Goal: Complete application form: Complete application form

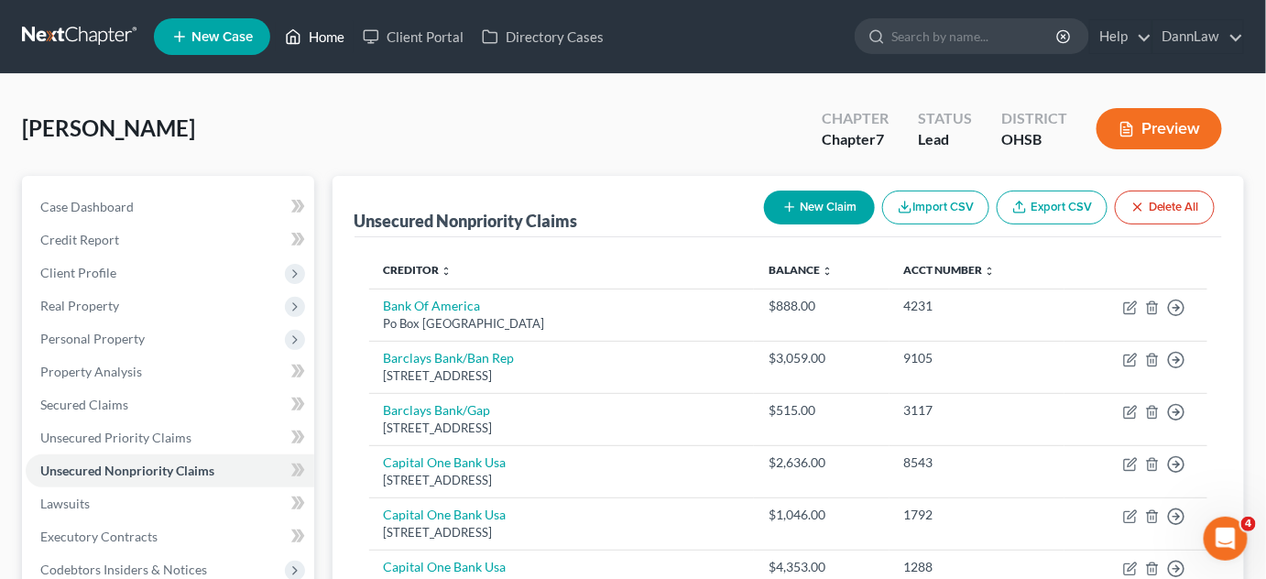
click at [325, 32] on link "Home" at bounding box center [315, 36] width 78 height 33
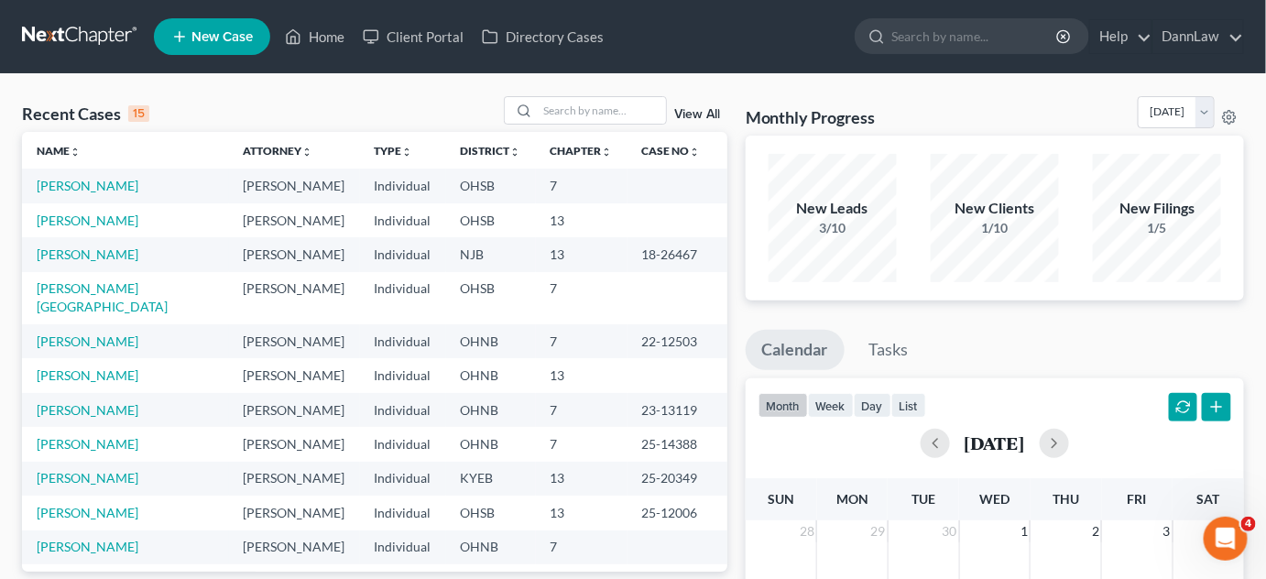
click at [217, 33] on span "New Case" at bounding box center [221, 37] width 61 height 14
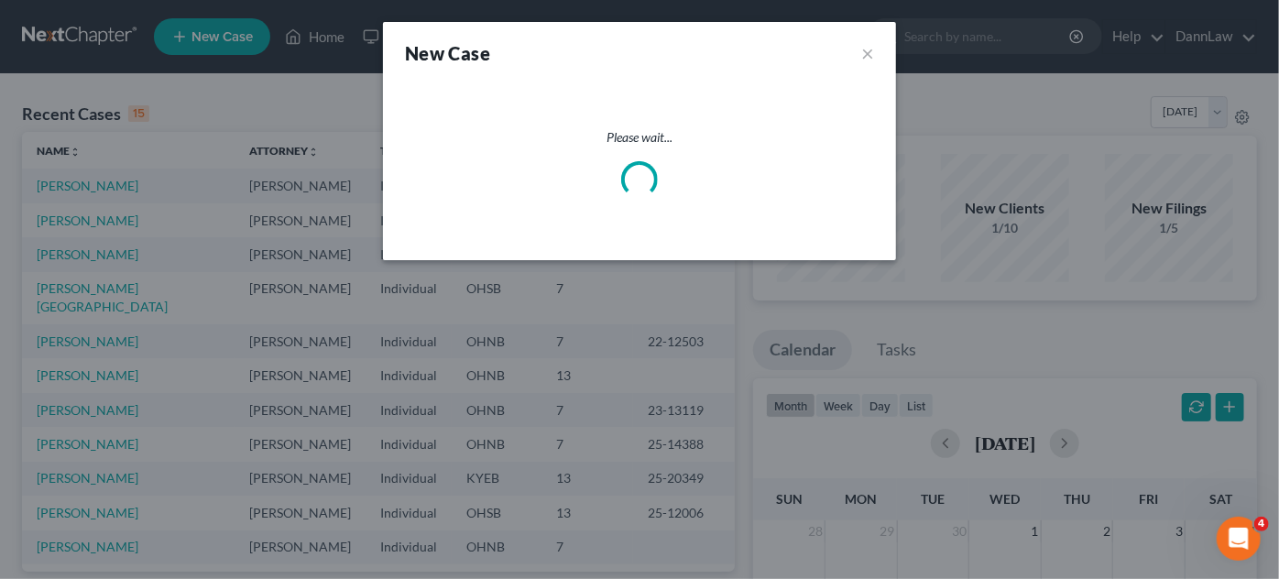
select select "61"
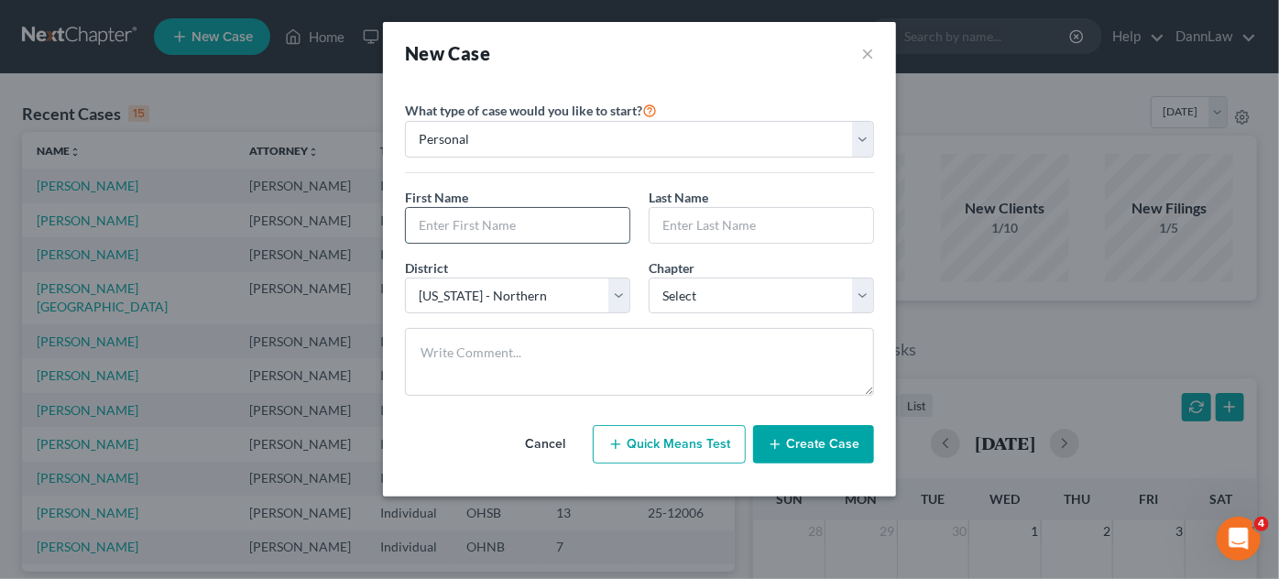
click at [436, 218] on input "text" at bounding box center [518, 225] width 224 height 35
type input "[PERSON_NAME]"
select select "62"
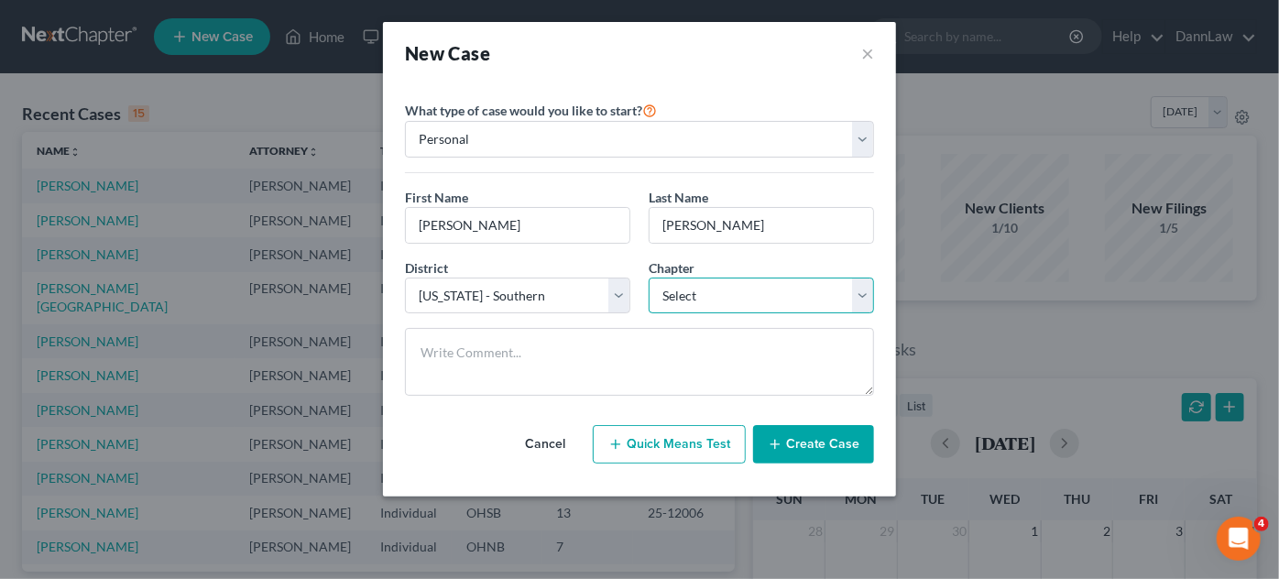
click at [779, 293] on select "Select 7 11 12 13" at bounding box center [761, 296] width 225 height 37
select select "0"
click at [649, 278] on select "Select 7 11 12 13" at bounding box center [761, 296] width 225 height 37
click at [815, 431] on button "Create Case" at bounding box center [813, 444] width 121 height 38
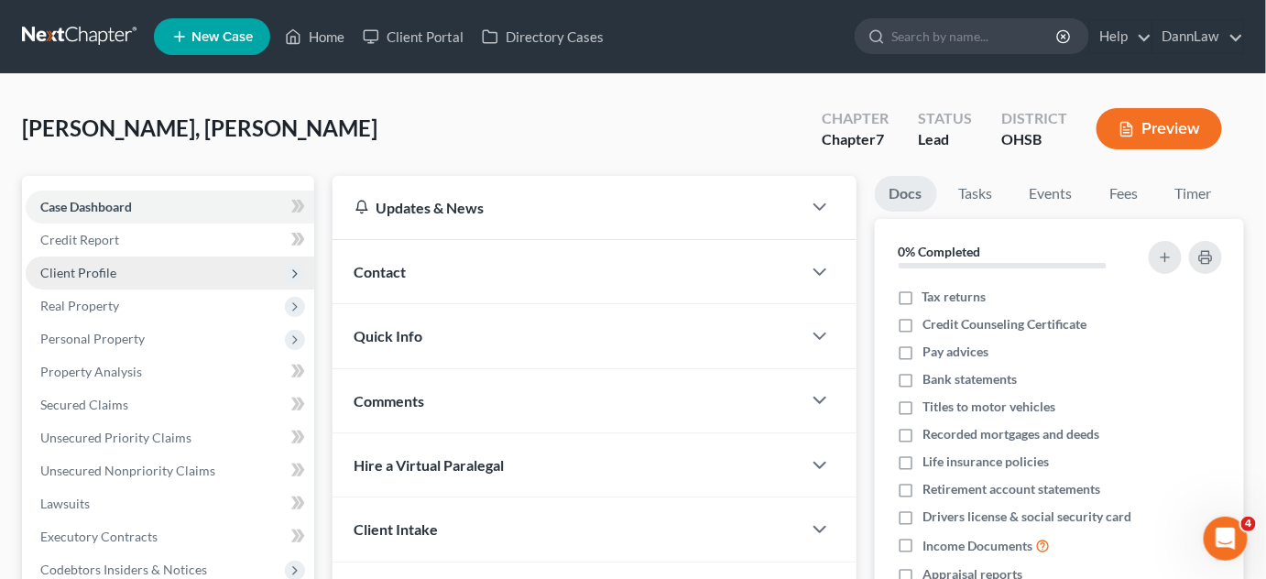
click at [133, 268] on span "Client Profile" at bounding box center [170, 273] width 289 height 33
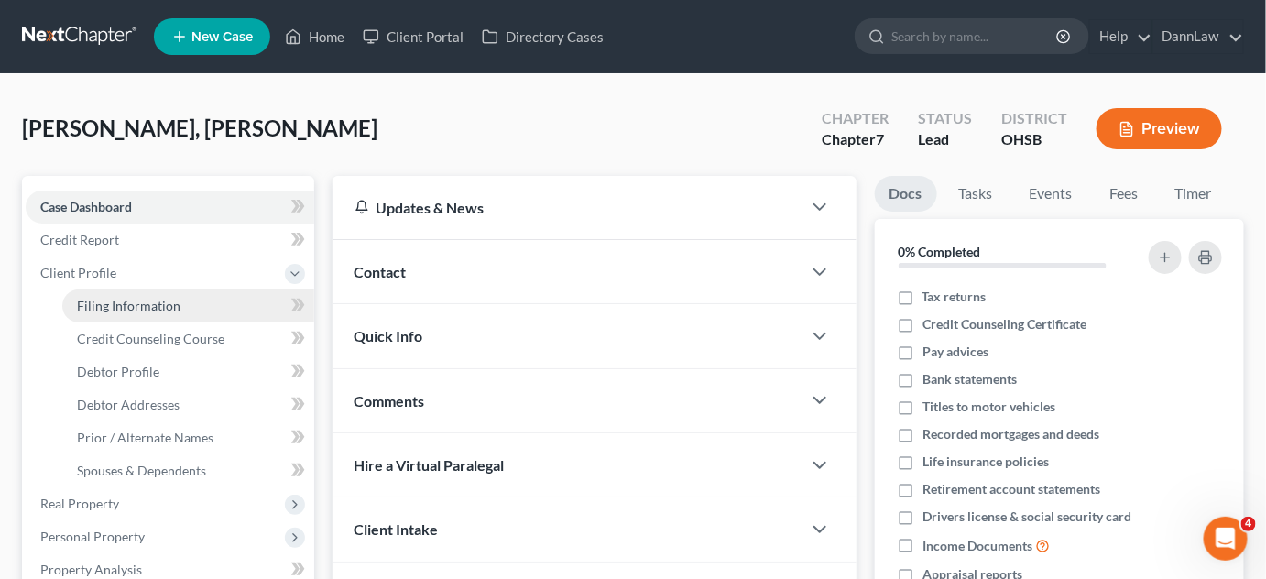
click at [138, 307] on span "Filing Information" at bounding box center [129, 306] width 104 height 16
select select "1"
select select "0"
select select "62"
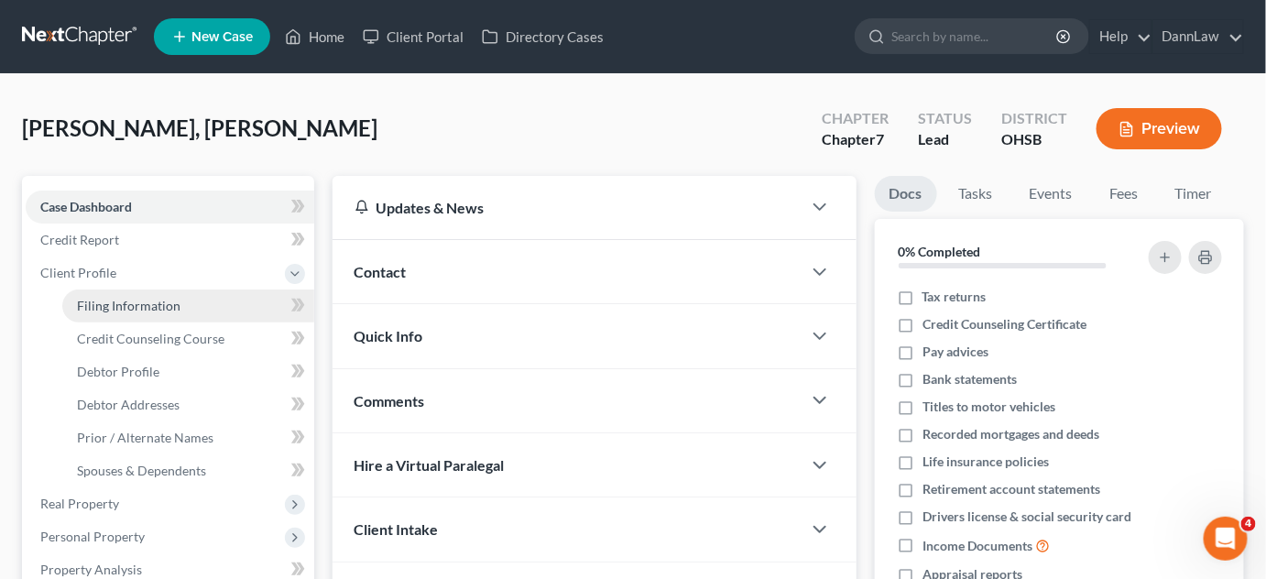
select select "36"
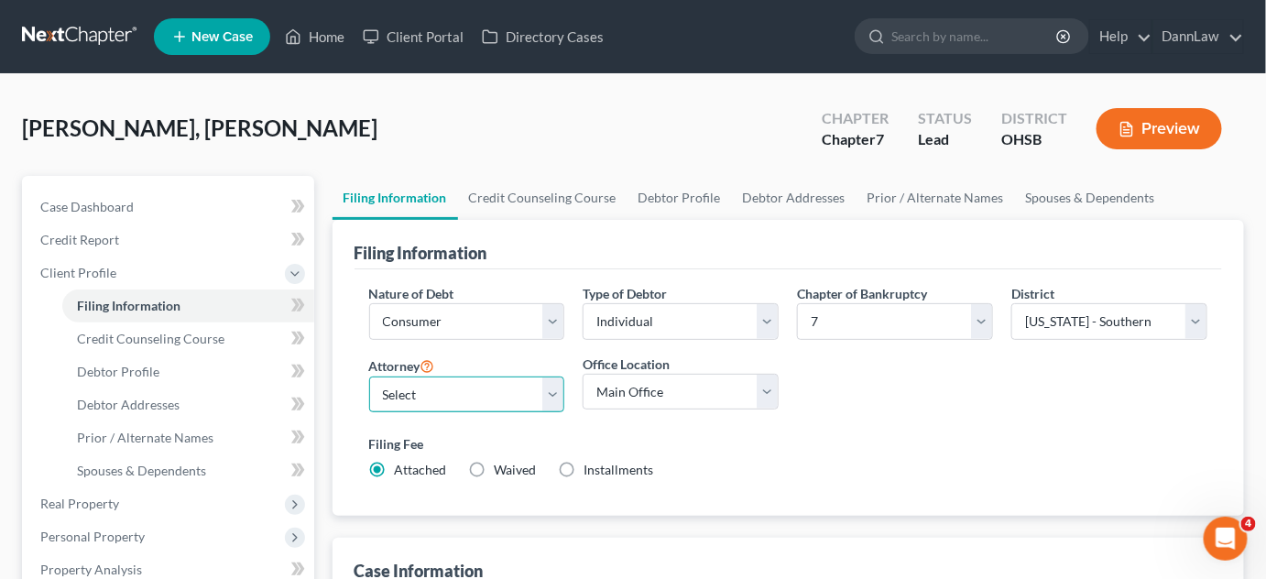
click at [483, 377] on select "Select [PERSON_NAME] - OHSB [PERSON_NAME] - KYEB [PERSON_NAME] - OHNB [PERSON_N…" at bounding box center [467, 395] width 196 height 37
select select "0"
click at [369, 377] on select "Select [PERSON_NAME] - OHSB [PERSON_NAME] - KYEB [PERSON_NAME] - OHNB [PERSON_N…" at bounding box center [467, 395] width 196 height 37
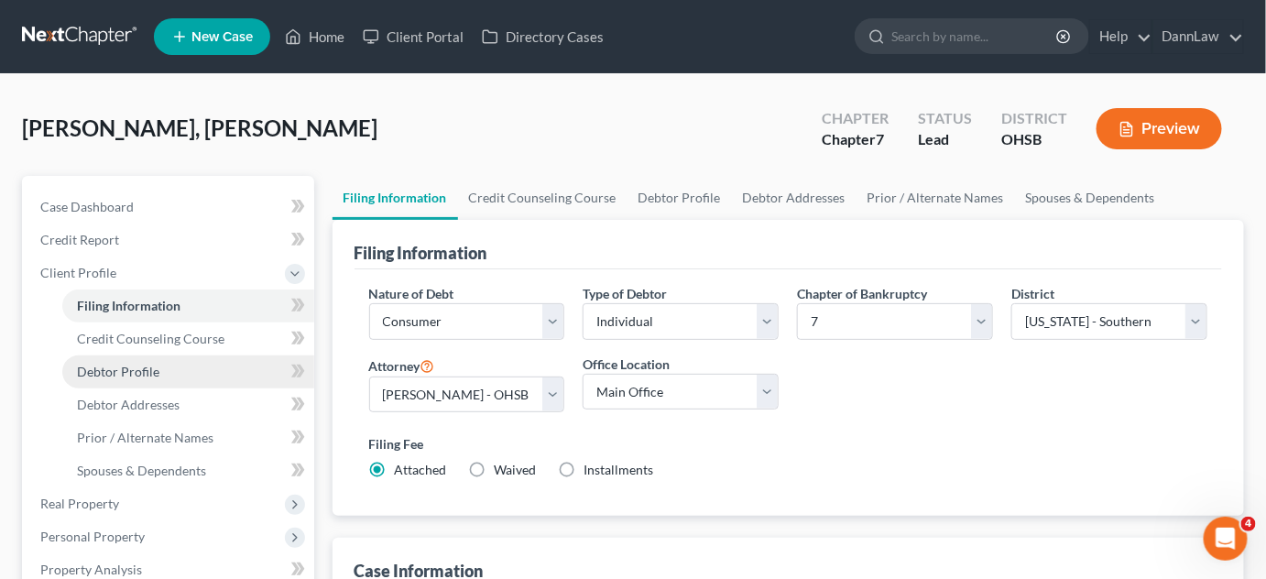
click at [165, 366] on link "Debtor Profile" at bounding box center [188, 372] width 252 height 33
select select "0"
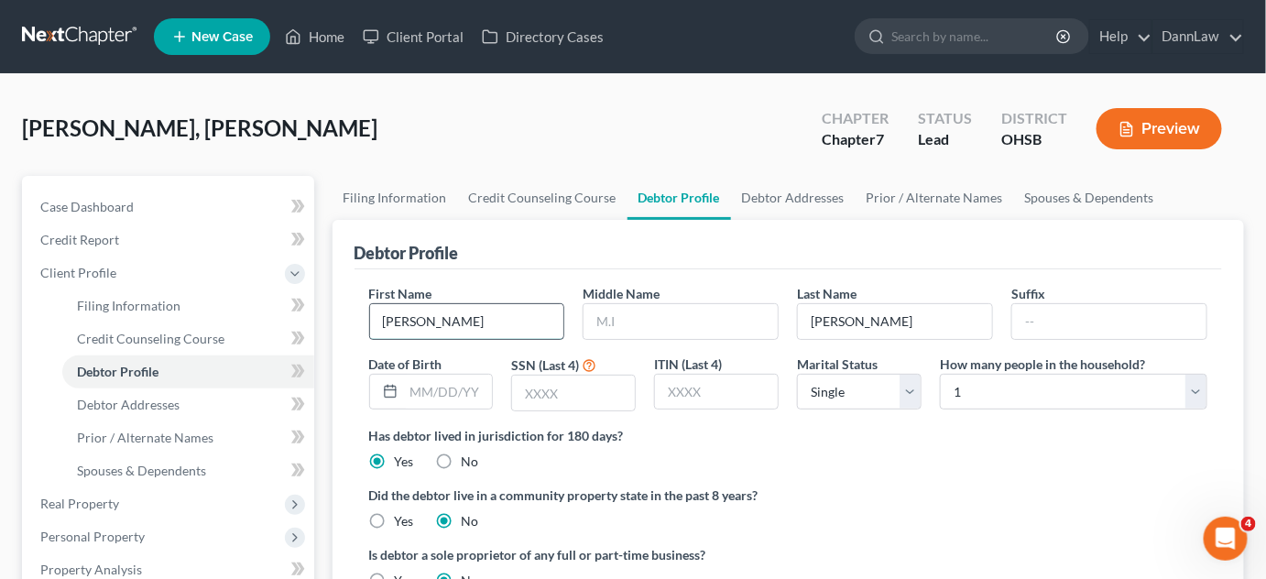
click at [459, 324] on input "[PERSON_NAME]" at bounding box center [467, 321] width 194 height 35
type input "[PERSON_NAME]"
type input "[DATE]"
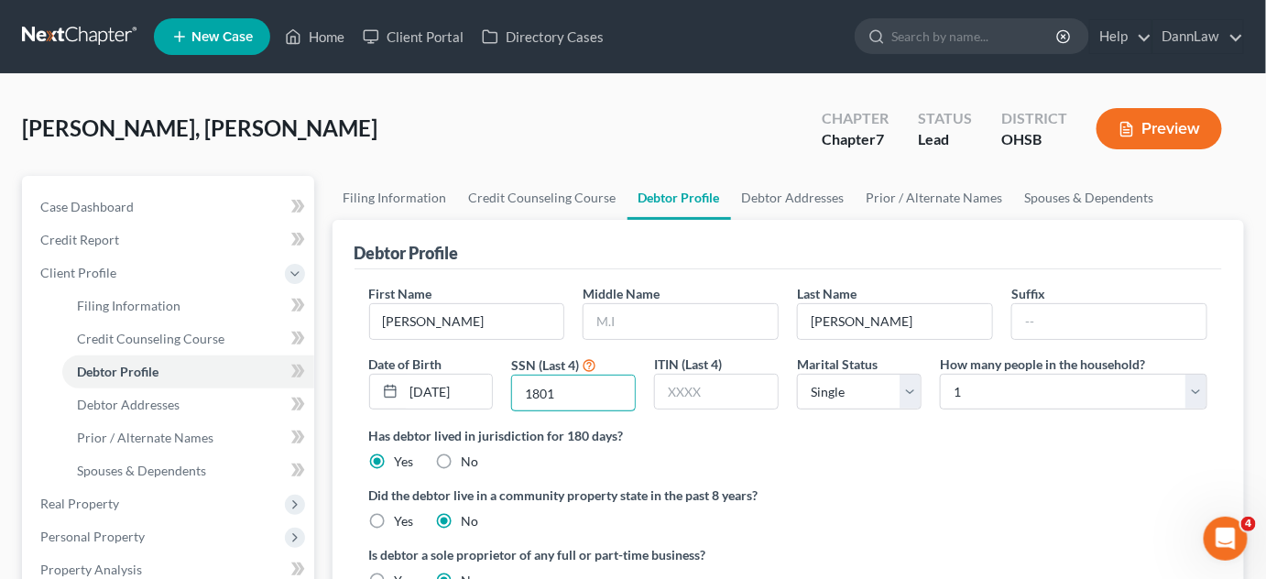
type input "1801"
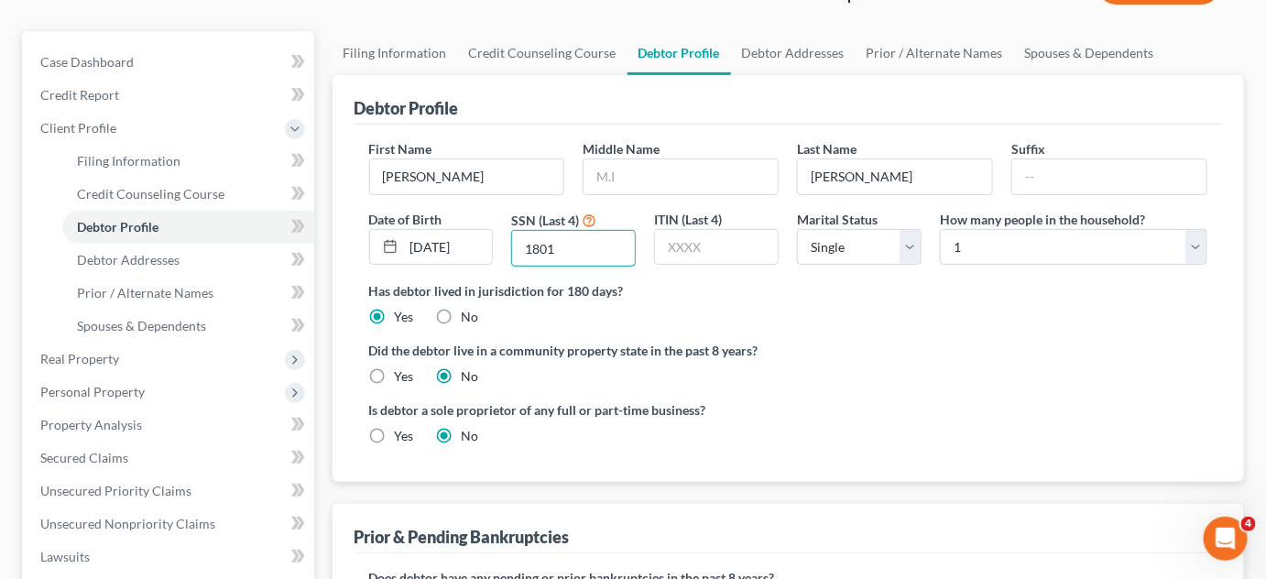
scroll to position [148, 0]
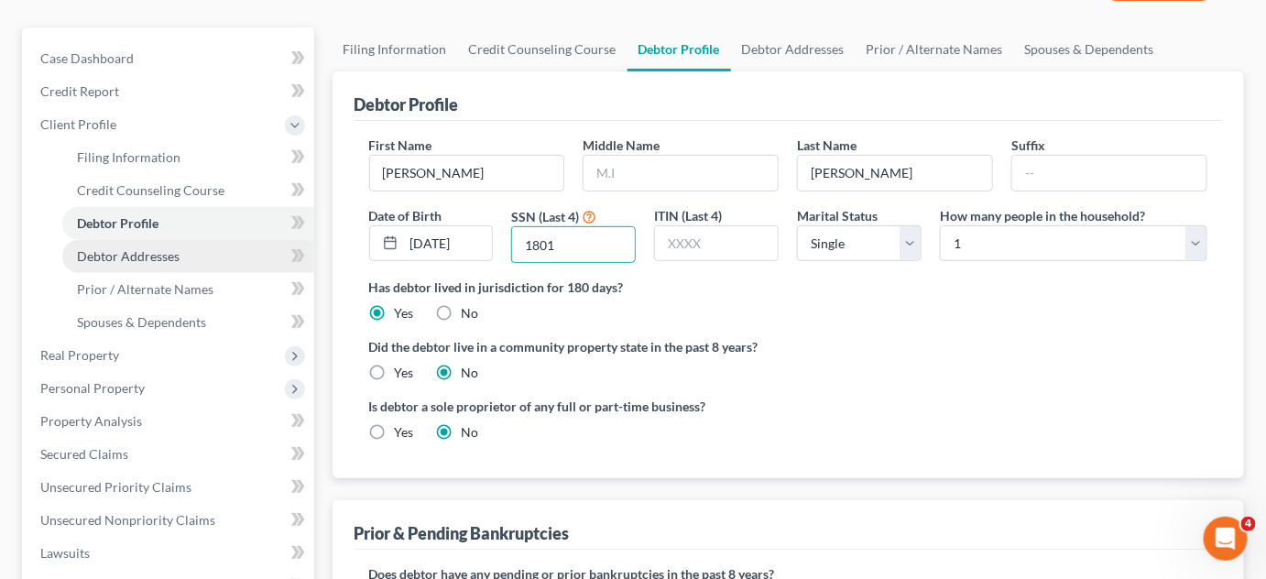
click at [170, 258] on span "Debtor Addresses" at bounding box center [128, 256] width 103 height 16
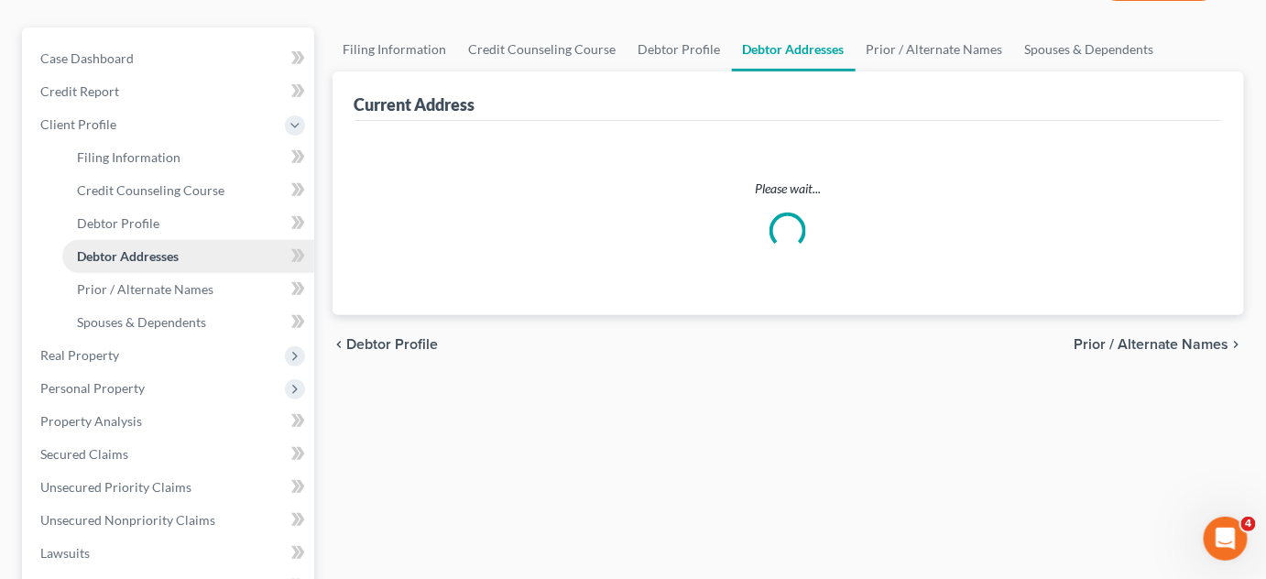
scroll to position [11, 0]
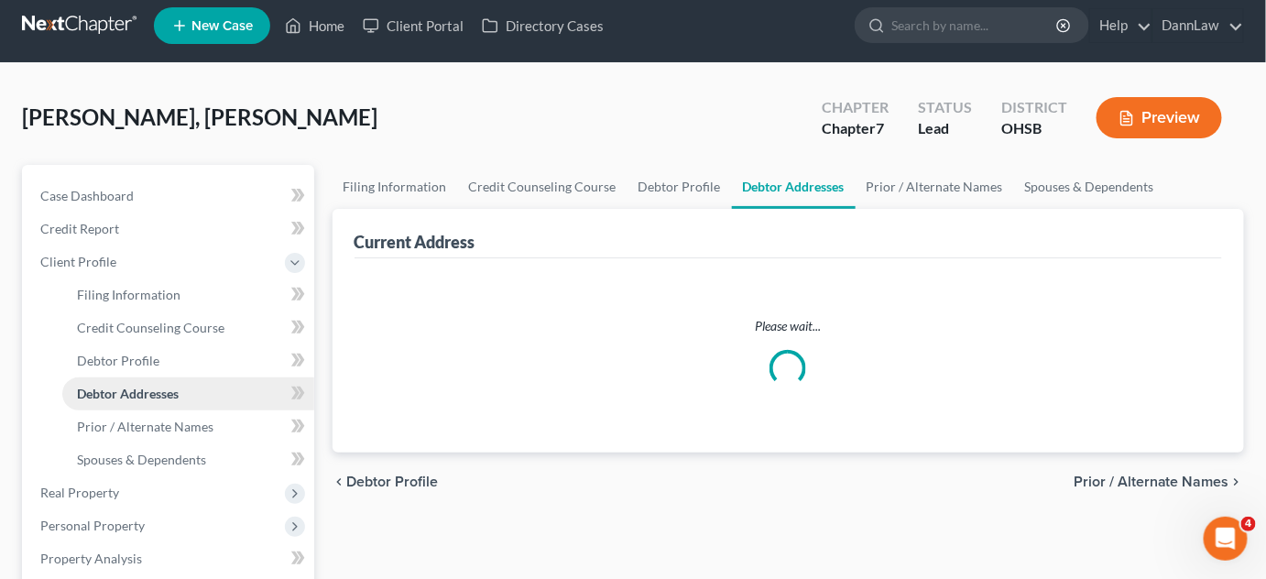
select select "0"
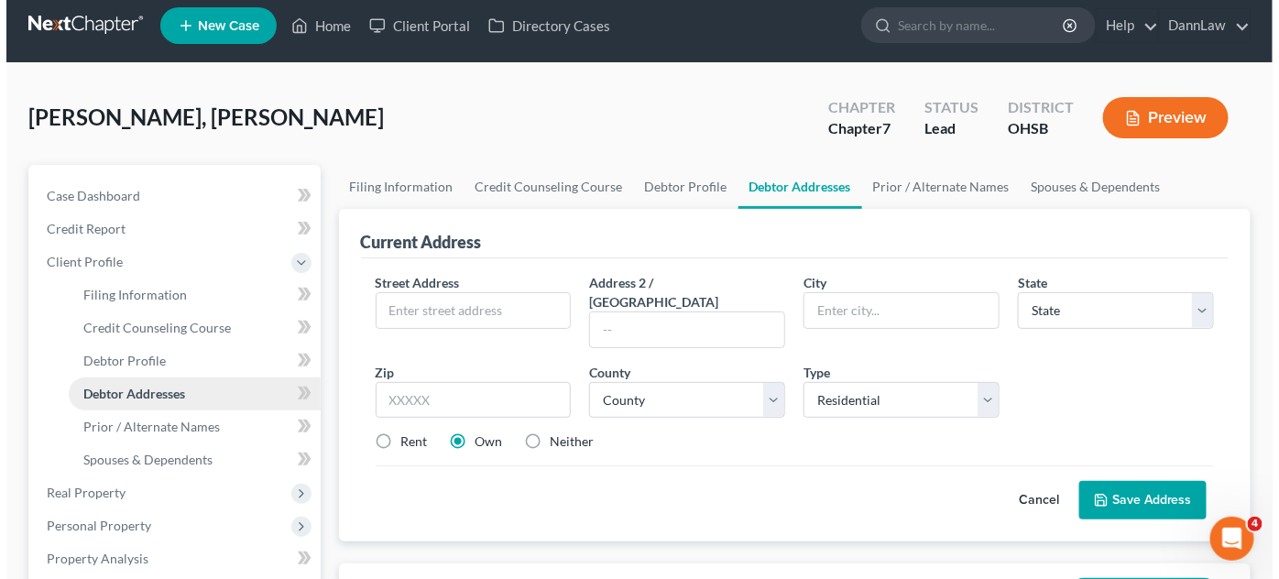
scroll to position [0, 0]
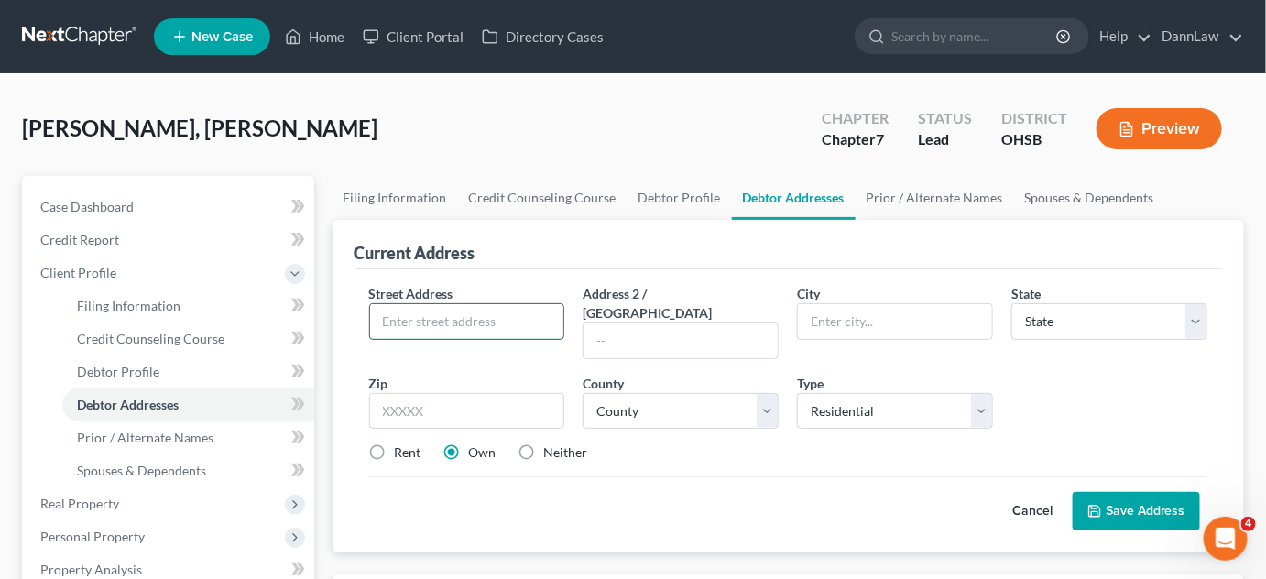
click at [437, 312] on input "text" at bounding box center [467, 321] width 194 height 35
type input "[STREET_ADDRESS]"
click at [873, 322] on input "text" at bounding box center [895, 321] width 194 height 35
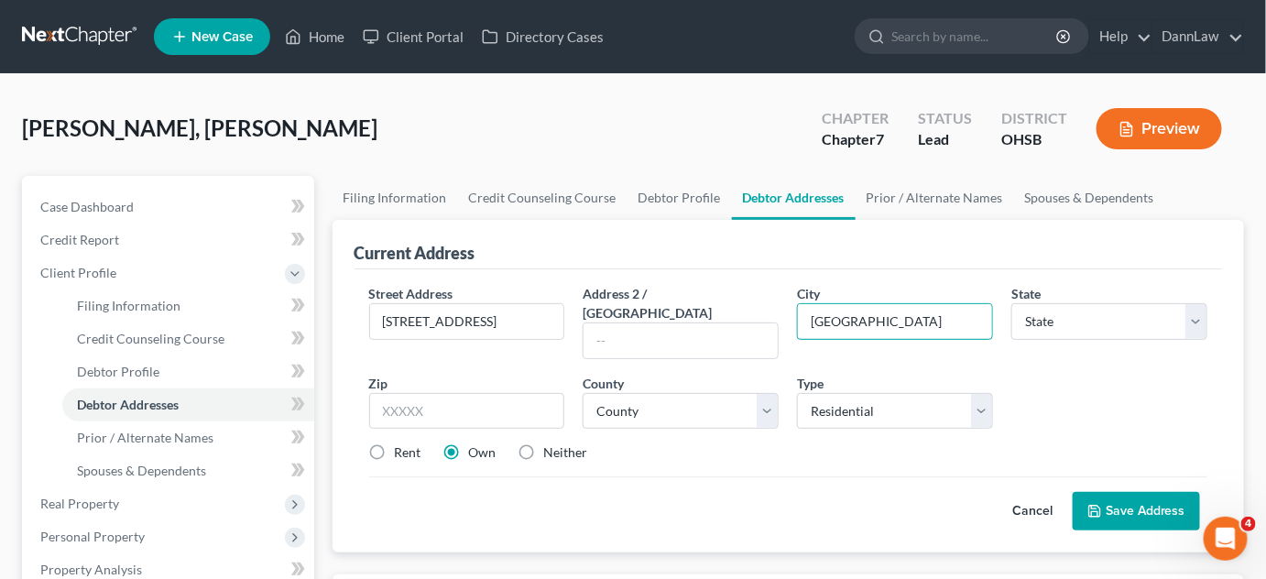
type input "[GEOGRAPHIC_DATA]"
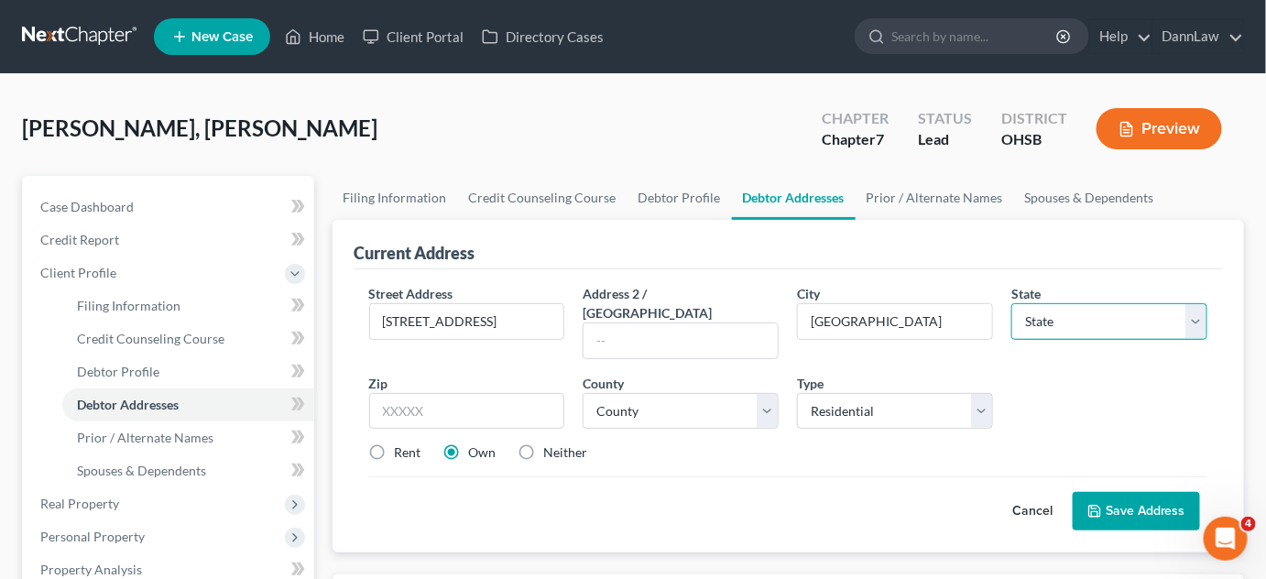
select select "36"
type input "45244"
select select "30"
click at [1131, 492] on button "Save Address" at bounding box center [1136, 511] width 127 height 38
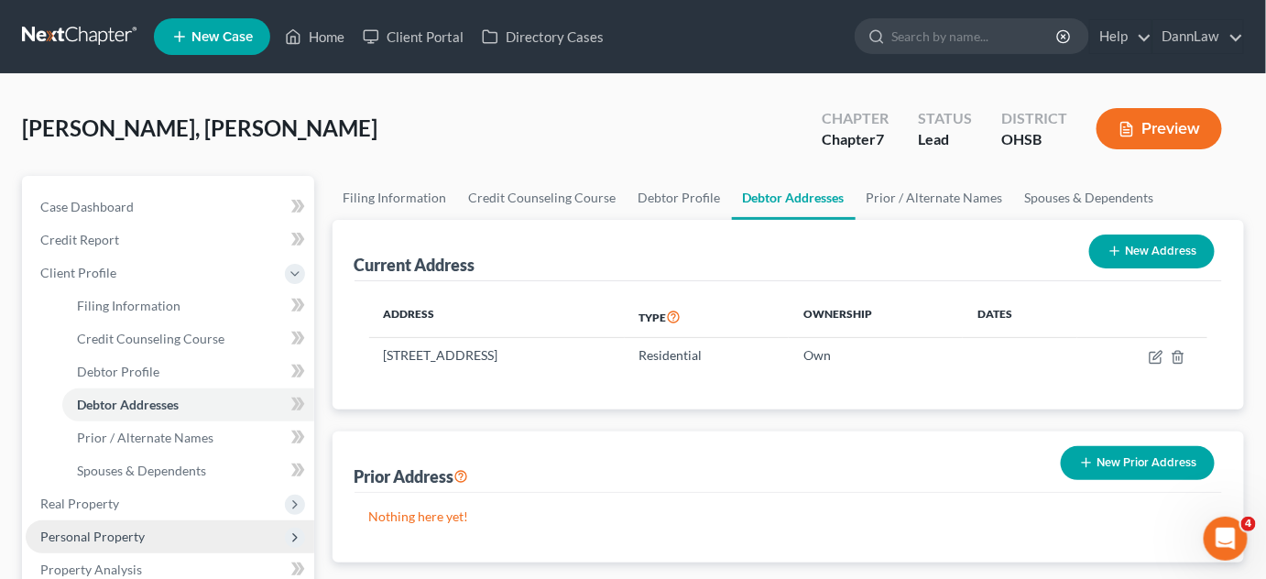
click at [141, 530] on span "Personal Property" at bounding box center [92, 537] width 104 height 16
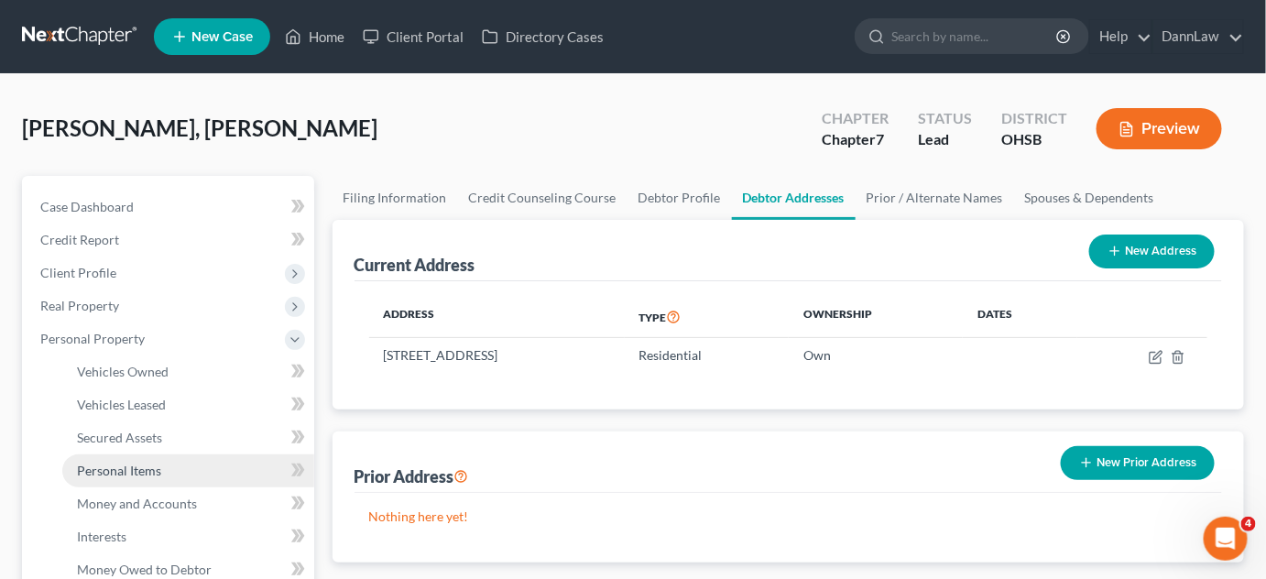
click at [185, 478] on link "Personal Items" at bounding box center [188, 470] width 252 height 33
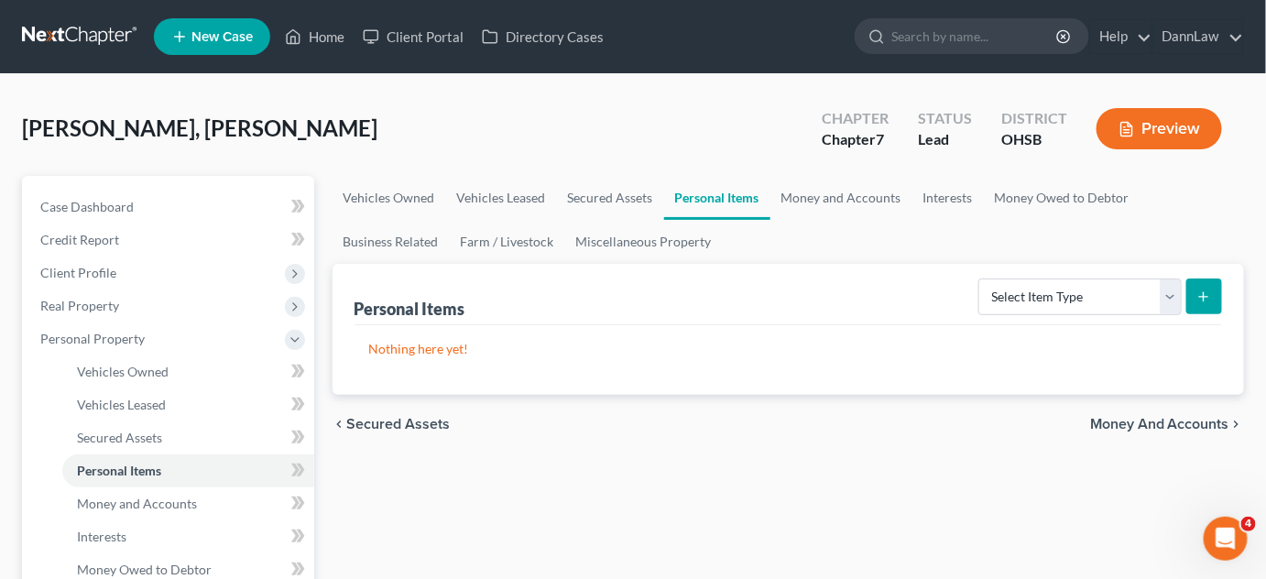
click at [1185, 295] on form "Select Item Type Clothing Collectibles Of Value Electronics Firearms Household …" at bounding box center [1101, 298] width 244 height 38
click at [1202, 300] on icon "submit" at bounding box center [1204, 297] width 15 height 15
click at [1175, 301] on select "Select Item Type Clothing Collectibles Of Value Electronics Firearms Household …" at bounding box center [1080, 297] width 203 height 37
select select "household_goods"
click at [981, 279] on select "Select Item Type Clothing Collectibles Of Value Electronics Firearms Household …" at bounding box center [1080, 297] width 203 height 37
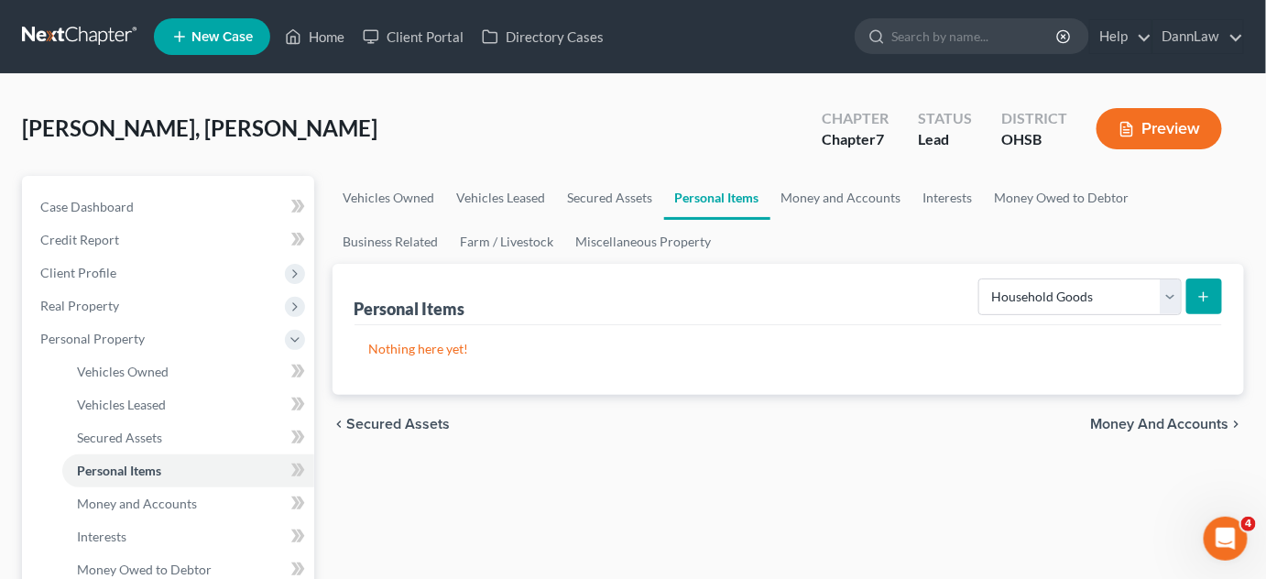
click at [1210, 300] on icon "submit" at bounding box center [1204, 297] width 15 height 15
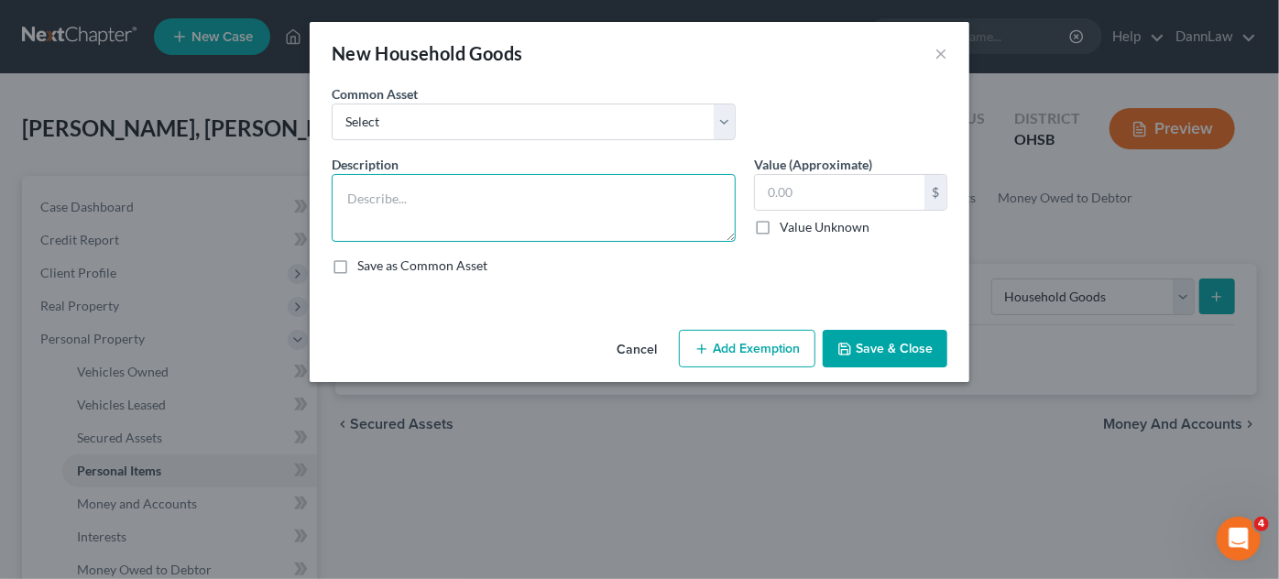
click at [560, 186] on textarea at bounding box center [534, 208] width 404 height 68
type textarea "s"
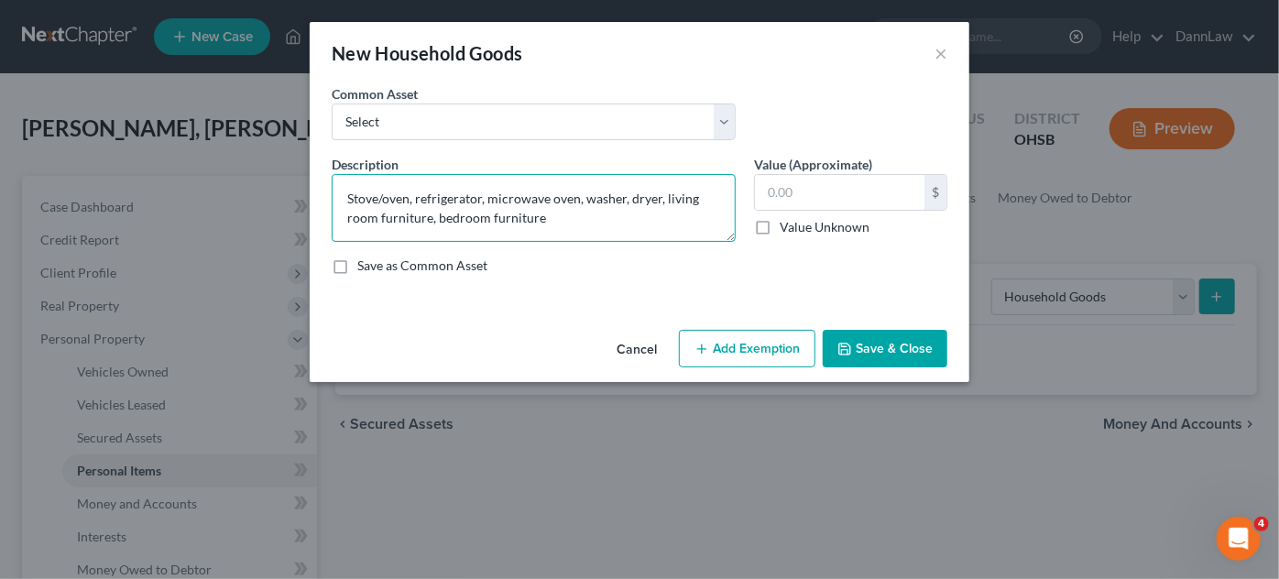
type textarea "Stove/oven, refrigerator, microwave oven, washer, dryer, living room furniture,…"
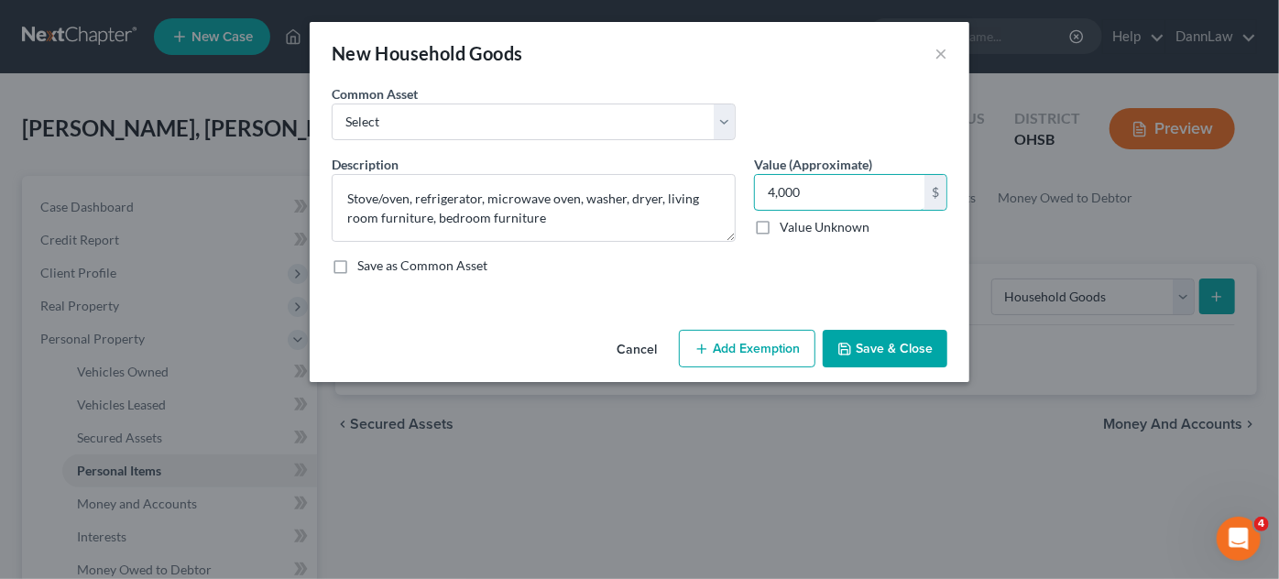
type input "4,000"
click at [758, 345] on button "Add Exemption" at bounding box center [747, 349] width 137 height 38
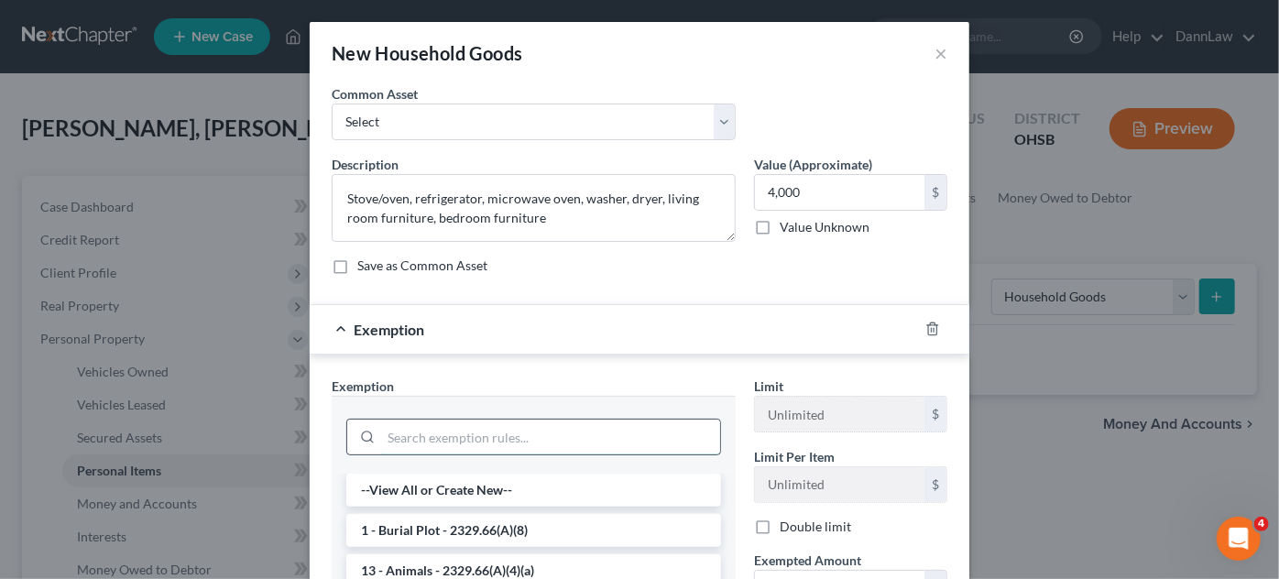
click at [555, 436] on input "search" at bounding box center [550, 437] width 339 height 35
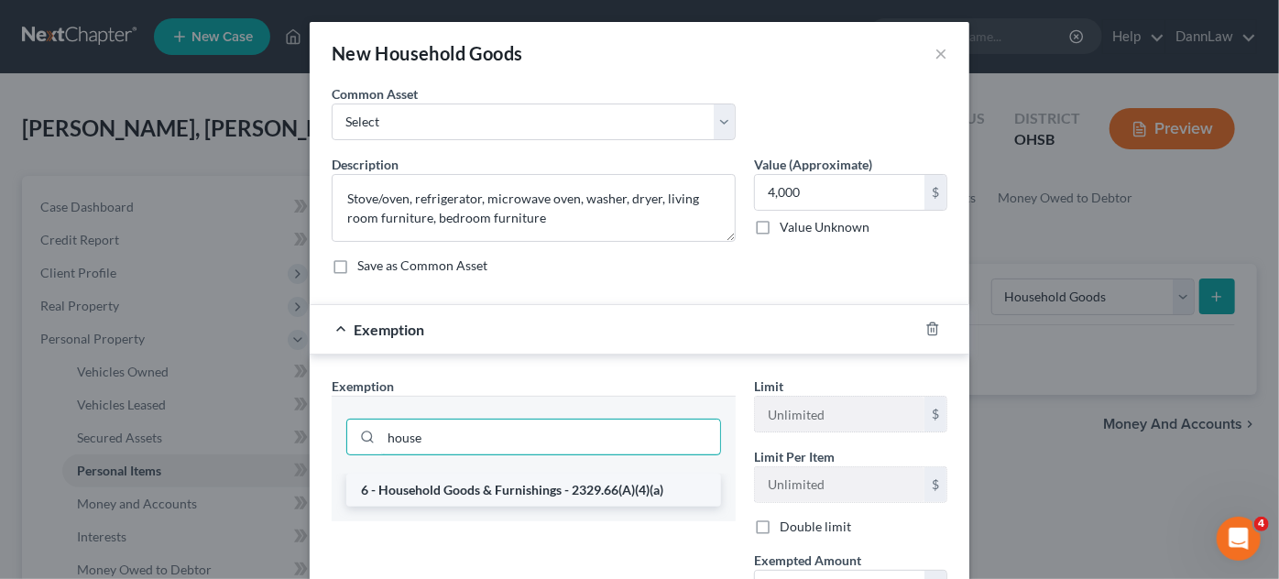
type input "house"
click at [569, 478] on li "6 - Household Goods & Furnishings - 2329.66(A)(4)(a)" at bounding box center [533, 490] width 375 height 33
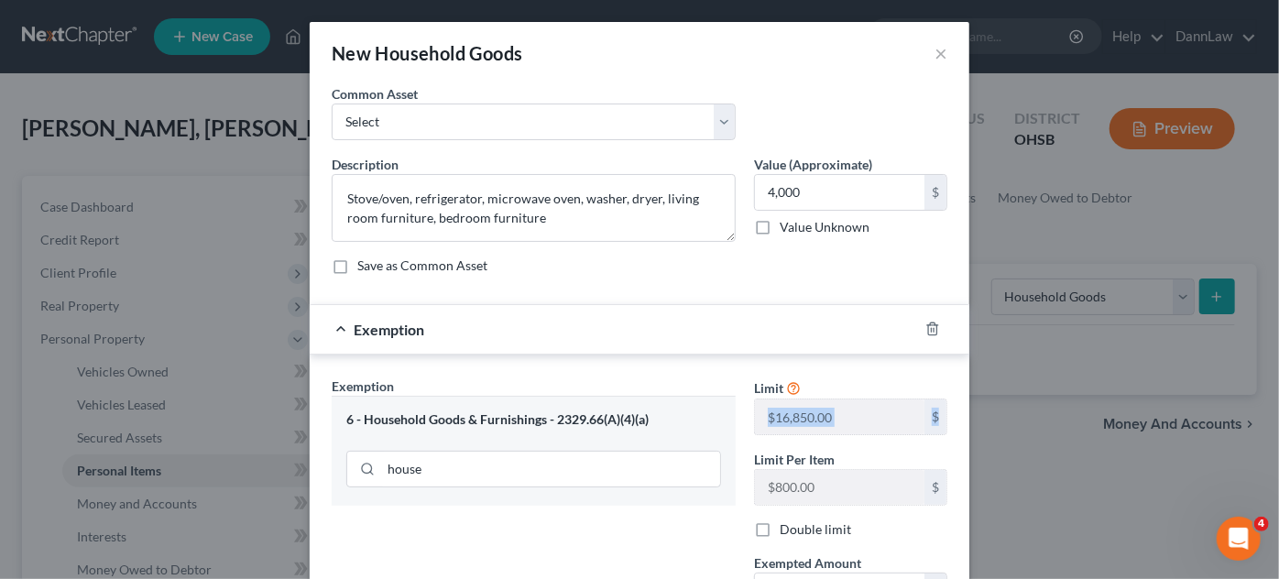
drag, startPoint x: 1265, startPoint y: 360, endPoint x: 1276, endPoint y: 399, distance: 40.9
click at [1265, 399] on div "New Household Goods × An exemption set must first be selected from the Filing I…" at bounding box center [639, 289] width 1279 height 579
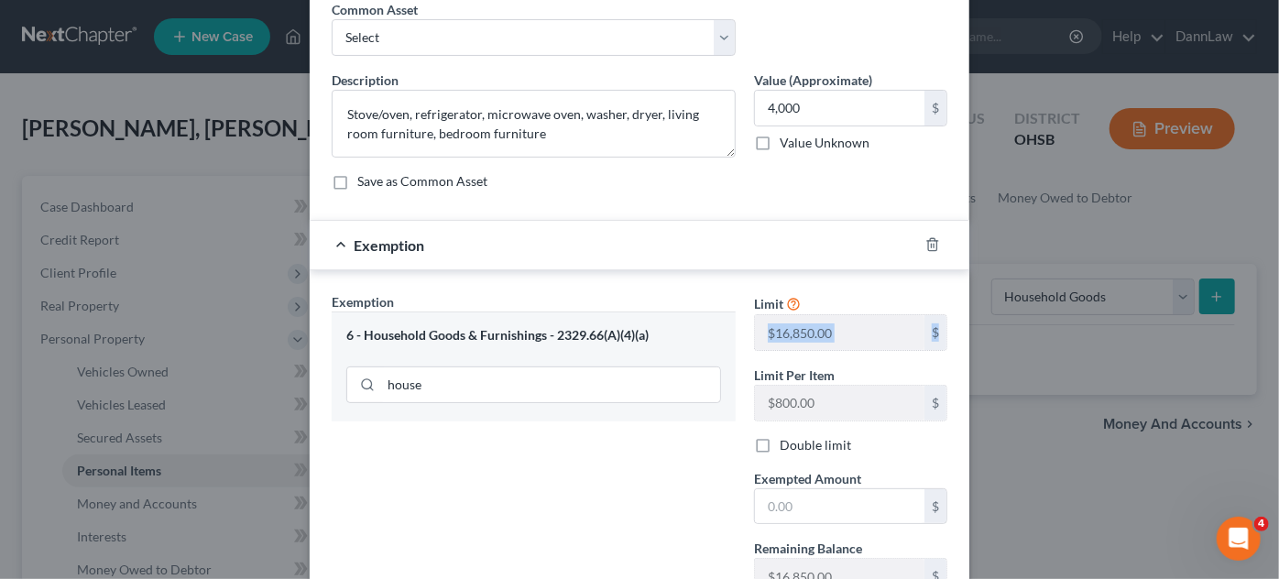
scroll to position [110, 0]
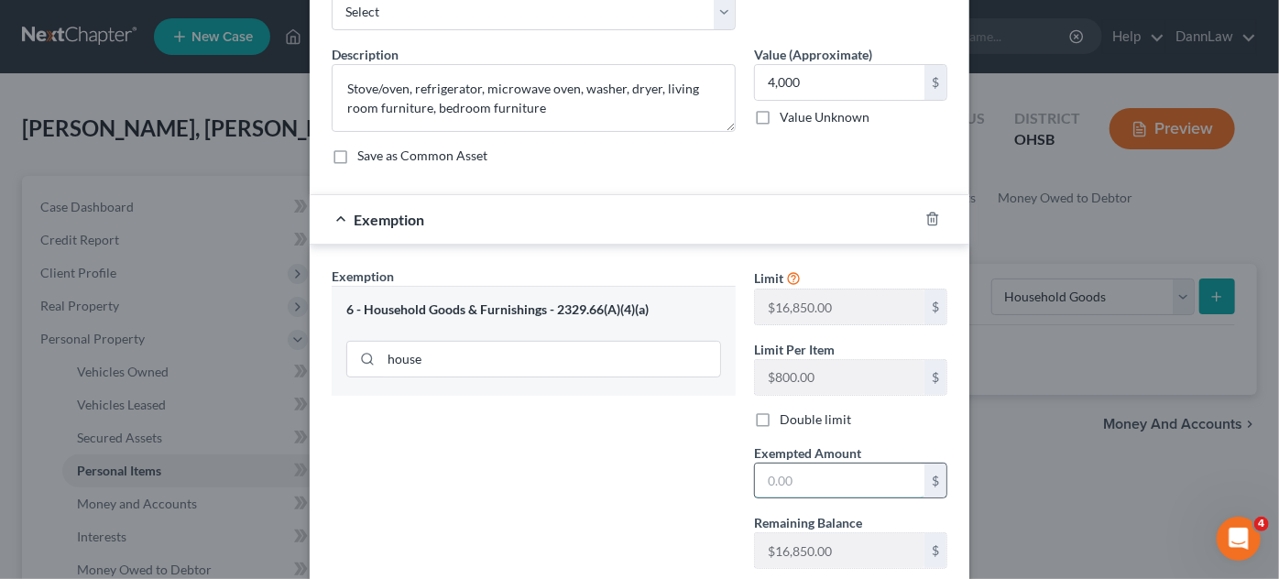
click at [881, 482] on input "text" at bounding box center [840, 481] width 170 height 35
type input "4,000"
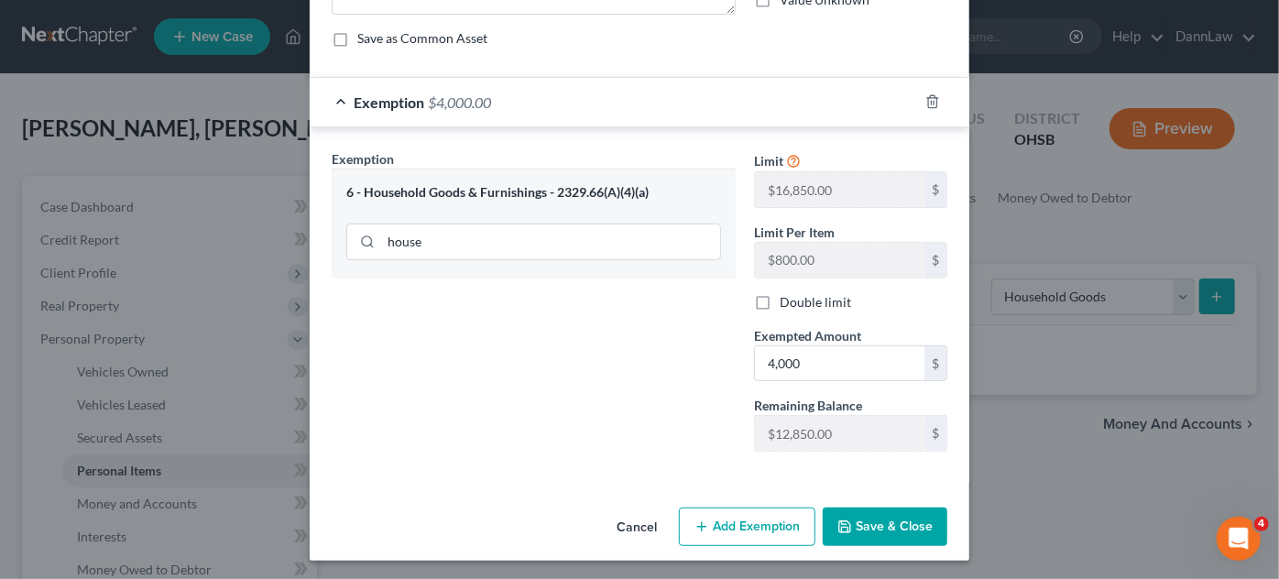
click at [884, 520] on button "Save & Close" at bounding box center [885, 527] width 125 height 38
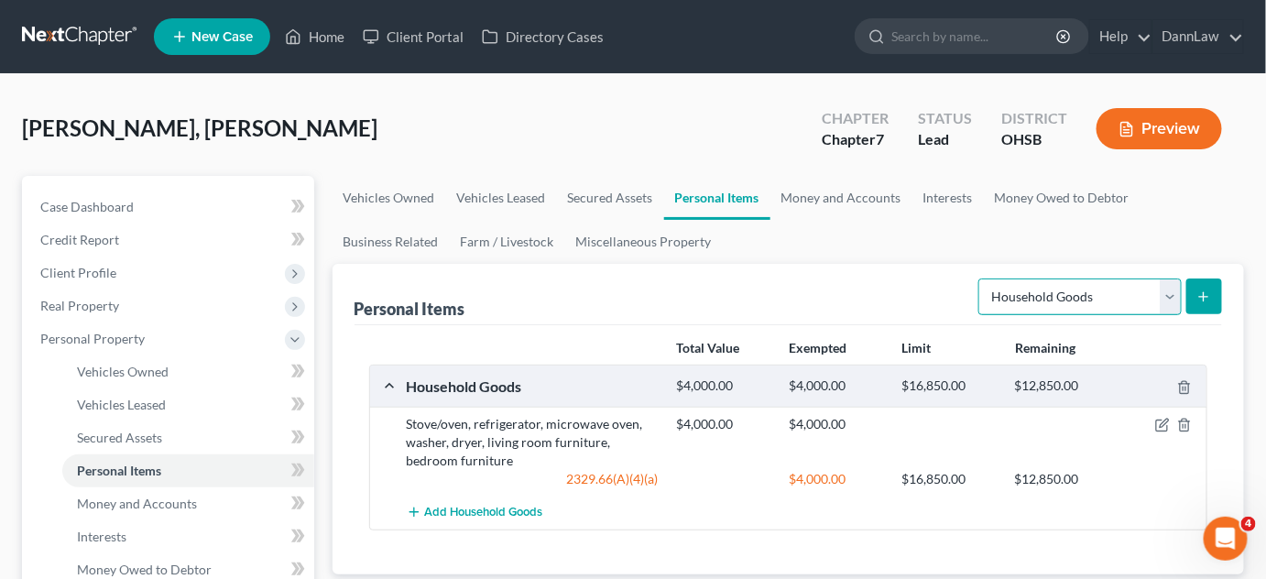
click at [1060, 292] on select "Select Item Type Clothing Collectibles Of Value Electronics Firearms Household …" at bounding box center [1080, 297] width 203 height 37
select select "clothing"
click at [981, 279] on select "Select Item Type Clothing Collectibles Of Value Electronics Firearms Household …" at bounding box center [1080, 297] width 203 height 37
click at [1197, 297] on button "submit" at bounding box center [1205, 297] width 36 height 36
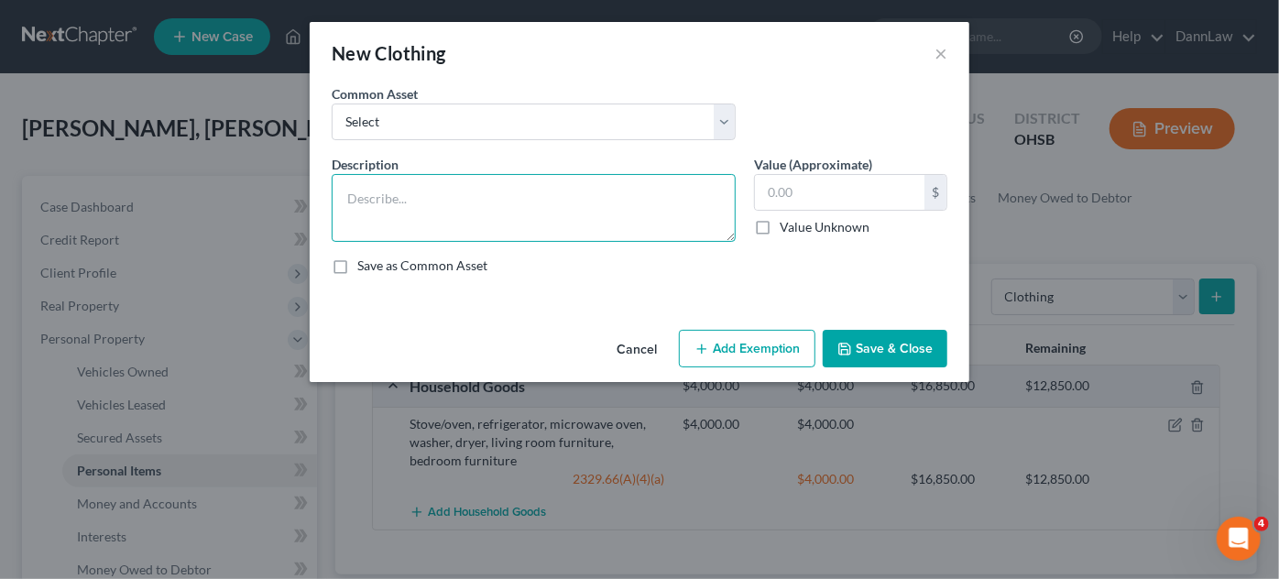
click at [699, 215] on textarea at bounding box center [534, 208] width 404 height 68
type textarea "Clothing"
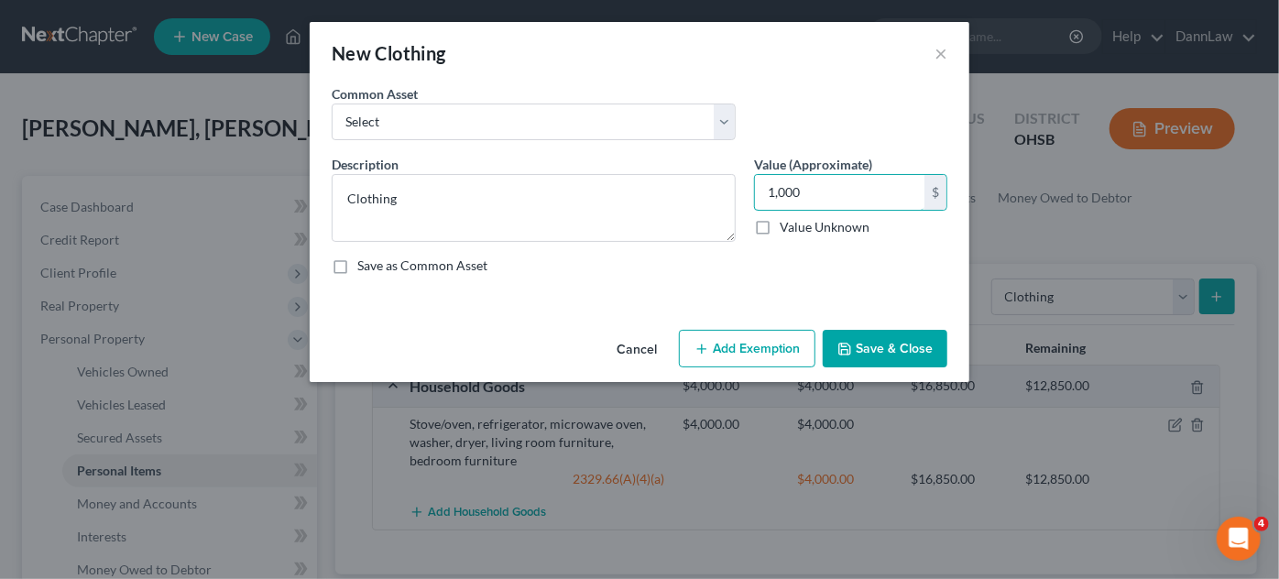
type input "1,000"
click at [707, 345] on icon "button" at bounding box center [702, 349] width 15 height 15
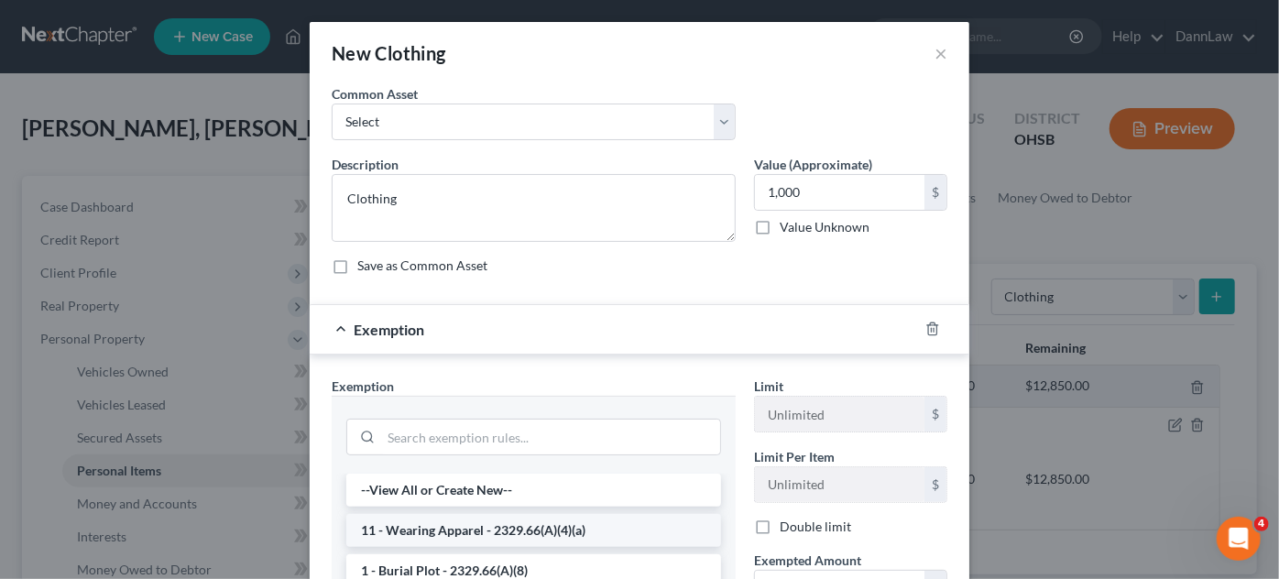
click at [550, 534] on li "11 - Wearing Apparel - 2329.66(A)(4)(a)" at bounding box center [533, 530] width 375 height 33
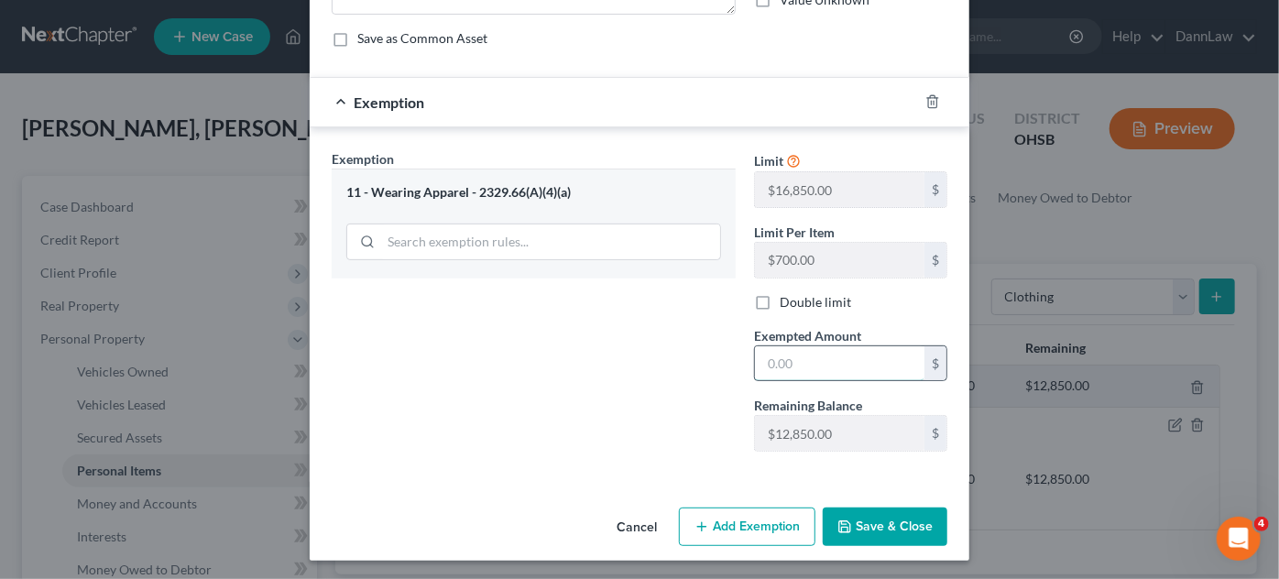
click at [881, 361] on input "text" at bounding box center [840, 363] width 170 height 35
type input "1,000"
click at [894, 520] on button "Save & Close" at bounding box center [885, 527] width 125 height 38
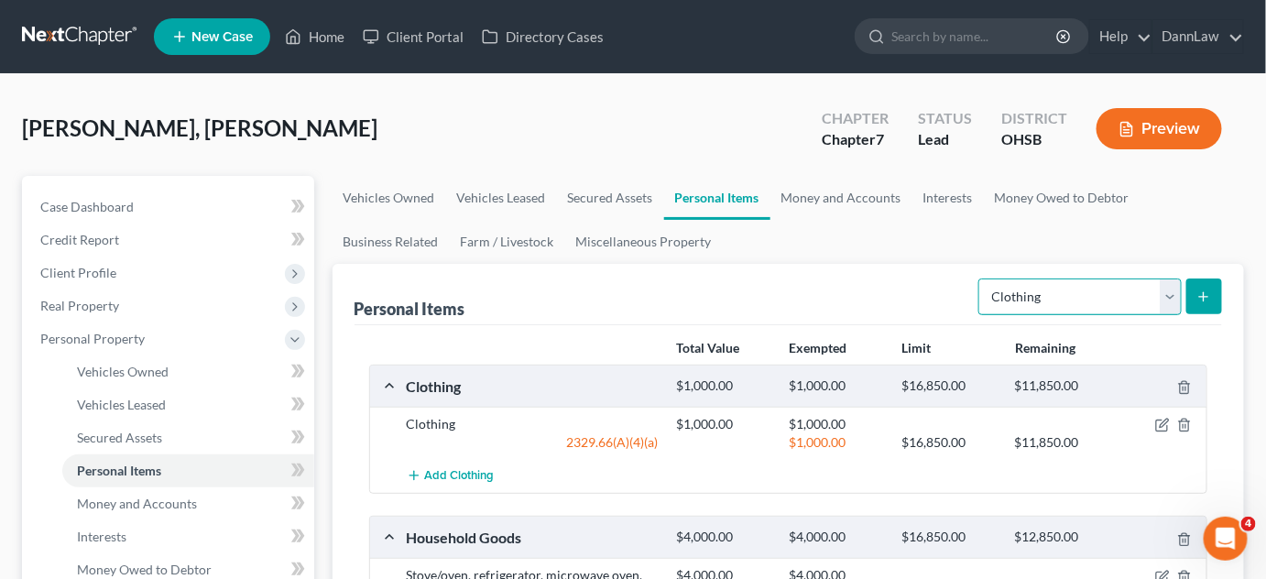
click at [1043, 297] on select "Select Item Type Clothing Collectibles Of Value Electronics Firearms Household …" at bounding box center [1080, 297] width 203 height 37
select select "electronics"
click at [981, 279] on select "Select Item Type Clothing Collectibles Of Value Electronics Firearms Household …" at bounding box center [1080, 297] width 203 height 37
click at [1199, 298] on icon "submit" at bounding box center [1204, 297] width 15 height 15
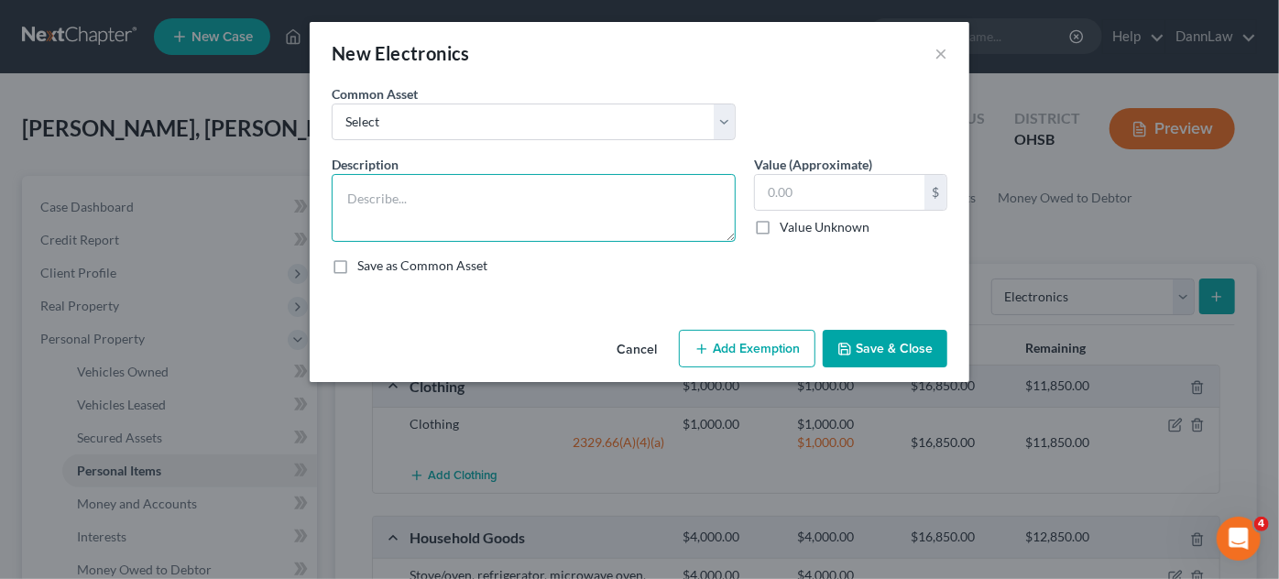
click at [584, 192] on textarea at bounding box center [534, 208] width 404 height 68
click at [570, 202] on textarea "3 TVS," at bounding box center [534, 208] width 404 height 68
type textarea "3 TVS, DVD Player, smart phone, 2 computers"
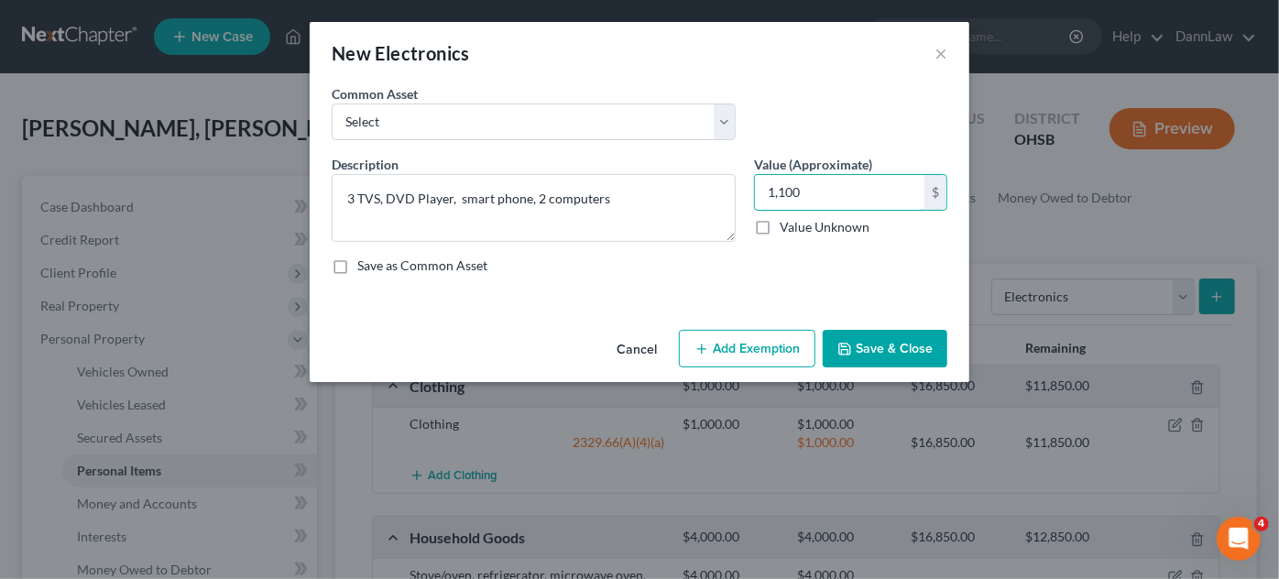
type input "1,100"
click at [770, 356] on button "Add Exemption" at bounding box center [747, 349] width 137 height 38
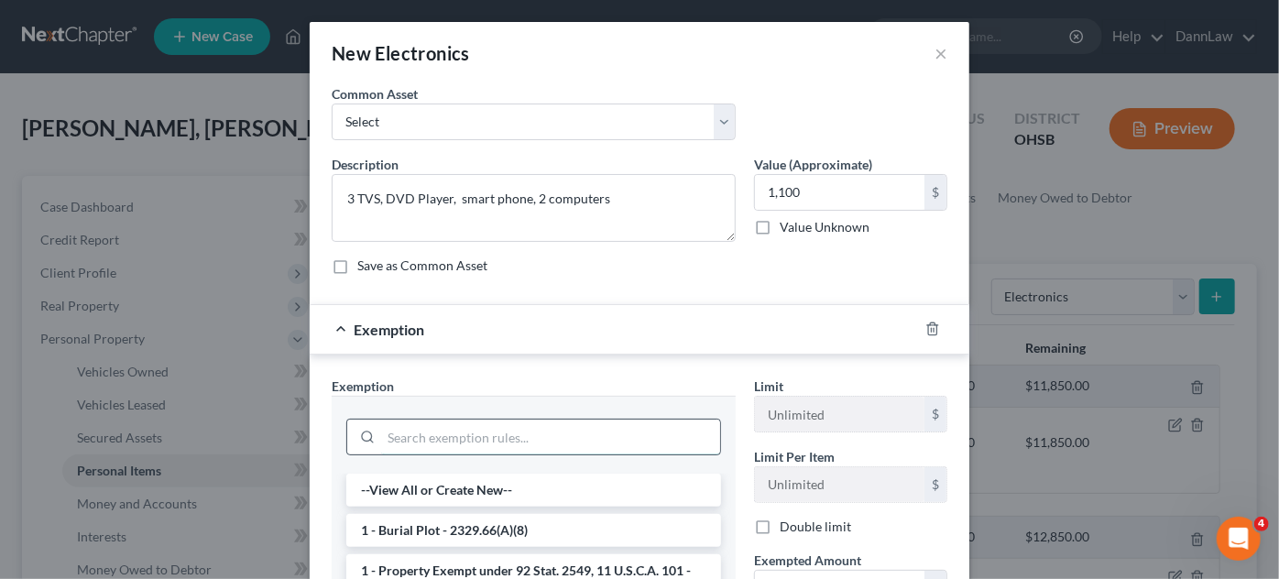
click at [559, 435] on input "search" at bounding box center [550, 437] width 339 height 35
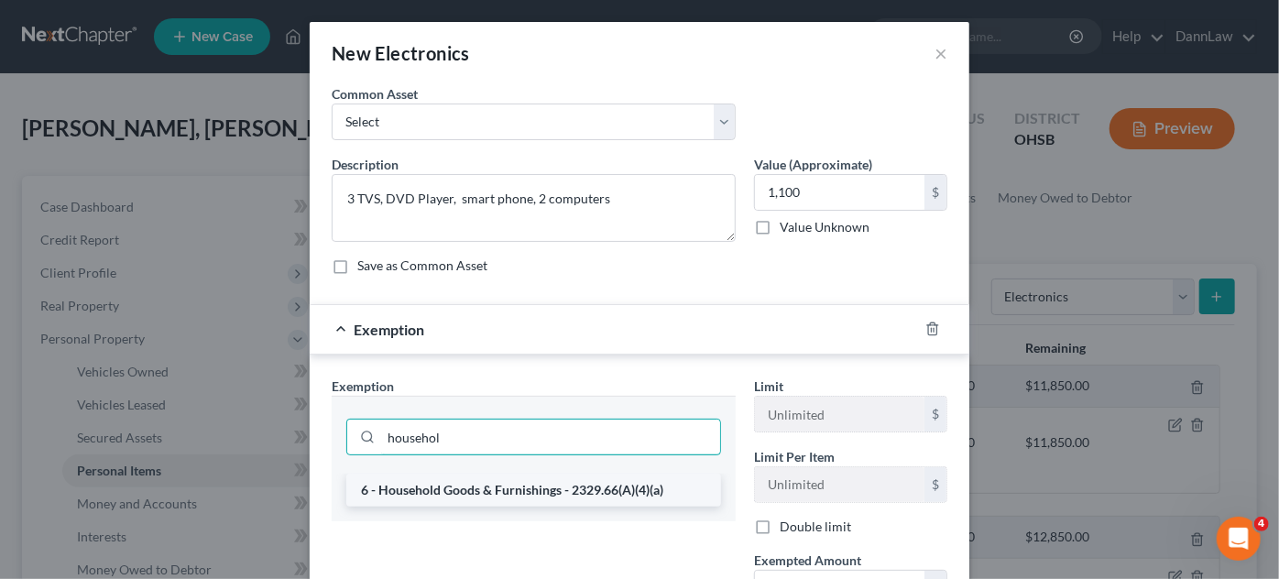
type input "househol"
click at [565, 491] on li "6 - Household Goods & Furnishings - 2329.66(A)(4)(a)" at bounding box center [533, 490] width 375 height 33
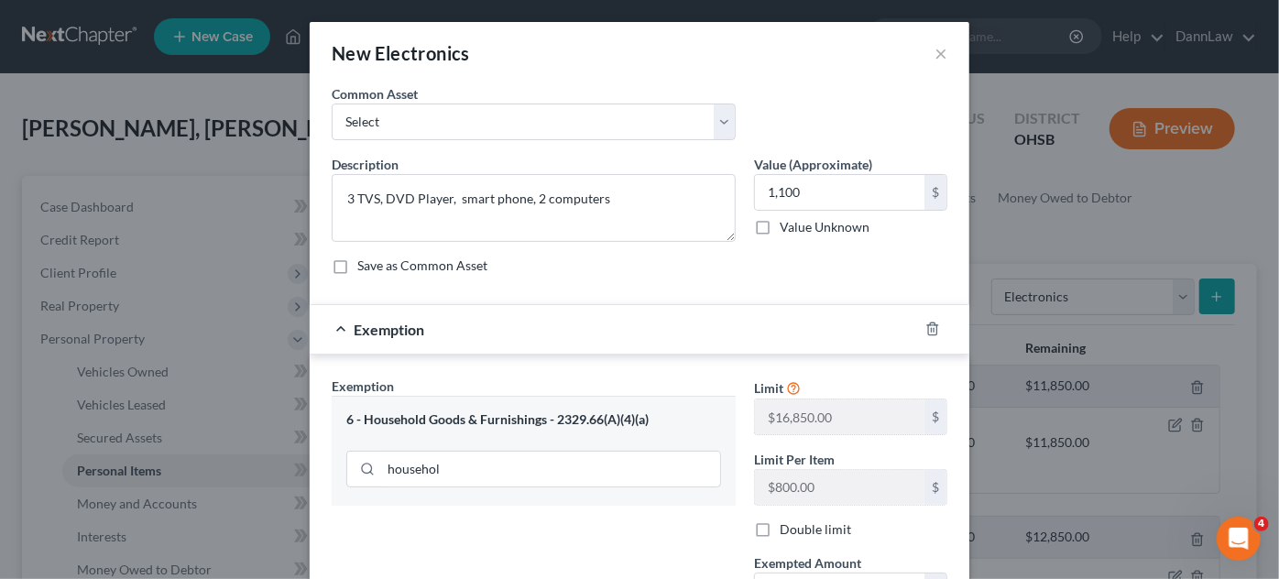
scroll to position [97, 0]
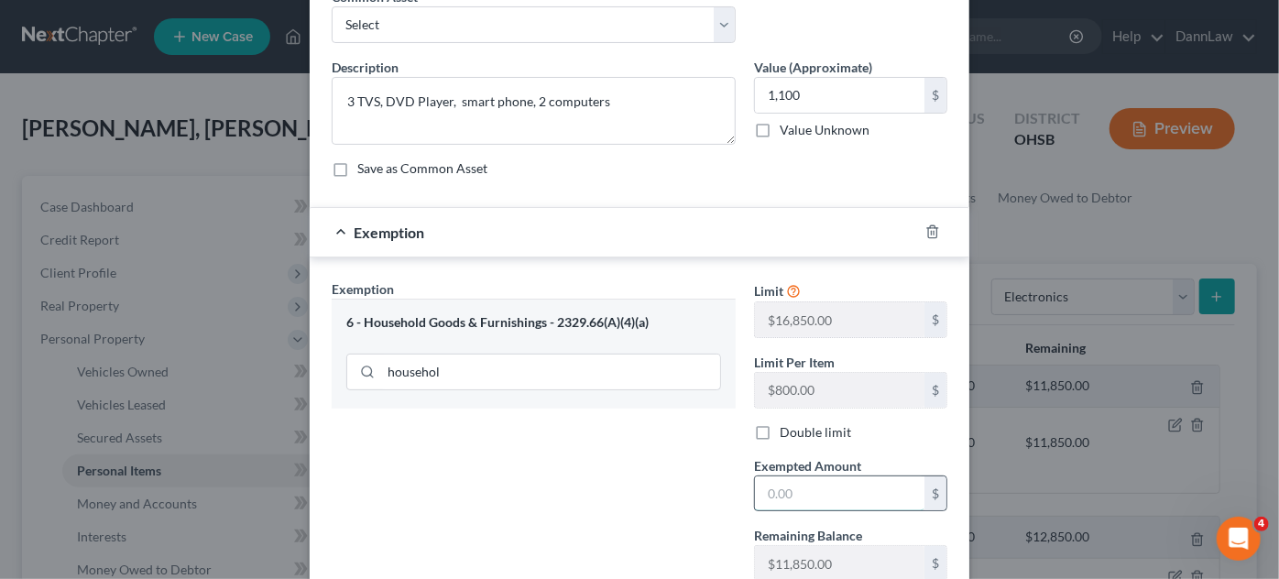
click at [802, 489] on input "text" at bounding box center [840, 493] width 170 height 35
type input "1,100"
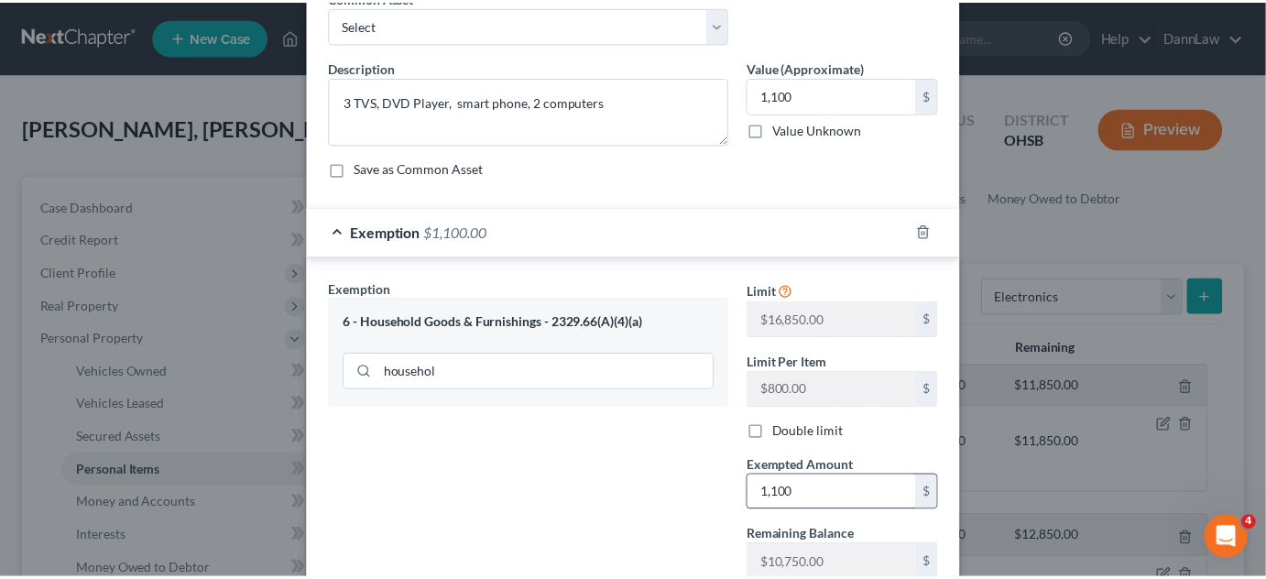
scroll to position [227, 0]
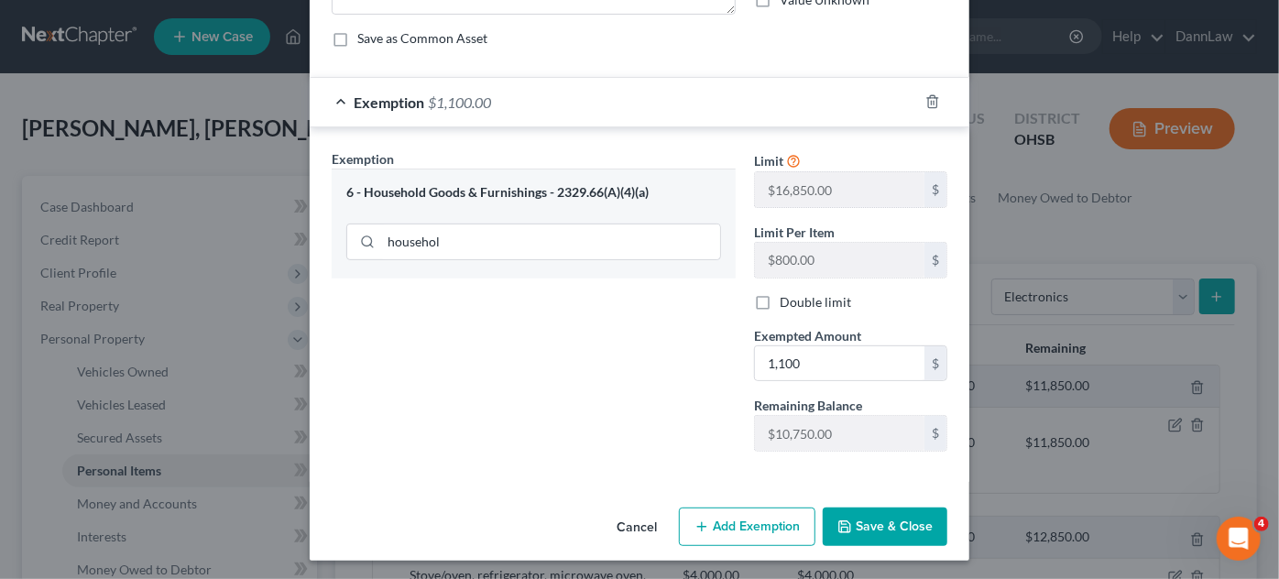
click at [862, 530] on button "Save & Close" at bounding box center [885, 527] width 125 height 38
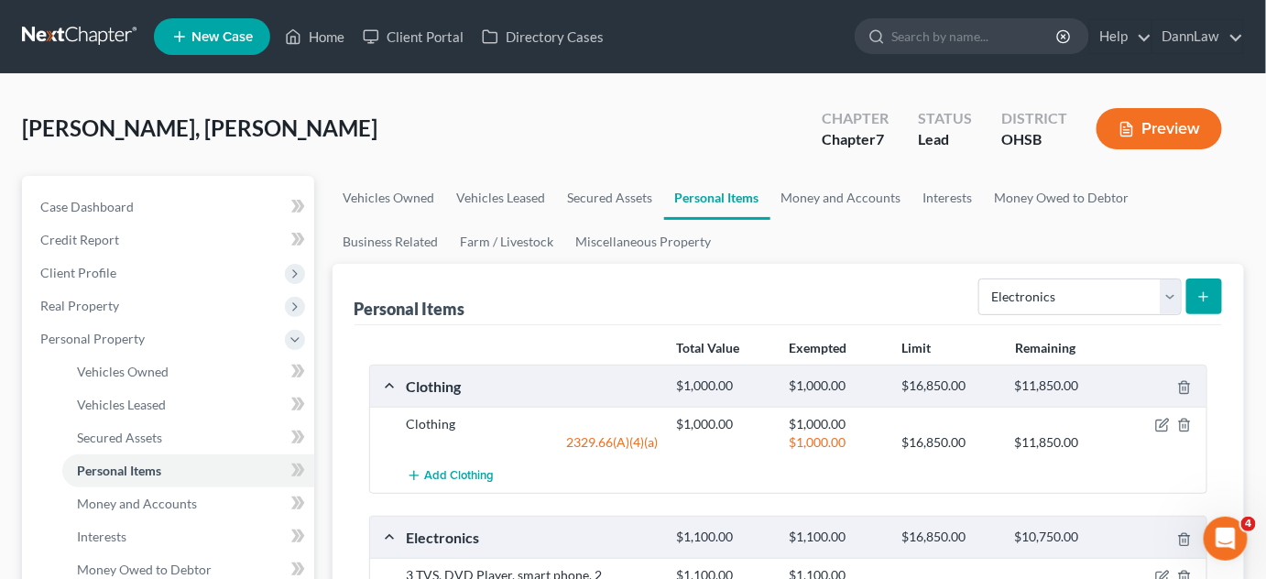
click at [1101, 273] on div "Select Item Type Clothing Collectibles Of Value Electronics Firearms Household …" at bounding box center [1096, 295] width 251 height 49
click at [1096, 295] on select "Select Item Type Clothing Collectibles Of Value Electronics Firearms Household …" at bounding box center [1080, 297] width 203 height 37
select select "firearms"
click at [981, 279] on select "Select Item Type Clothing Collectibles Of Value Electronics Firearms Household …" at bounding box center [1080, 297] width 203 height 37
click at [1207, 297] on icon "submit" at bounding box center [1204, 297] width 15 height 15
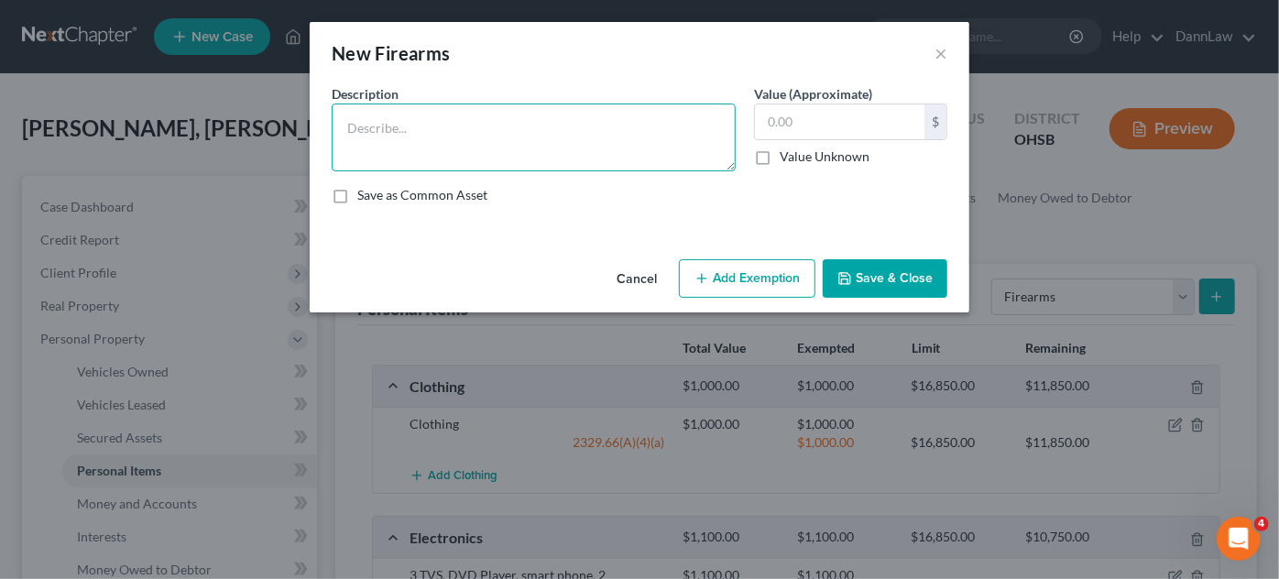
click at [662, 126] on textarea at bounding box center [534, 138] width 404 height 68
type textarea "Firearms"
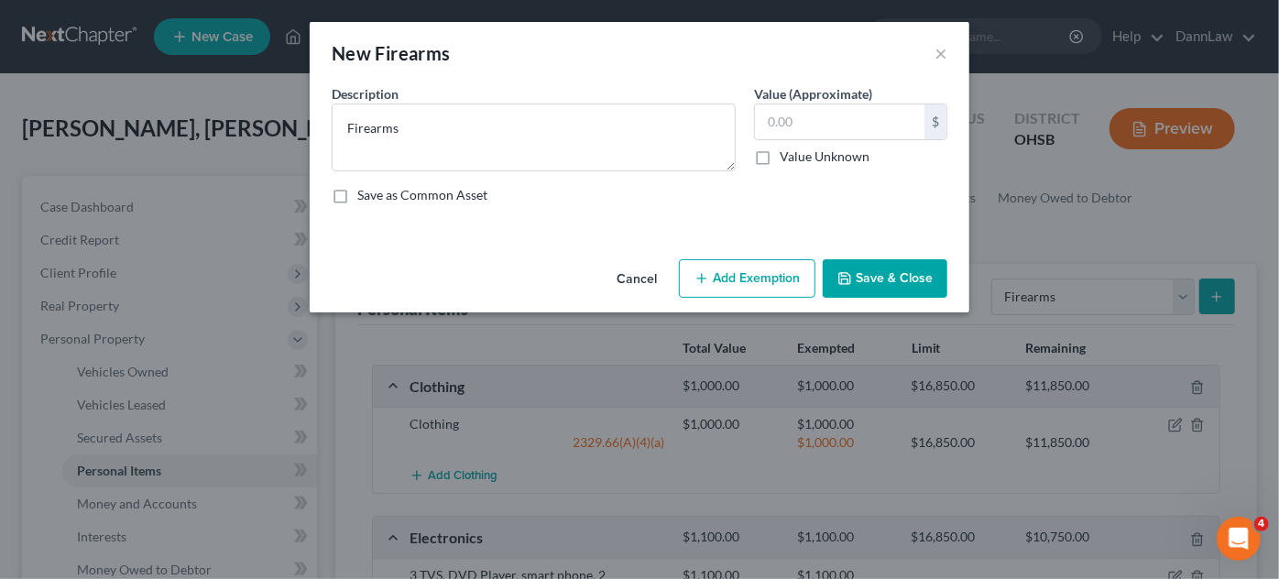
click at [892, 279] on button "Save & Close" at bounding box center [885, 278] width 125 height 38
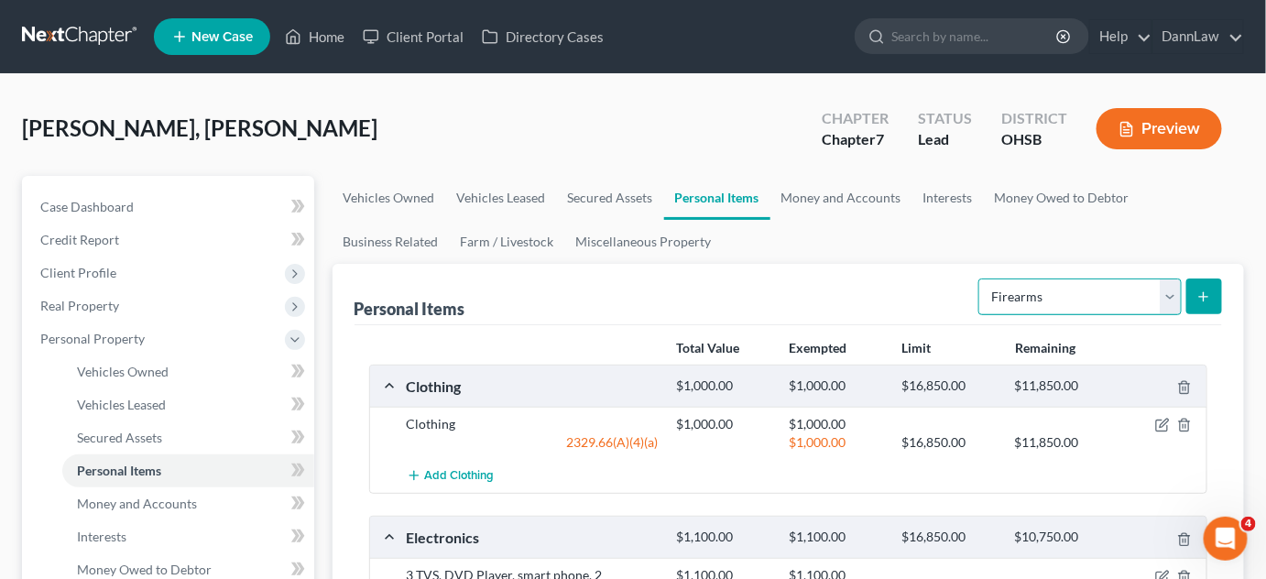
click at [1038, 302] on select "Select Item Type Clothing Collectibles Of Value Electronics Firearms Household …" at bounding box center [1080, 297] width 203 height 37
select select "sports_and_hobby_equipment"
click at [981, 279] on select "Select Item Type Clothing Collectibles Of Value Electronics Firearms Household …" at bounding box center [1080, 297] width 203 height 37
click at [1208, 290] on icon "submit" at bounding box center [1204, 297] width 15 height 15
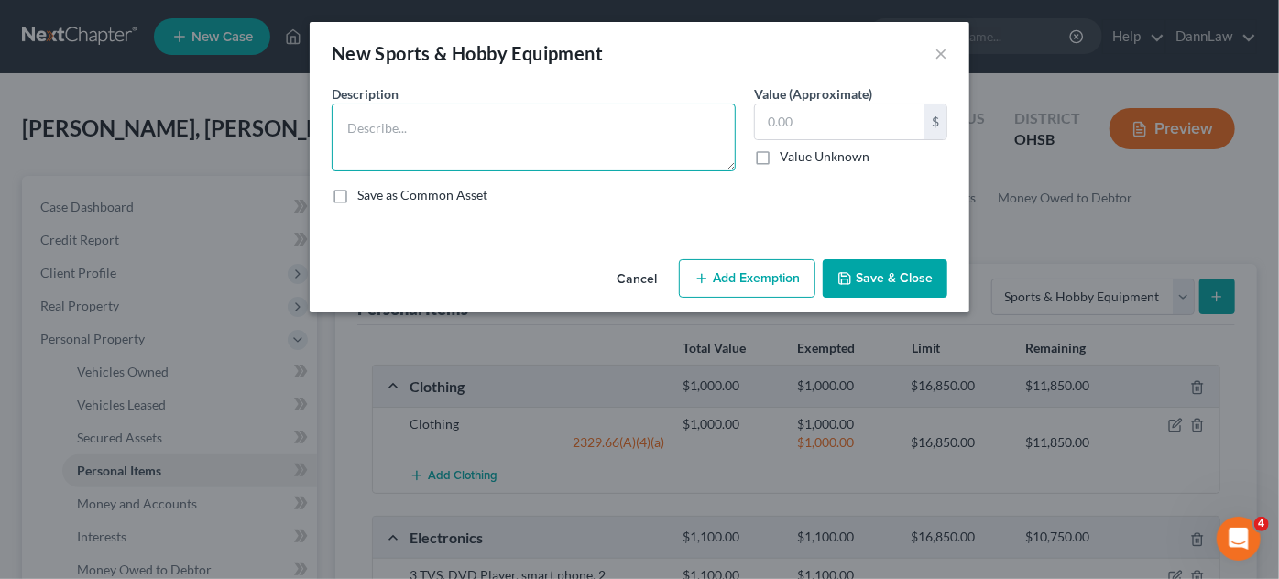
click at [634, 127] on textarea at bounding box center [534, 138] width 404 height 68
click at [634, 127] on textarea "F" at bounding box center [534, 138] width 404 height 68
type textarea "Fishing rods; reels; firearms"
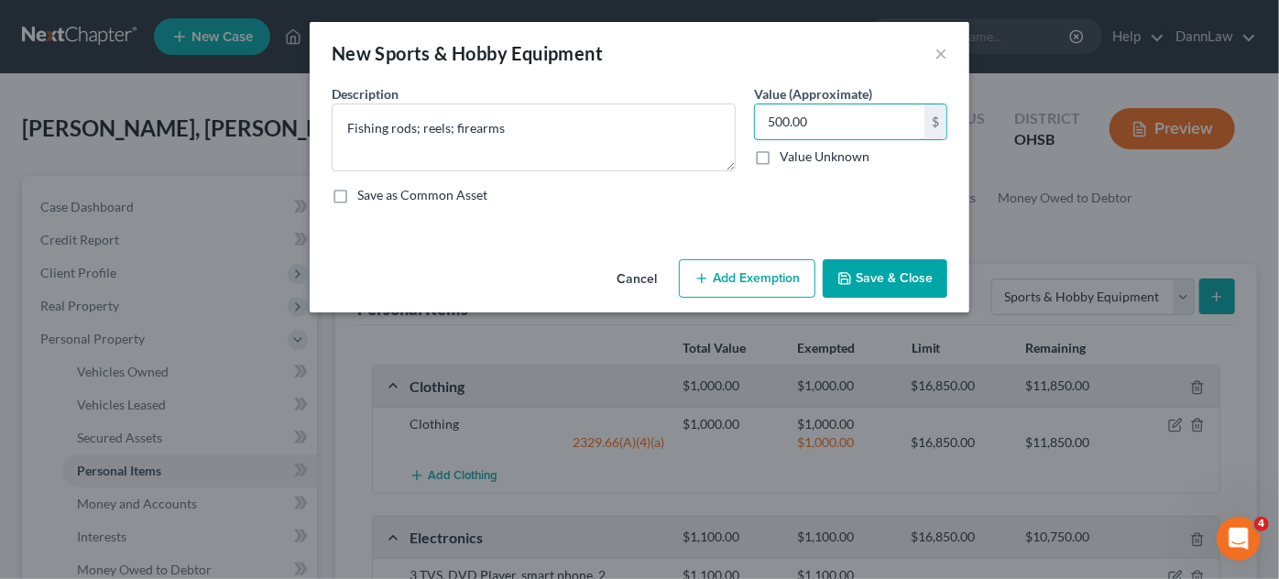
type input "500.00"
click at [871, 280] on button "Save & Close" at bounding box center [885, 278] width 125 height 38
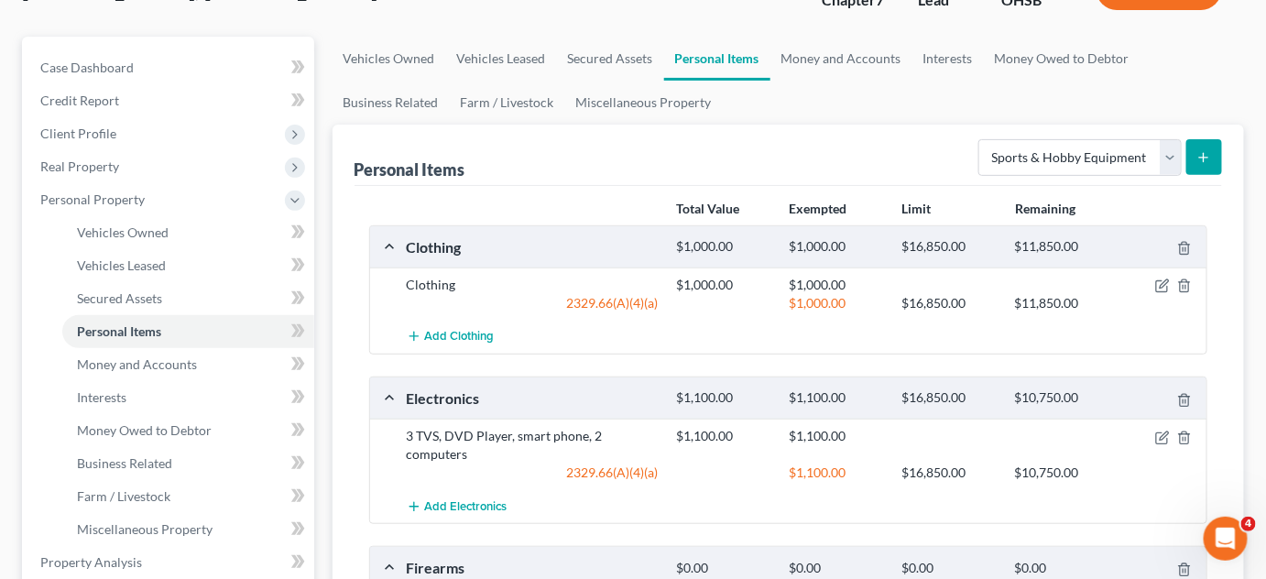
scroll to position [183, 0]
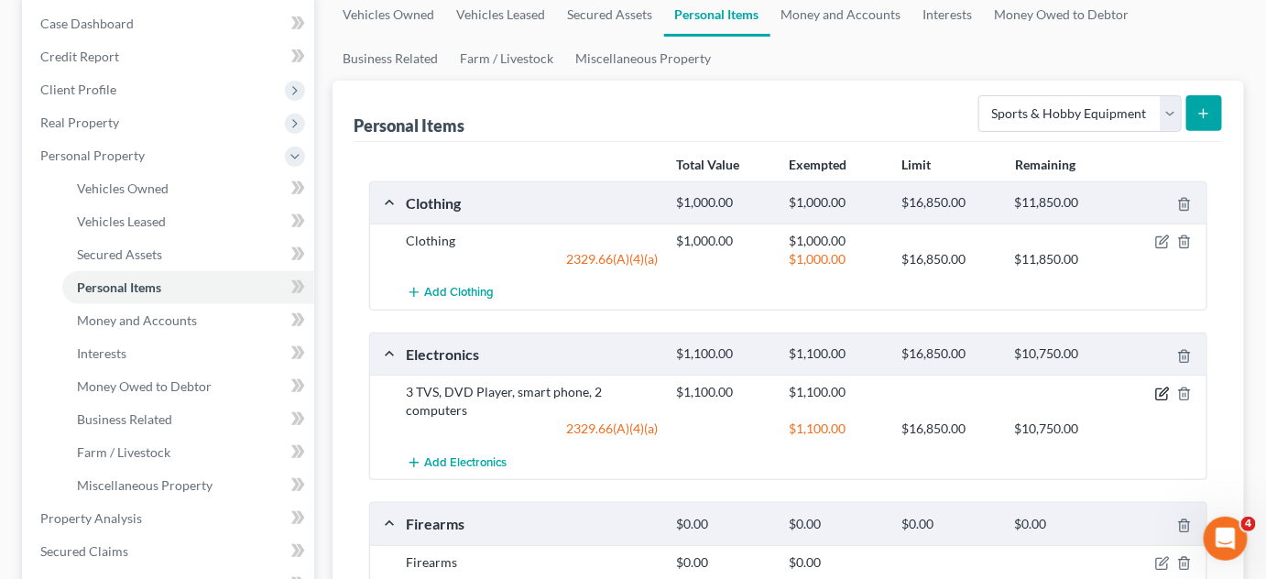
click at [1160, 394] on icon "button" at bounding box center [1162, 394] width 15 height 15
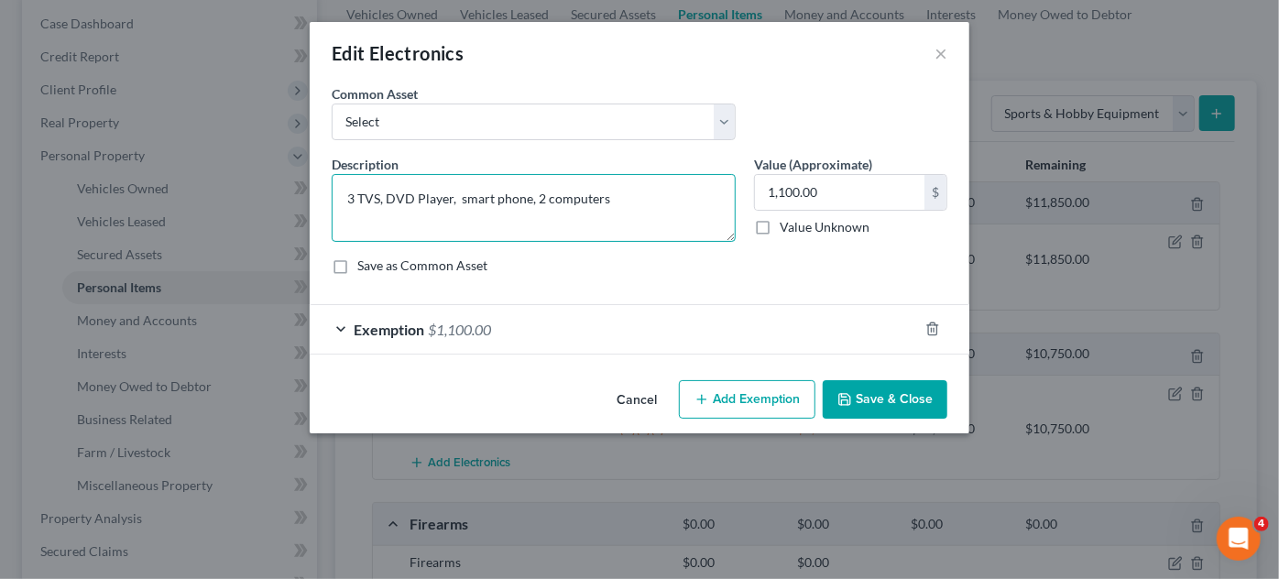
click at [632, 187] on textarea "3 TVS, DVD Player, smart phone, 2 computers" at bounding box center [534, 208] width 404 height 68
type textarea "3 TVS, DVD Player, smart phone, 2 computers; ninetindo switch"
click at [848, 392] on icon "button" at bounding box center [844, 399] width 15 height 15
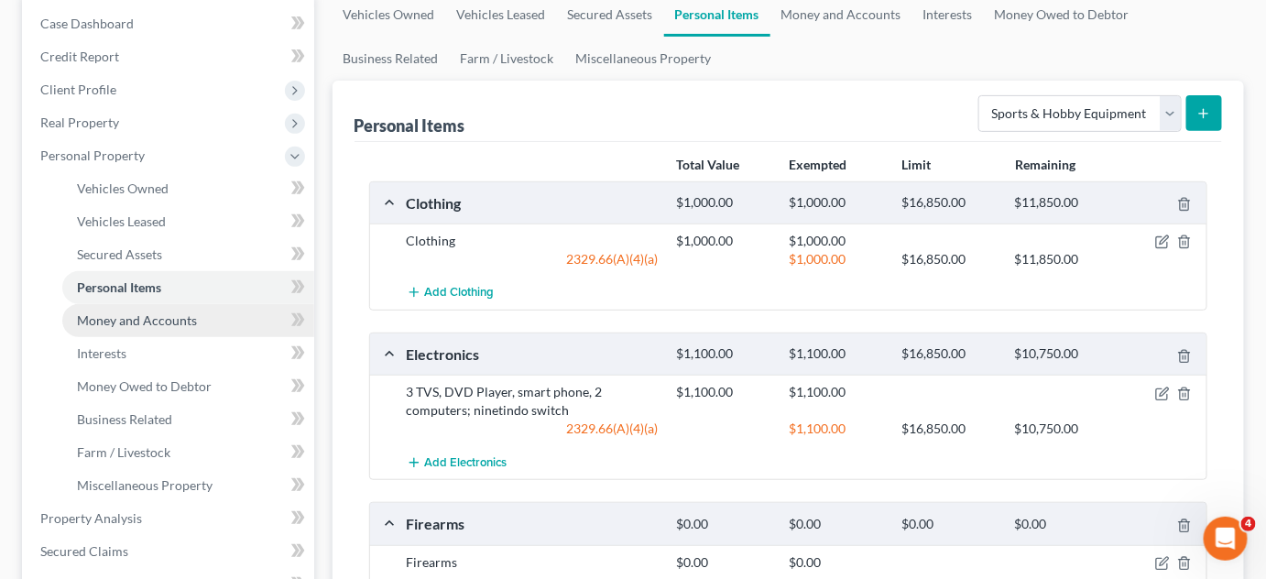
click at [200, 324] on link "Money and Accounts" at bounding box center [188, 320] width 252 height 33
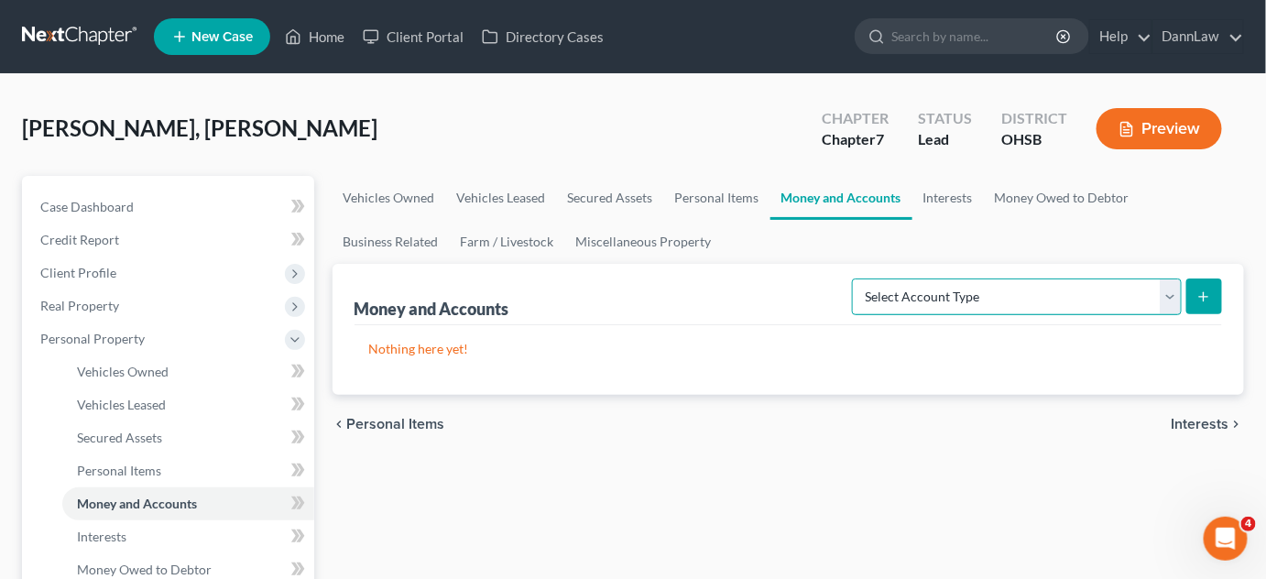
click at [952, 301] on select "Select Account Type Brokerage Cash on Hand Certificates of Deposit Checking Acc…" at bounding box center [1017, 297] width 330 height 37
select select "cash_on_hand"
click at [857, 279] on select "Select Account Type Brokerage Cash on Hand Certificates of Deposit Checking Acc…" at bounding box center [1017, 297] width 330 height 37
click at [1207, 300] on icon "submit" at bounding box center [1204, 297] width 15 height 15
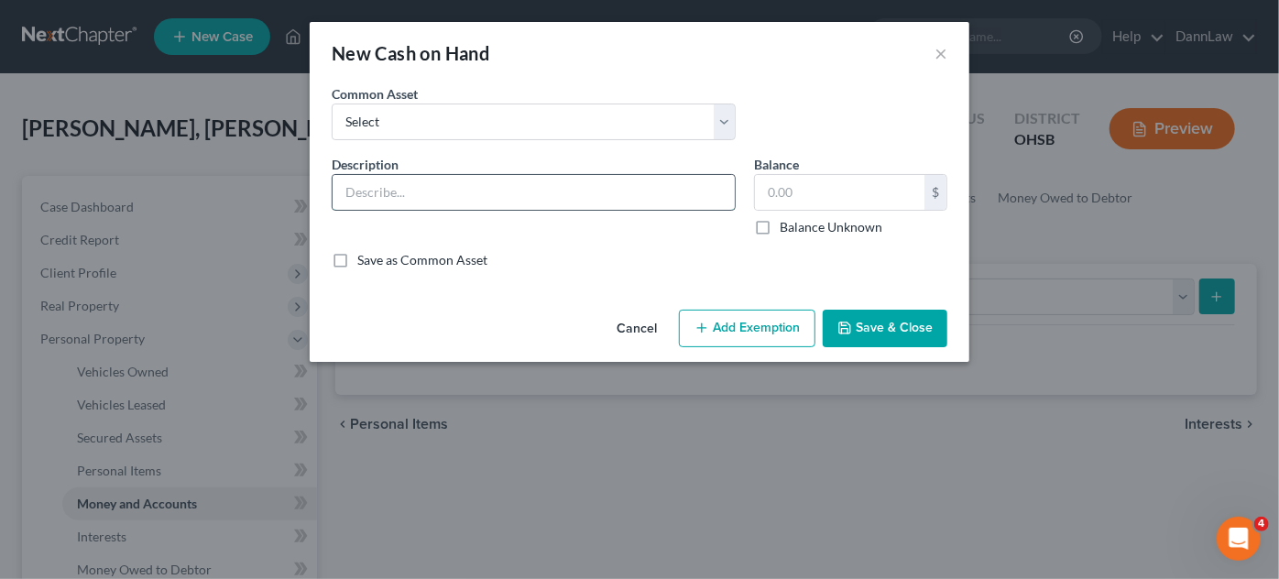
click at [598, 180] on input "text" at bounding box center [534, 192] width 402 height 35
type input "Cash on hand"
click at [879, 319] on button "Save & Close" at bounding box center [885, 329] width 125 height 38
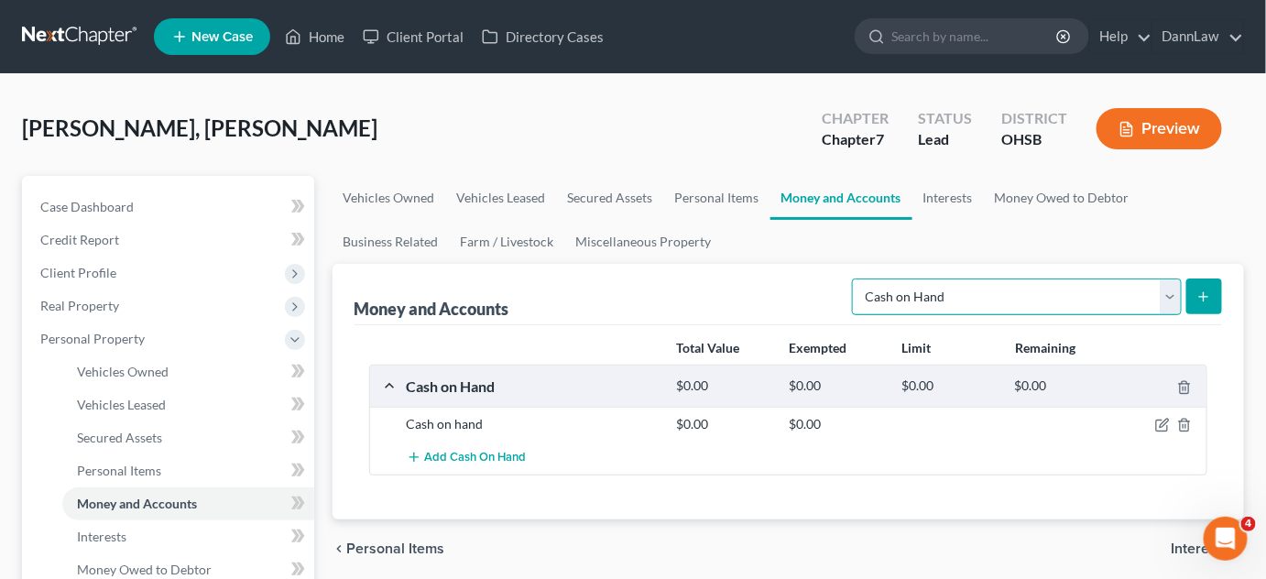
click at [948, 286] on select "Select Account Type Brokerage Cash on Hand Certificates of Deposit Checking Acc…" at bounding box center [1017, 297] width 330 height 37
select select "checking"
click at [857, 279] on select "Select Account Type Brokerage Cash on Hand Certificates of Deposit Checking Acc…" at bounding box center [1017, 297] width 330 height 37
click at [1204, 292] on line "submit" at bounding box center [1204, 296] width 0 height 8
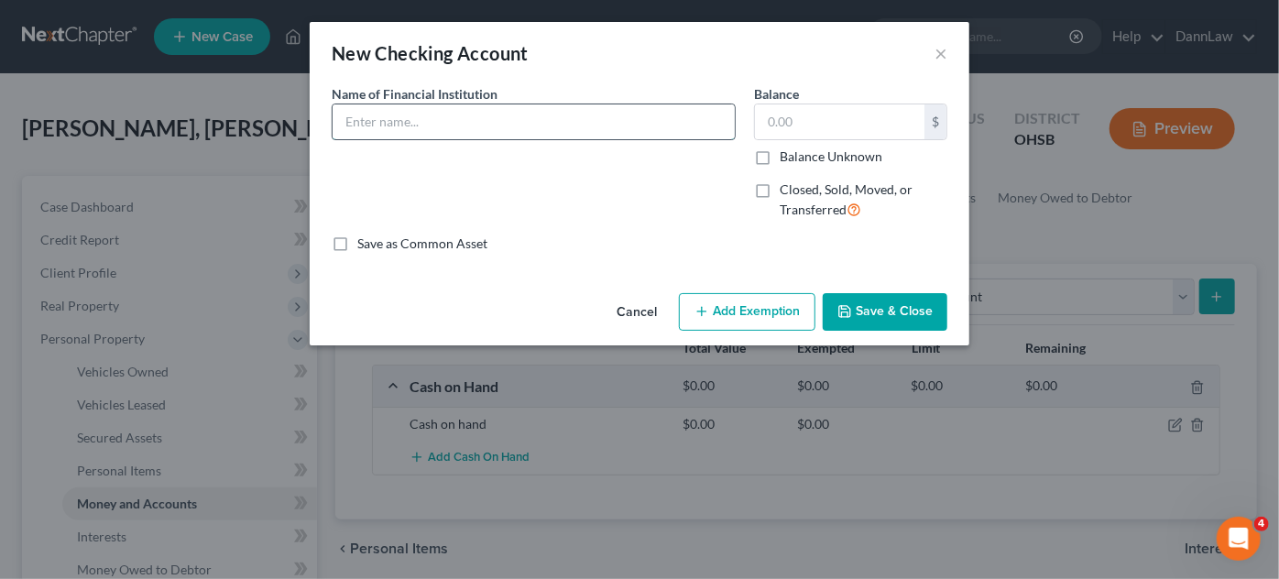
click at [602, 126] on input "text" at bounding box center [534, 121] width 402 height 35
type input "Fifth Third Bank"
click at [862, 312] on button "Save & Close" at bounding box center [885, 312] width 125 height 38
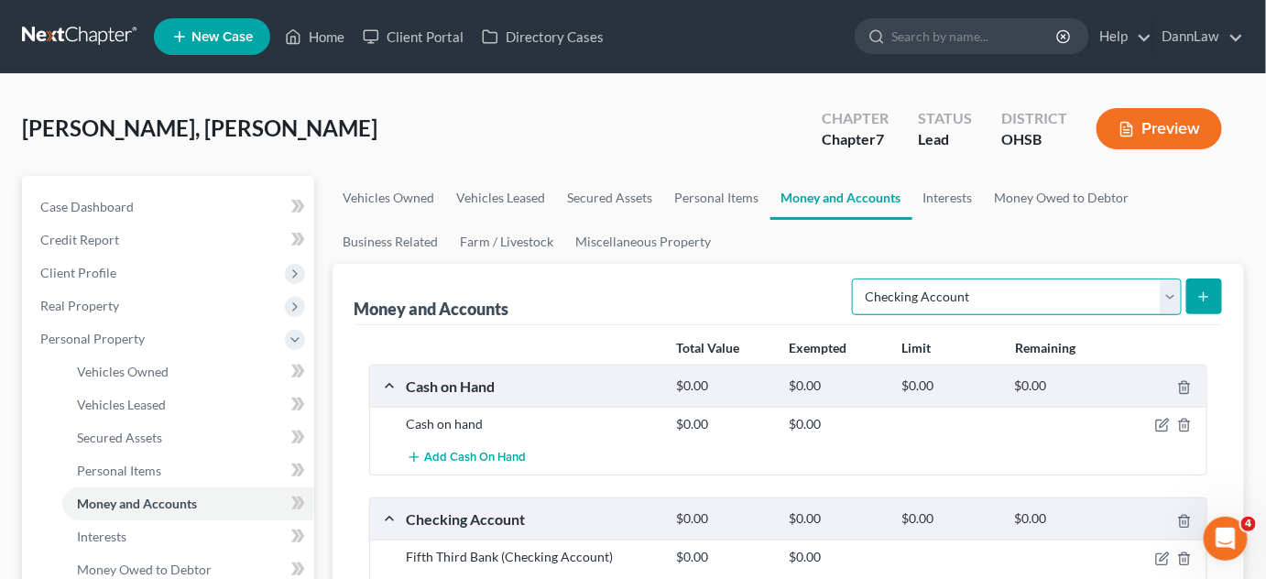
drag, startPoint x: 1007, startPoint y: 308, endPoint x: 1070, endPoint y: 293, distance: 64.9
click at [1070, 293] on select "Select Account Type Brokerage Cash on Hand Certificates of Deposit Checking Acc…" at bounding box center [1017, 297] width 330 height 37
select select "savings"
click at [857, 279] on select "Select Account Type Brokerage Cash on Hand Certificates of Deposit Checking Acc…" at bounding box center [1017, 297] width 330 height 37
click at [1209, 302] on button "submit" at bounding box center [1205, 297] width 36 height 36
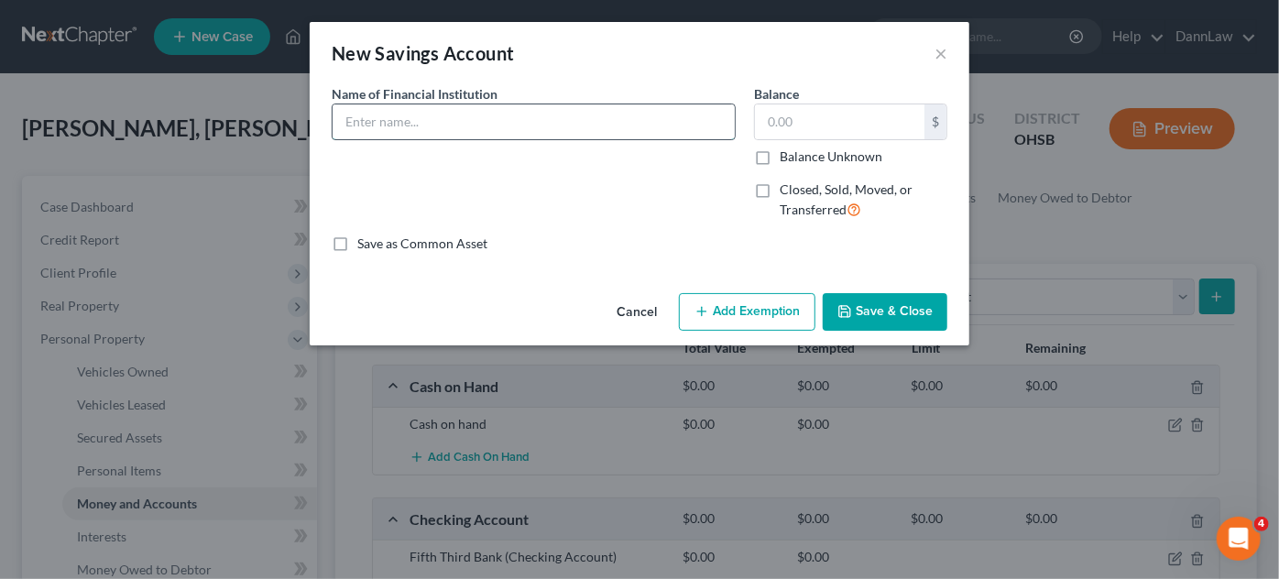
click at [596, 129] on input "text" at bounding box center [534, 121] width 402 height 35
type input "Fifth Third Bank"
click at [860, 312] on button "Save & Close" at bounding box center [885, 312] width 125 height 38
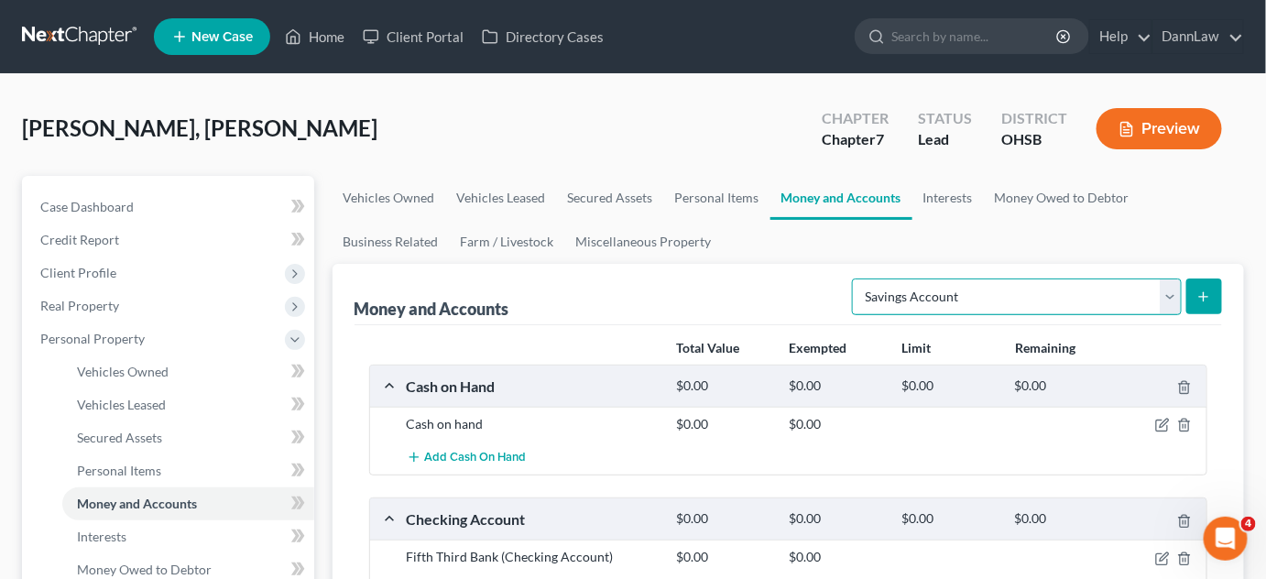
click at [975, 288] on select "Select Account Type Brokerage Cash on Hand Certificates of Deposit Checking Acc…" at bounding box center [1017, 297] width 330 height 37
click at [1208, 297] on icon "submit" at bounding box center [1204, 297] width 15 height 15
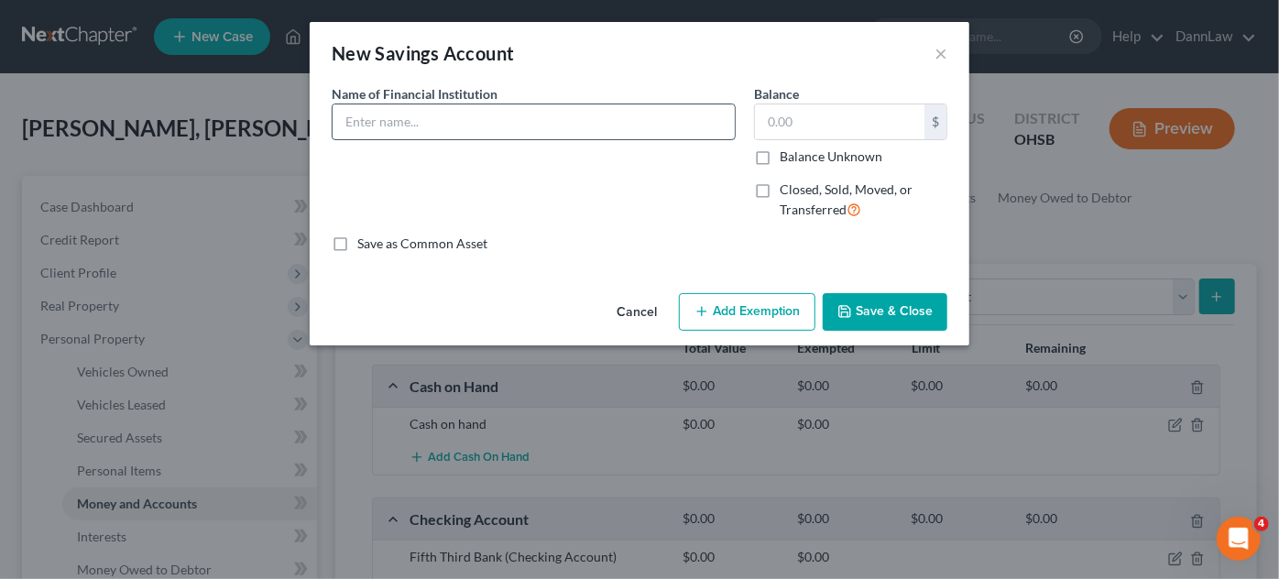
click at [506, 130] on input "text" at bounding box center [534, 121] width 402 height 35
type input "L&N Credit Union"
click at [867, 302] on button "Save & Close" at bounding box center [885, 312] width 125 height 38
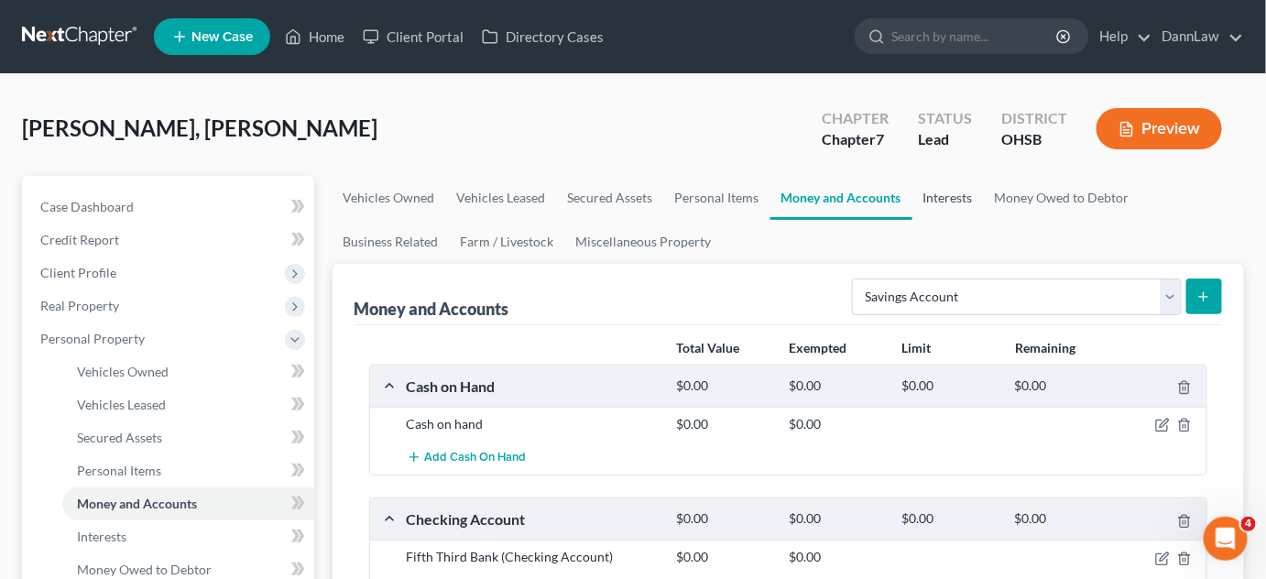
click at [940, 205] on link "Interests" at bounding box center [948, 198] width 71 height 44
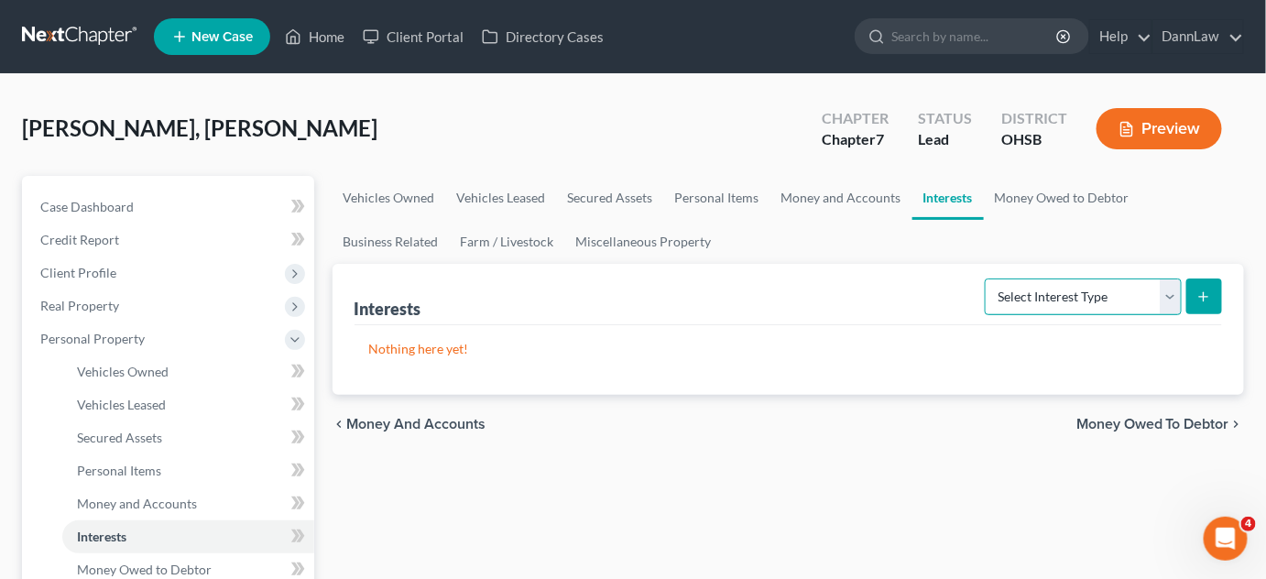
click at [1035, 291] on select "Select Interest Type 401K Annuity Bond Education IRA Government Bond Government…" at bounding box center [1083, 297] width 197 height 37
click at [950, 220] on ul "Vehicles Owned Vehicles Leased Secured Assets Personal Items Money and Accounts…" at bounding box center [789, 220] width 913 height 88
click at [393, 244] on link "Business Related" at bounding box center [391, 242] width 117 height 44
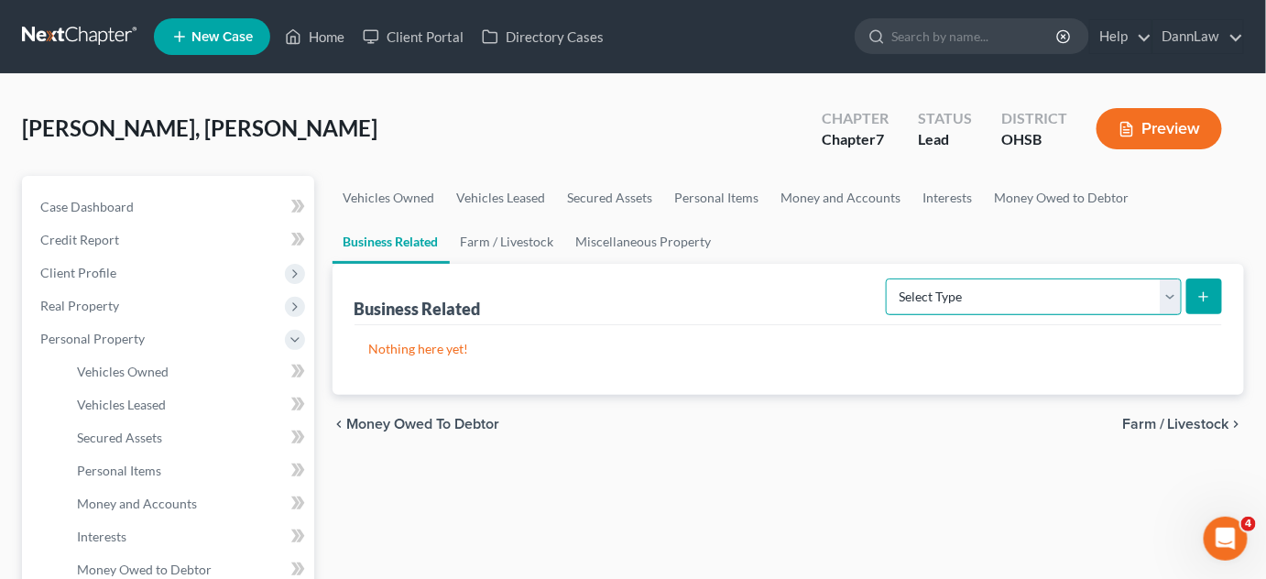
click at [1064, 290] on select "Select Type Customer Lists Franchises Inventory Licenses Machinery Office Equip…" at bounding box center [1034, 297] width 296 height 37
select select "license"
click at [888, 279] on select "Select Type Customer Lists Franchises Inventory Licenses Machinery Office Equip…" at bounding box center [1034, 297] width 296 height 37
click at [1224, 300] on div "Business Related Select Type Customer Lists Franchises Inventory Licenses Machi…" at bounding box center [789, 329] width 913 height 131
click at [1216, 297] on button "submit" at bounding box center [1205, 297] width 36 height 36
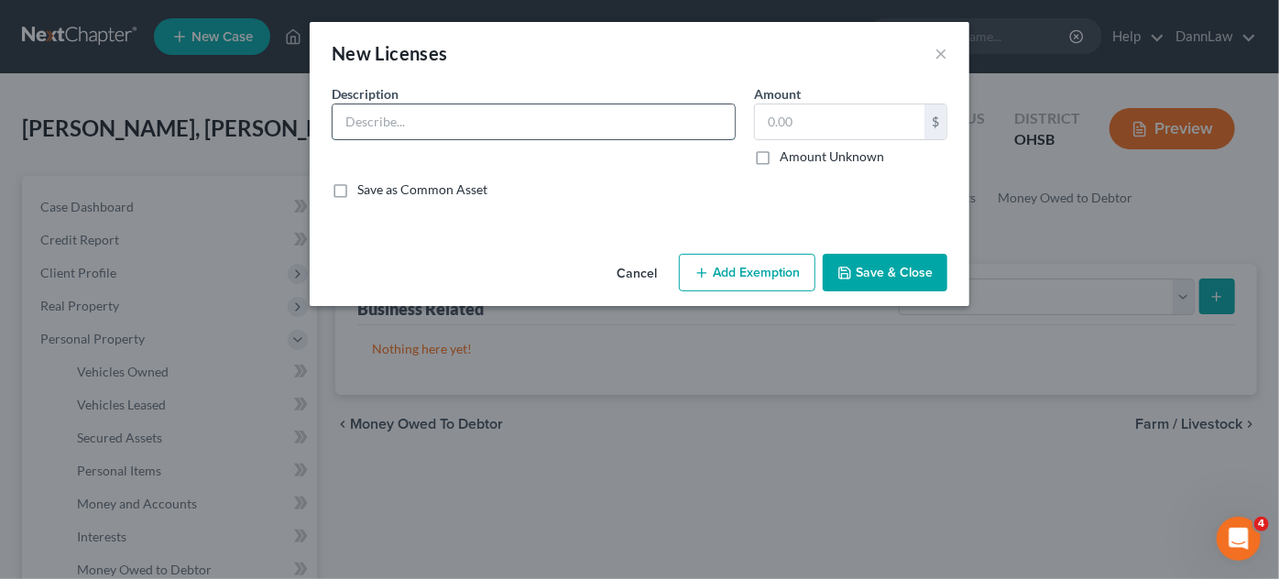
click at [617, 116] on input "text" at bounding box center [534, 121] width 402 height 35
type input "Real Estate License"
click at [855, 263] on button "Save & Close" at bounding box center [885, 273] width 125 height 38
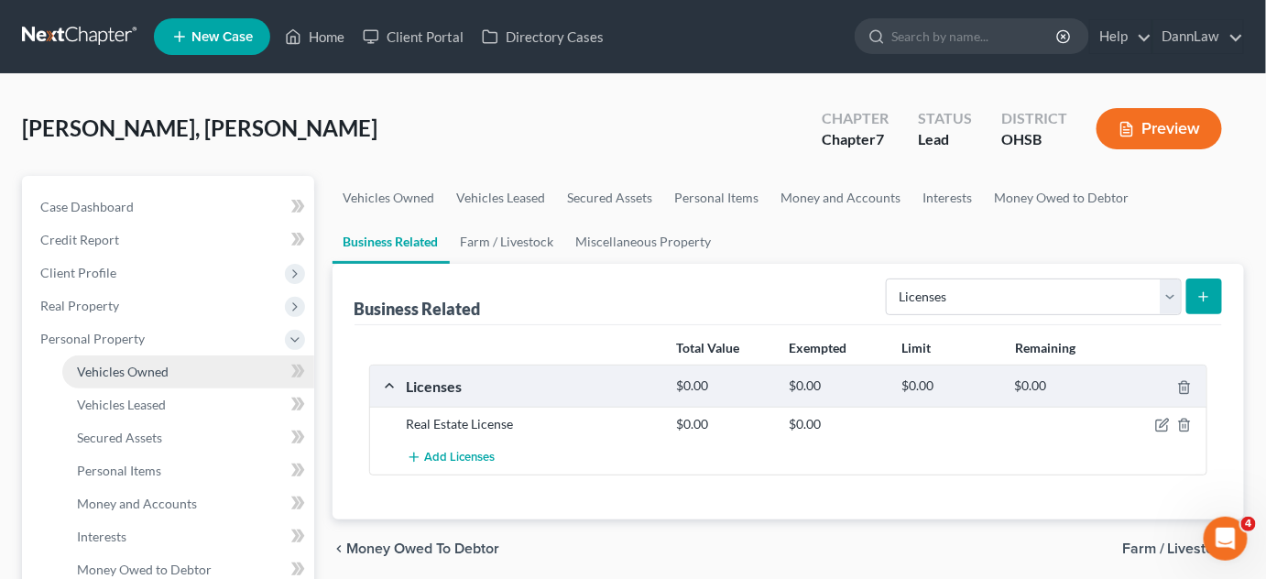
click at [142, 371] on span "Vehicles Owned" at bounding box center [123, 372] width 92 height 16
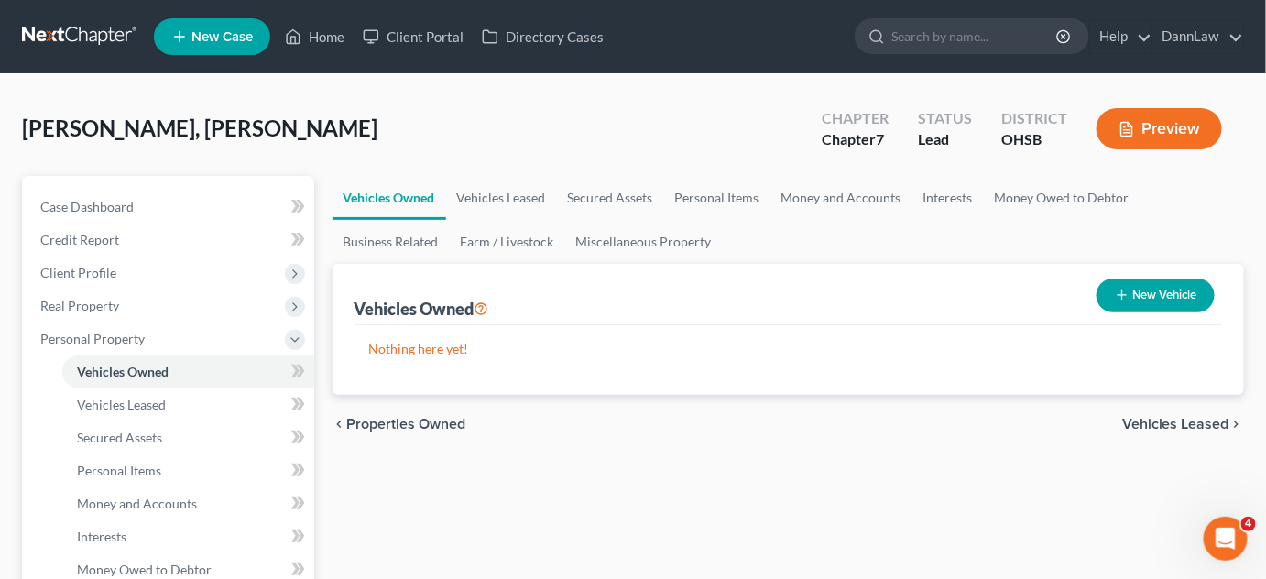
click at [1132, 297] on button "New Vehicle" at bounding box center [1156, 296] width 118 height 34
select select "0"
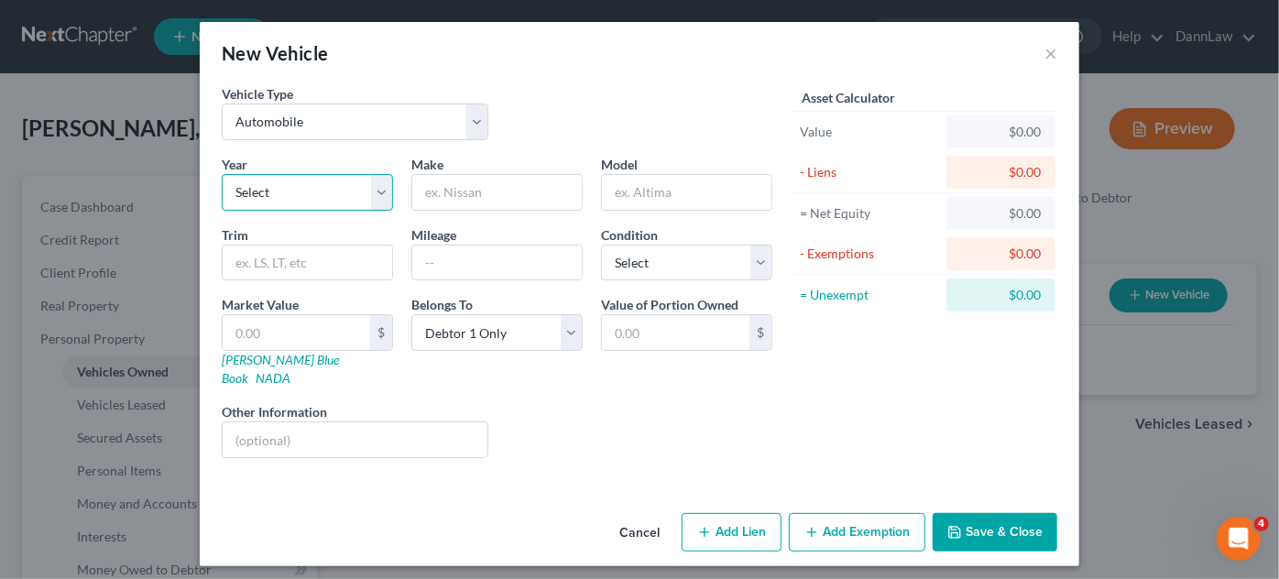
click at [329, 183] on select "Select 2026 2025 2024 2023 2022 2021 2020 2019 2018 2017 2016 2015 2014 2013 20…" at bounding box center [307, 192] width 171 height 37
select select "2"
click at [222, 174] on select "Select 2026 2025 2024 2023 2022 2021 2020 2019 2018 2017 2016 2015 2014 2013 20…" at bounding box center [307, 192] width 171 height 37
click at [504, 191] on input "text" at bounding box center [497, 192] width 170 height 35
type input "Ford"
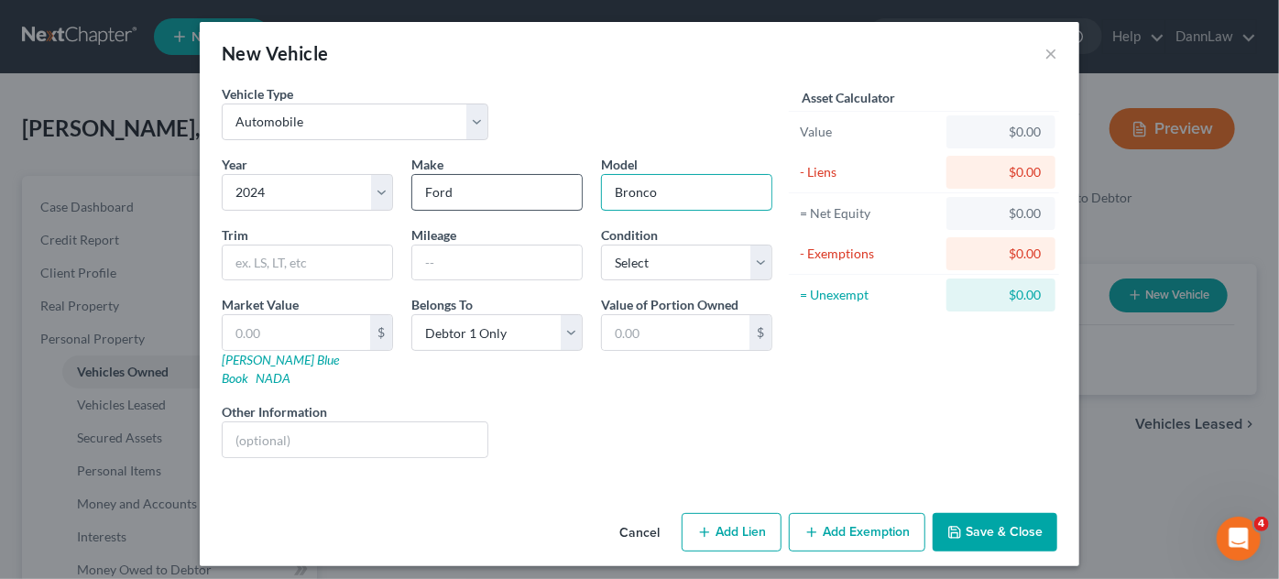
type input "Bronco"
type input "Sport"
click at [504, 191] on input "Ford" at bounding box center [497, 192] width 170 height 35
click at [451, 273] on input "text" at bounding box center [497, 263] width 170 height 35
click at [721, 191] on input "Bronco" at bounding box center [687, 192] width 170 height 35
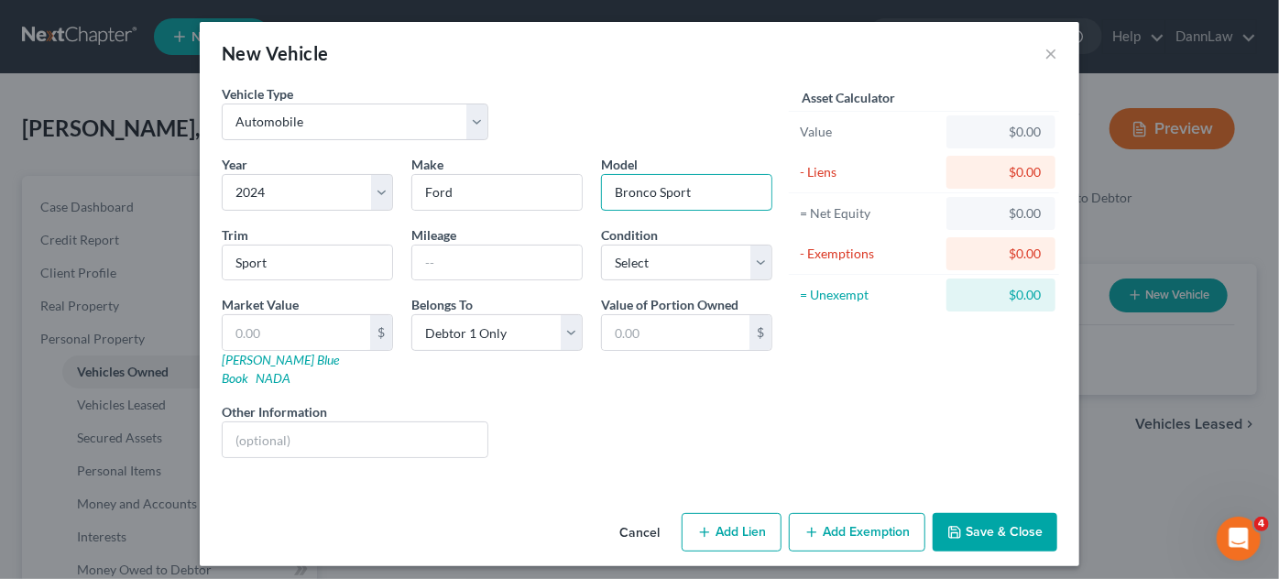
type input "Bronco Sport"
type input "Big Bend"
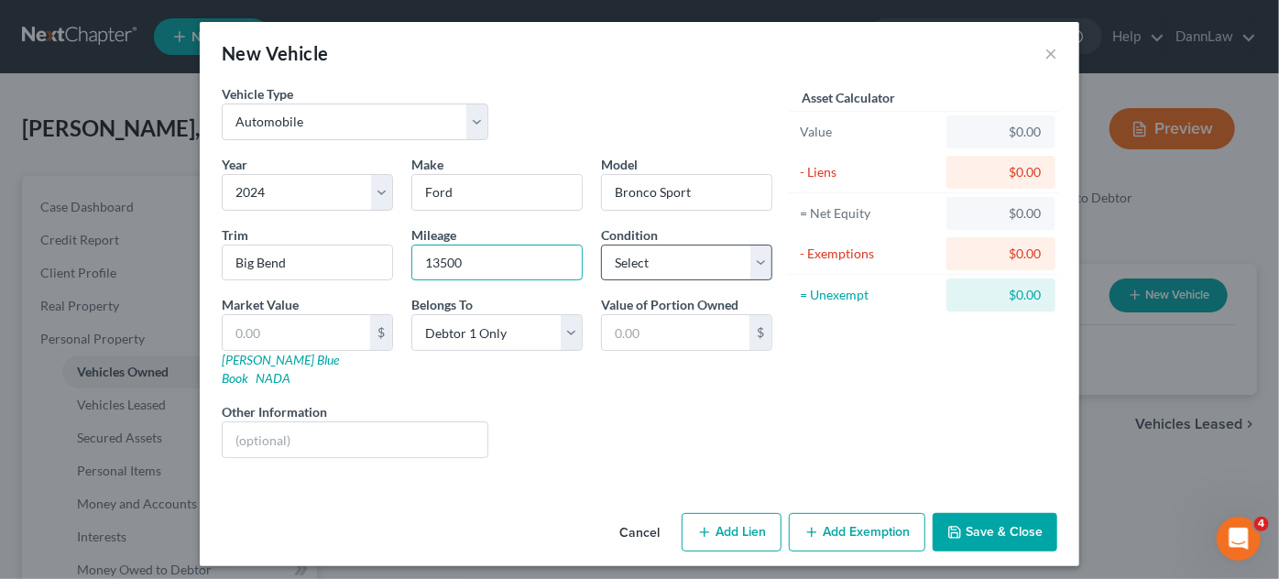
type input "13500"
click at [726, 249] on select "Select Excellent Very Good Good Fair Poor" at bounding box center [686, 263] width 171 height 37
select select "2"
click at [601, 245] on select "Select Excellent Very Good Good Fair Poor" at bounding box center [686, 263] width 171 height 37
click at [979, 517] on button "Save & Close" at bounding box center [995, 532] width 125 height 38
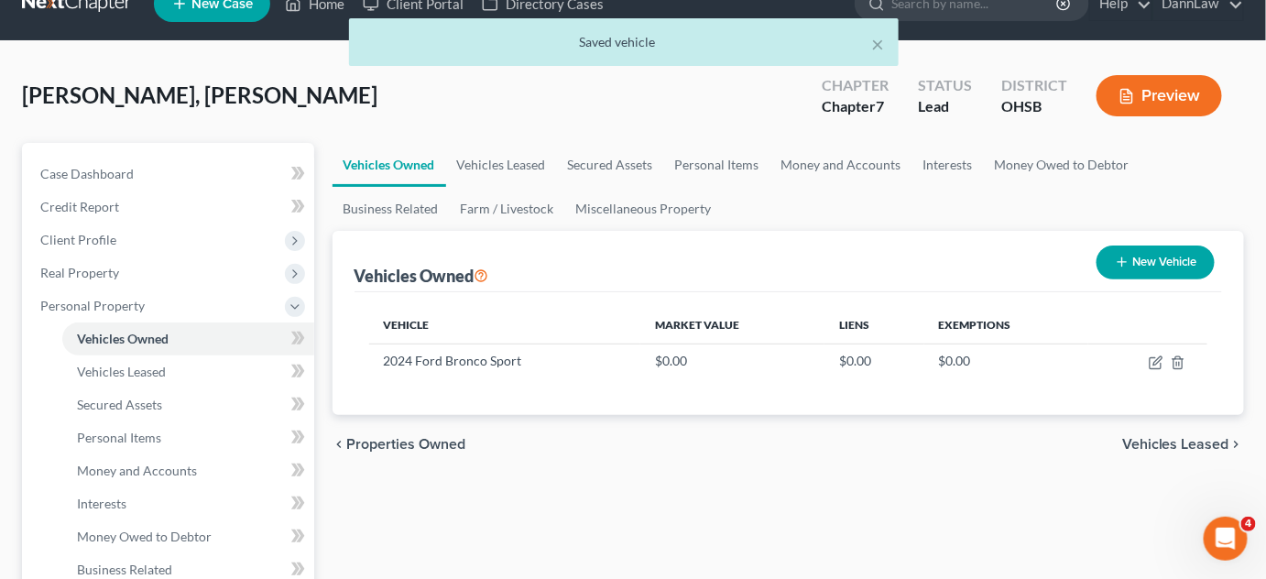
scroll to position [166, 0]
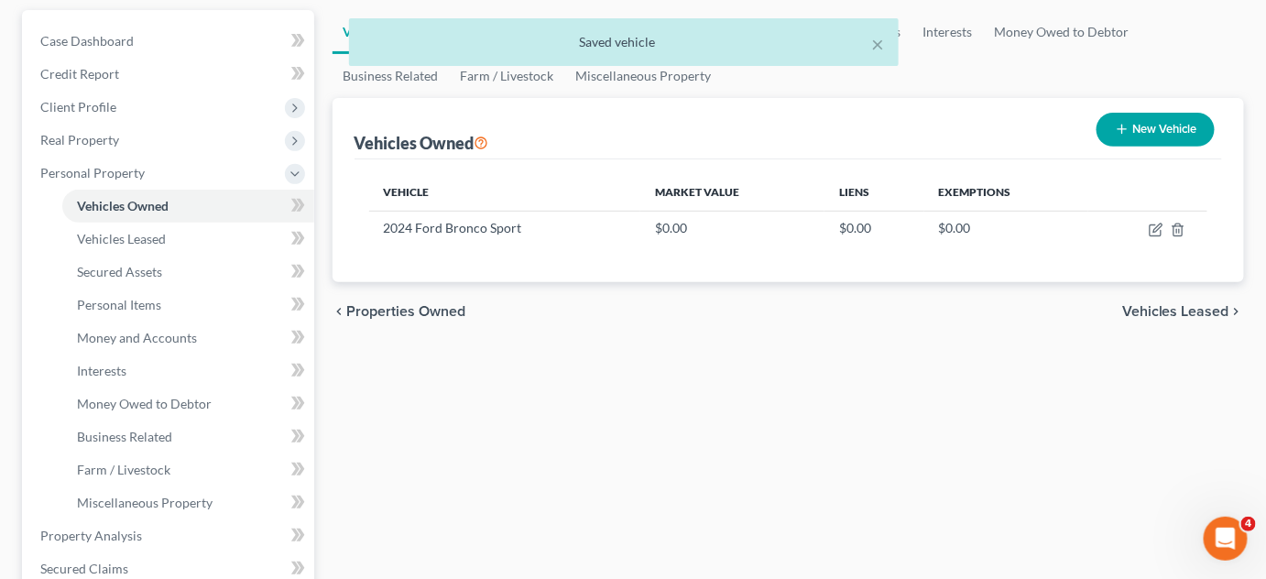
click at [409, 451] on div "Vehicles Owned Vehicles Leased Secured Assets Personal Items Money and Accounts…" at bounding box center [788, 539] width 931 height 1058
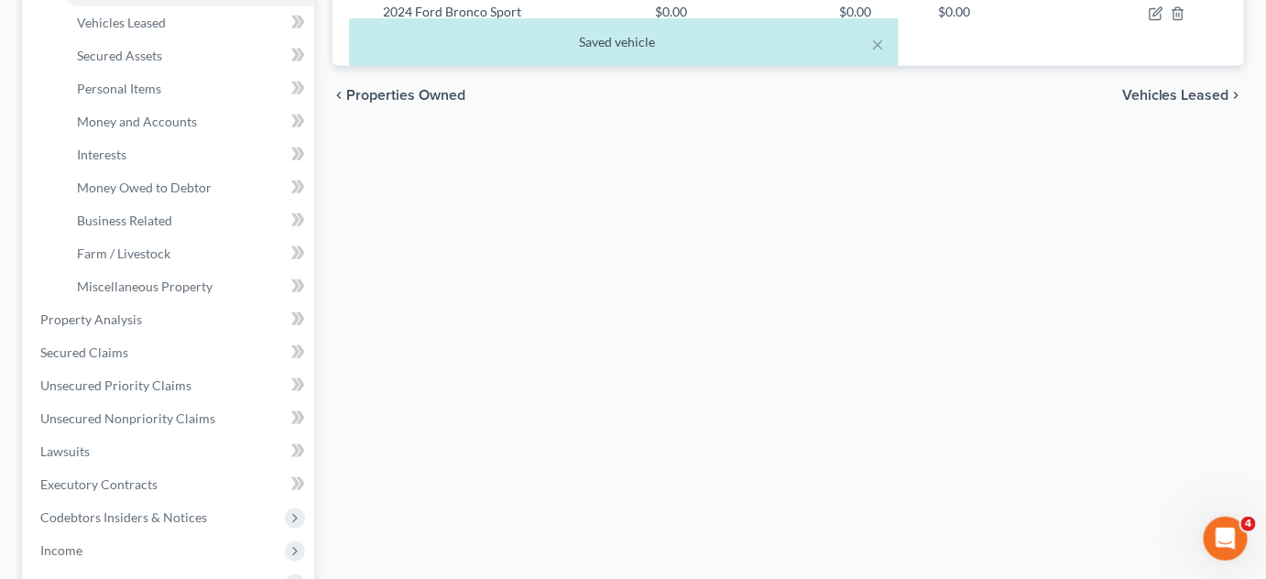
scroll to position [432, 0]
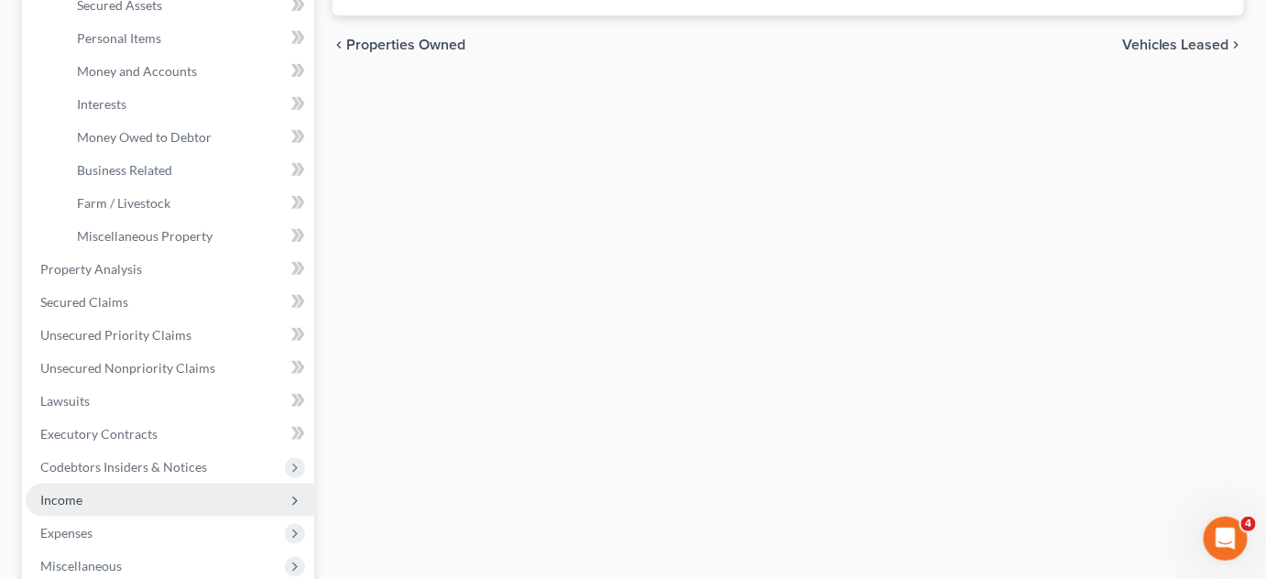
click at [124, 493] on span "Income" at bounding box center [170, 500] width 289 height 33
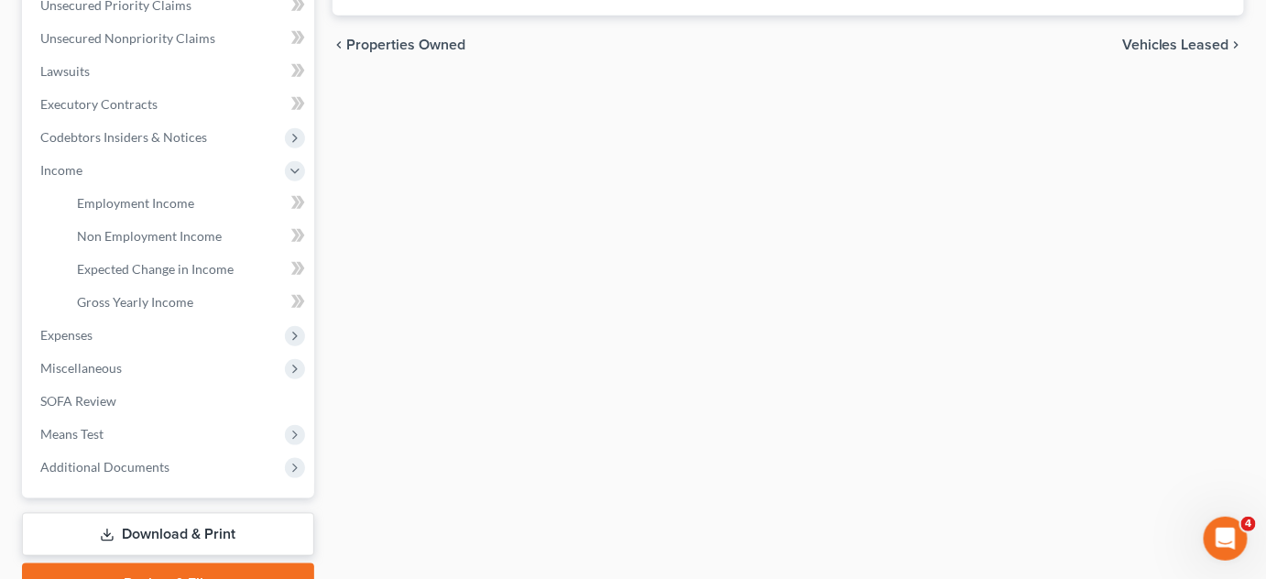
scroll to position [0, 0]
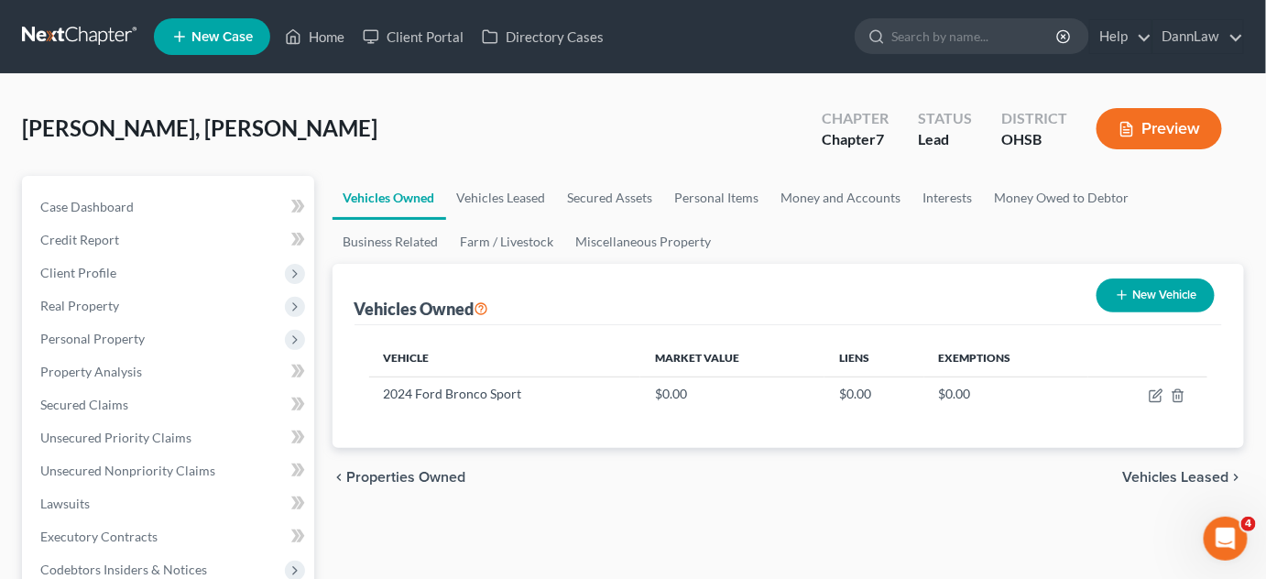
click at [1146, 298] on button "New Vehicle" at bounding box center [1156, 296] width 118 height 34
select select "0"
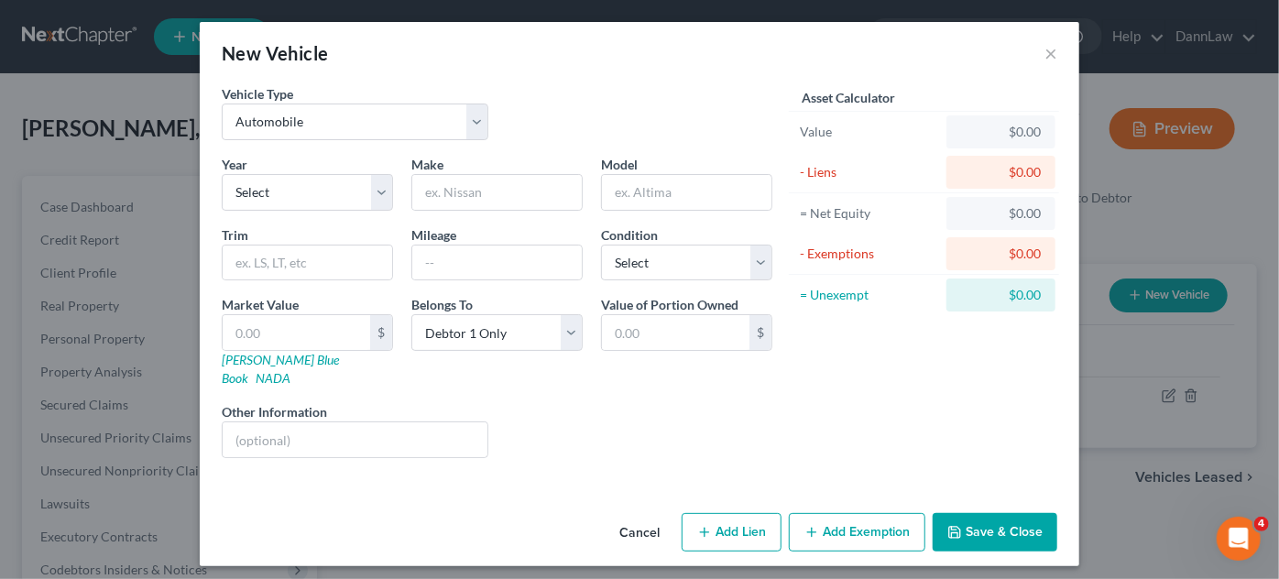
click at [1002, 517] on button "Save & Close" at bounding box center [995, 532] width 125 height 38
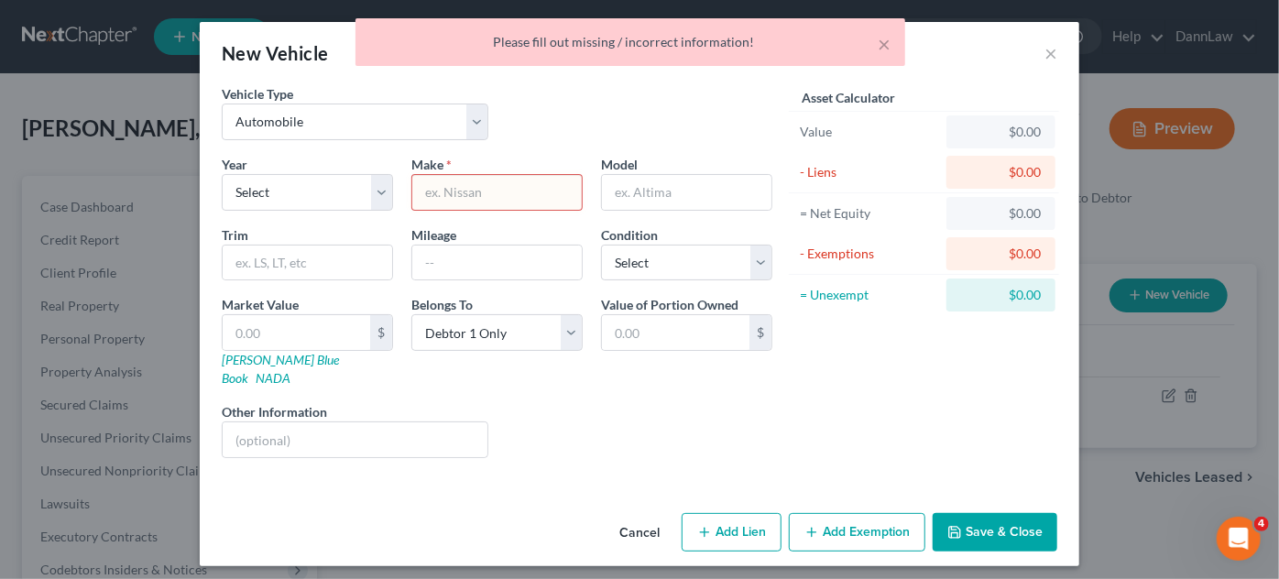
click at [1050, 49] on div "× Please fill out missing / incorrect information!" at bounding box center [630, 46] width 1279 height 57
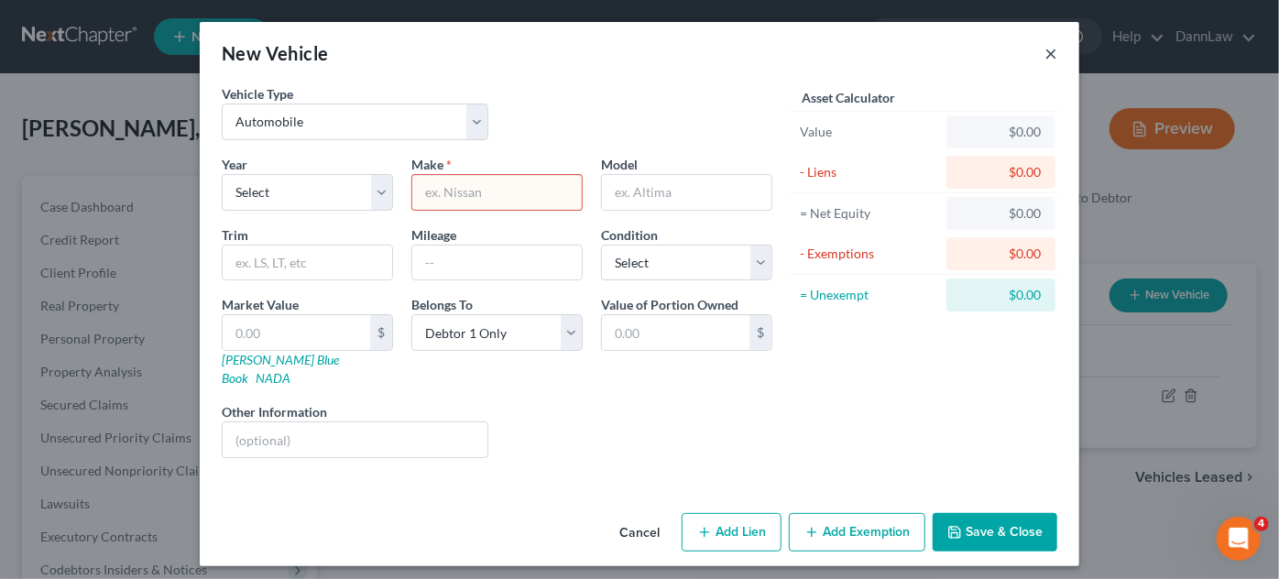
click at [1045, 50] on button "×" at bounding box center [1051, 53] width 13 height 22
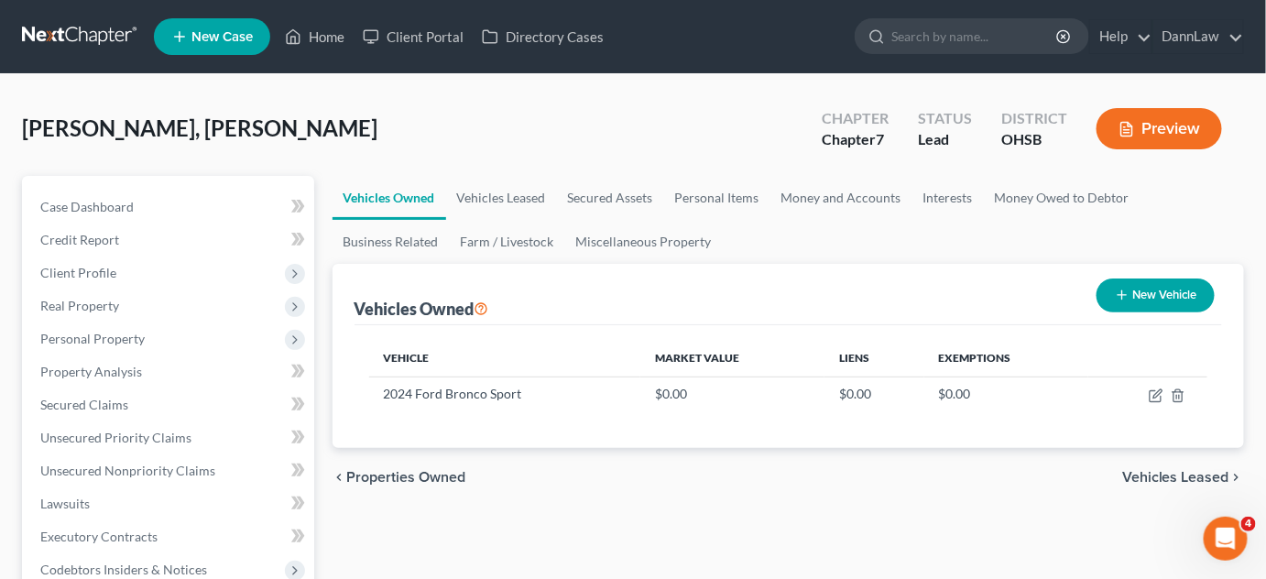
click at [396, 492] on div "chevron_left Properties Owned Vehicles Leased chevron_right" at bounding box center [789, 477] width 913 height 59
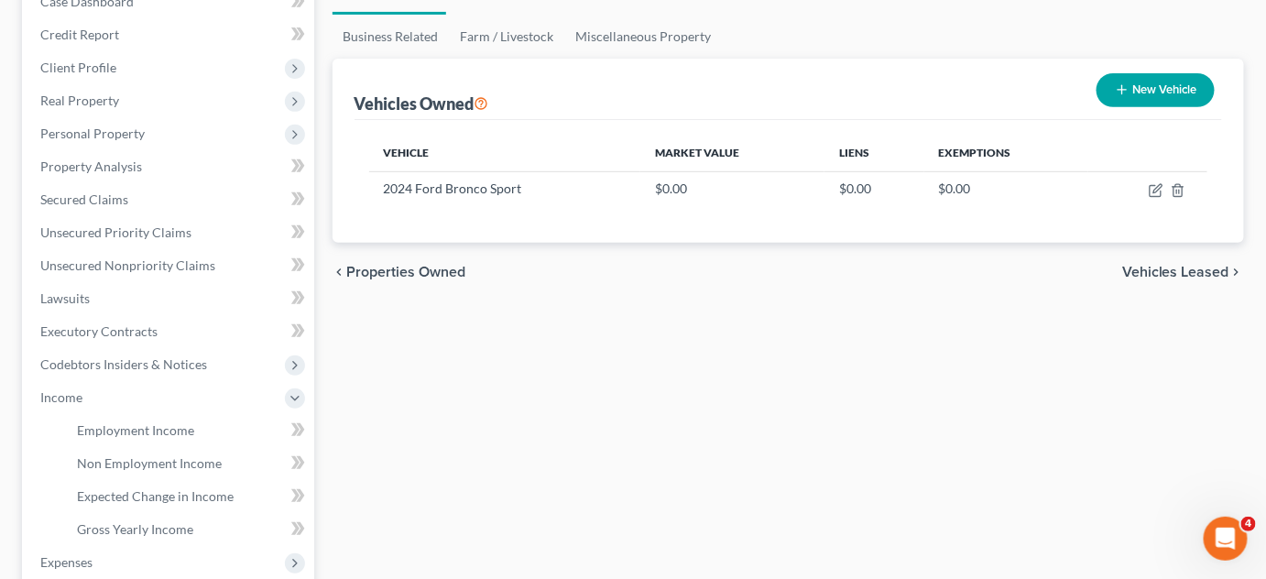
scroll to position [233, 0]
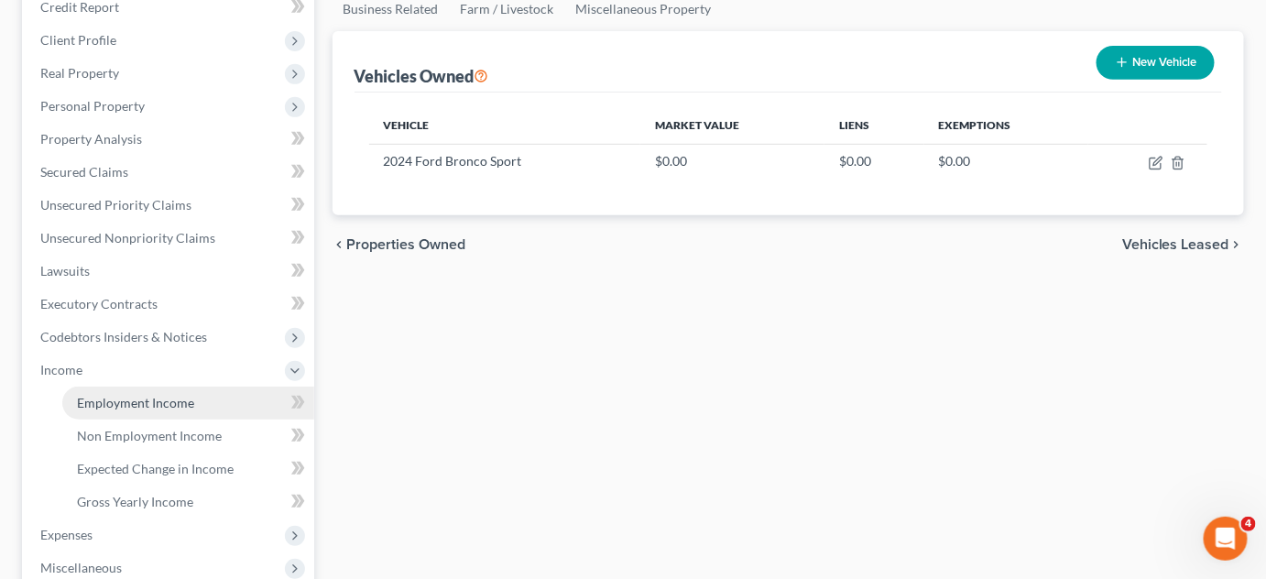
click at [110, 400] on span "Employment Income" at bounding box center [135, 403] width 117 height 16
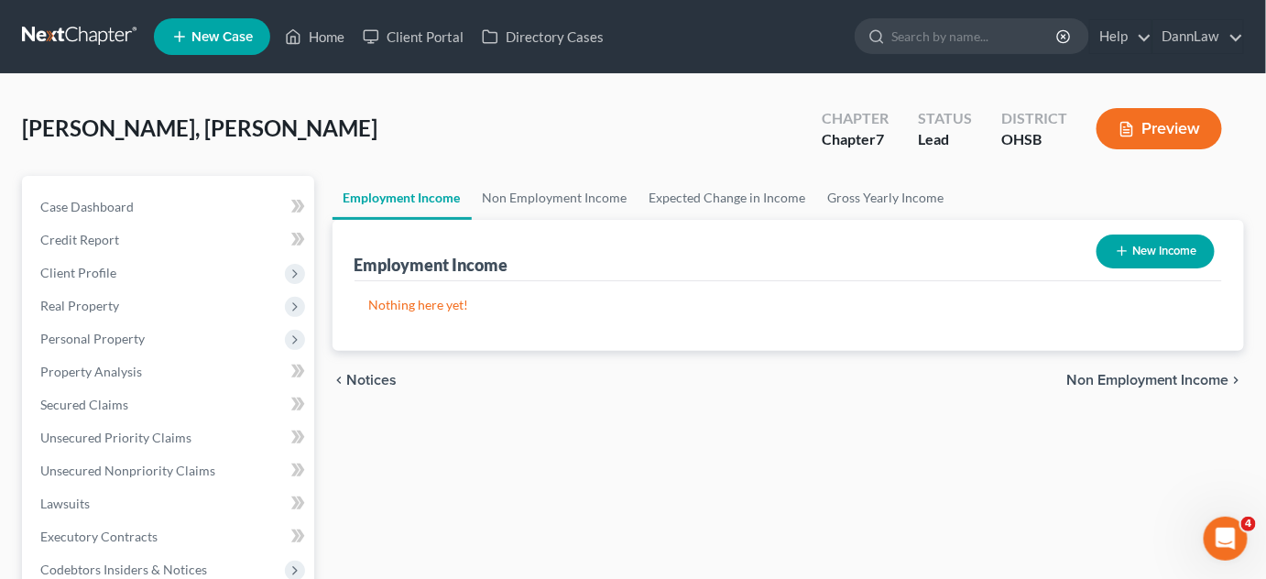
click at [1118, 251] on line "button" at bounding box center [1122, 251] width 8 height 0
select select "0"
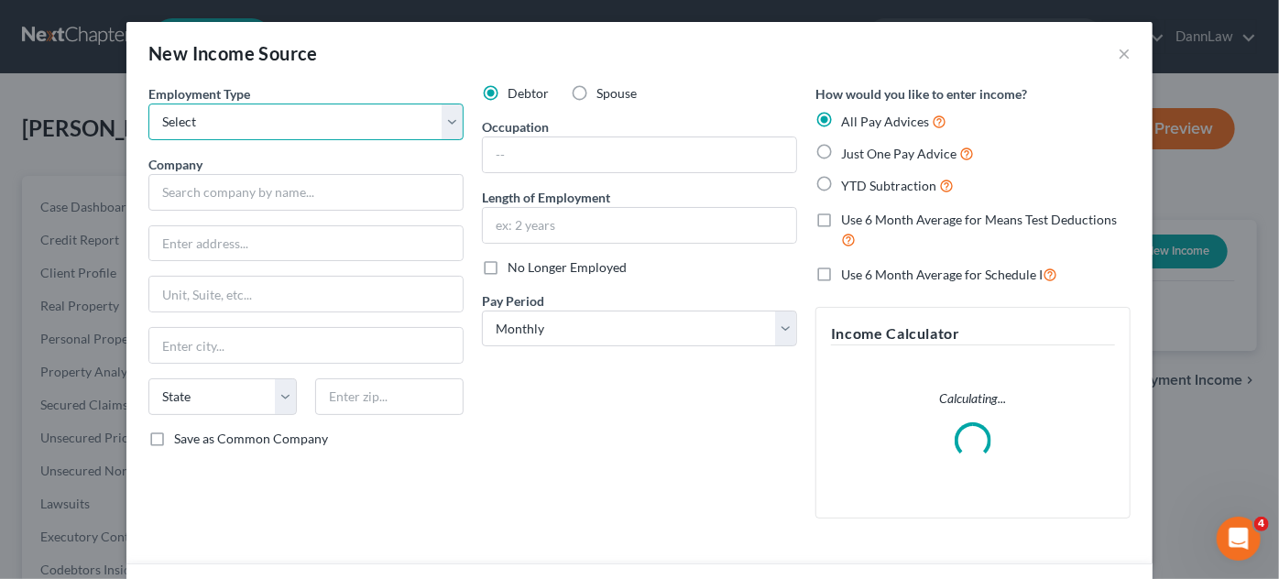
click at [382, 129] on select "Select Full or [DEMOGRAPHIC_DATA] Employment Self Employment" at bounding box center [305, 122] width 315 height 37
select select "0"
click at [148, 104] on select "Select Full or [DEMOGRAPHIC_DATA] Employment Self Employment" at bounding box center [305, 122] width 315 height 37
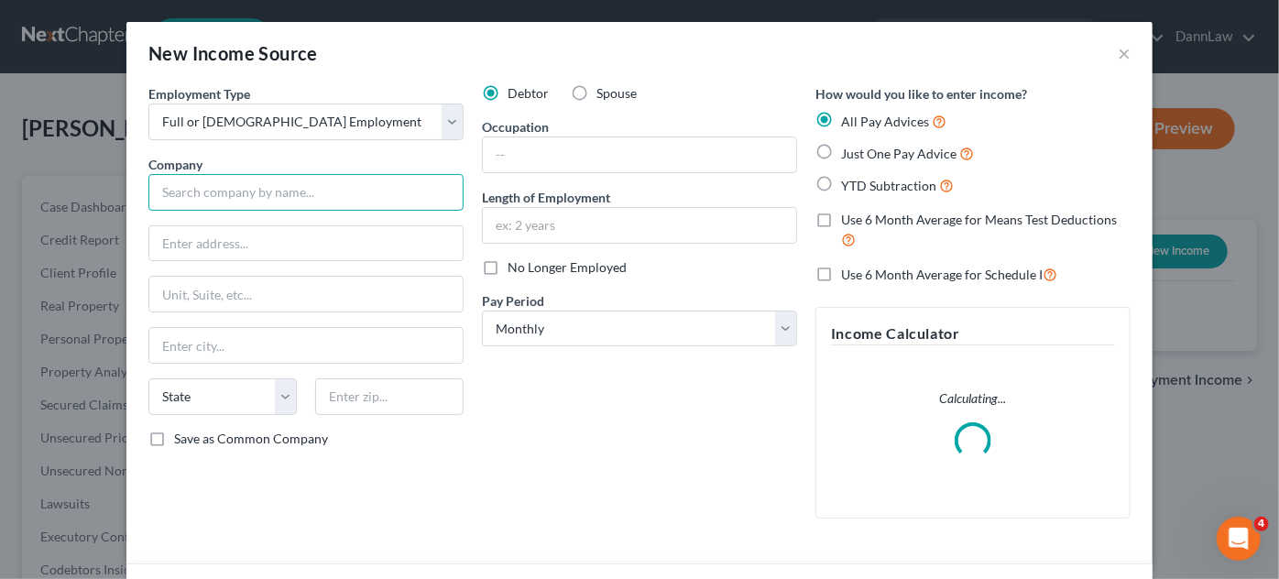
click at [330, 189] on input "text" at bounding box center [305, 192] width 315 height 37
type input "D"
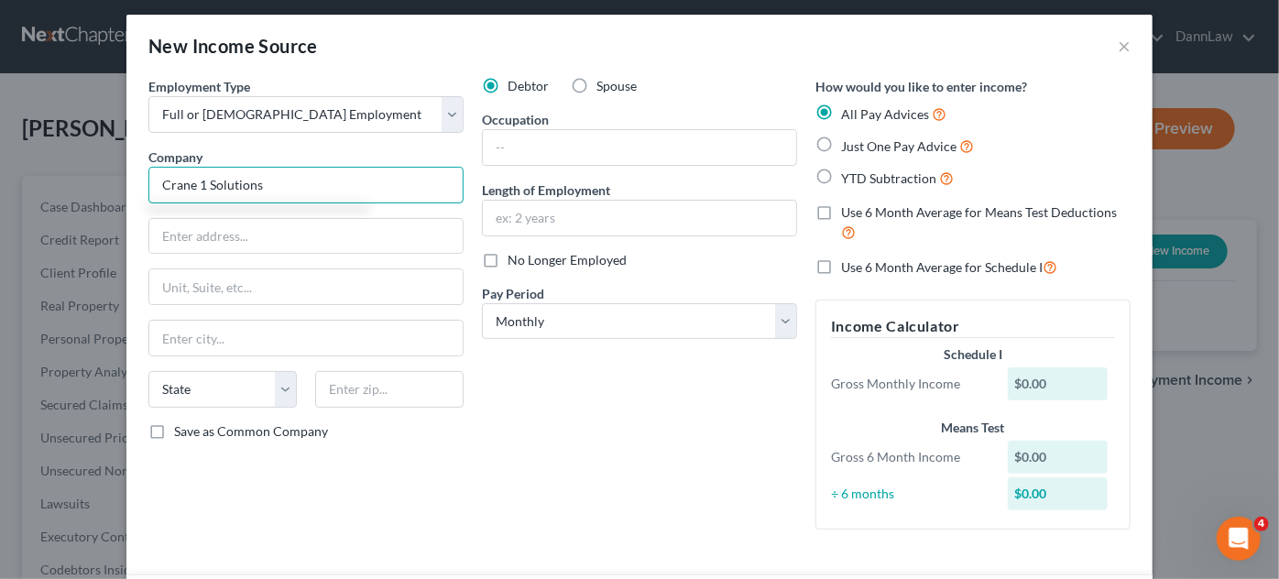
type input "Crane 1 Solutions"
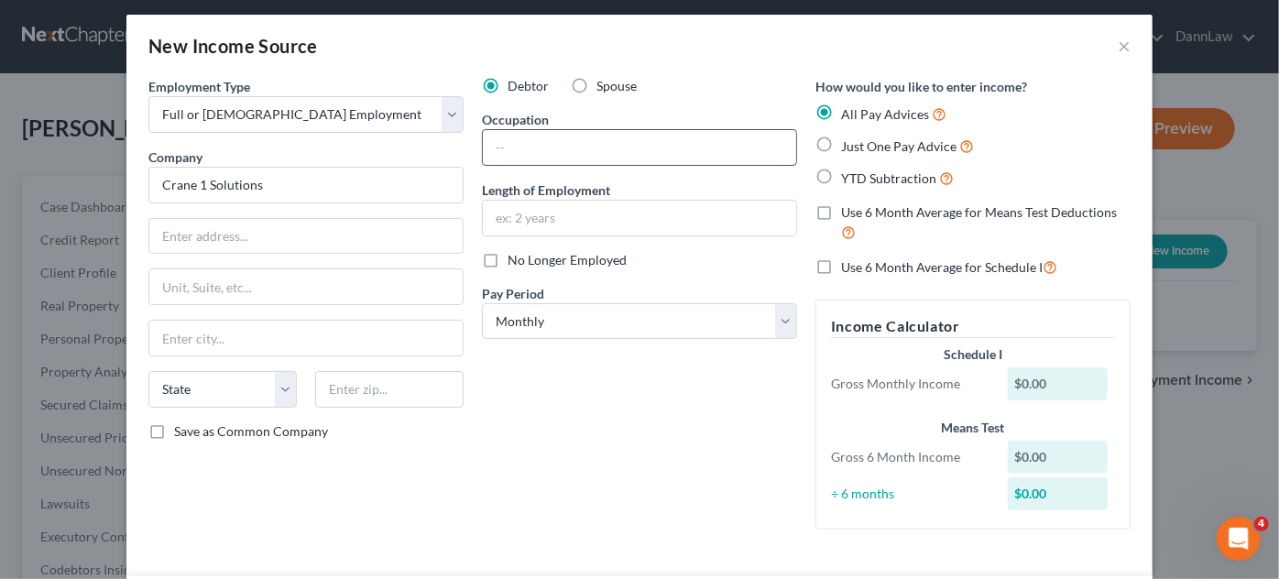
click at [516, 146] on input "text" at bounding box center [639, 147] width 313 height 35
type input "Talent Acquisition Partner"
type input "1 year"
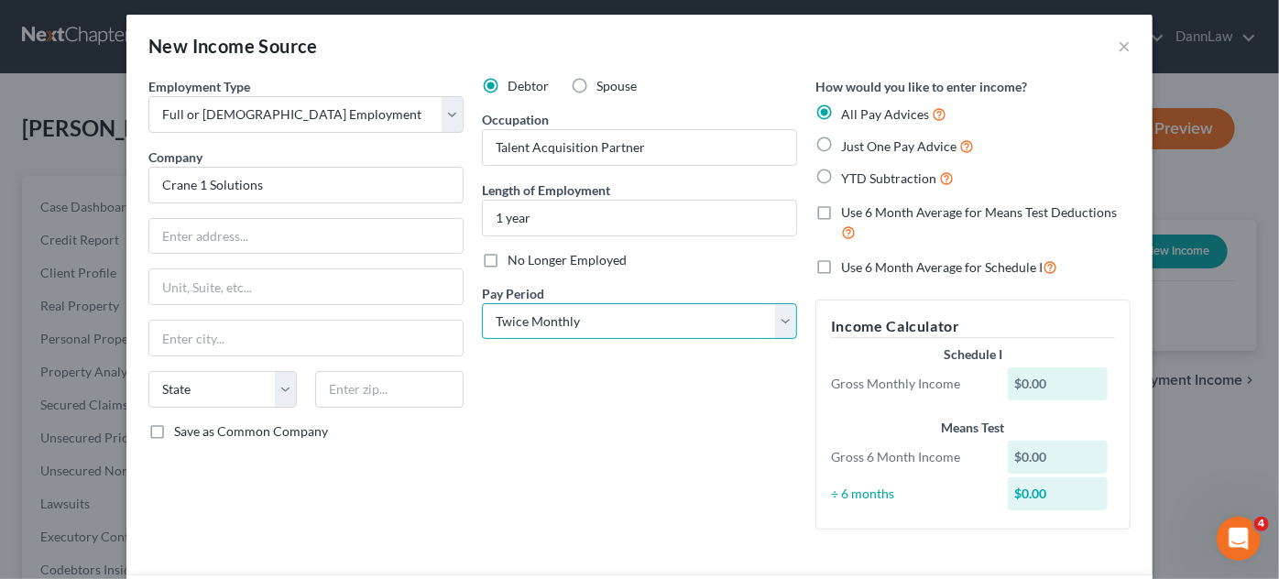
select select "2"
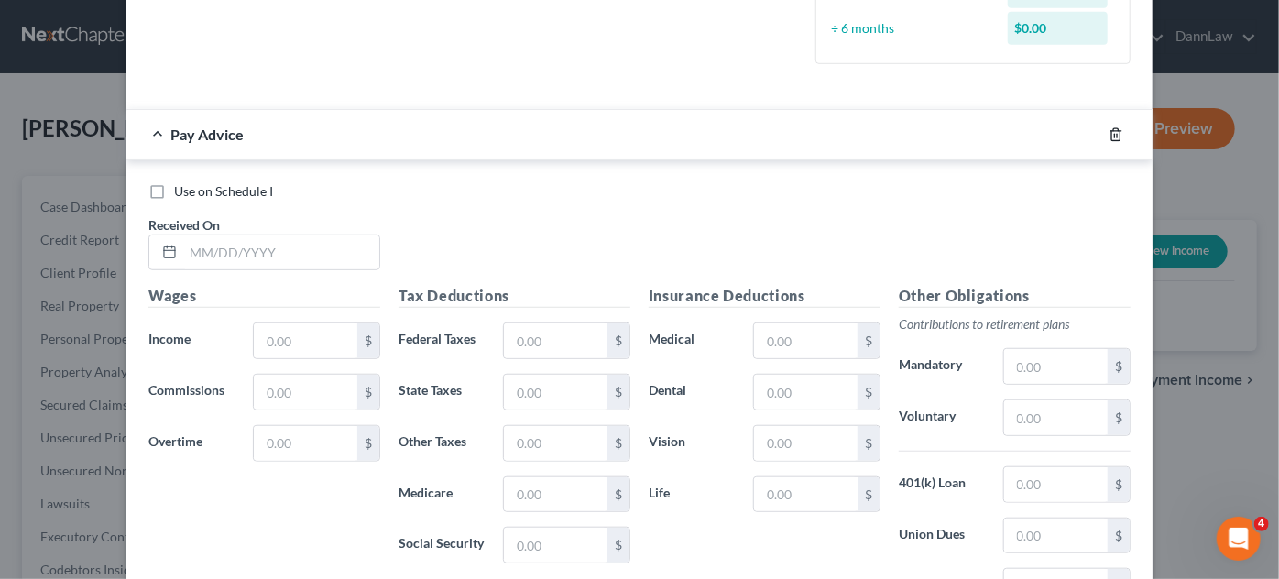
click at [1117, 134] on line "button" at bounding box center [1117, 136] width 0 height 4
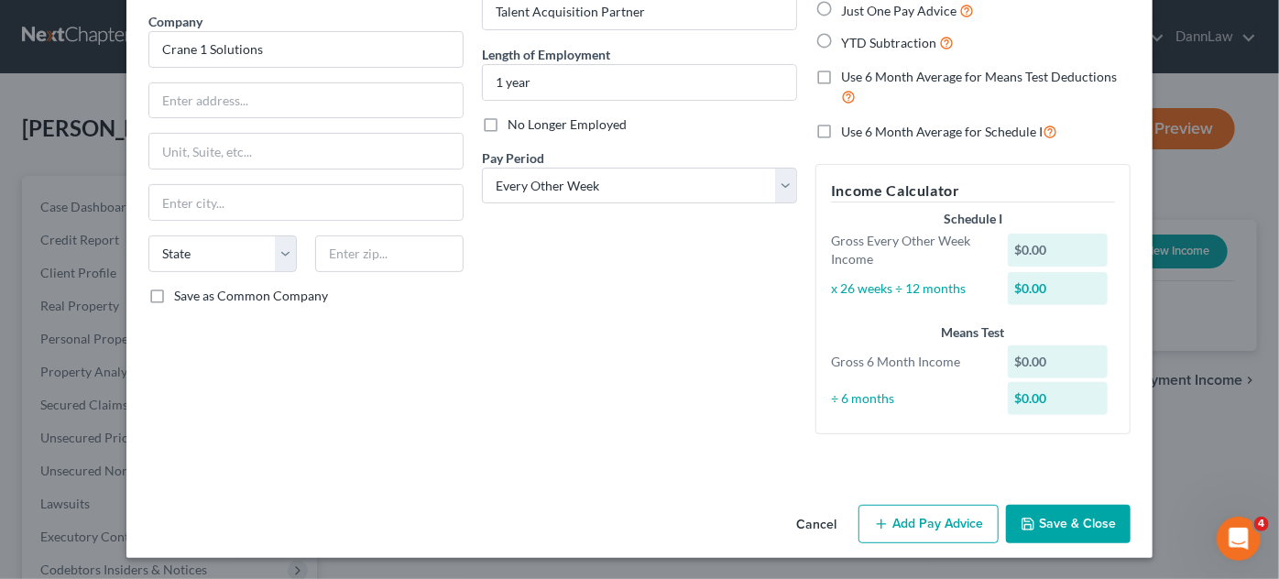
click at [1072, 505] on button "Save & Close" at bounding box center [1068, 524] width 125 height 38
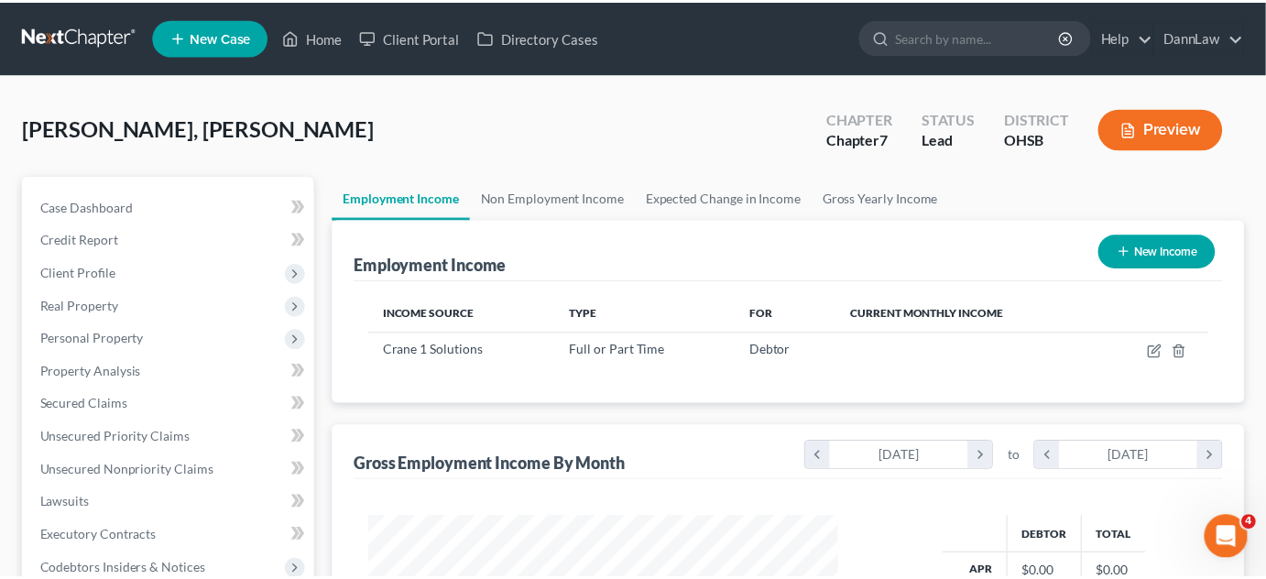
scroll to position [915916, 915731]
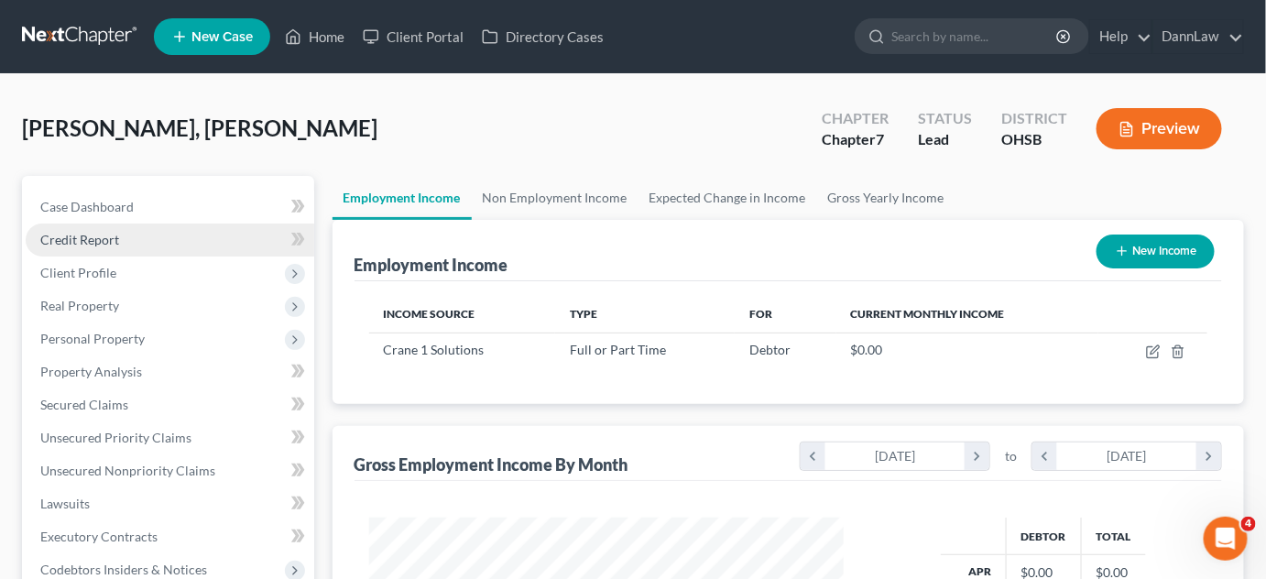
click at [109, 234] on span "Credit Report" at bounding box center [79, 240] width 79 height 16
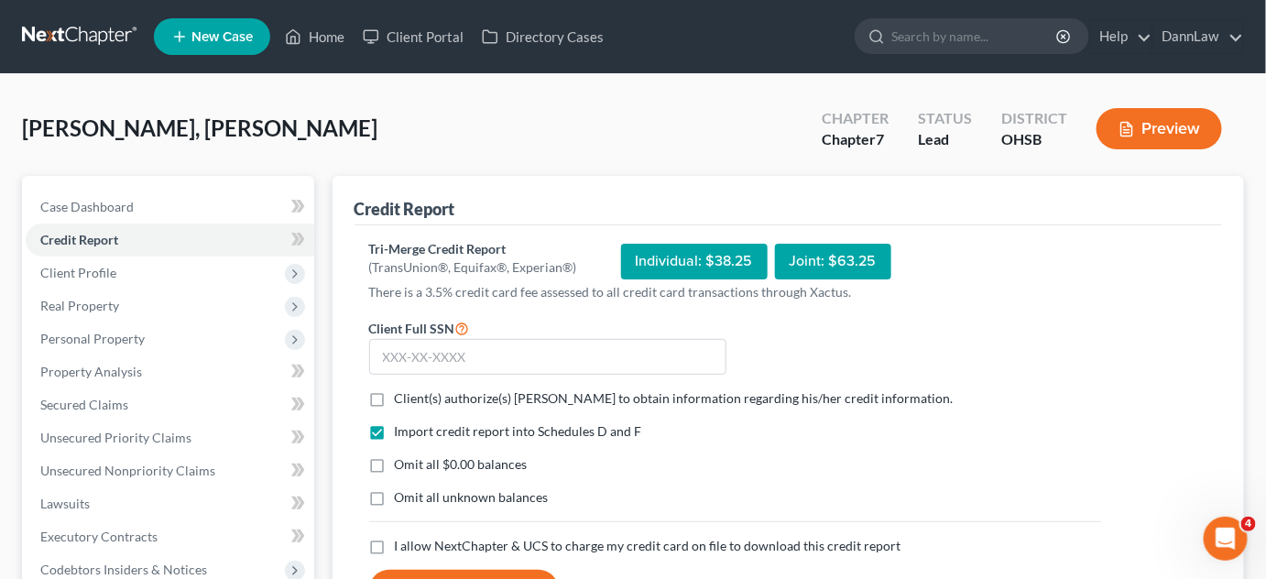
click at [426, 172] on div "[PERSON_NAME], [PERSON_NAME] Upgraded Chapter Chapter 7 Status Lead District OH…" at bounding box center [633, 136] width 1222 height 80
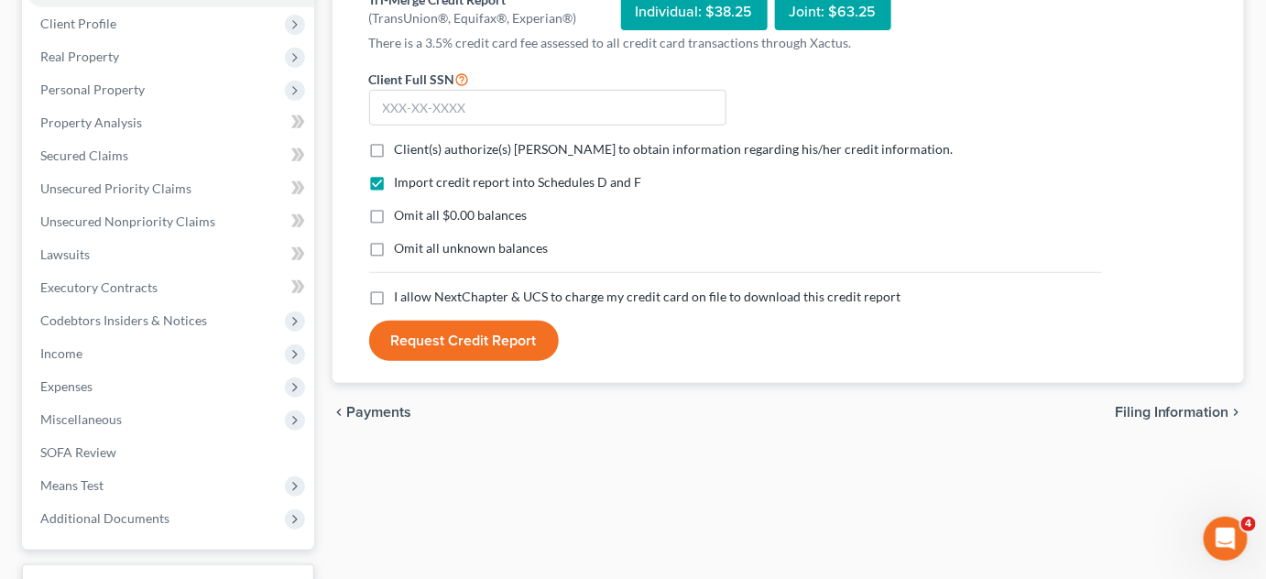
scroll to position [366, 0]
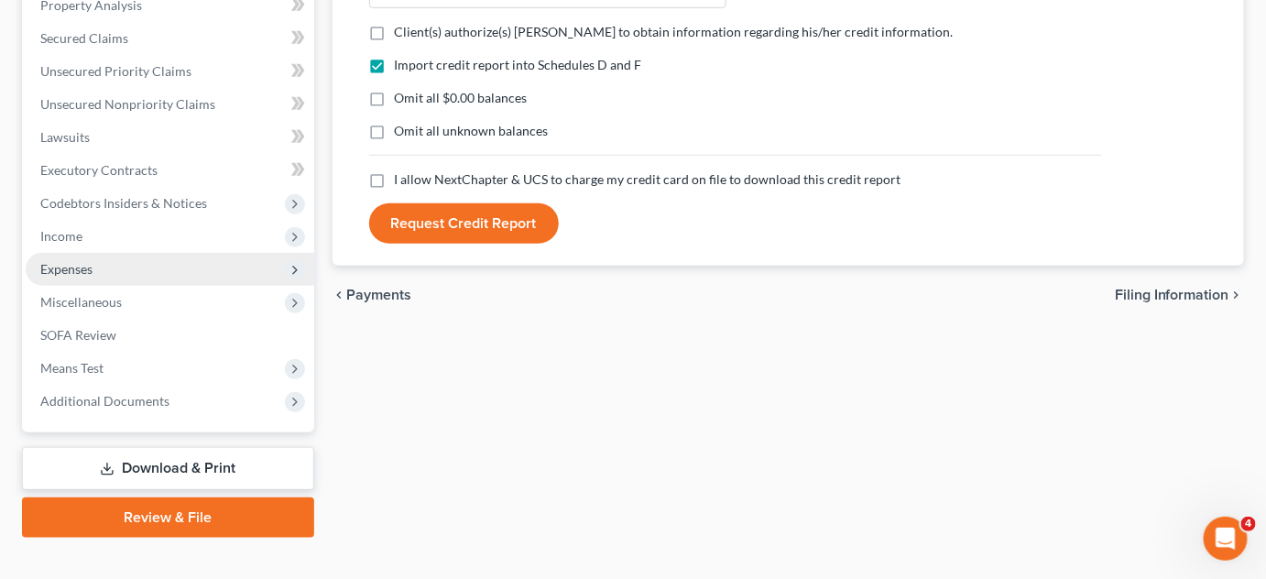
click at [88, 259] on span "Expenses" at bounding box center [170, 269] width 289 height 33
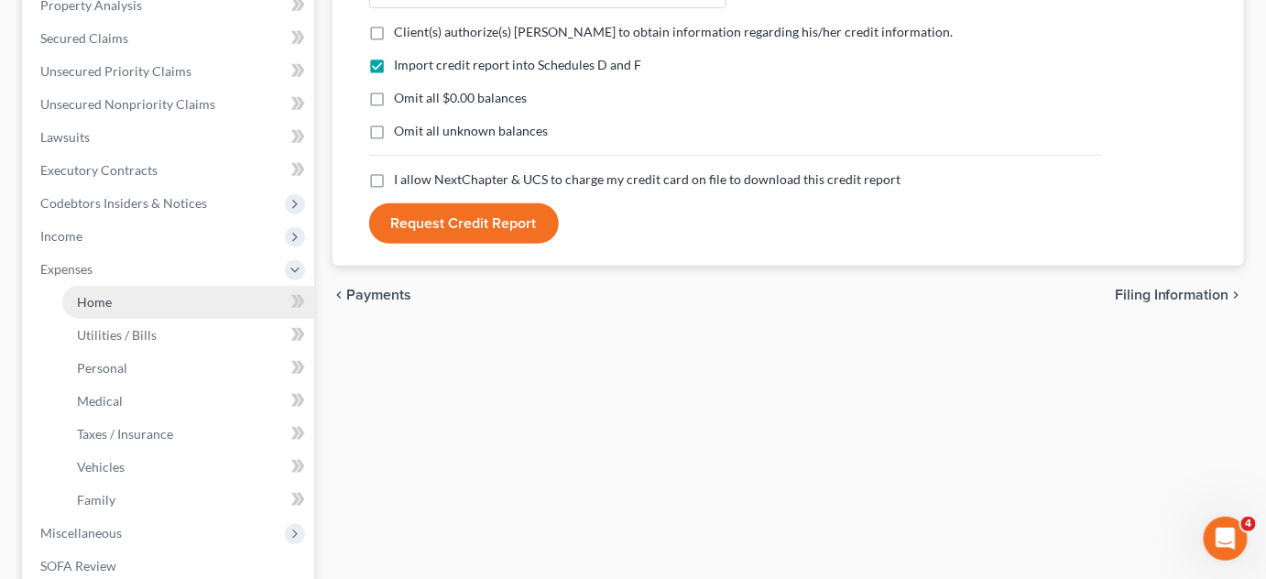
click at [98, 298] on span "Home" at bounding box center [94, 302] width 35 height 16
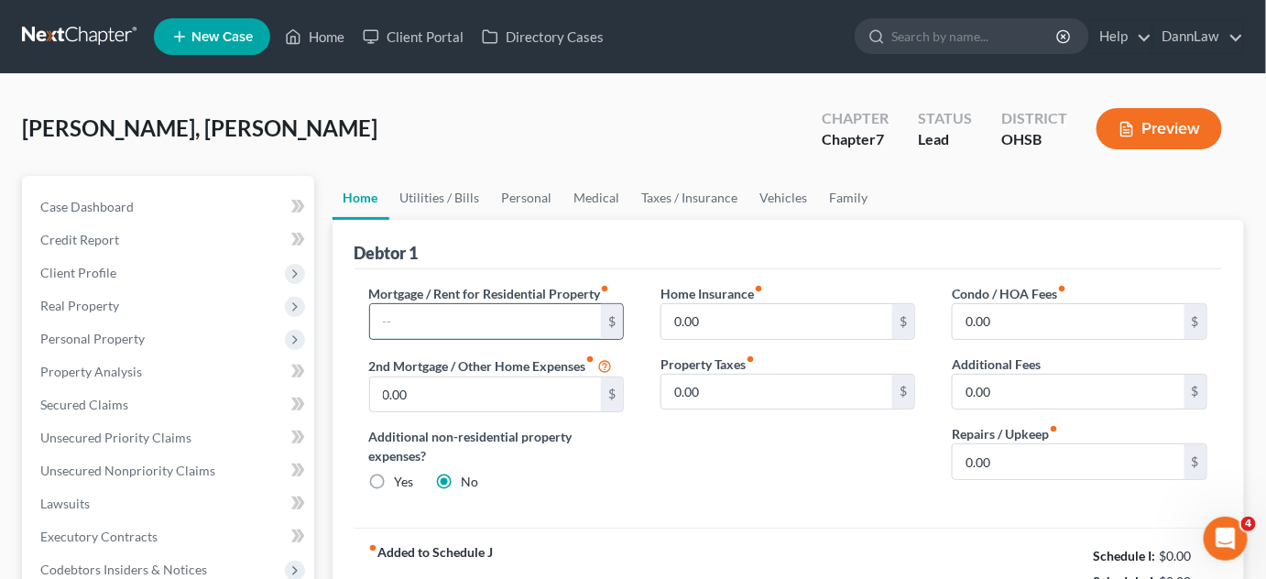
click at [583, 314] on input "text" at bounding box center [486, 321] width 232 height 35
type input "1,217.01"
click at [450, 192] on link "Utilities / Bills" at bounding box center [440, 198] width 102 height 44
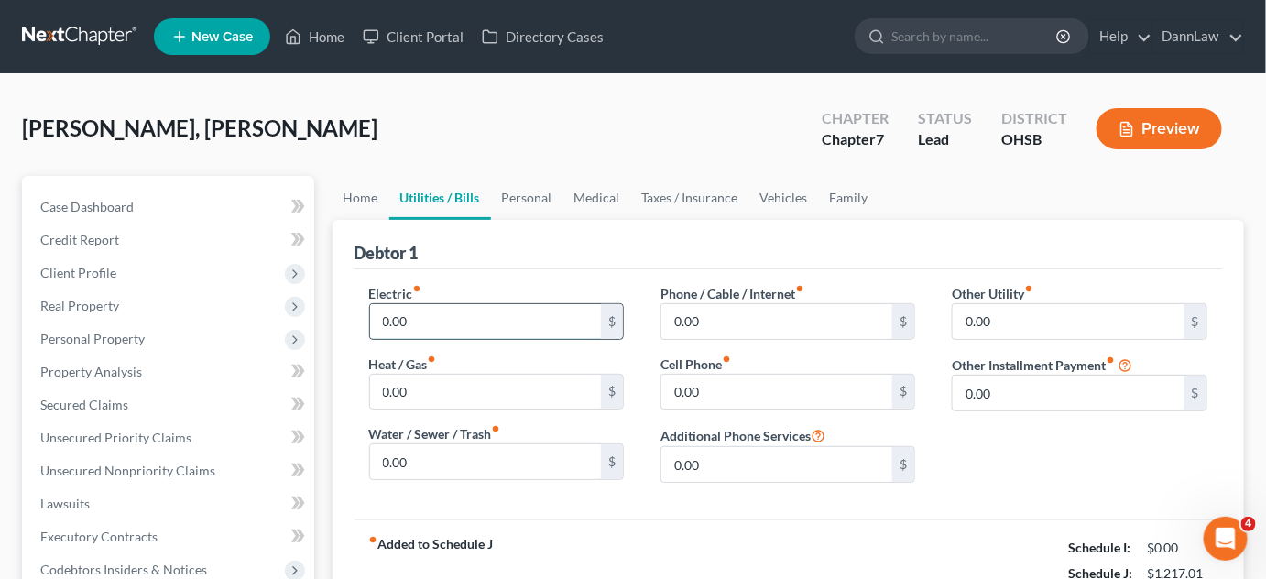
click at [427, 324] on input "0.00" at bounding box center [486, 321] width 232 height 35
type input "220"
click at [443, 465] on input "0.00" at bounding box center [486, 461] width 232 height 35
type input "120"
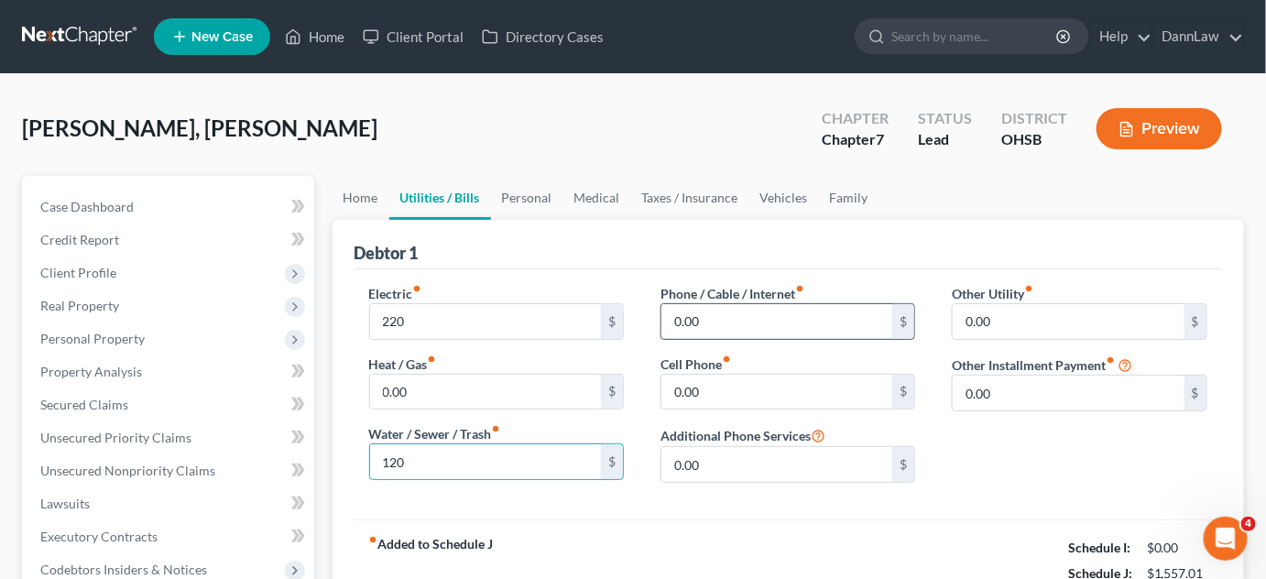
click at [761, 311] on input "0.00" at bounding box center [778, 321] width 232 height 35
type input "232"
click at [537, 204] on link "Personal" at bounding box center [527, 198] width 72 height 44
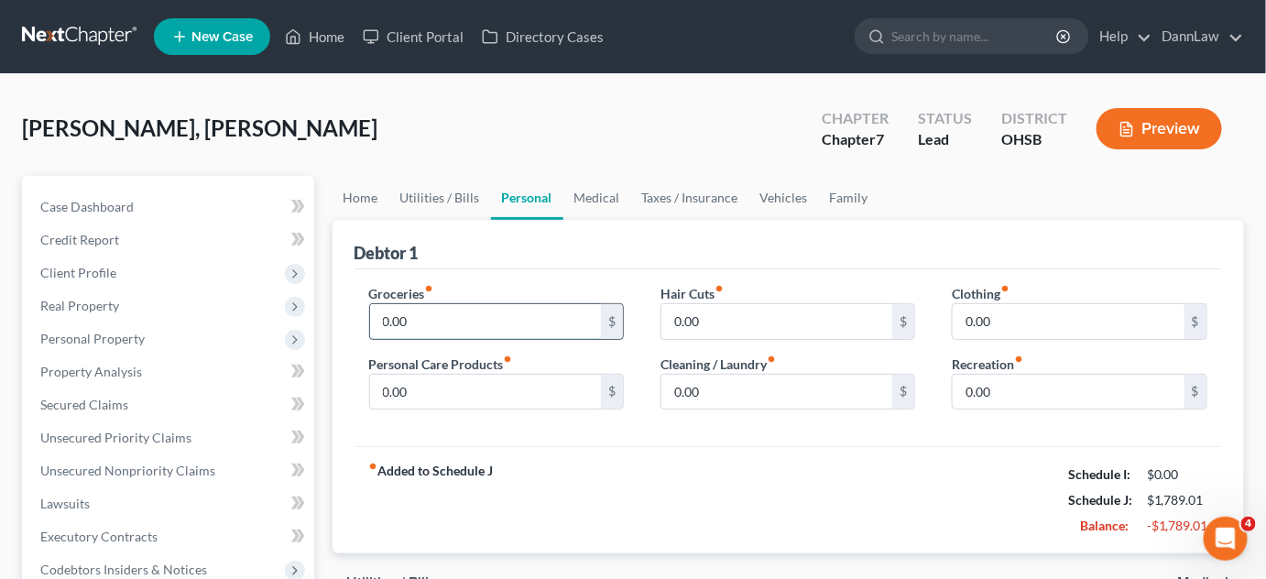
click at [458, 321] on input "0.00" at bounding box center [486, 321] width 232 height 35
type input "400"
click at [977, 322] on input "0.00" at bounding box center [1069, 321] width 232 height 35
type input "100"
click at [576, 398] on input "0.00" at bounding box center [486, 392] width 232 height 35
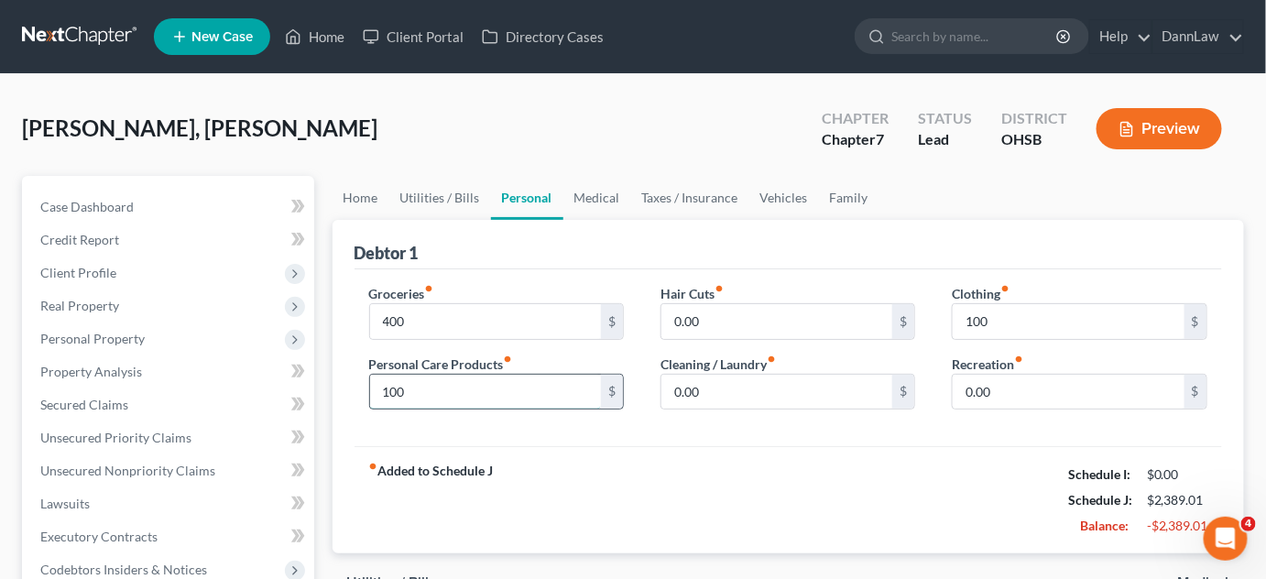
type input "100"
type input "50"
click at [576, 398] on input "100" at bounding box center [486, 392] width 232 height 35
click at [789, 381] on input "0.00" at bounding box center [778, 392] width 232 height 35
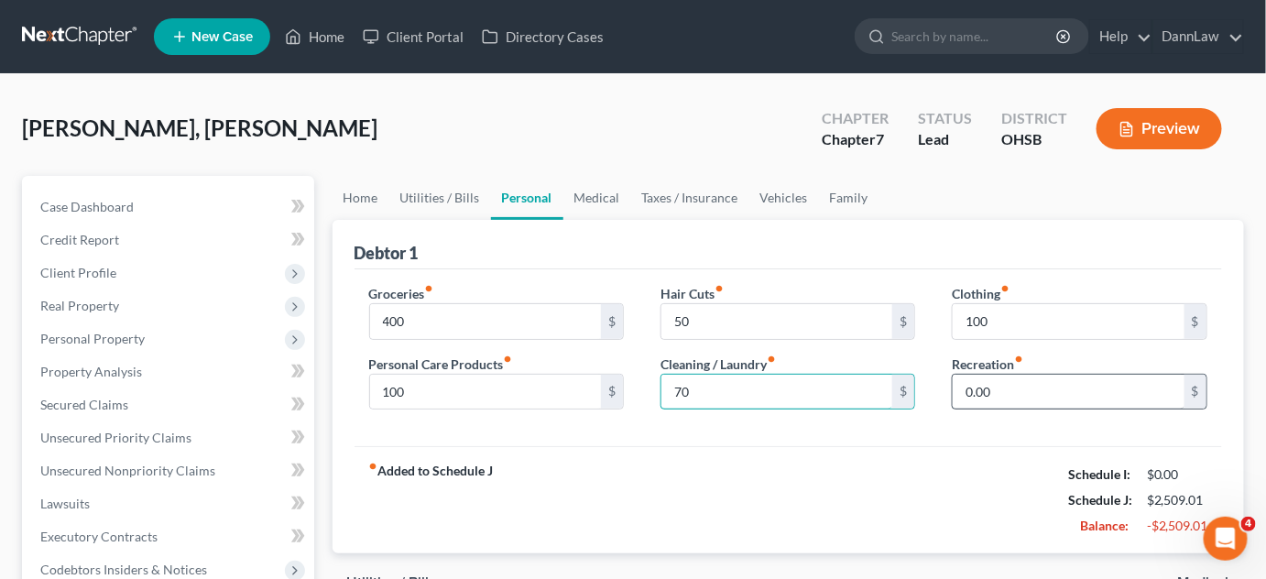
type input "70"
click at [1026, 389] on input "0.00" at bounding box center [1069, 392] width 232 height 35
type input "100"
click at [604, 197] on link "Medical" at bounding box center [597, 198] width 68 height 44
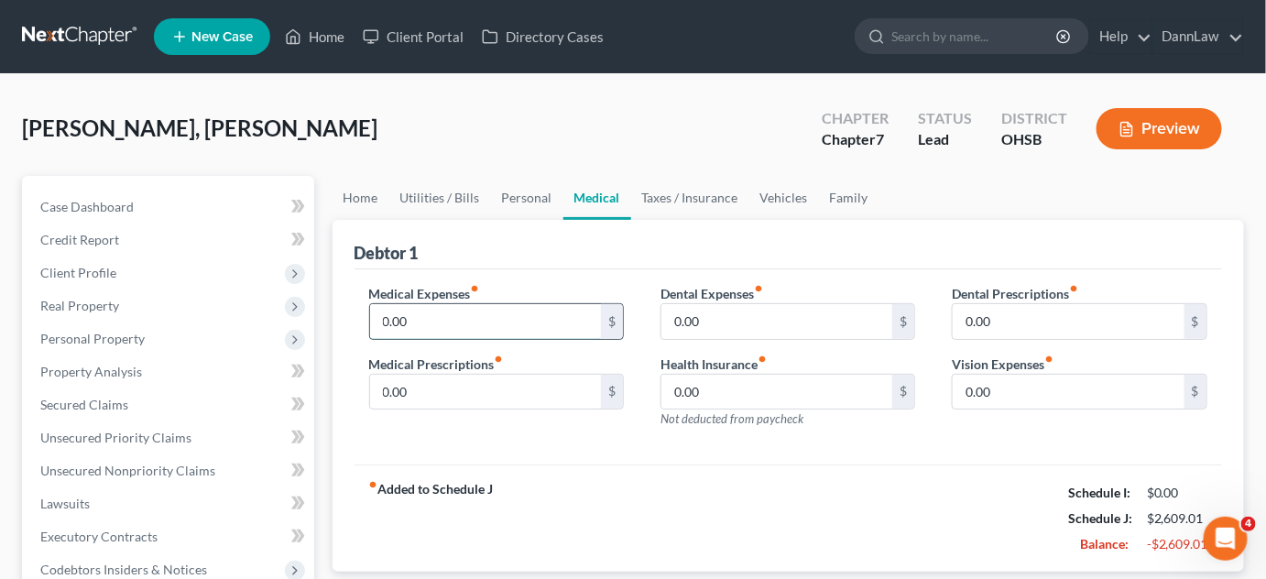
click at [473, 325] on input "0.00" at bounding box center [486, 321] width 232 height 35
type input "484"
click at [761, 193] on link "Vehicles" at bounding box center [784, 198] width 70 height 44
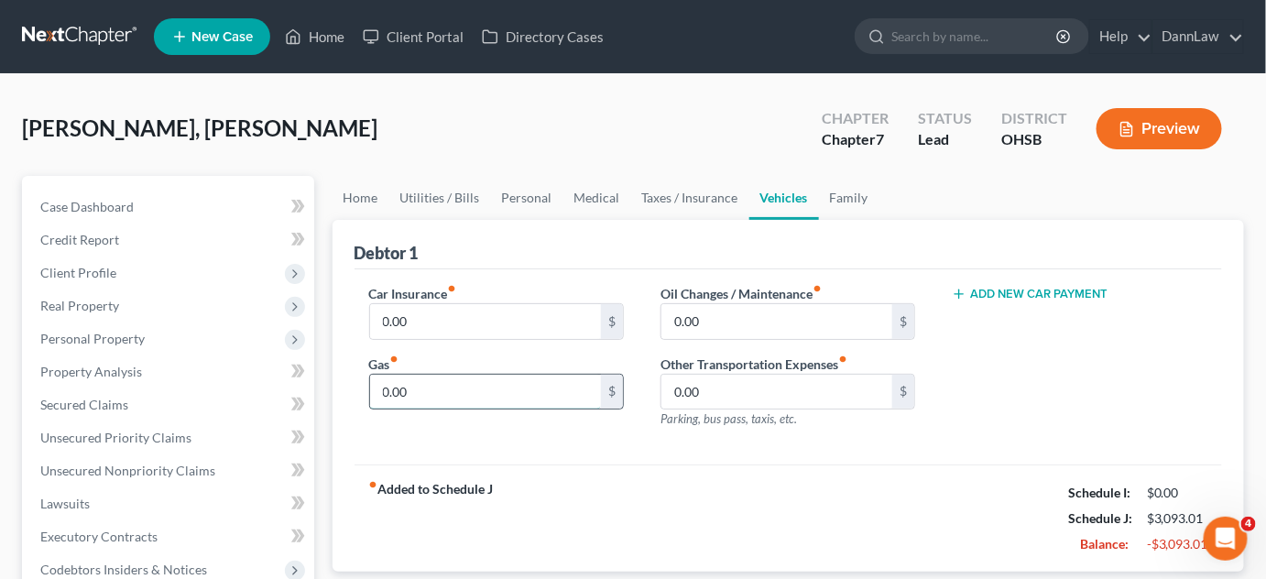
click at [449, 388] on input "0.00" at bounding box center [486, 392] width 232 height 35
type input "140"
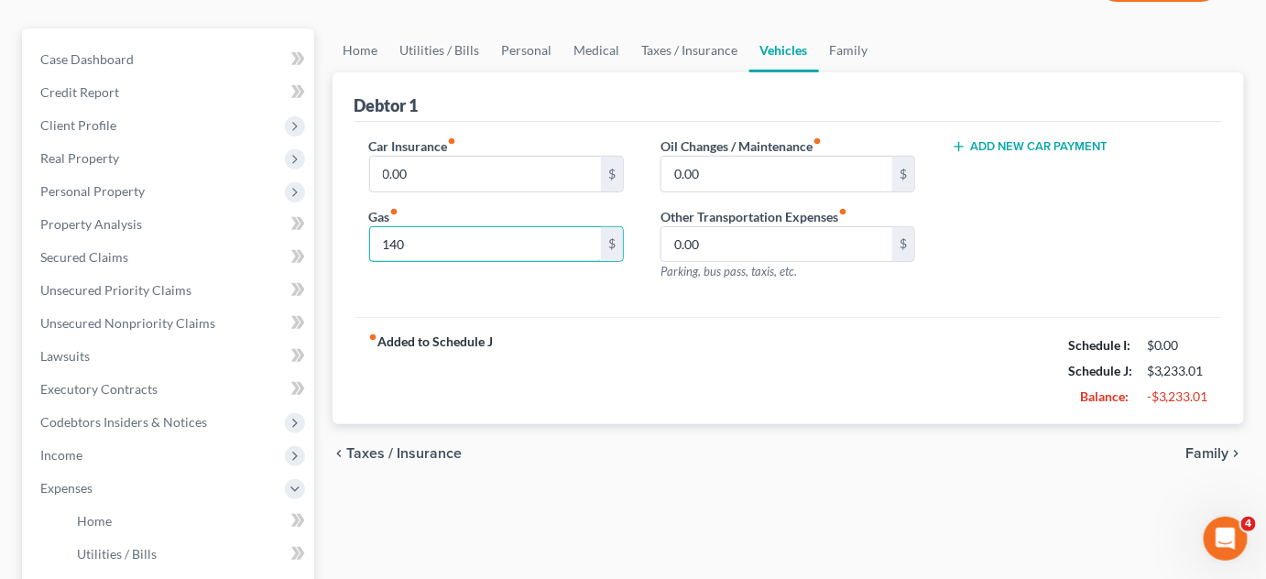
scroll to position [224, 0]
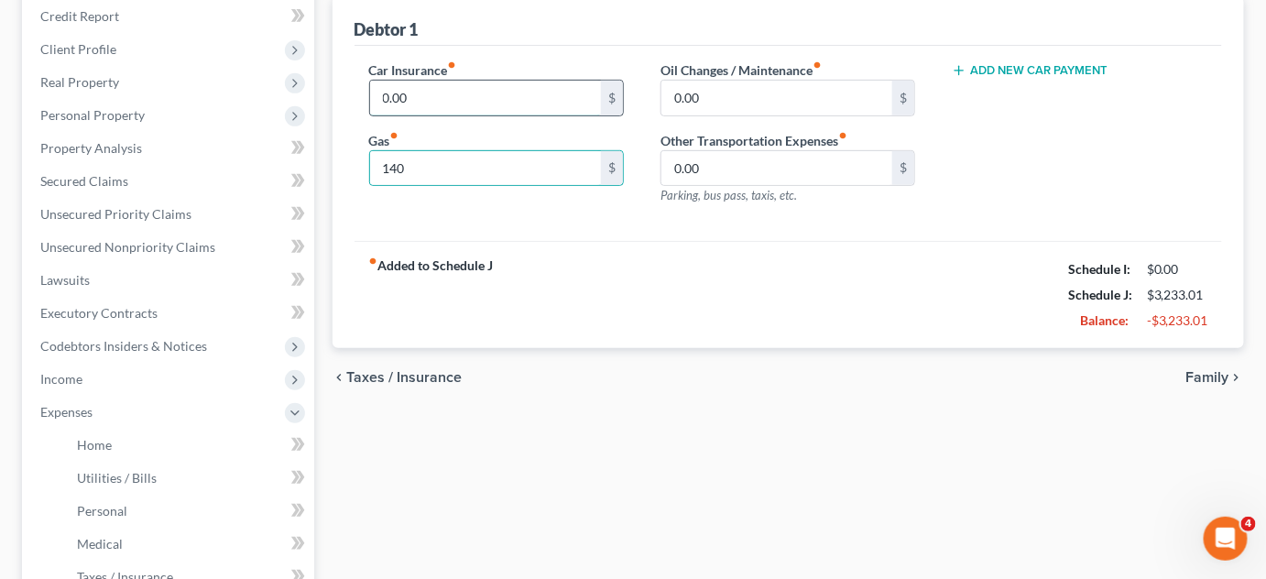
click at [484, 91] on input "0.00" at bounding box center [486, 98] width 232 height 35
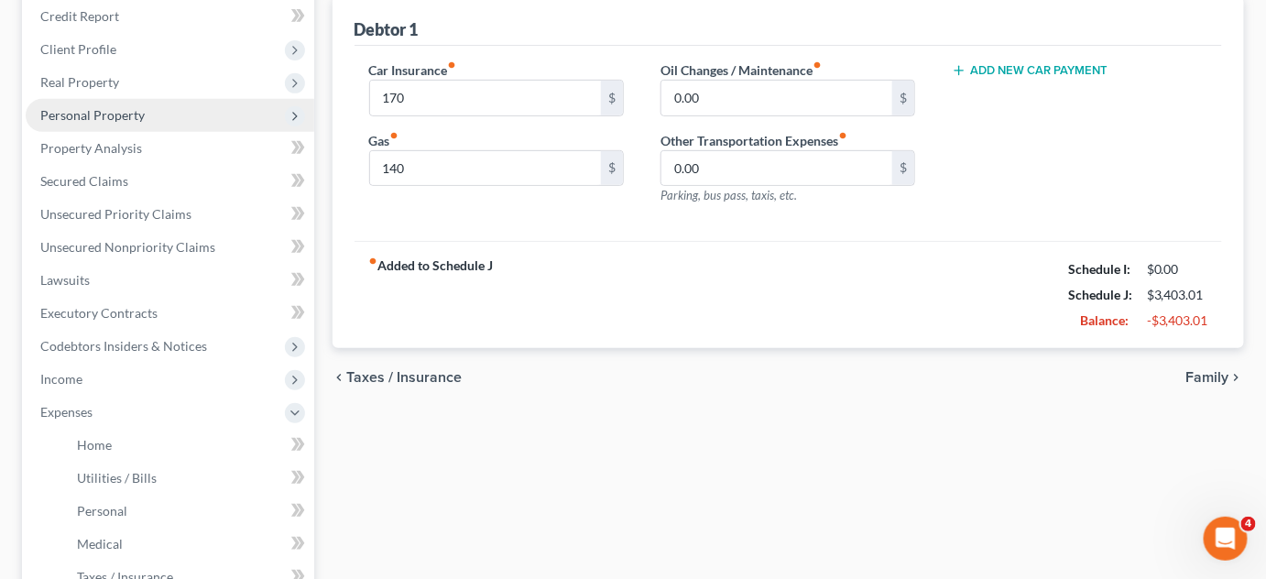
click at [109, 115] on span "Personal Property" at bounding box center [92, 115] width 104 height 16
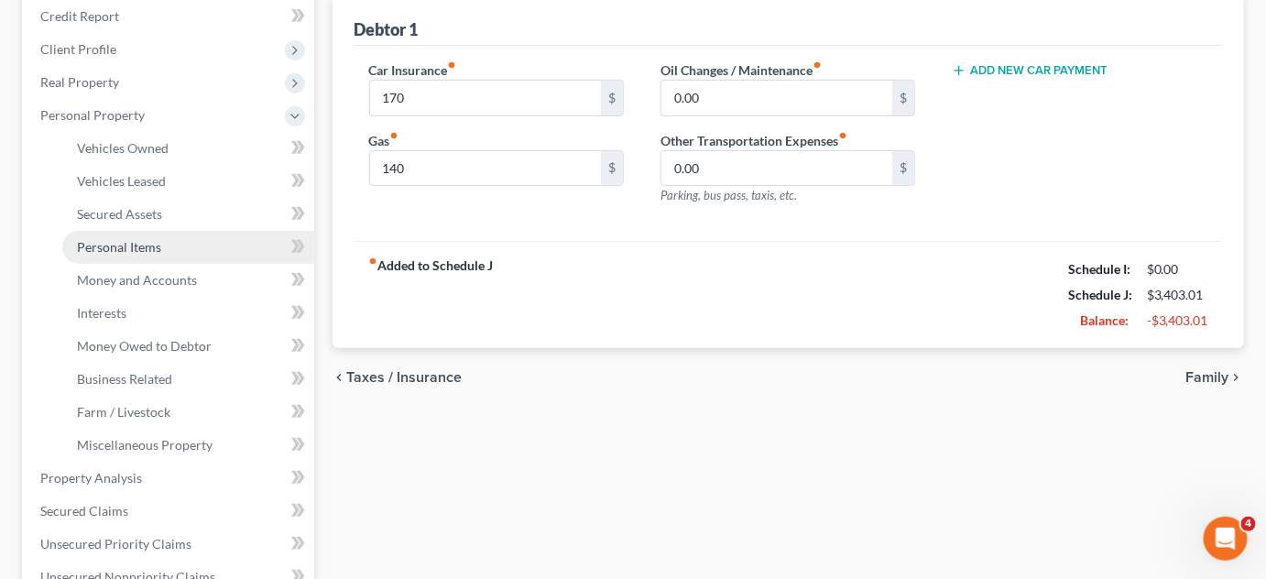
click at [120, 243] on span "Personal Items" at bounding box center [119, 247] width 84 height 16
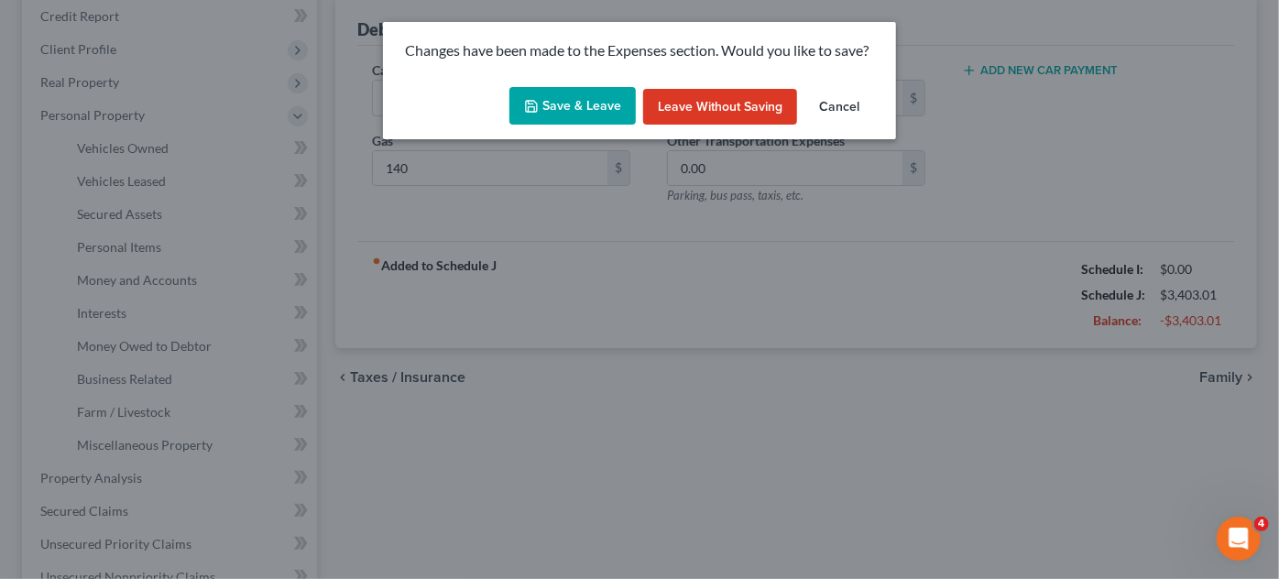
click at [583, 104] on button "Save & Leave" at bounding box center [572, 106] width 126 height 38
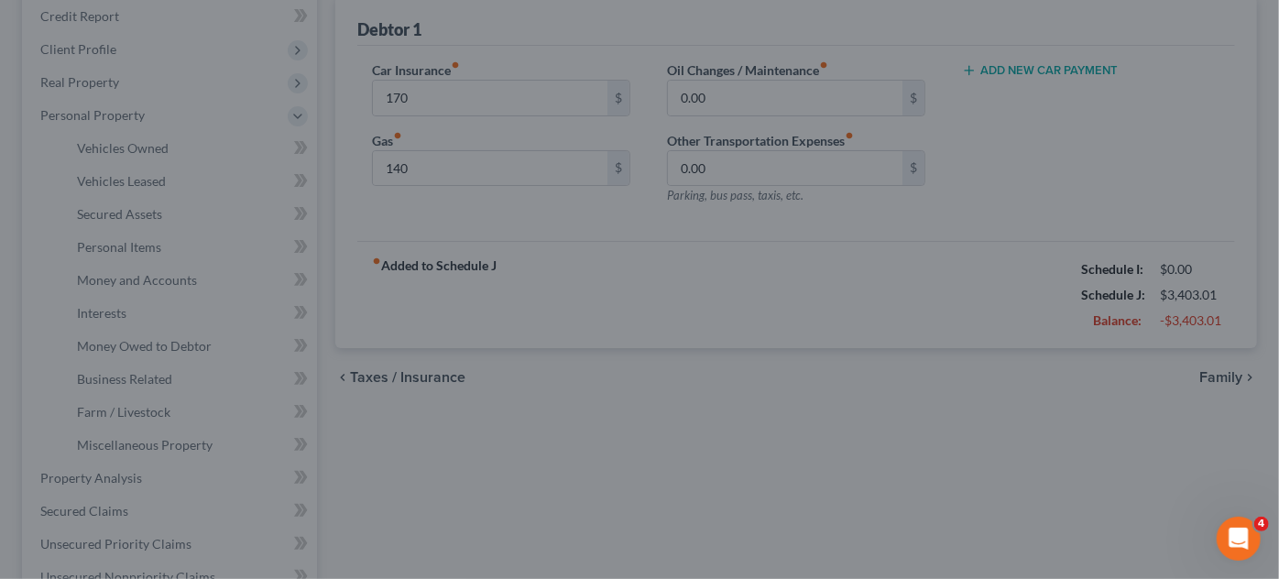
type input "170.00"
type input "140.00"
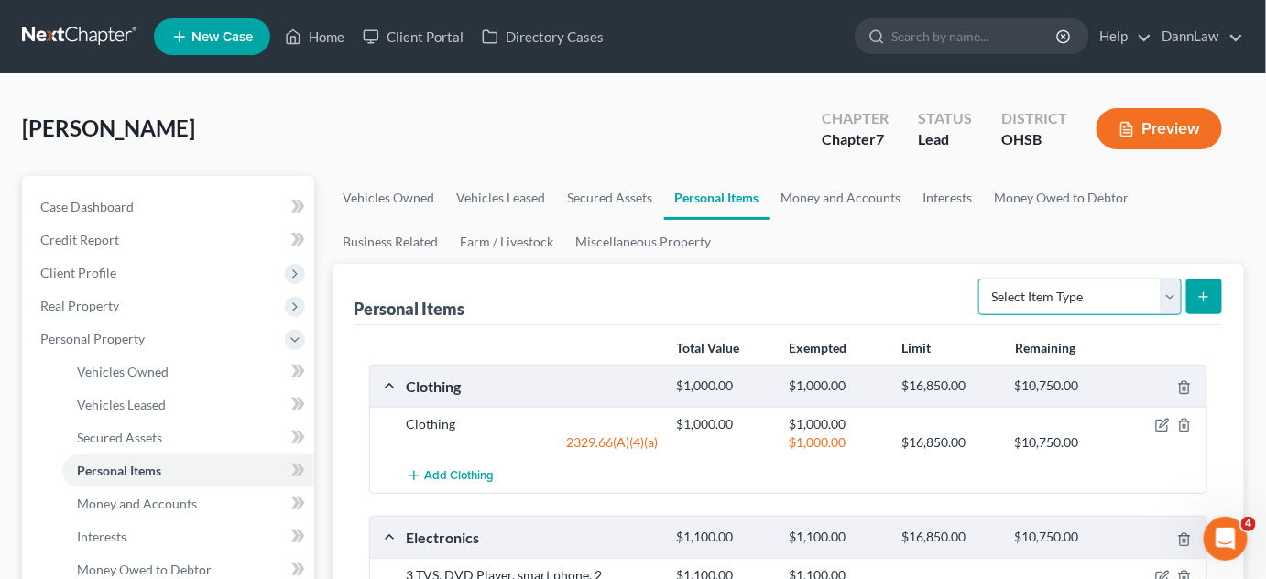
click at [1073, 299] on select "Select Item Type Clothing Collectibles Of Value Electronics Firearms Household …" at bounding box center [1080, 297] width 203 height 37
select select "pets"
click at [981, 279] on select "Select Item Type Clothing Collectibles Of Value Electronics Firearms Household …" at bounding box center [1080, 297] width 203 height 37
click at [1198, 298] on icon "submit" at bounding box center [1204, 297] width 15 height 15
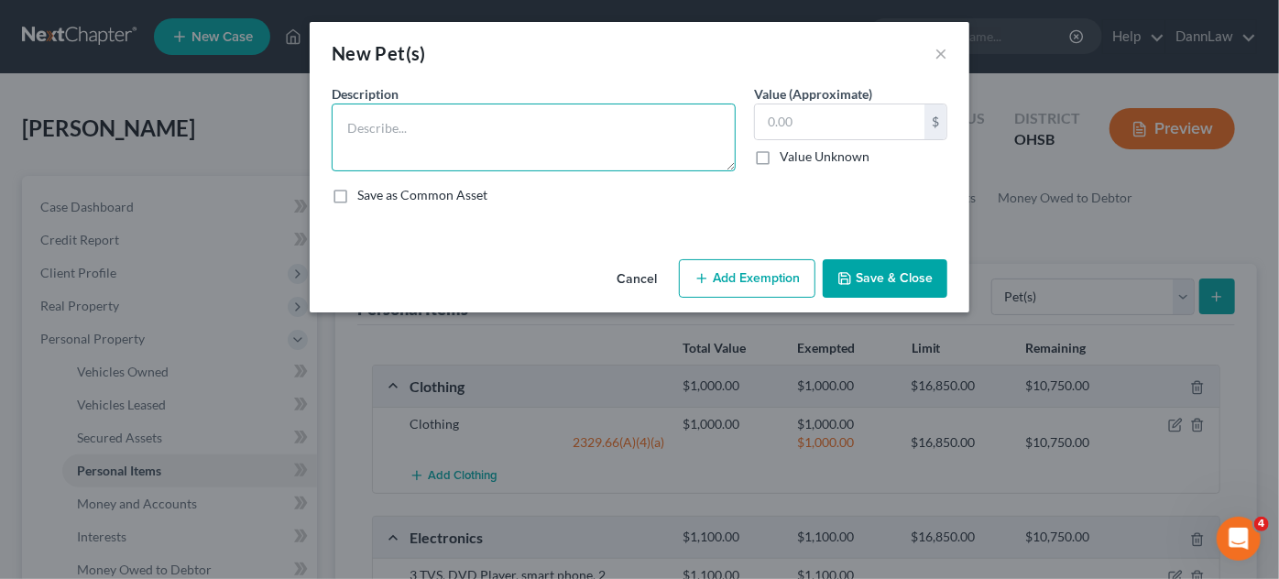
click at [585, 113] on textarea at bounding box center [534, 138] width 404 height 68
type textarea "1"
type textarea "2 dogs"
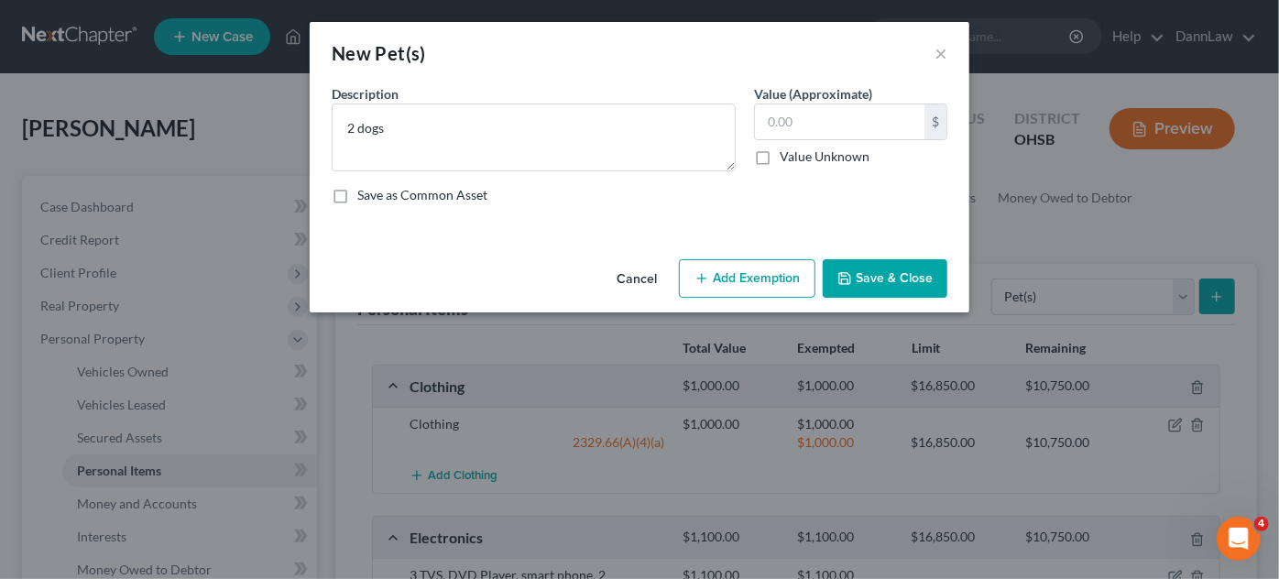
click at [930, 280] on button "Save & Close" at bounding box center [885, 278] width 125 height 38
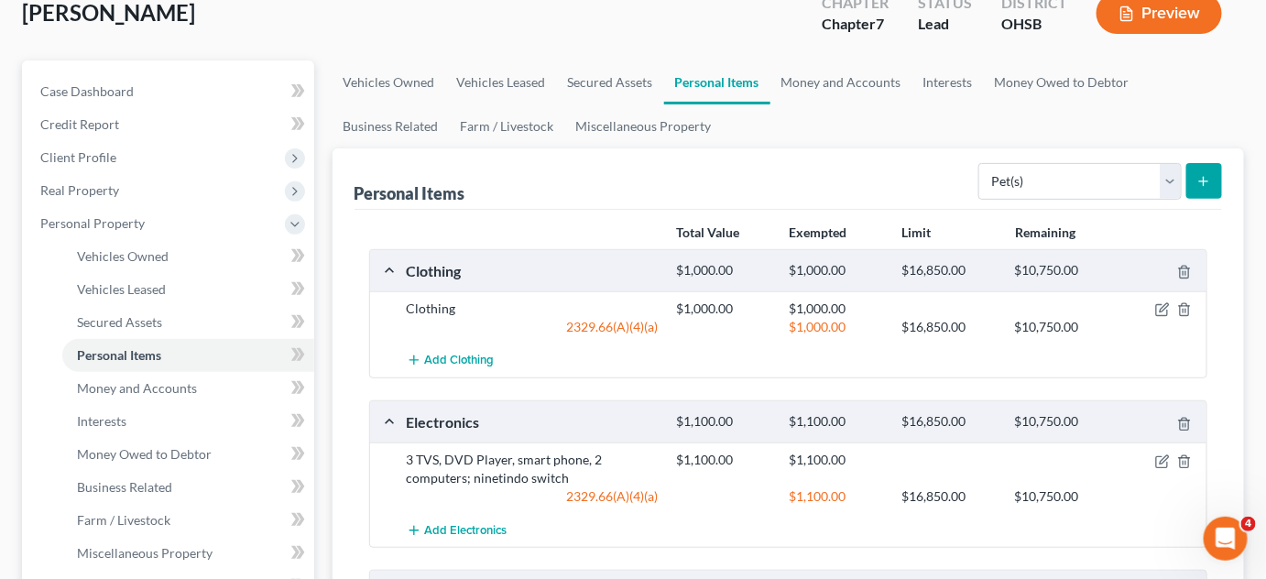
scroll to position [147, 0]
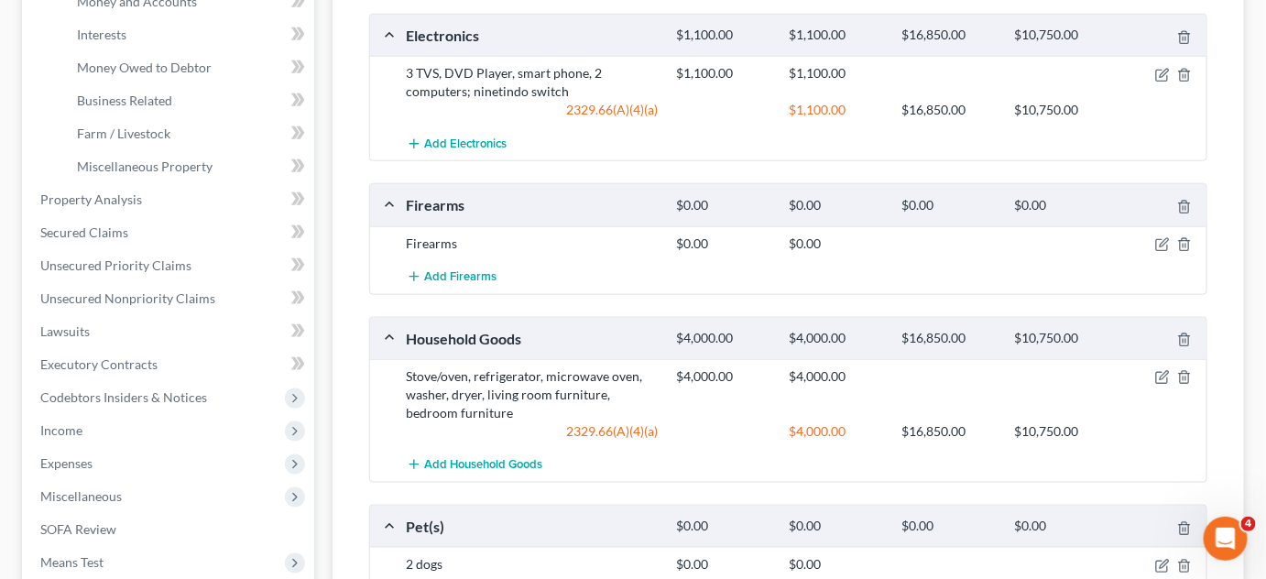
scroll to position [546, 0]
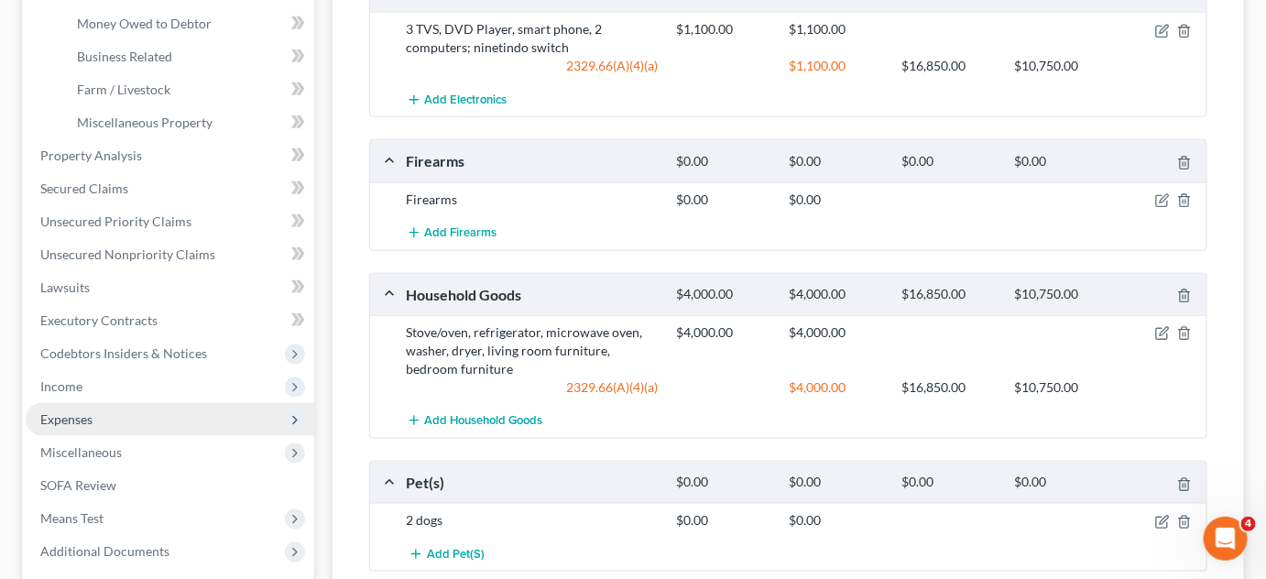
click at [160, 417] on span "Expenses" at bounding box center [170, 419] width 289 height 33
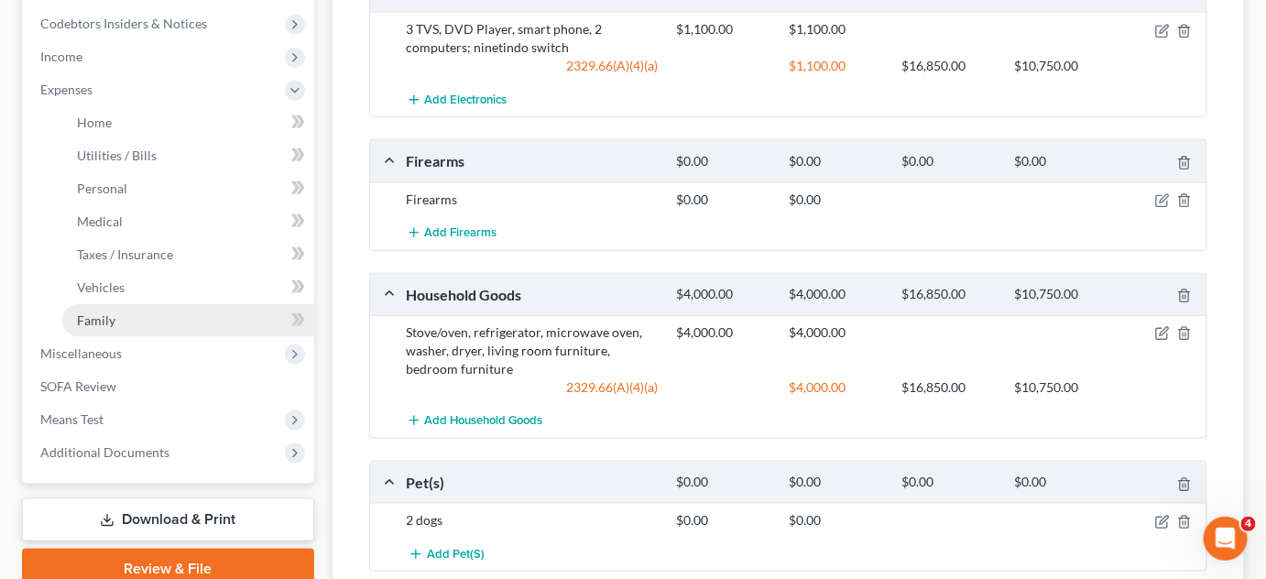
click at [112, 326] on span "Family" at bounding box center [96, 320] width 38 height 16
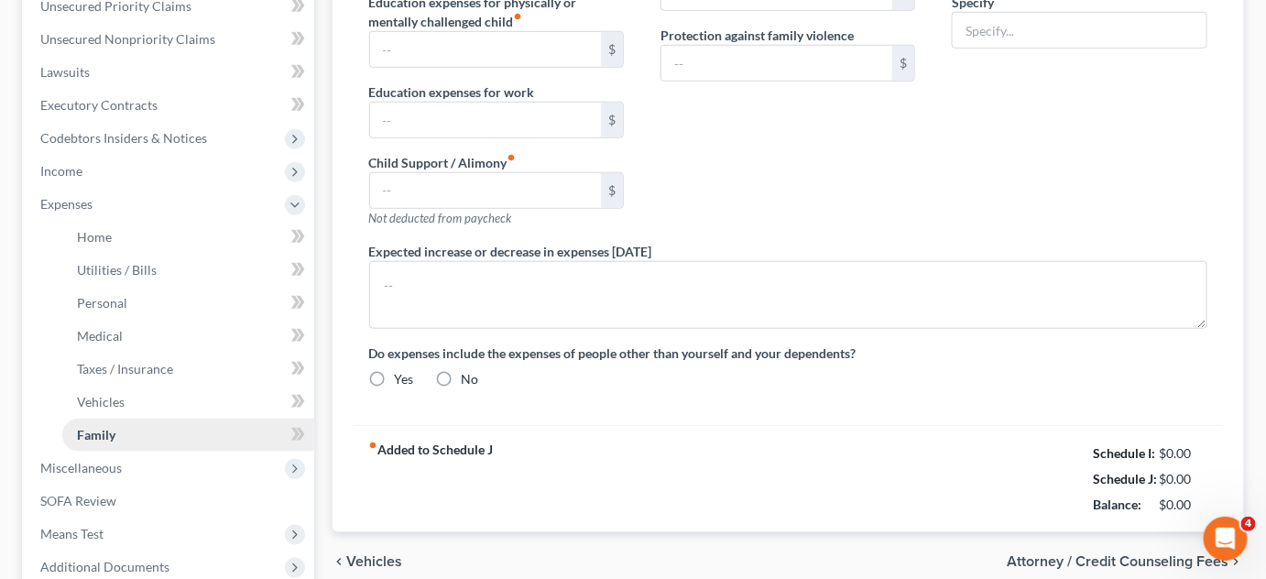
type input "0.00"
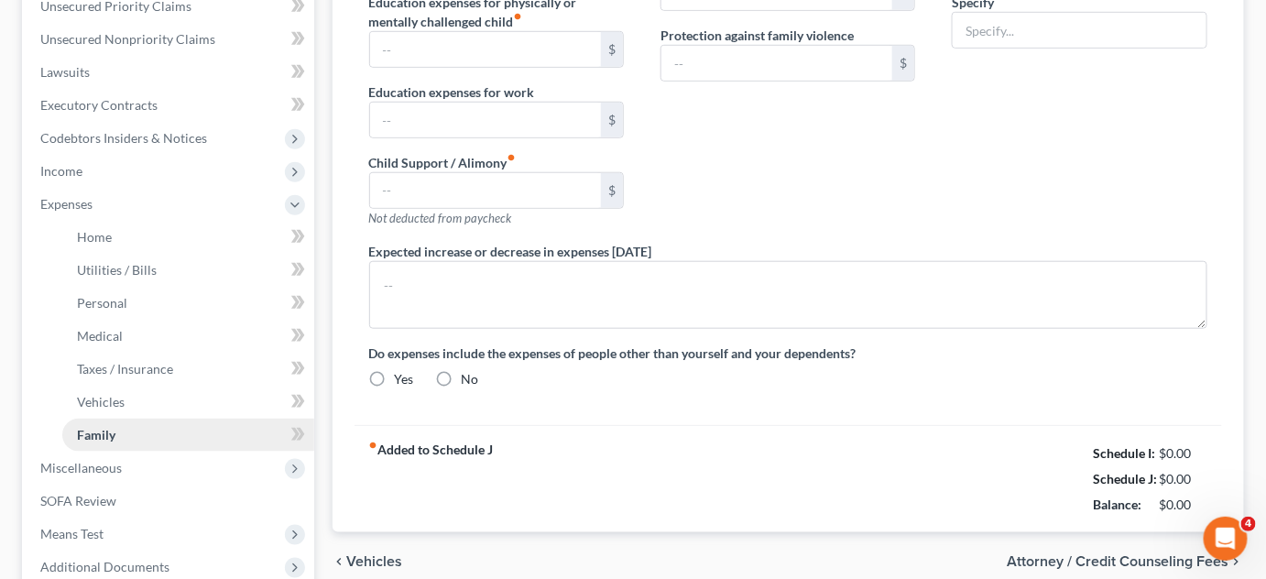
type input "0.00"
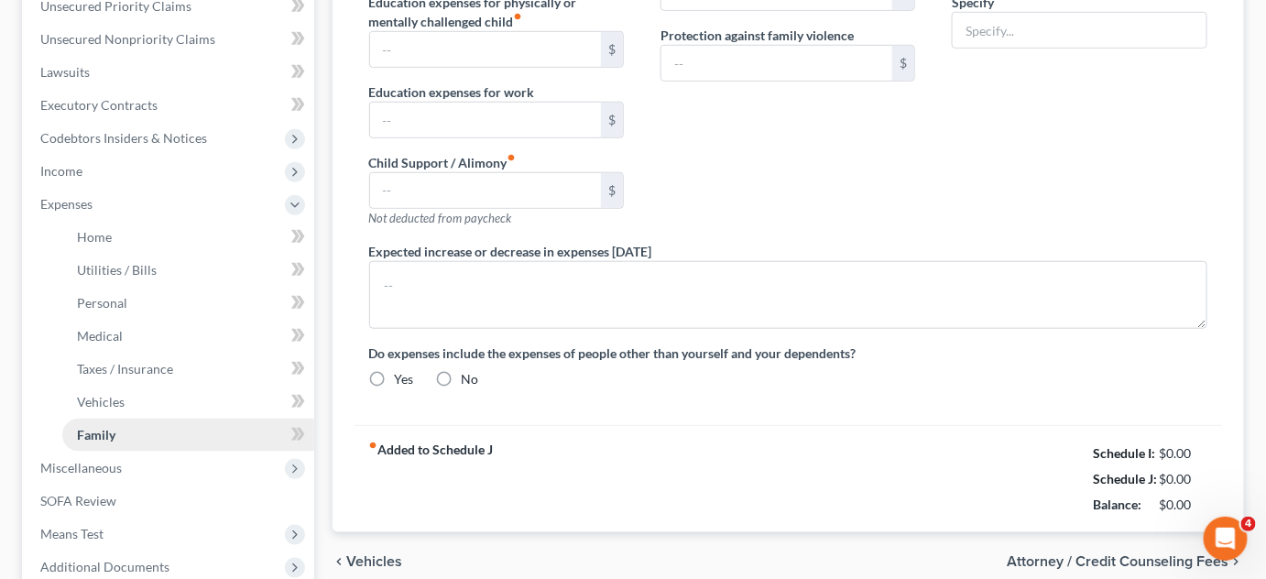
radio input "true"
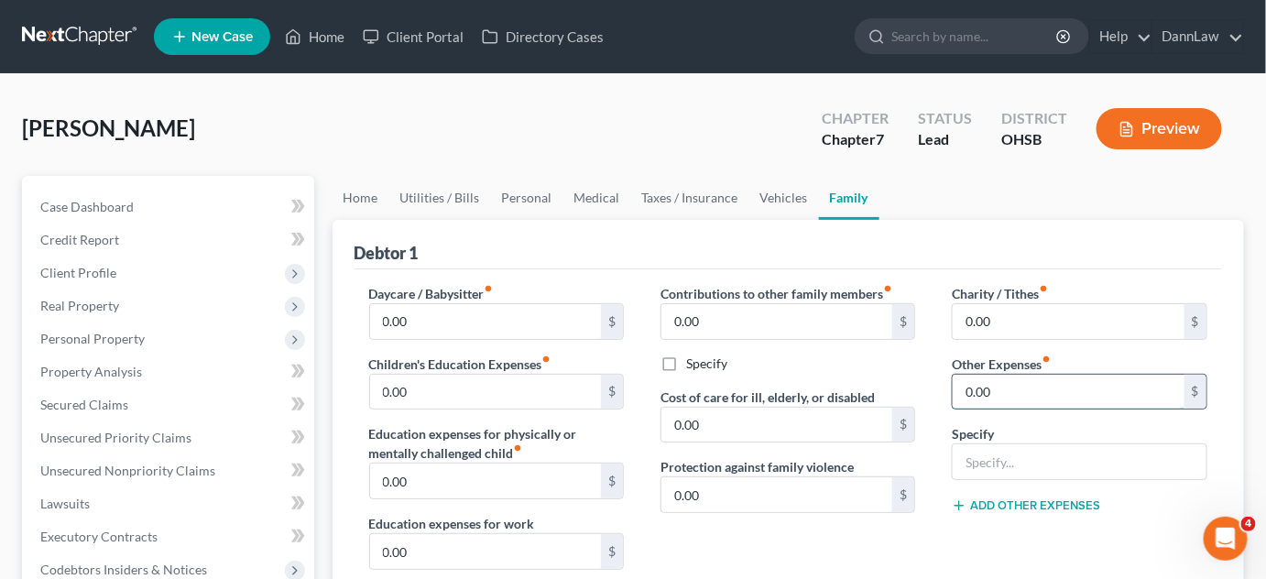
click at [994, 377] on input "0.00" at bounding box center [1069, 392] width 232 height 35
type input "267"
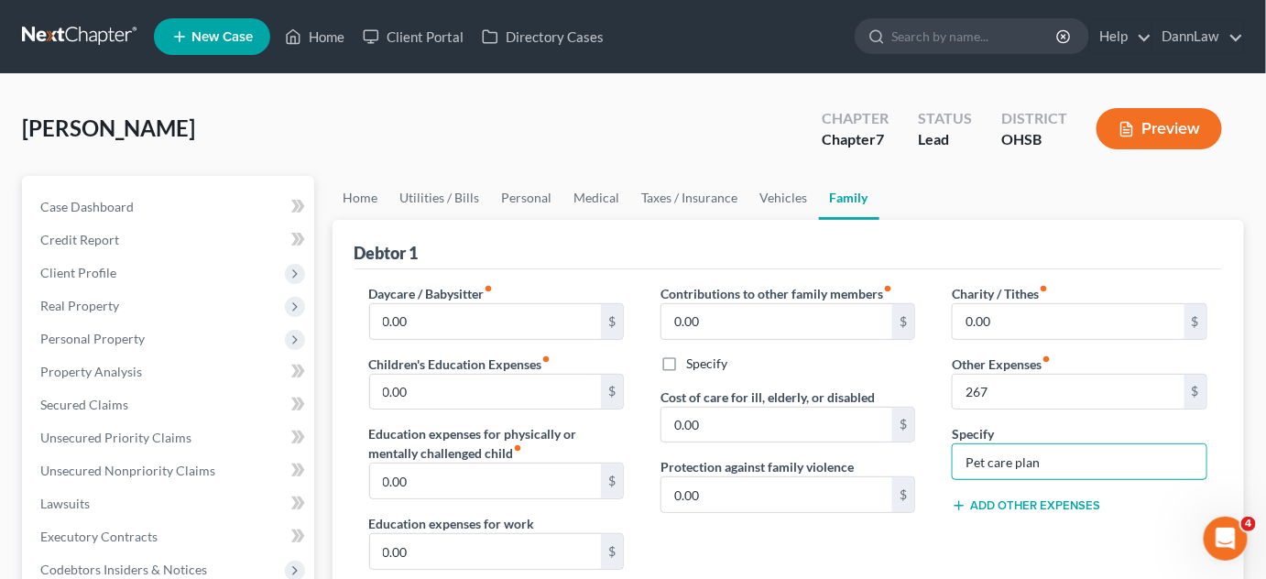
type input "Pet care plan"
click at [111, 332] on span "Personal Property" at bounding box center [92, 339] width 104 height 16
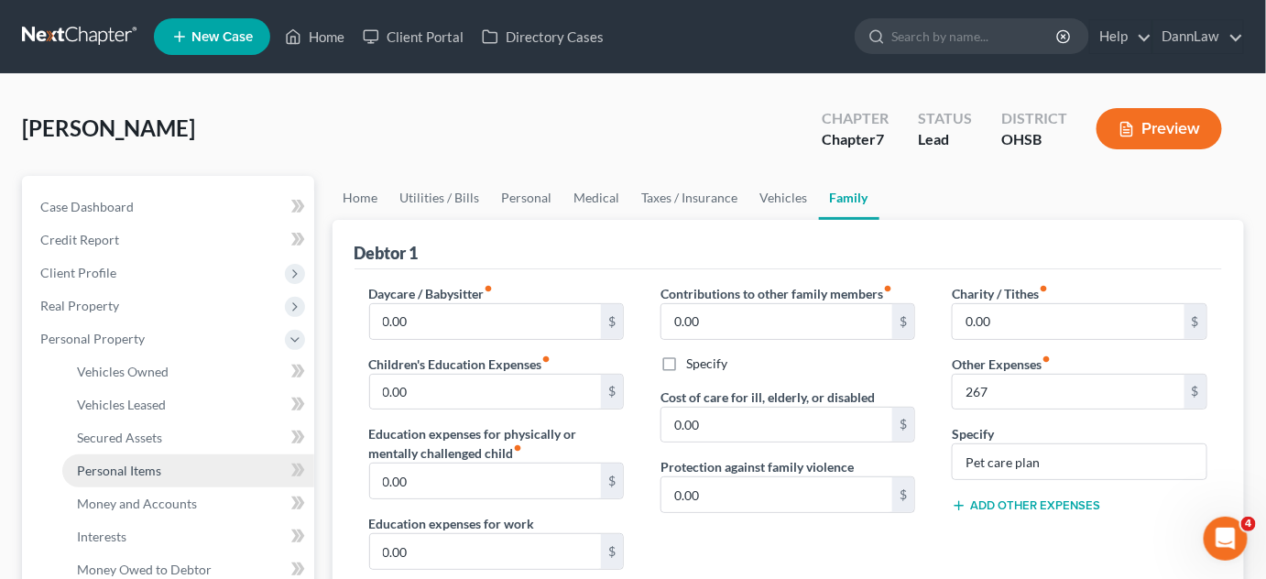
click at [127, 469] on span "Personal Items" at bounding box center [119, 471] width 84 height 16
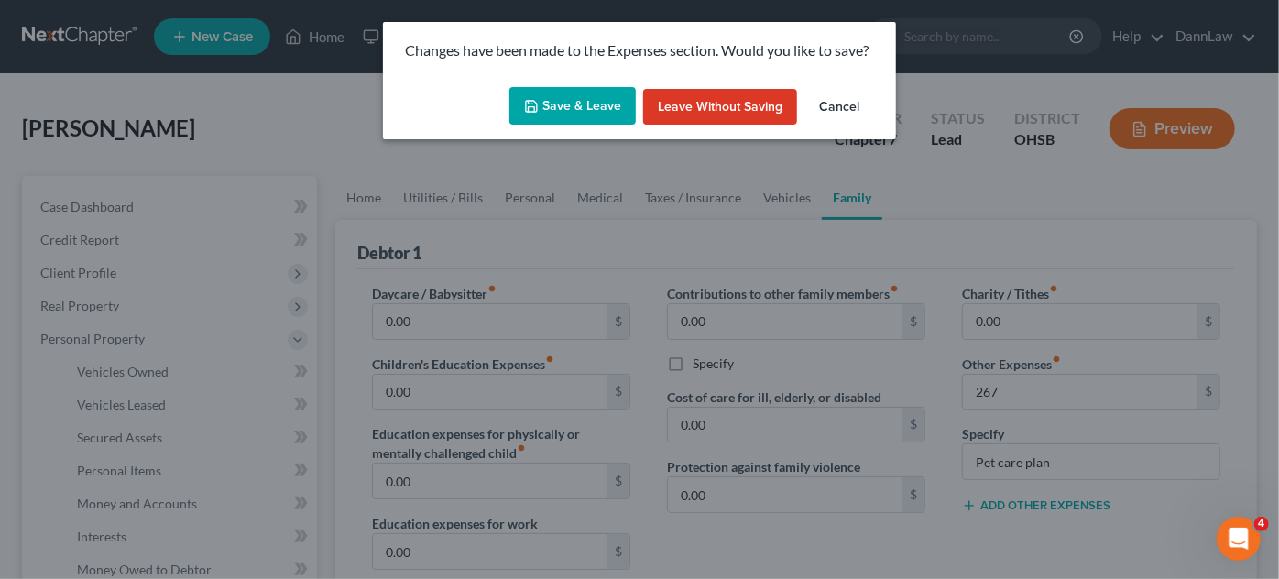
click at [584, 108] on button "Save & Leave" at bounding box center [572, 106] width 126 height 38
type input "267.00"
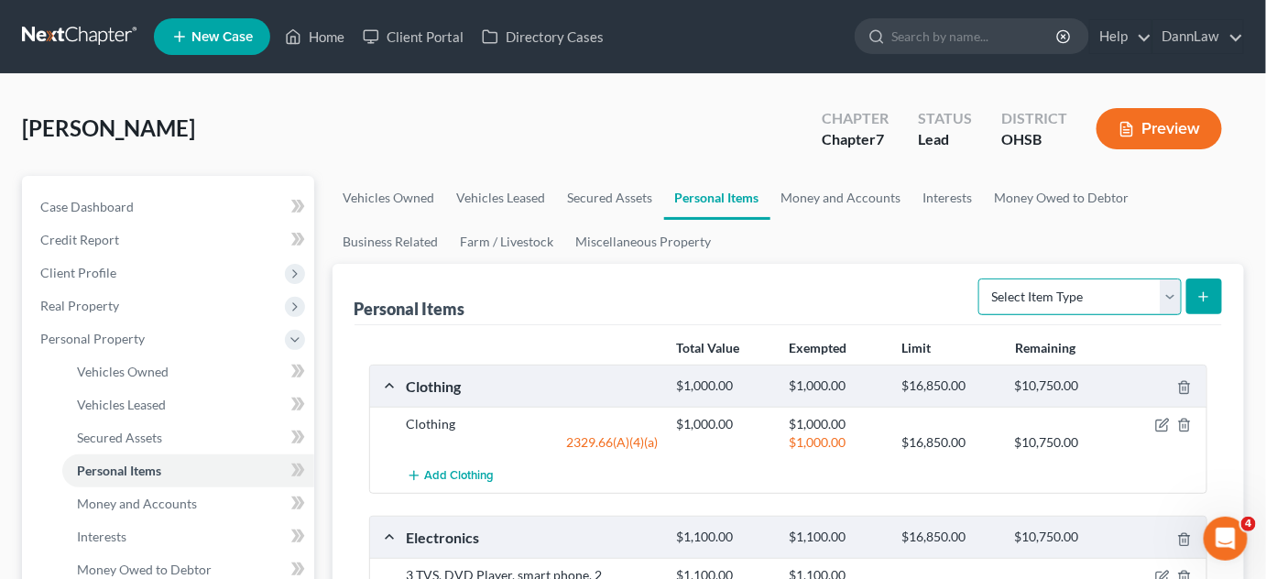
click at [1026, 291] on select "Select Item Type Clothing Collectibles Of Value Electronics Firearms Household …" at bounding box center [1080, 297] width 203 height 37
select select "jewelry"
click at [981, 279] on select "Select Item Type Clothing Collectibles Of Value Electronics Firearms Household …" at bounding box center [1080, 297] width 203 height 37
click at [1211, 298] on icon "submit" at bounding box center [1204, 297] width 15 height 15
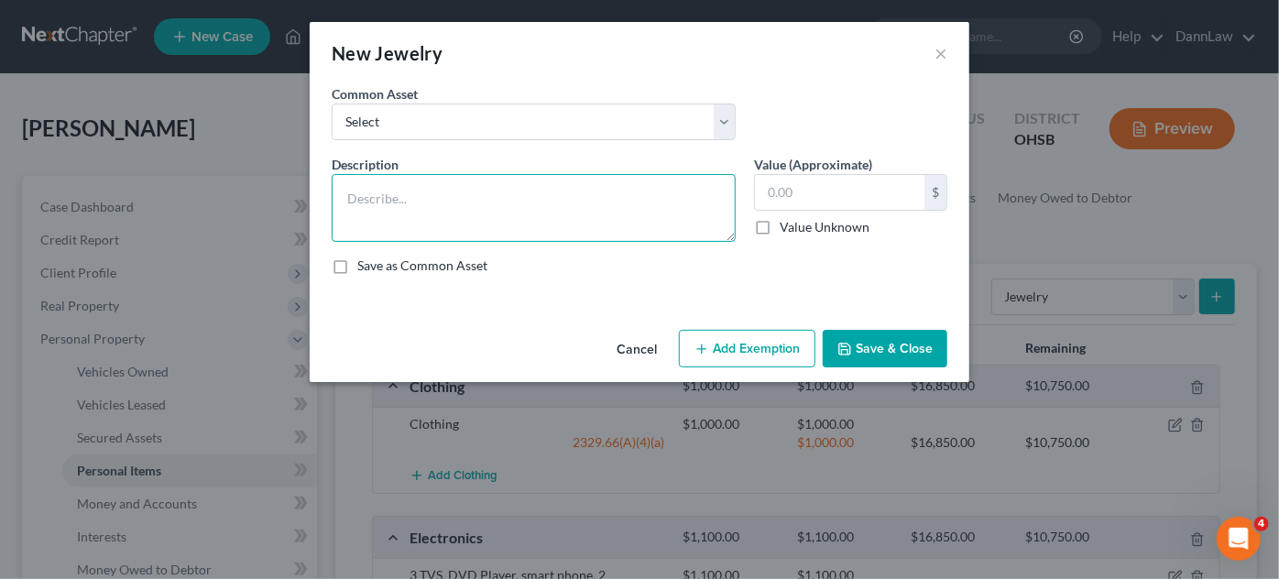
click at [586, 216] on textarea at bounding box center [534, 208] width 404 height 68
type textarea "Wedding Ring"
click at [879, 334] on button "Save & Close" at bounding box center [885, 349] width 125 height 38
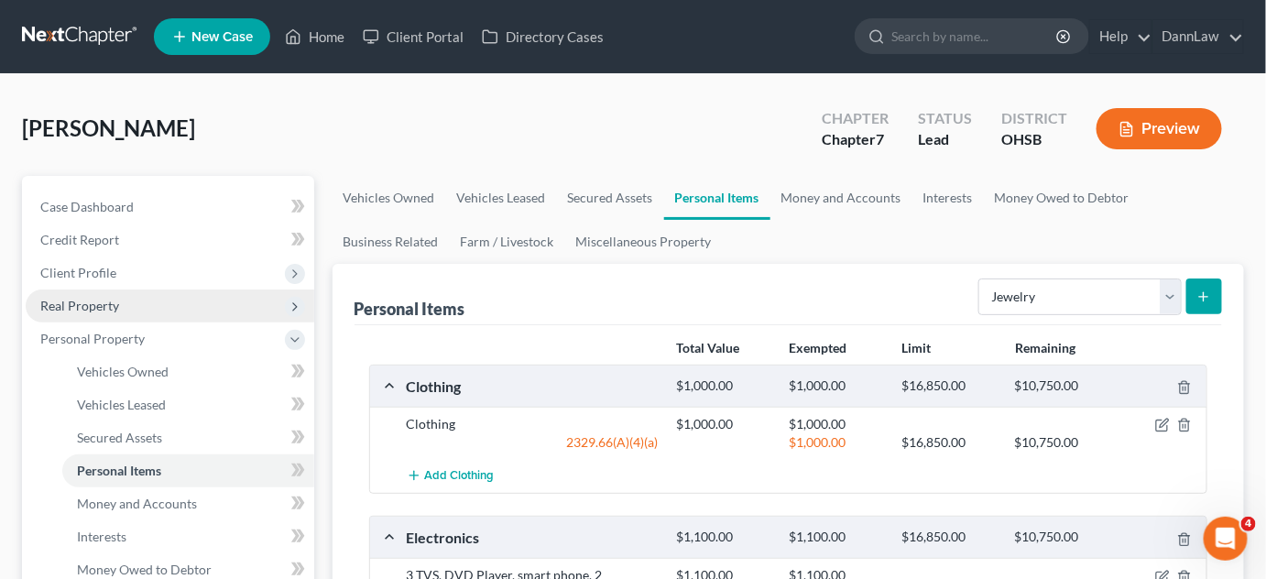
click at [150, 292] on span "Real Property" at bounding box center [170, 306] width 289 height 33
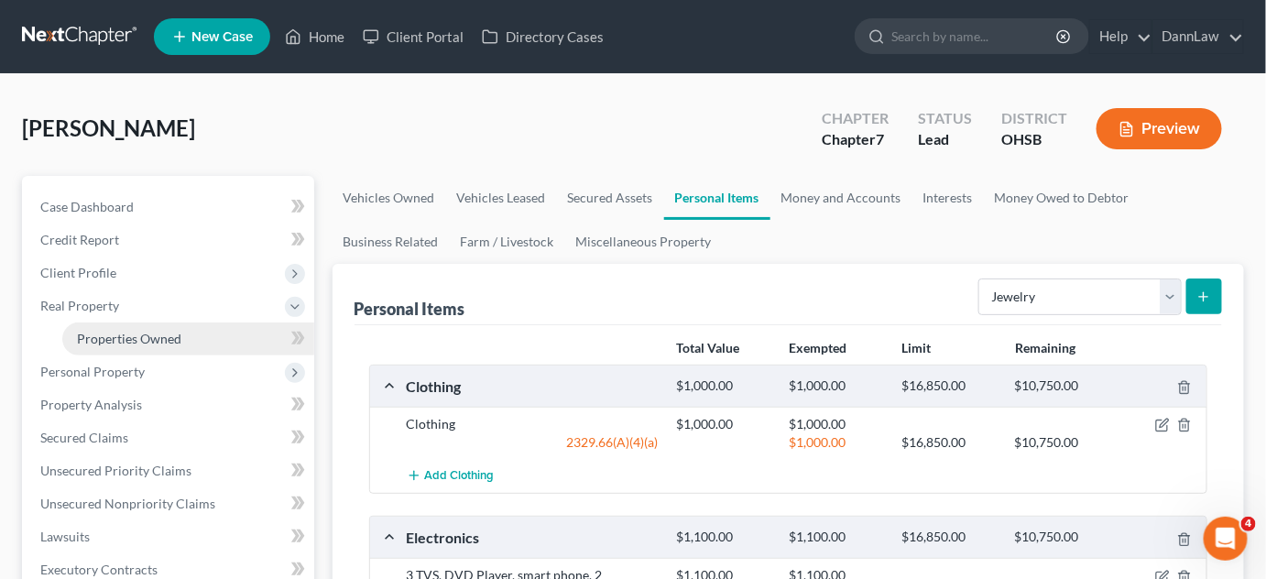
click at [161, 339] on span "Properties Owned" at bounding box center [129, 339] width 104 height 16
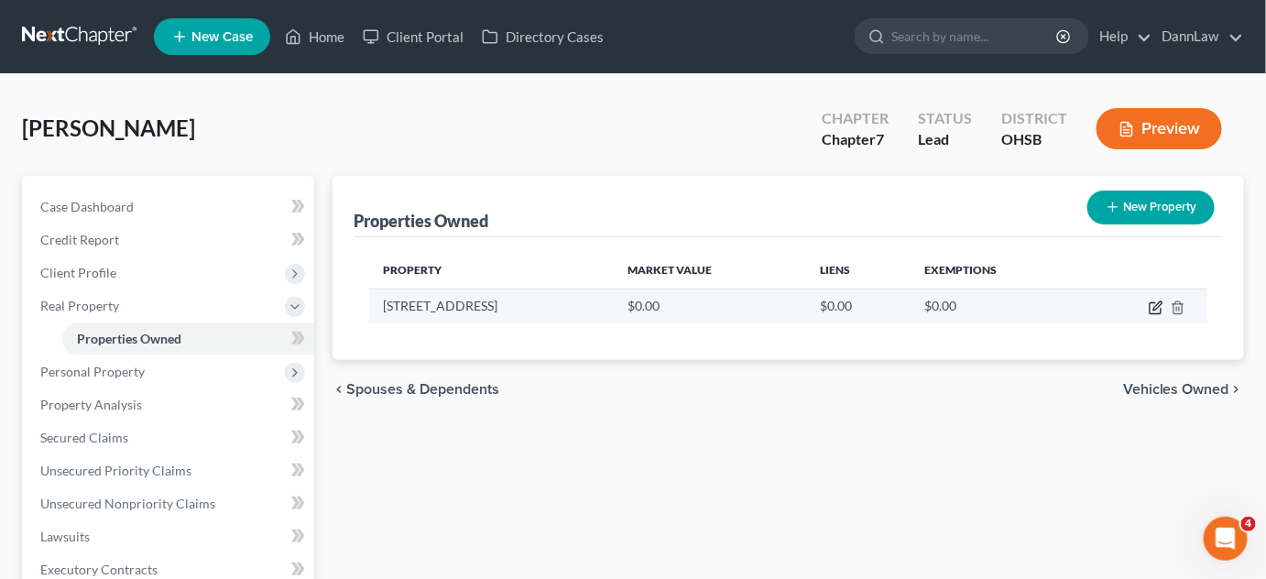
click at [1151, 312] on icon "button" at bounding box center [1156, 308] width 15 height 15
select select "36"
select select "30"
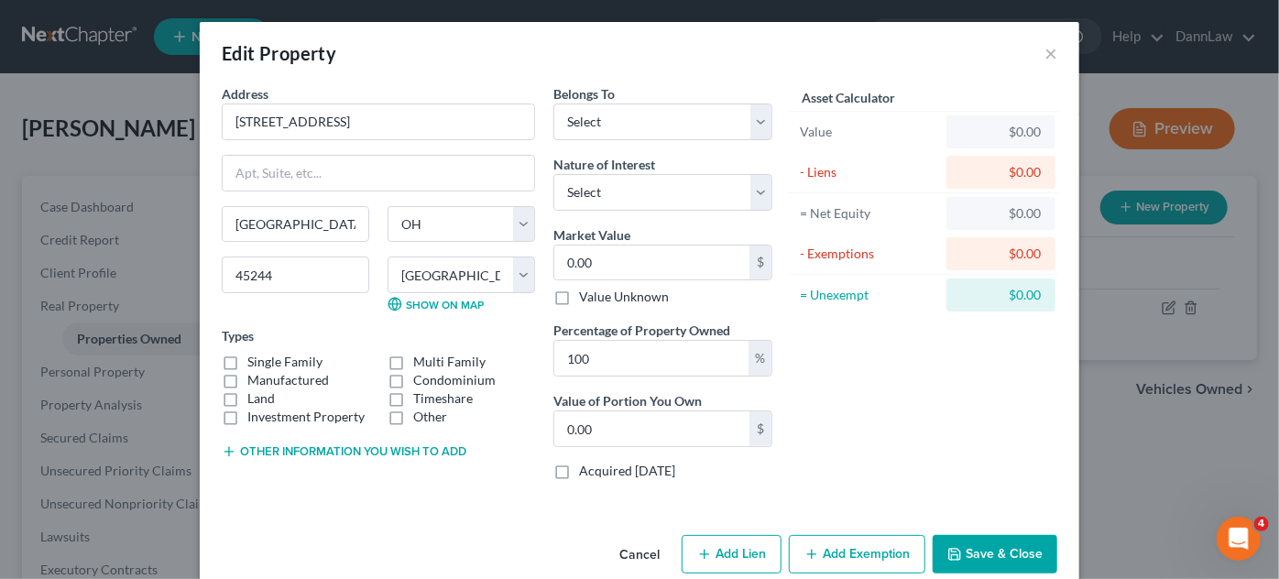
click at [247, 354] on label "Single Family" at bounding box center [284, 362] width 75 height 18
click at [255, 354] on input "Single Family" at bounding box center [261, 359] width 12 height 12
checkbox input "true"
click at [572, 127] on select "Select Debtor 1 Only Debtor 2 Only Debtor 1 And Debtor 2 Only At Least One Of T…" at bounding box center [662, 122] width 219 height 37
select select "0"
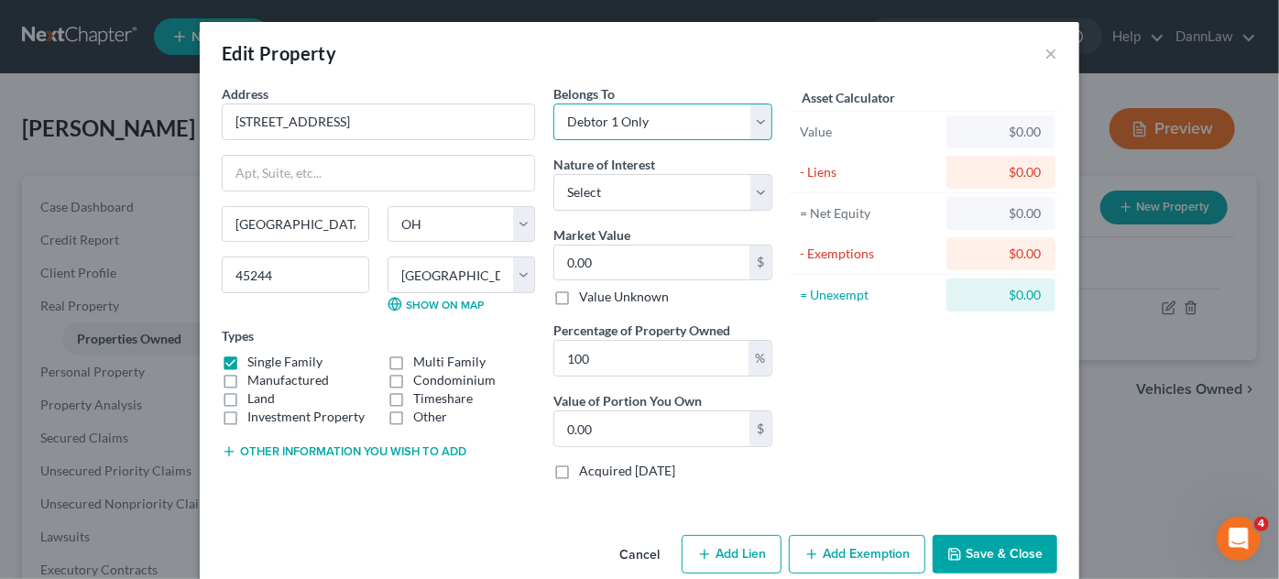
click at [553, 104] on select "Select Debtor 1 Only Debtor 2 Only Debtor 1 And Debtor 2 Only At Least One Of T…" at bounding box center [662, 122] width 219 height 37
click at [595, 192] on select "Select Fee Simple Joint Tenant Life Estate Equitable Interest Future Interest T…" at bounding box center [662, 192] width 219 height 37
select select "0"
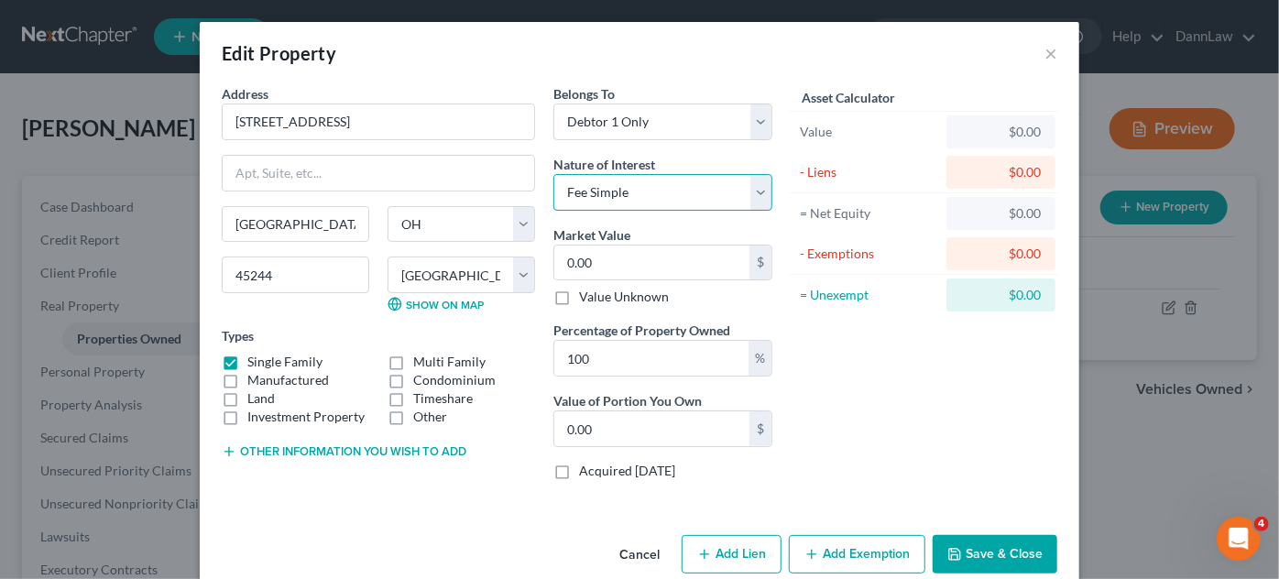
click at [553, 174] on select "Select Fee Simple Joint Tenant Life Estate Equitable Interest Future Interest T…" at bounding box center [662, 192] width 219 height 37
click at [611, 260] on input "0.00" at bounding box center [651, 263] width 195 height 35
type input "1"
type input "1.00"
type input "18"
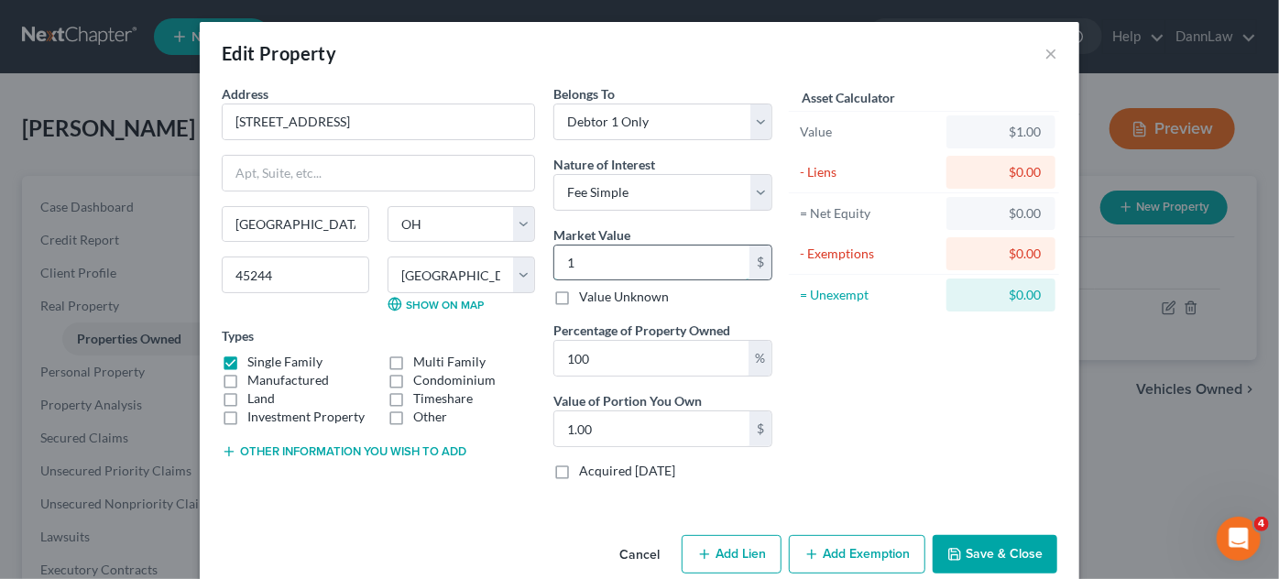
type input "18.00"
type input "185"
type input "185.00"
type input "1857"
type input "1,857.00"
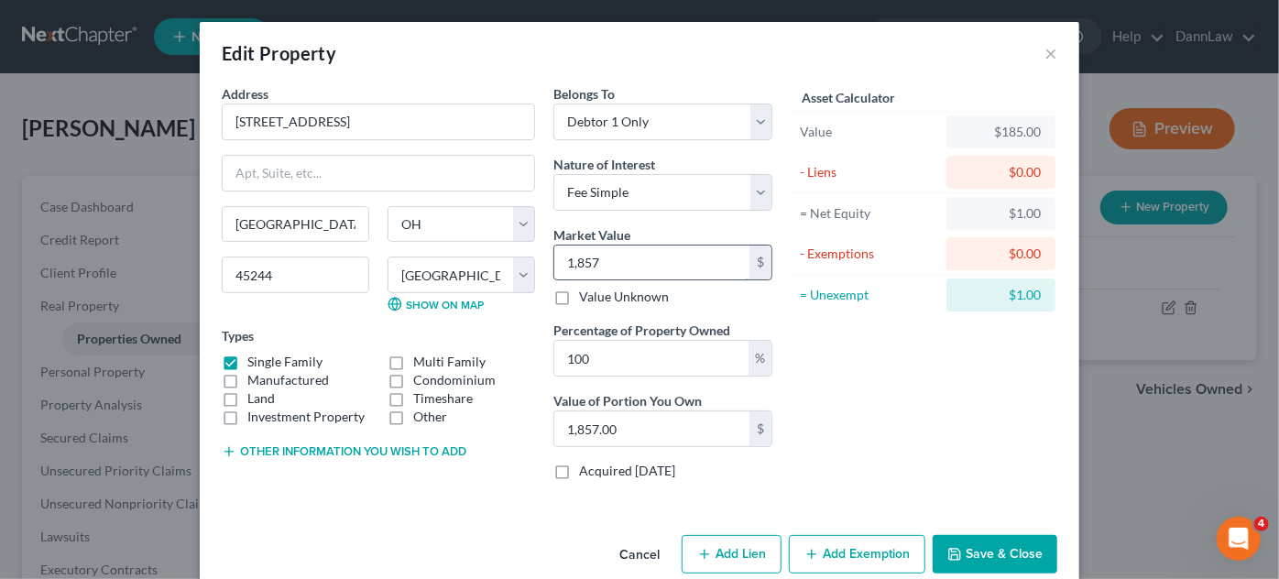
type input "1,8570"
type input "18,570.00"
type input "18,5700"
type input "185,700.00"
type input "185,700"
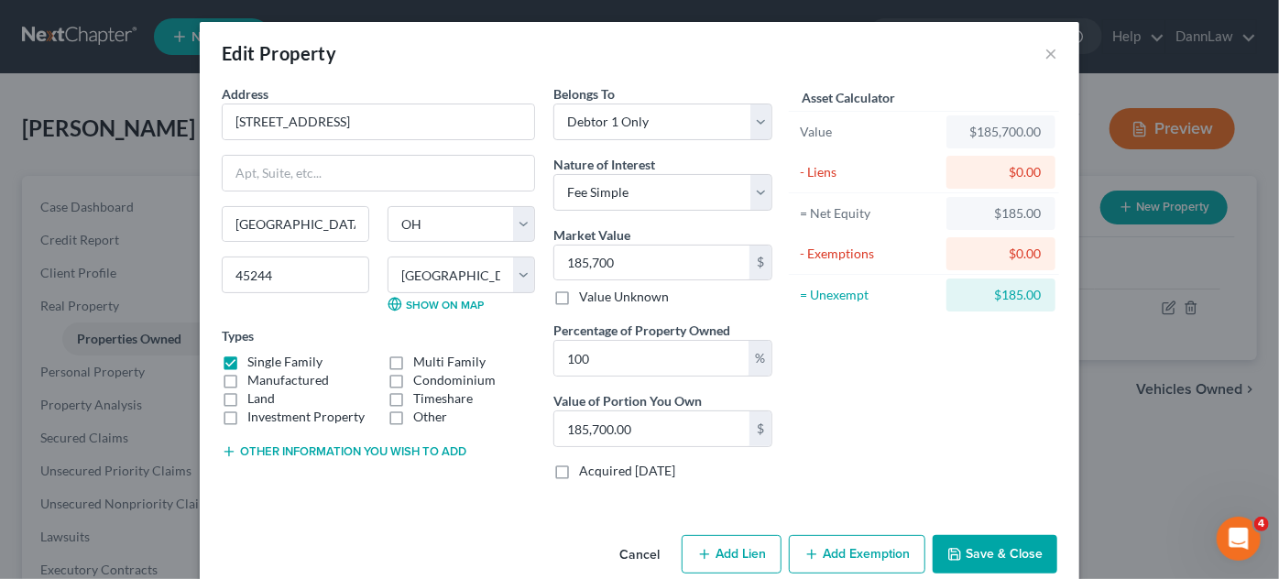
click at [826, 546] on button "Add Exemption" at bounding box center [857, 554] width 137 height 38
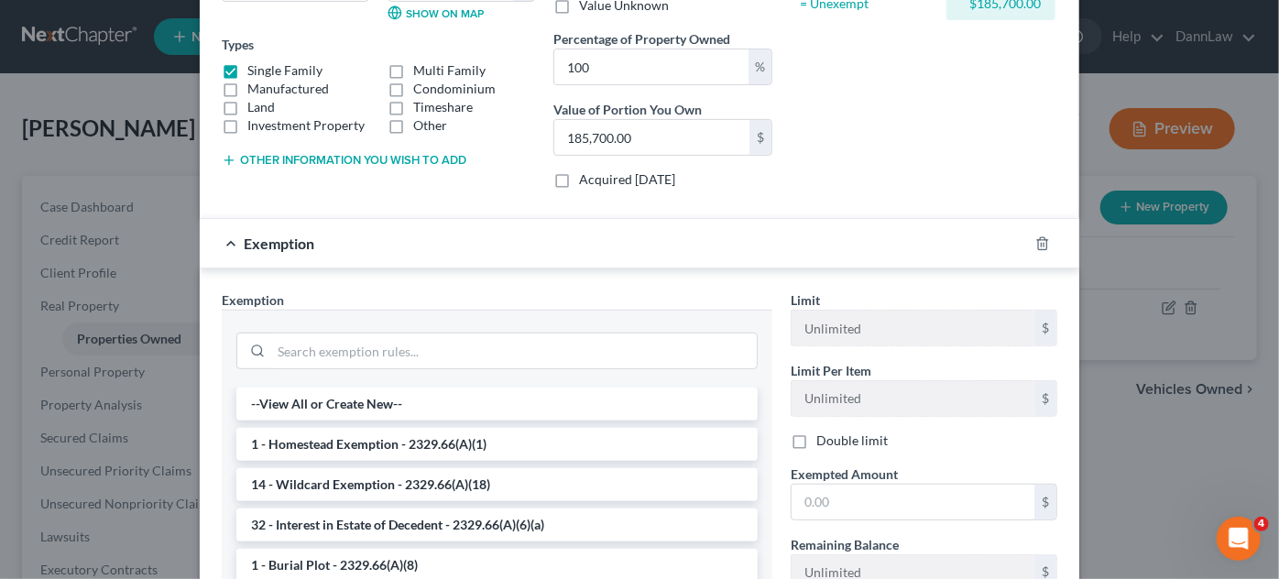
scroll to position [303, 0]
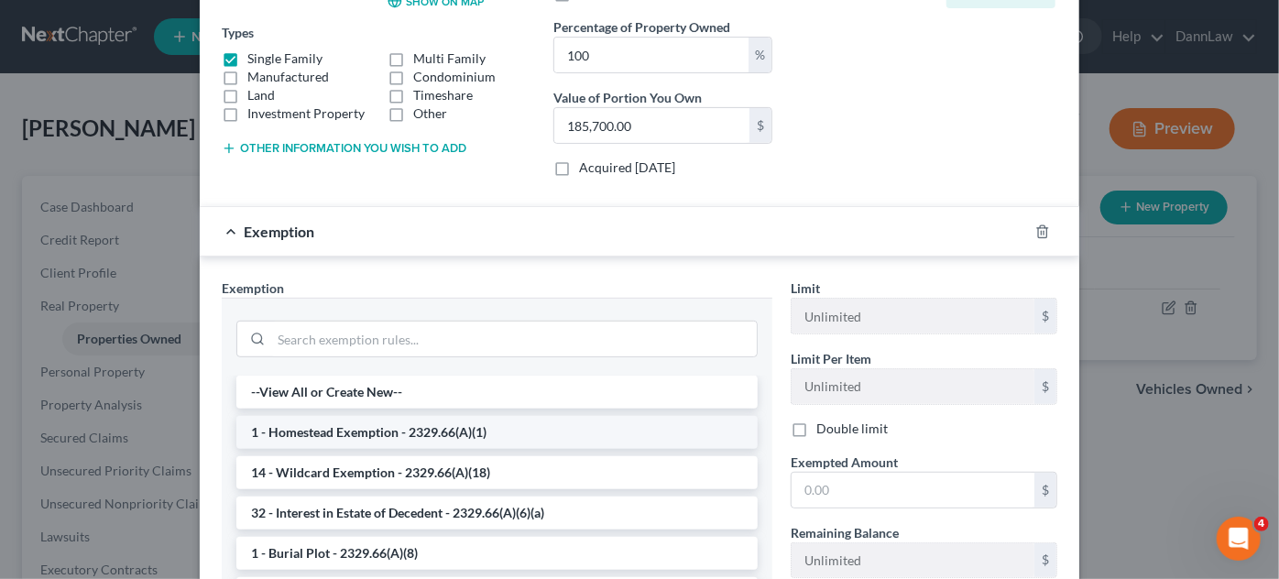
click at [488, 423] on li "1 - Homestead Exemption - 2329.66(A)(1)" at bounding box center [496, 432] width 521 height 33
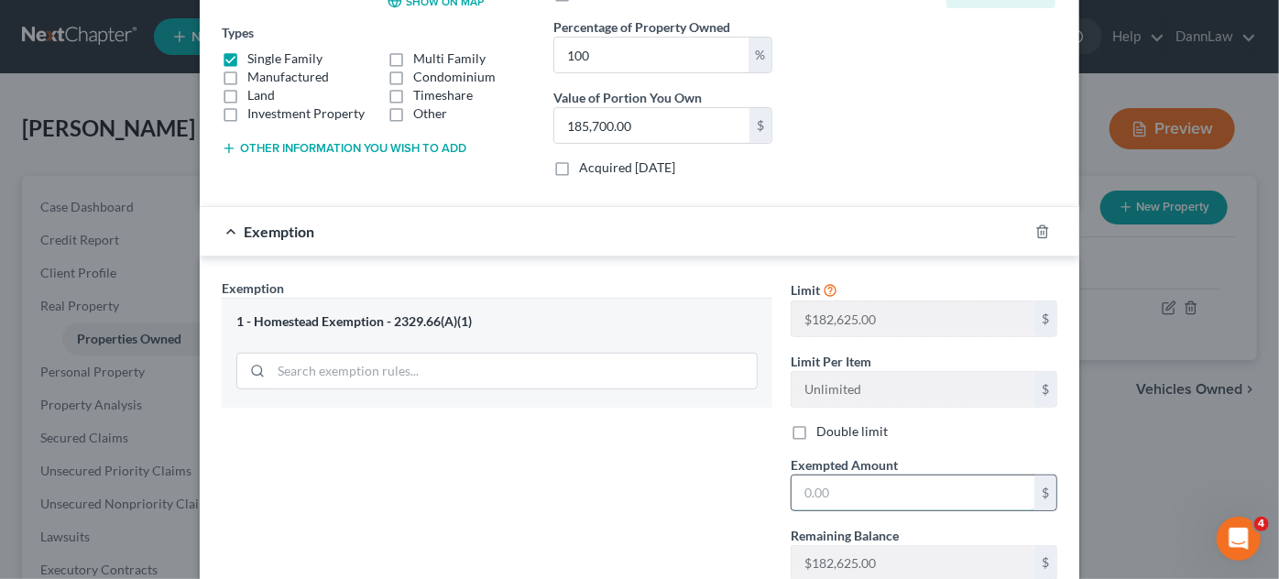
click at [817, 490] on input "text" at bounding box center [913, 493] width 243 height 35
type input "182,625"
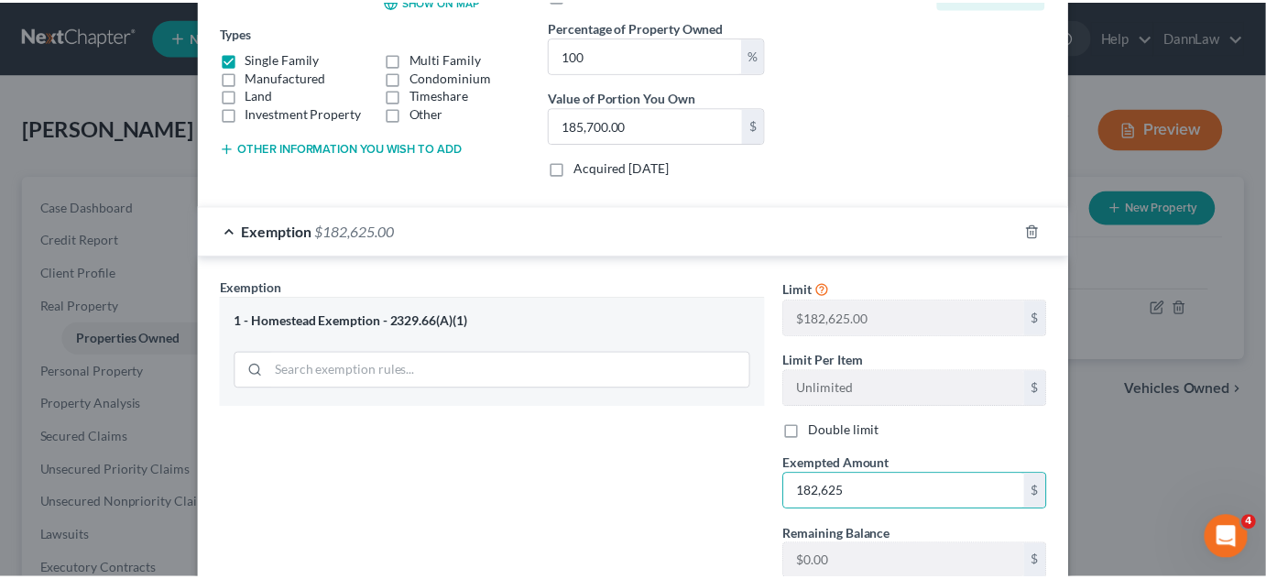
scroll to position [431, 0]
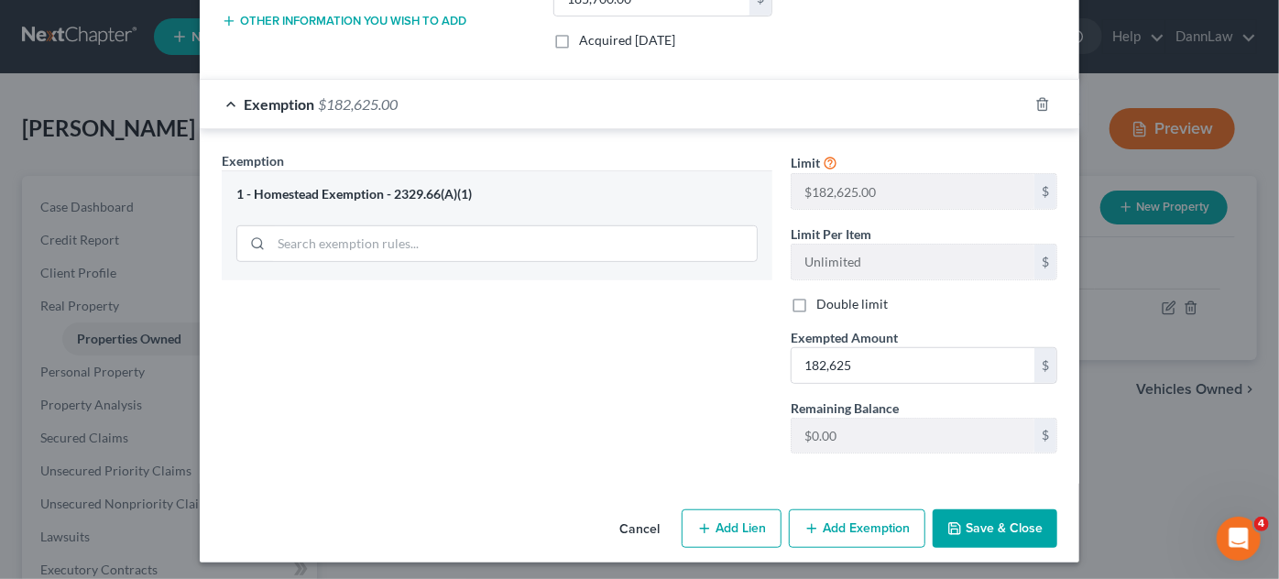
click at [979, 517] on button "Save & Close" at bounding box center [995, 528] width 125 height 38
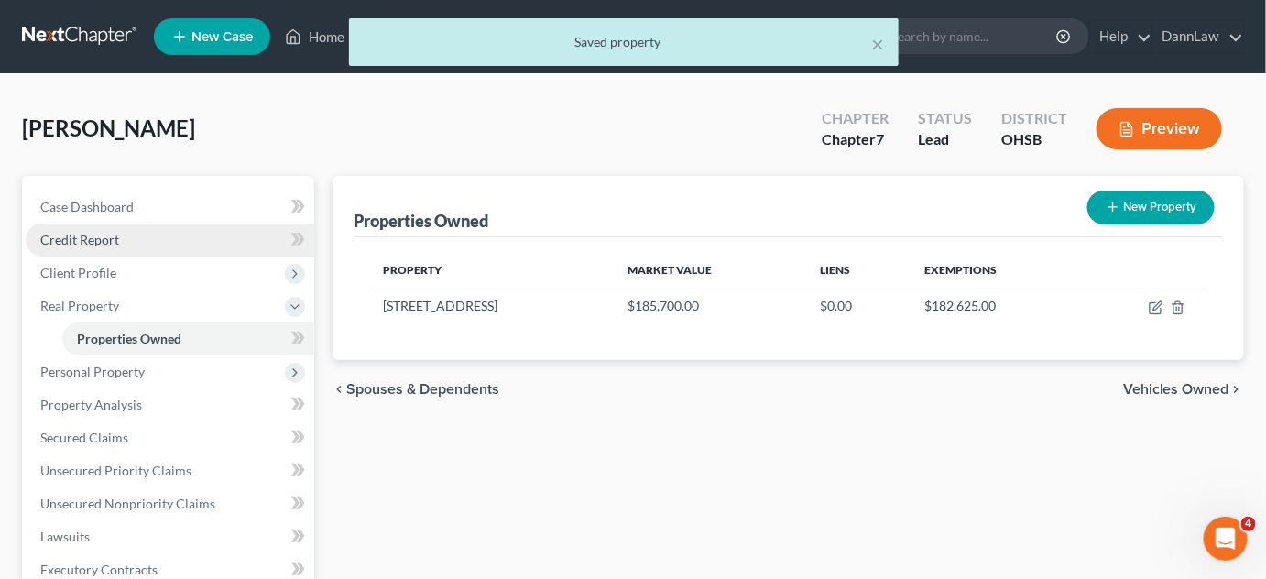
click at [122, 235] on link "Credit Report" at bounding box center [170, 240] width 289 height 33
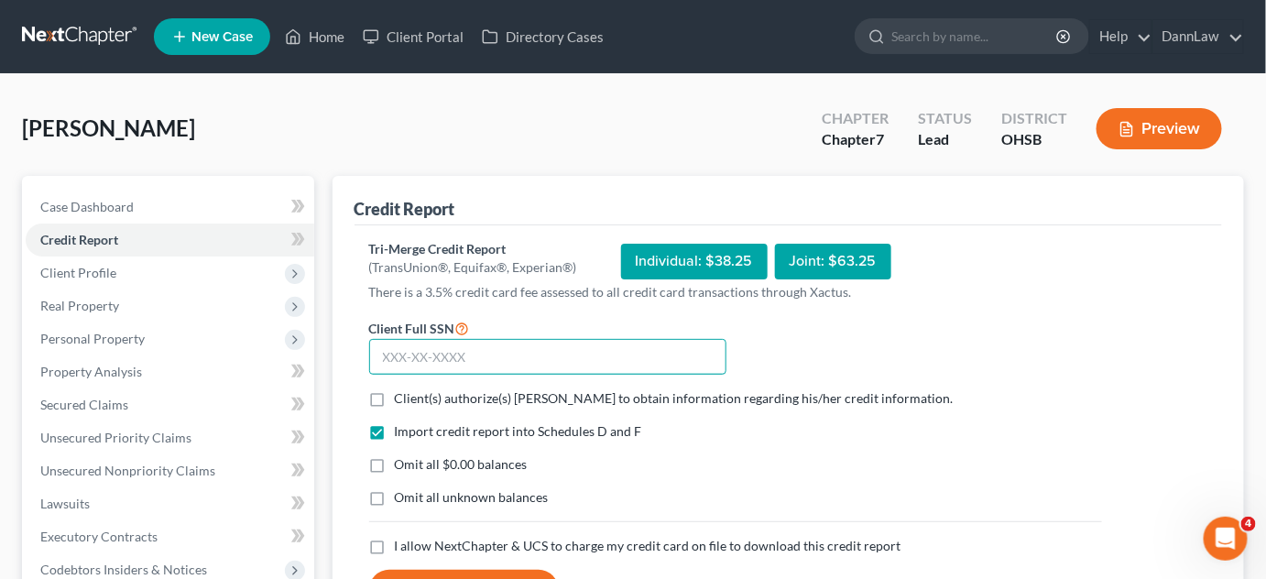
click at [424, 368] on input "text" at bounding box center [547, 357] width 357 height 37
type input "272-94-1801"
click at [395, 389] on label "Client(s) authorize(s) [PERSON_NAME] to obtain information regarding his/her cr…" at bounding box center [674, 398] width 559 height 18
click at [402, 389] on input "Client(s) authorize(s) [PERSON_NAME] to obtain information regarding his/her cr…" at bounding box center [408, 395] width 12 height 12
checkbox input "true"
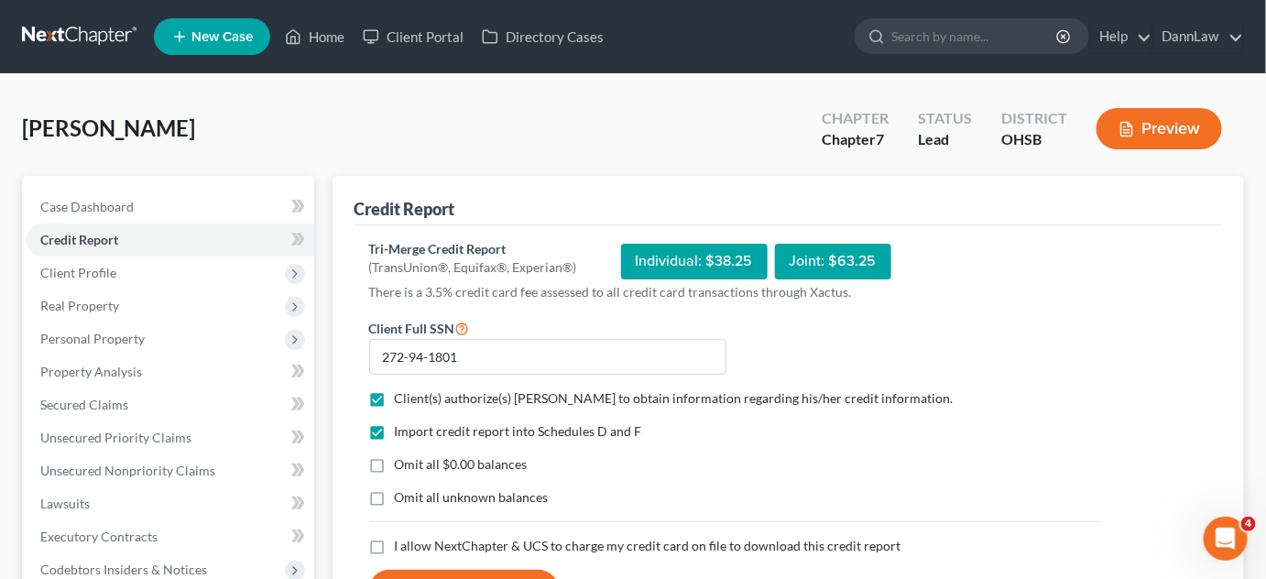
click at [395, 546] on label "I allow NextChapter & UCS to charge my credit card on file to download this cre…" at bounding box center [648, 546] width 507 height 18
click at [402, 546] on input "I allow NextChapter & UCS to charge my credit card on file to download this cre…" at bounding box center [408, 543] width 12 height 12
checkbox input "true"
click at [408, 573] on button "Request Credit Report" at bounding box center [464, 590] width 190 height 40
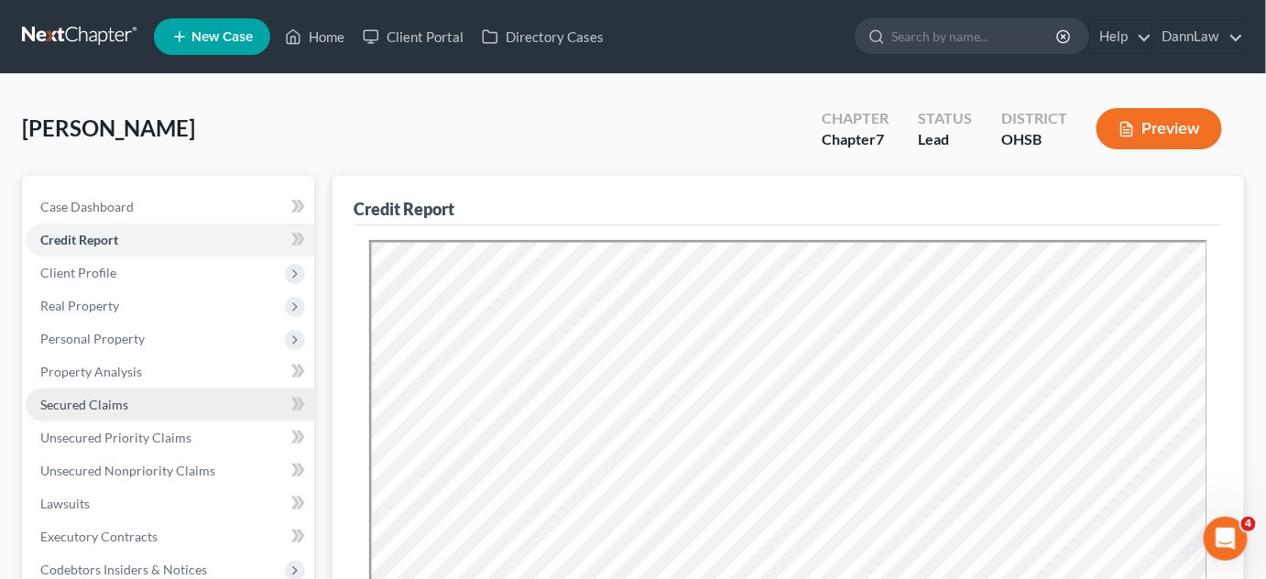
click at [78, 399] on span "Secured Claims" at bounding box center [84, 405] width 88 height 16
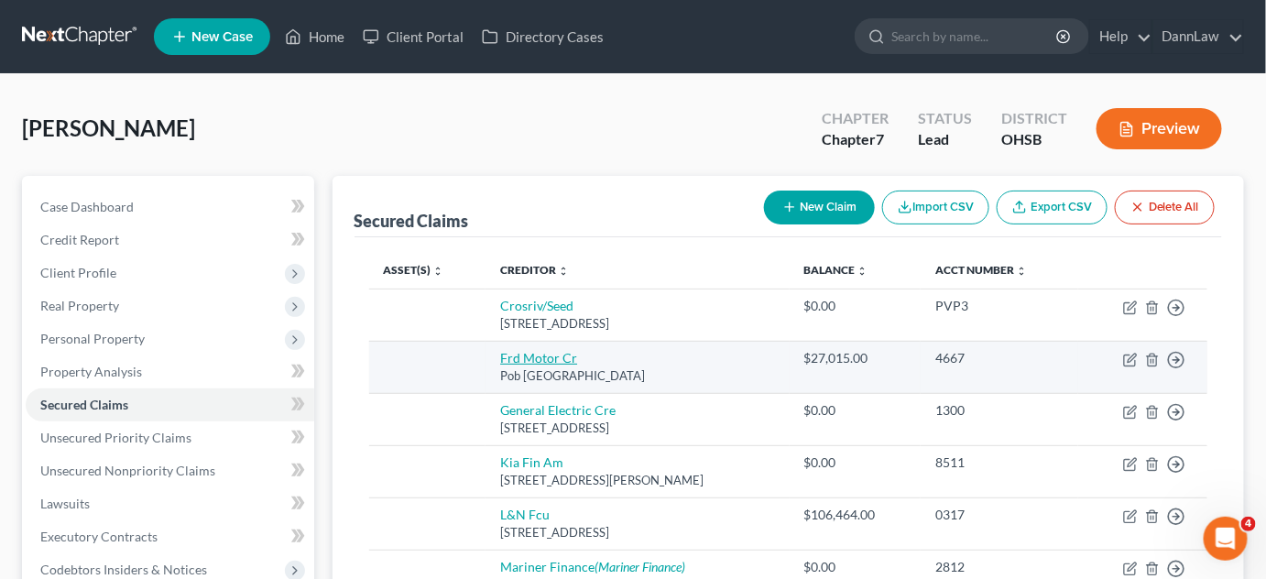
click at [522, 354] on link "Frd Motor Cr" at bounding box center [538, 358] width 77 height 16
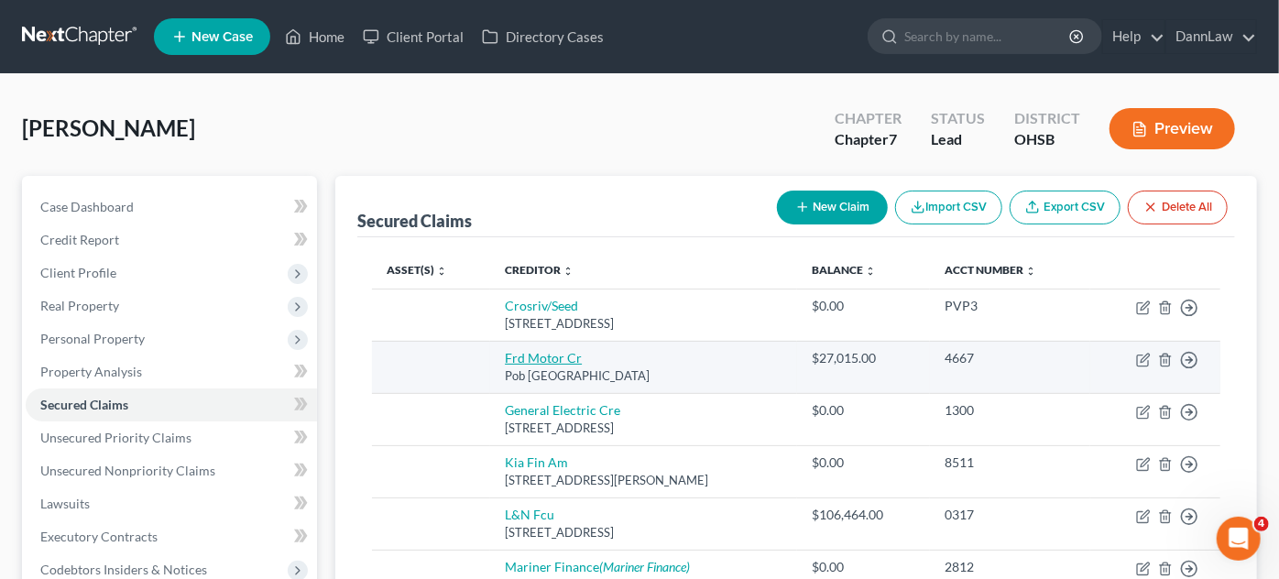
select select "30"
select select "0"
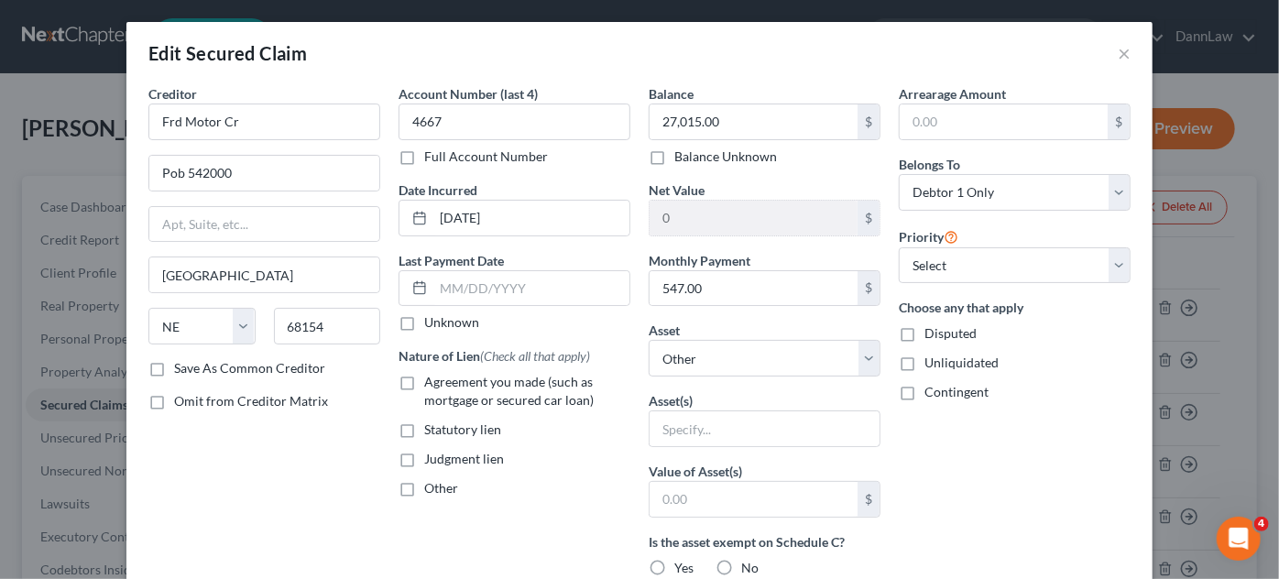
click at [424, 381] on label "Agreement you made (such as mortgage or secured car loan)" at bounding box center [527, 391] width 206 height 37
click at [432, 381] on input "Agreement you made (such as mortgage or secured car loan)" at bounding box center [438, 379] width 12 height 12
checkbox input "true"
click at [706, 356] on select "Select Other Multiple Assets Firearms - Firearms - $0.0 Sports & Hobby Equipmen…" at bounding box center [765, 358] width 232 height 37
select select "11"
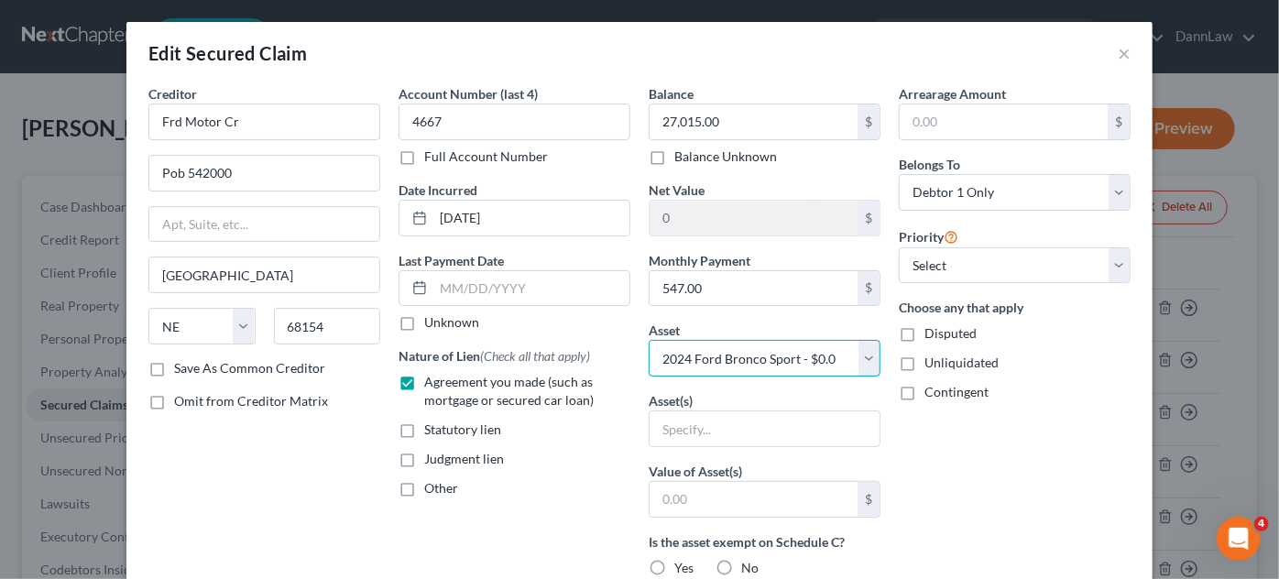
click at [649, 340] on select "Select Other Multiple Assets Firearms - Firearms - $0.0 Sports & Hobby Equipmen…" at bounding box center [765, 358] width 232 height 37
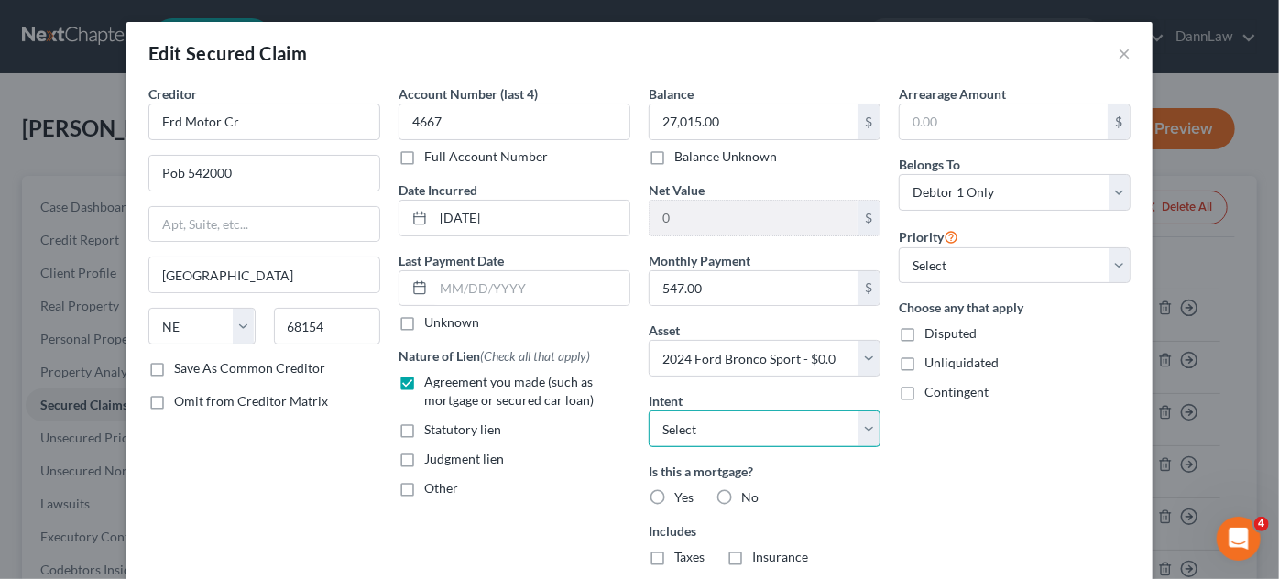
click at [713, 423] on select "Select Surrender Redeem Reaffirm Avoid Other" at bounding box center [765, 428] width 232 height 37
select select "2"
click at [649, 410] on select "Select Surrender Redeem Reaffirm Avoid Other" at bounding box center [765, 428] width 232 height 37
click at [741, 498] on label "No" at bounding box center [749, 497] width 17 height 18
click at [749, 498] on input "No" at bounding box center [755, 494] width 12 height 12
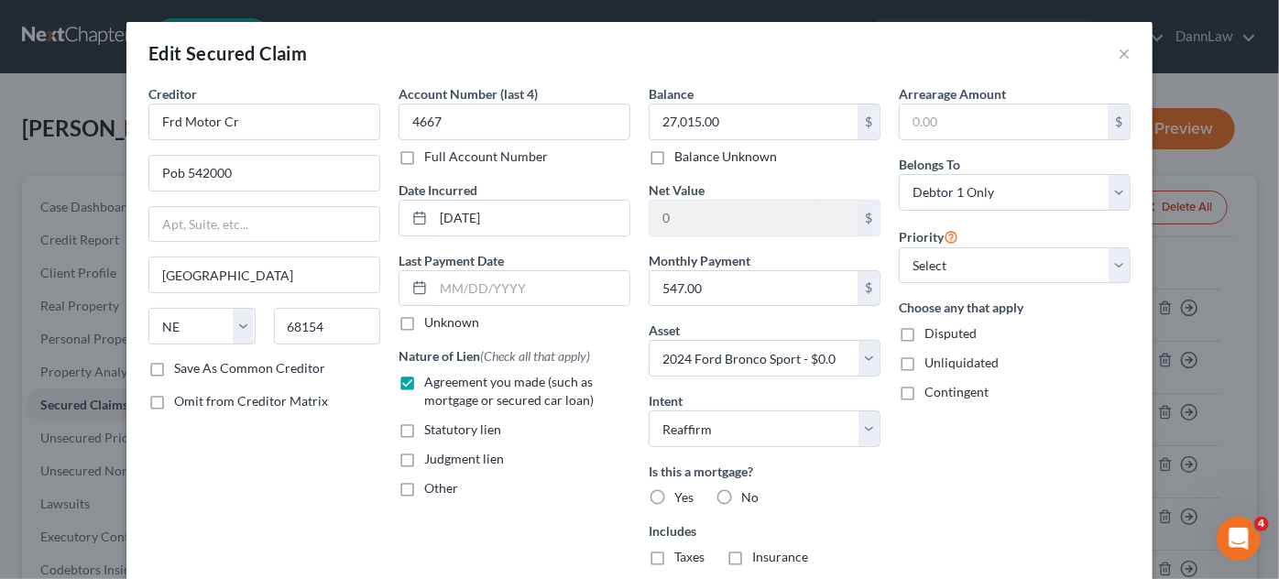
radio input "true"
click at [741, 551] on label "No" at bounding box center [749, 557] width 17 height 18
click at [749, 551] on input "No" at bounding box center [755, 554] width 12 height 12
radio input "true"
click at [933, 253] on select "Select 1st 2nd 3rd 4th 5th 6th 7th 8th 9th 10th 11th 12th 13th 14th 15th 16th 1…" at bounding box center [1015, 265] width 232 height 37
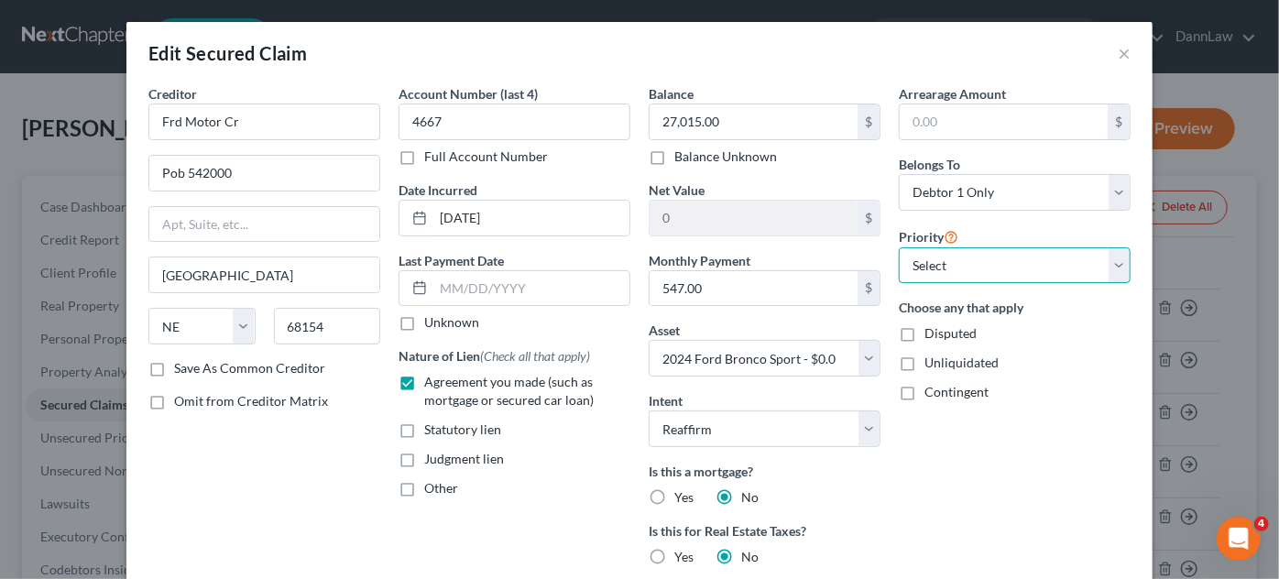
select select "0"
click at [899, 247] on select "Select 1st 2nd 3rd 4th 5th 6th 7th 8th 9th 10th 11th 12th 13th 14th 15th 16th 1…" at bounding box center [1015, 265] width 232 height 37
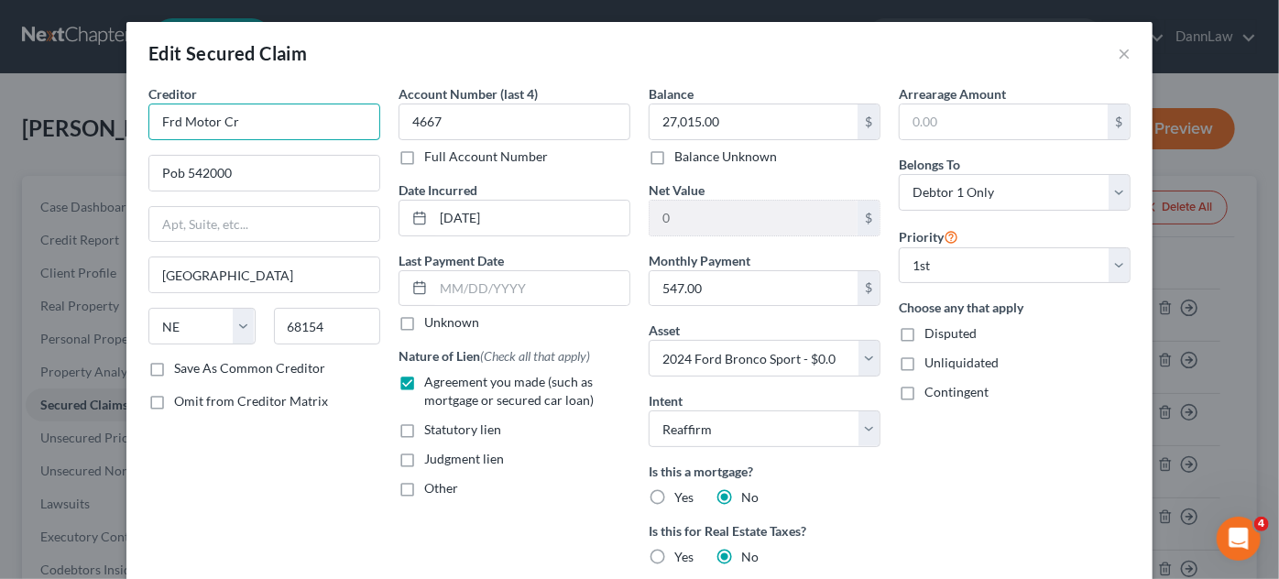
click at [170, 129] on input "Frd Motor Cr" at bounding box center [264, 122] width 232 height 37
type input "Ford Motor Credit"
click at [268, 115] on input "Ford Motor Credit" at bounding box center [264, 122] width 232 height 37
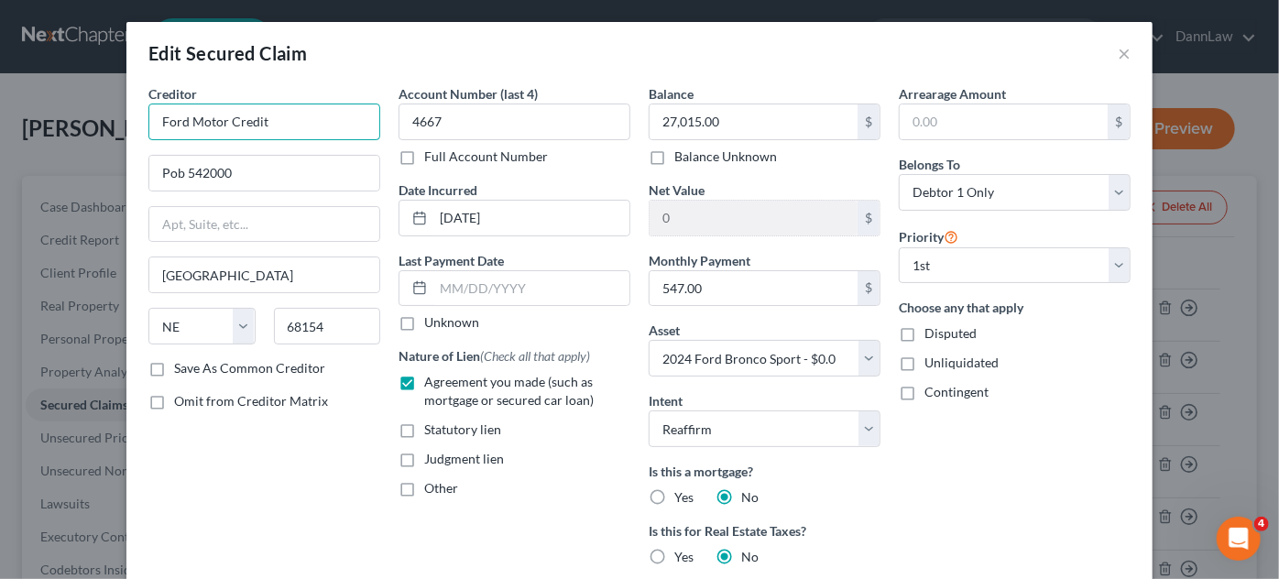
click at [308, 124] on input "Ford Motor Credit" at bounding box center [264, 122] width 232 height 37
click at [309, 177] on input "Pob 542000" at bounding box center [264, 173] width 230 height 35
click at [313, 135] on input "Ford Motor Credit" at bounding box center [264, 122] width 232 height 37
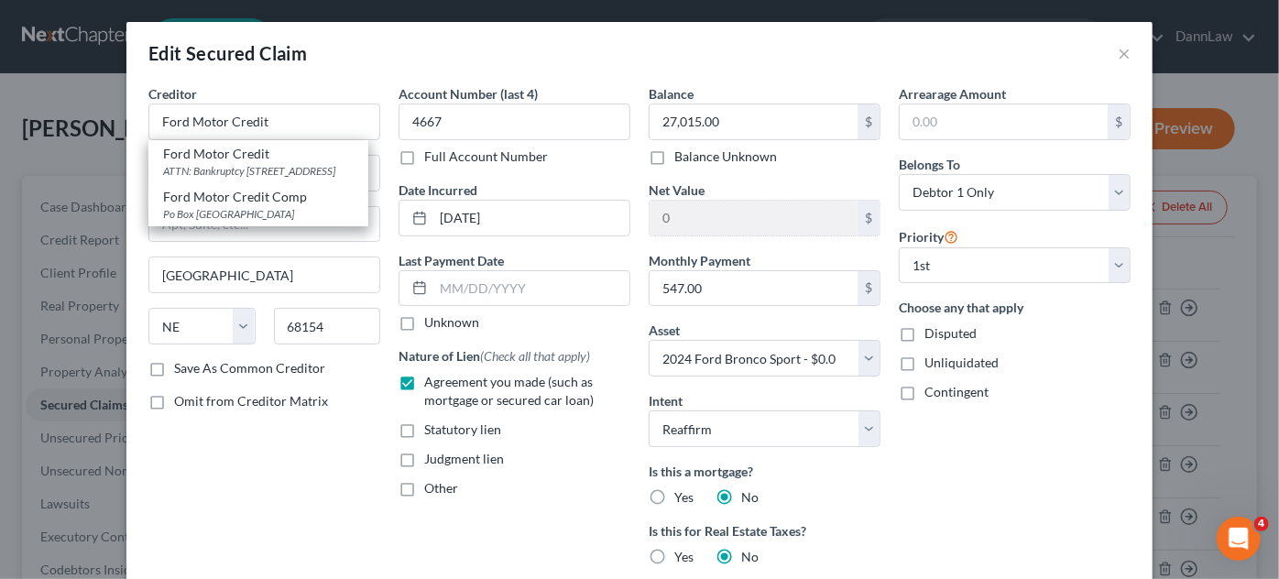
click at [518, 46] on div "Edit Secured Claim ×" at bounding box center [639, 53] width 1026 height 62
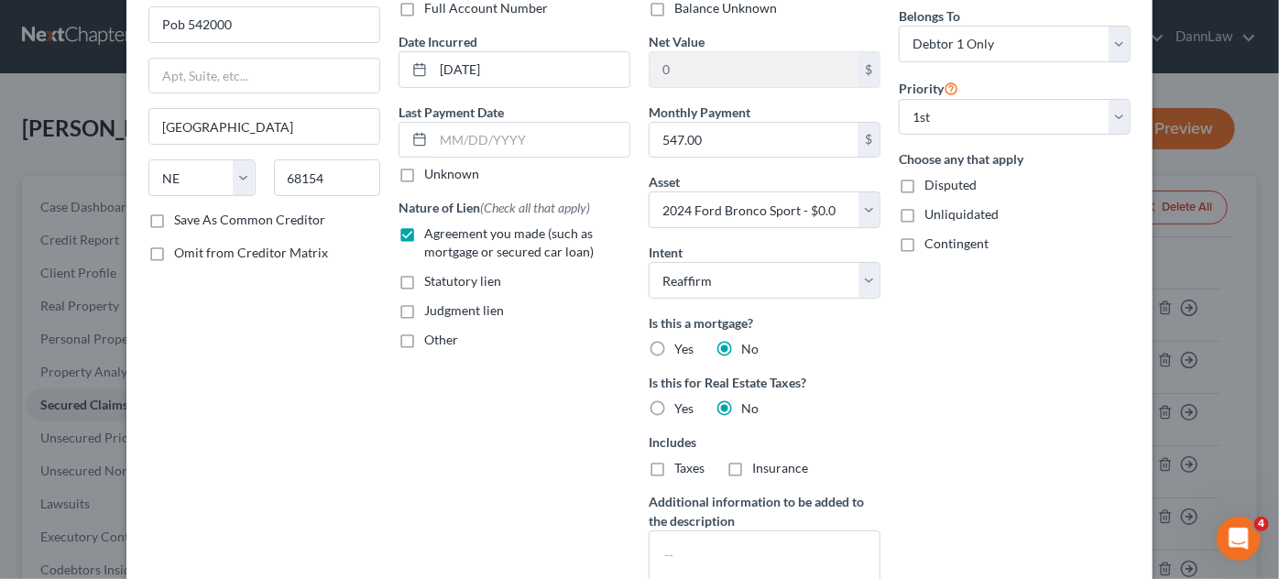
scroll to position [346, 0]
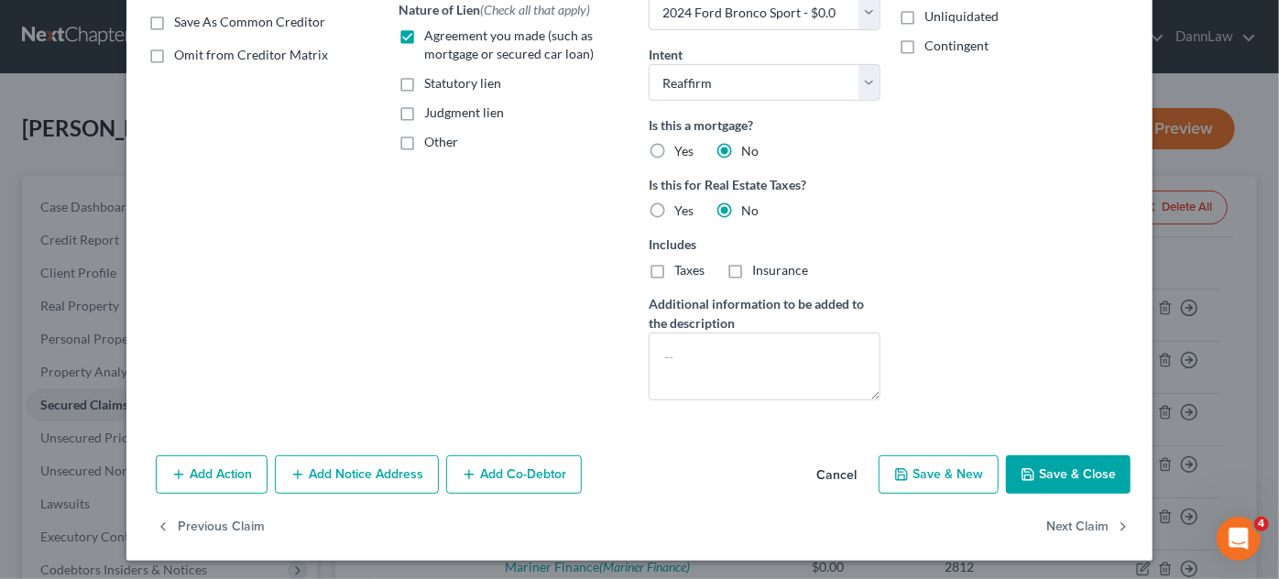
click at [1085, 460] on button "Save & Close" at bounding box center [1068, 474] width 125 height 38
select select
type input "-27,015.00"
select select "11"
type input "0"
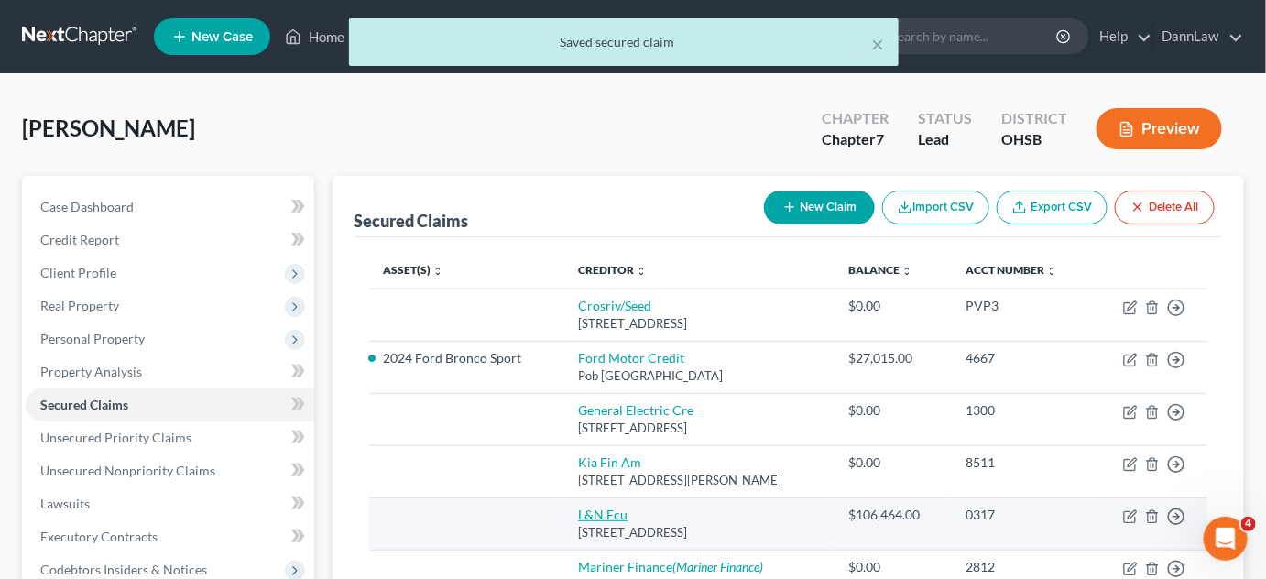
click at [579, 515] on link "L&N Fcu" at bounding box center [602, 515] width 49 height 16
select select "18"
select select "0"
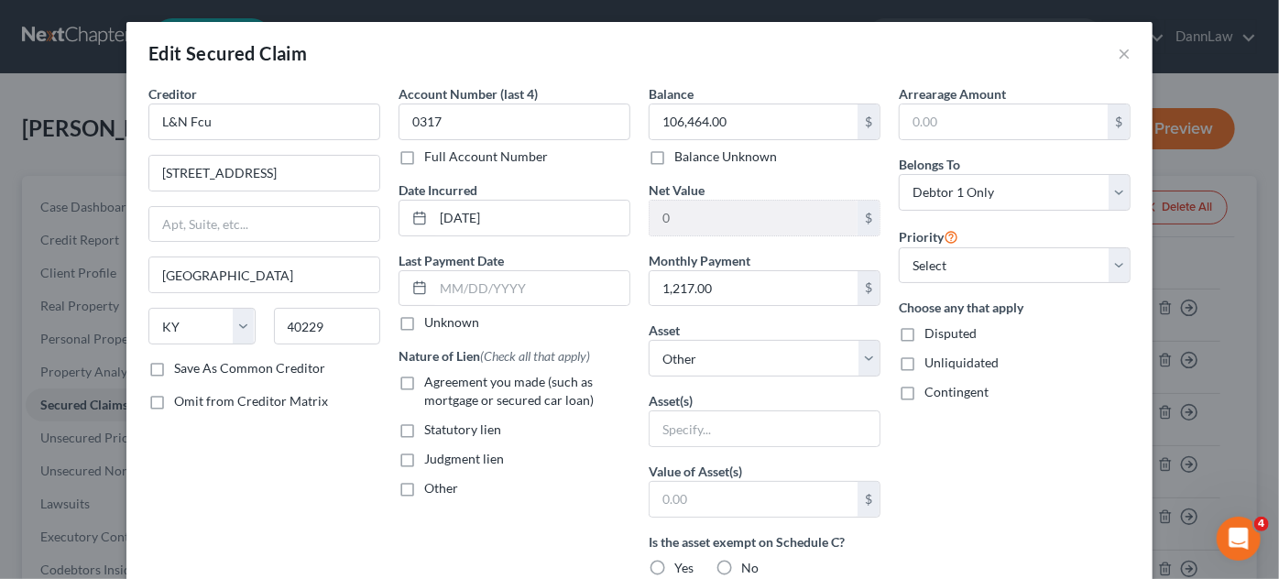
click at [424, 382] on label "Agreement you made (such as mortgage or secured car loan)" at bounding box center [527, 391] width 206 height 37
click at [432, 382] on input "Agreement you made (such as mortgage or secured car loan)" at bounding box center [438, 379] width 12 height 12
checkbox input "true"
click at [757, 353] on select "Select Other Multiple Assets Firearms - Firearms - $0.0 Sports & Hobby Equipmen…" at bounding box center [765, 358] width 232 height 37
select select "9"
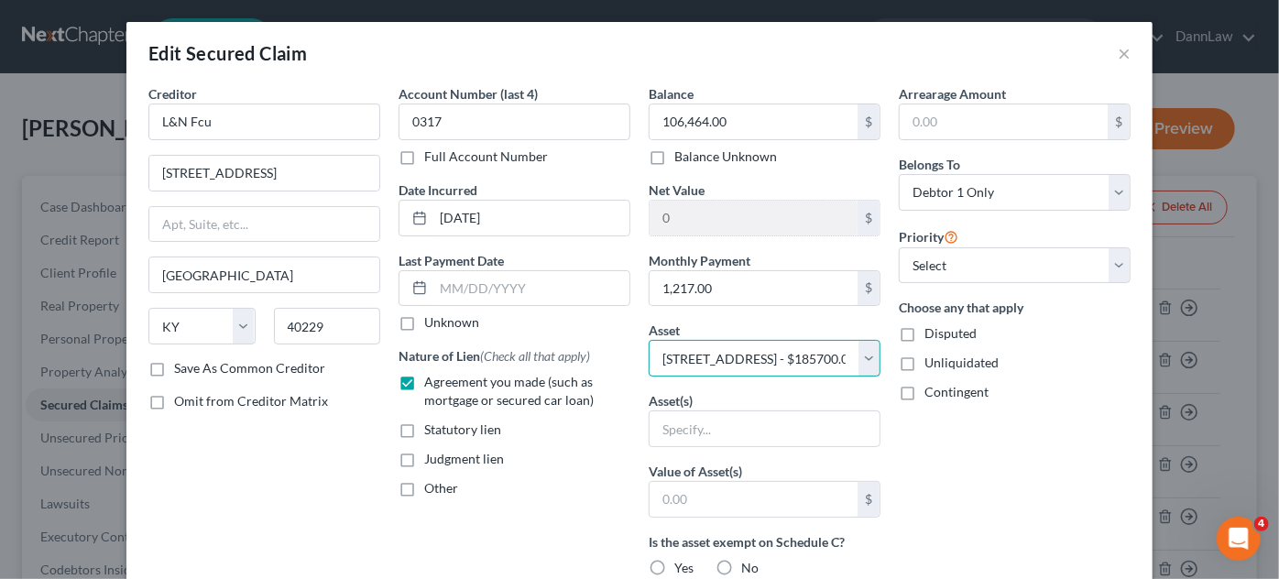
click at [649, 340] on select "Select Other Multiple Assets Firearms - Firearms - $0.0 Sports & Hobby Equipmen…" at bounding box center [765, 358] width 232 height 37
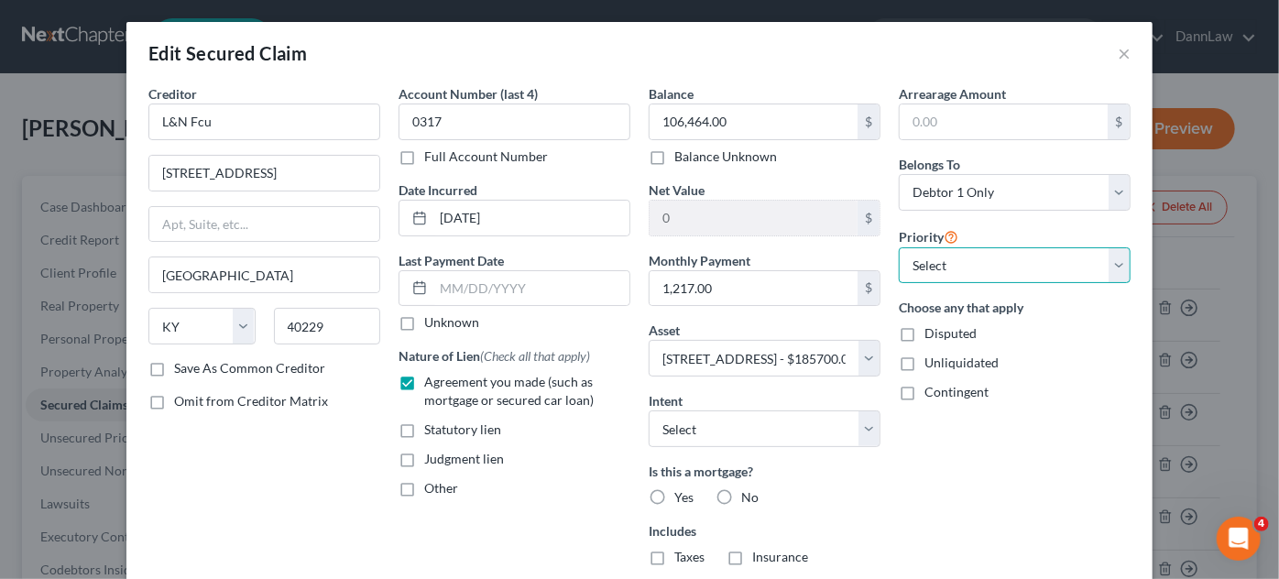
click at [930, 267] on select "Select 1st 2nd 3rd 4th 5th 6th 7th 8th 9th 10th 11th 12th 13th 14th 15th 16th 1…" at bounding box center [1015, 265] width 232 height 37
select select "0"
click at [899, 247] on select "Select 1st 2nd 3rd 4th 5th 6th 7th 8th 9th 10th 11th 12th 13th 14th 15th 16th 1…" at bounding box center [1015, 265] width 232 height 37
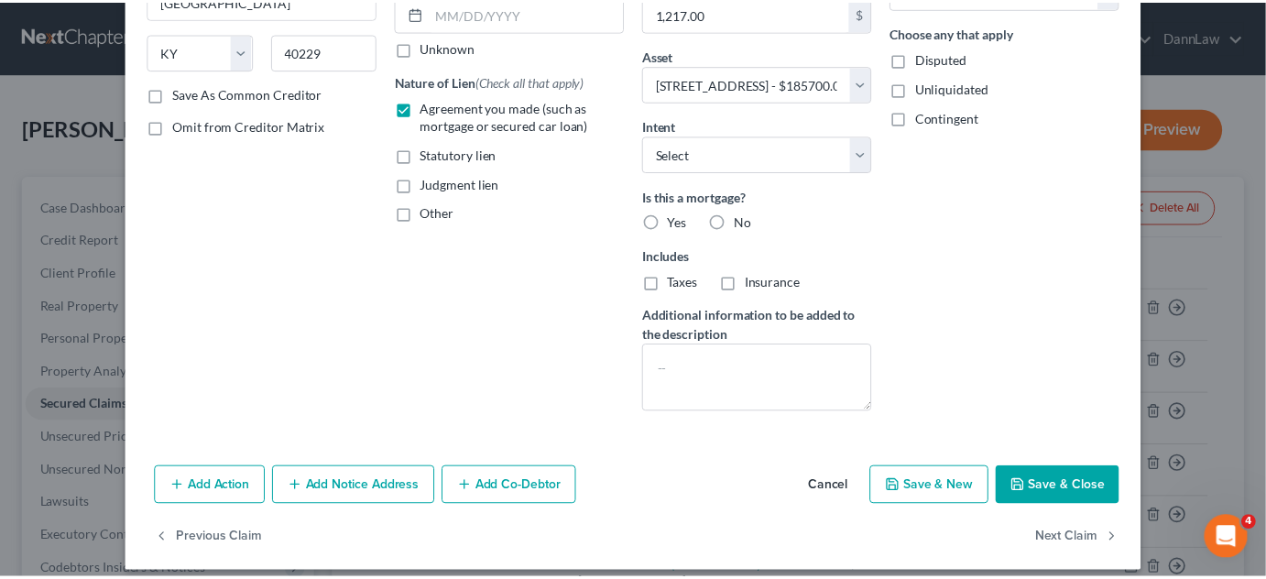
scroll to position [279, 0]
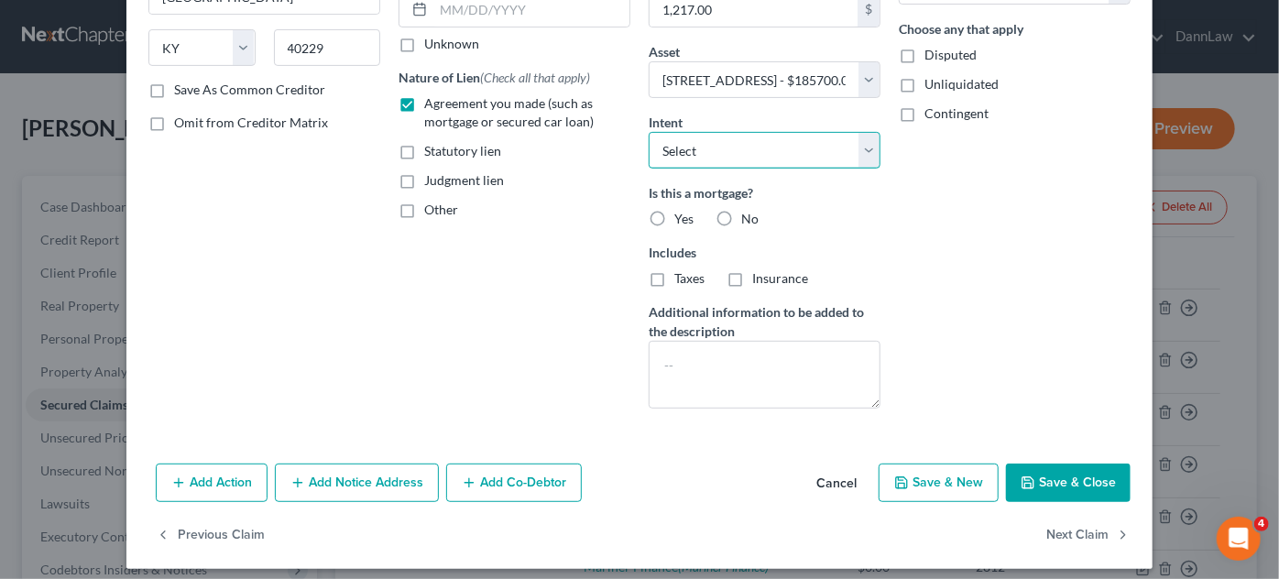
click at [698, 145] on select "Select Surrender Redeem Reaffirm Avoid Other" at bounding box center [765, 150] width 232 height 37
select select "2"
click at [649, 132] on select "Select Surrender Redeem Reaffirm Avoid Other" at bounding box center [765, 150] width 232 height 37
click at [674, 221] on label "Yes" at bounding box center [683, 219] width 19 height 18
click at [682, 221] on input "Yes" at bounding box center [688, 216] width 12 height 12
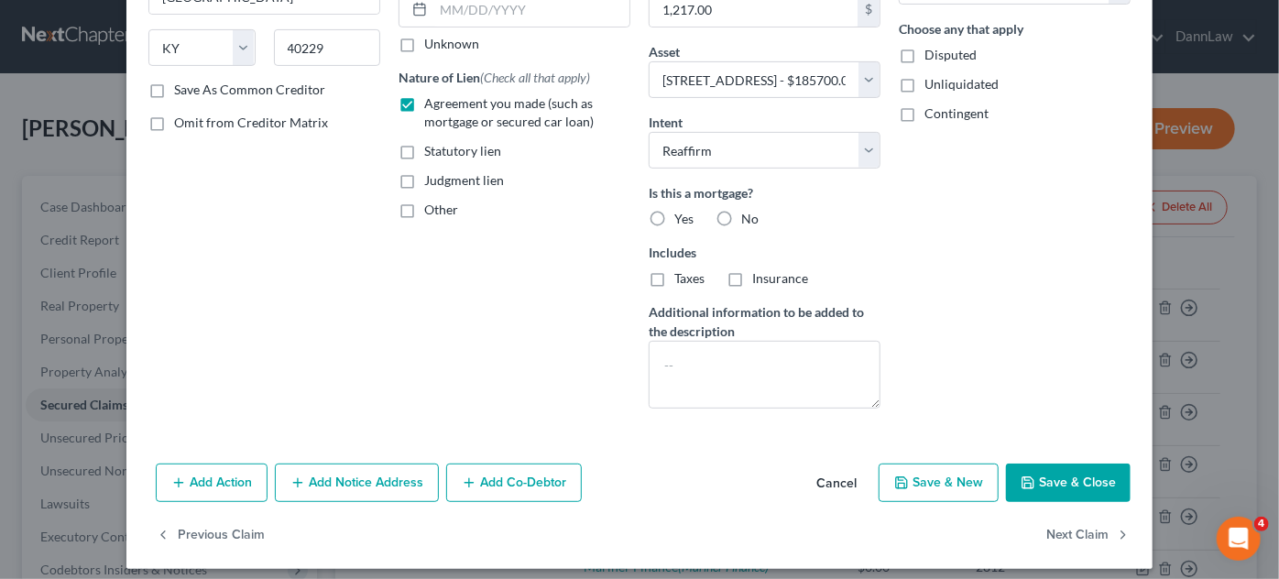
radio input "true"
click at [674, 276] on label "Taxes" at bounding box center [689, 278] width 30 height 18
click at [682, 276] on input "Taxes" at bounding box center [688, 275] width 12 height 12
checkbox input "true"
click at [752, 276] on label "Insurance" at bounding box center [780, 278] width 56 height 18
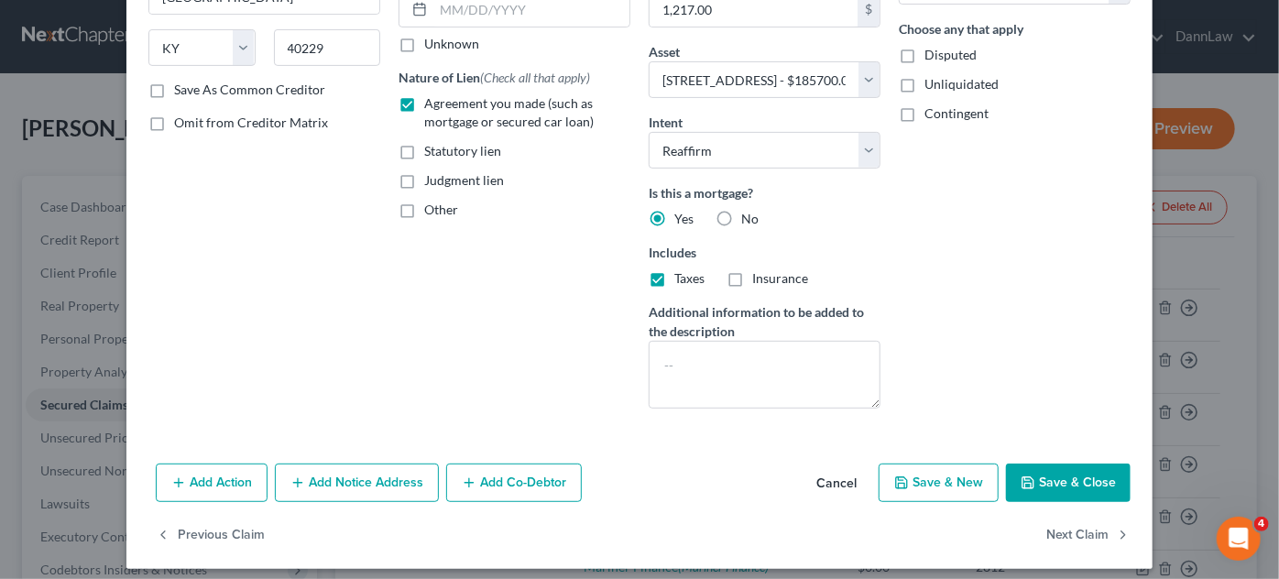
click at [760, 276] on input "Insurance" at bounding box center [766, 275] width 12 height 12
checkbox input "true"
click at [1044, 488] on button "Save & Close" at bounding box center [1068, 483] width 125 height 38
select select
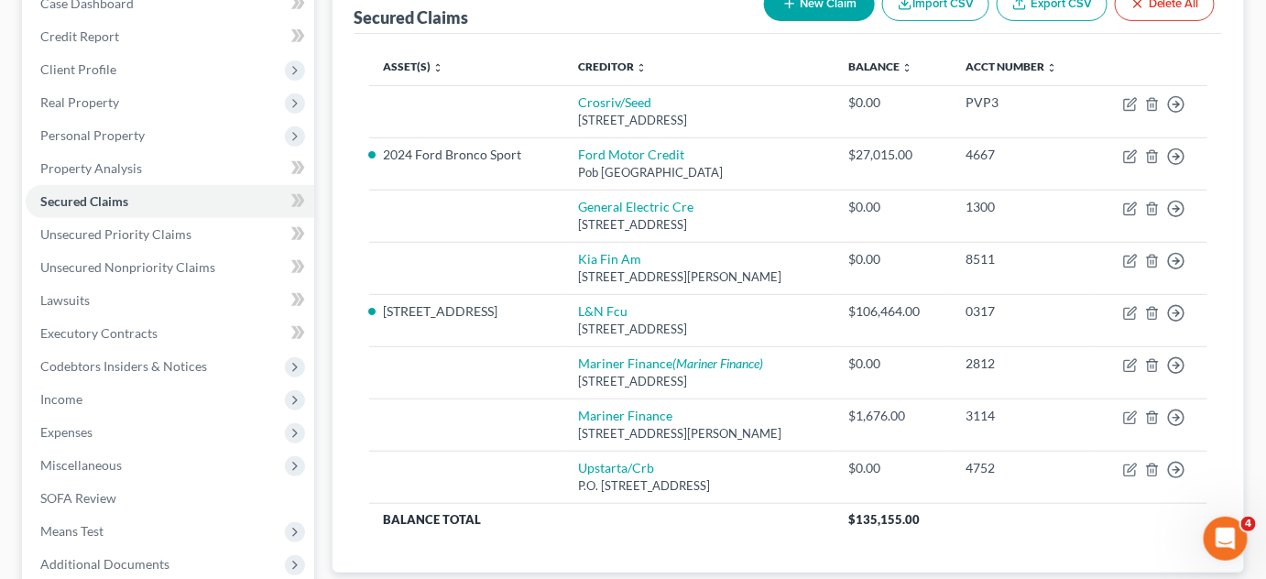
scroll to position [261, 0]
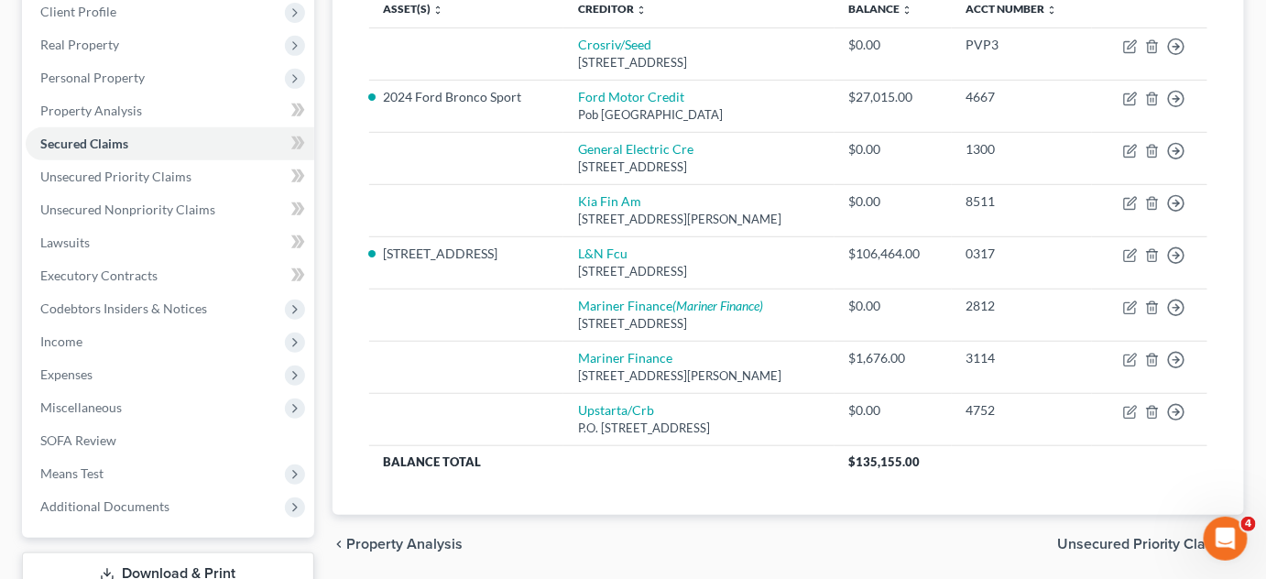
drag, startPoint x: 1263, startPoint y: 418, endPoint x: 1261, endPoint y: 429, distance: 11.1
click at [1261, 429] on div "[PERSON_NAME] Upgraded Chapter Chapter 7 Status Lead District OHSB Preview Peti…" at bounding box center [633, 246] width 1266 height 867
click at [134, 302] on span "Codebtors Insiders & Notices" at bounding box center [123, 309] width 167 height 16
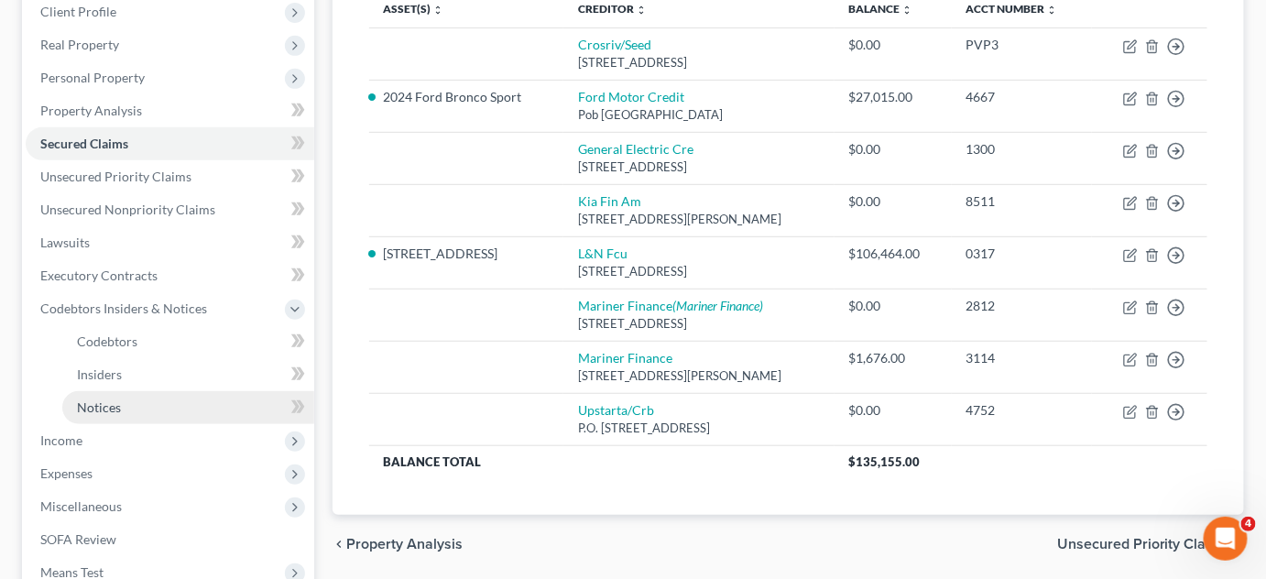
click at [127, 407] on link "Notices" at bounding box center [188, 407] width 252 height 33
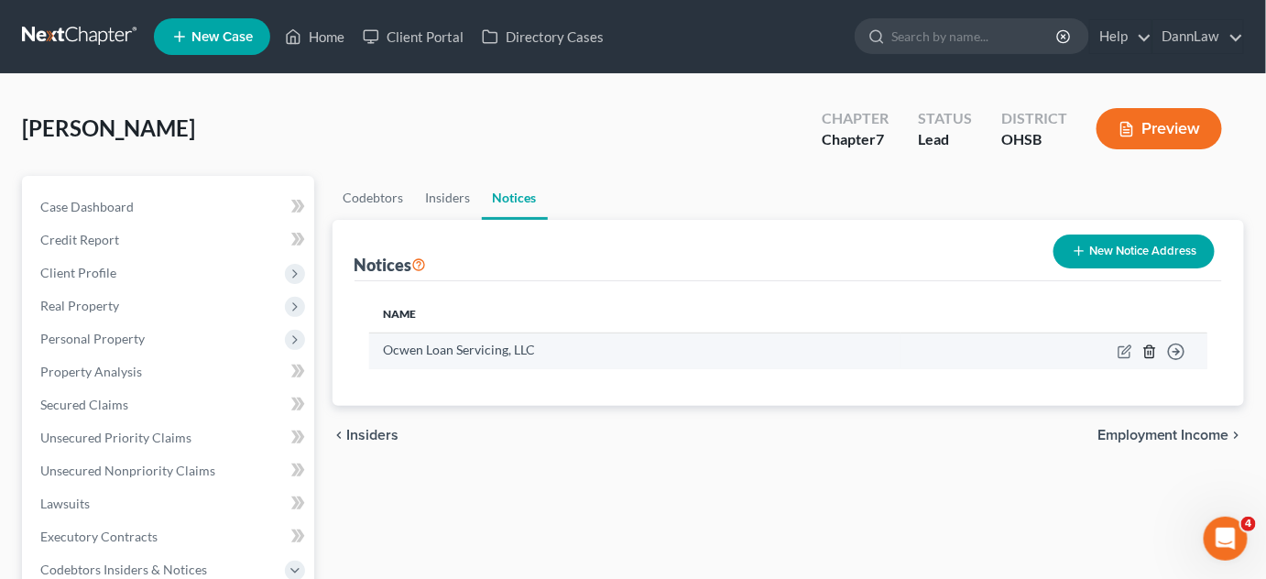
click at [1151, 351] on line "button" at bounding box center [1151, 353] width 0 height 4
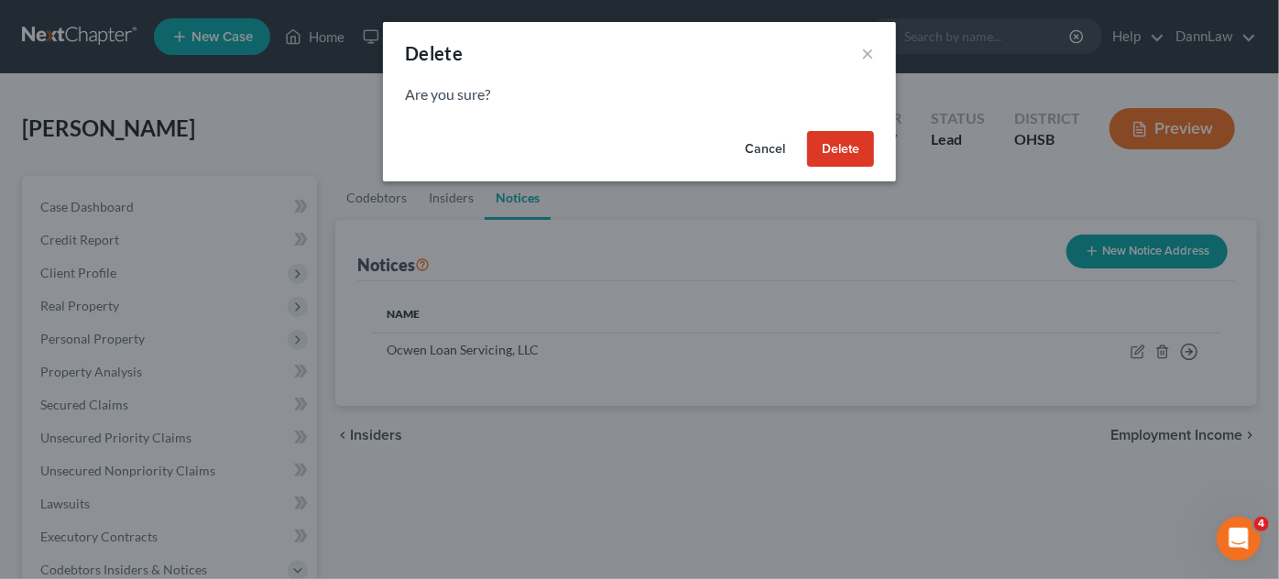
click at [827, 164] on button "Delete" at bounding box center [840, 149] width 67 height 37
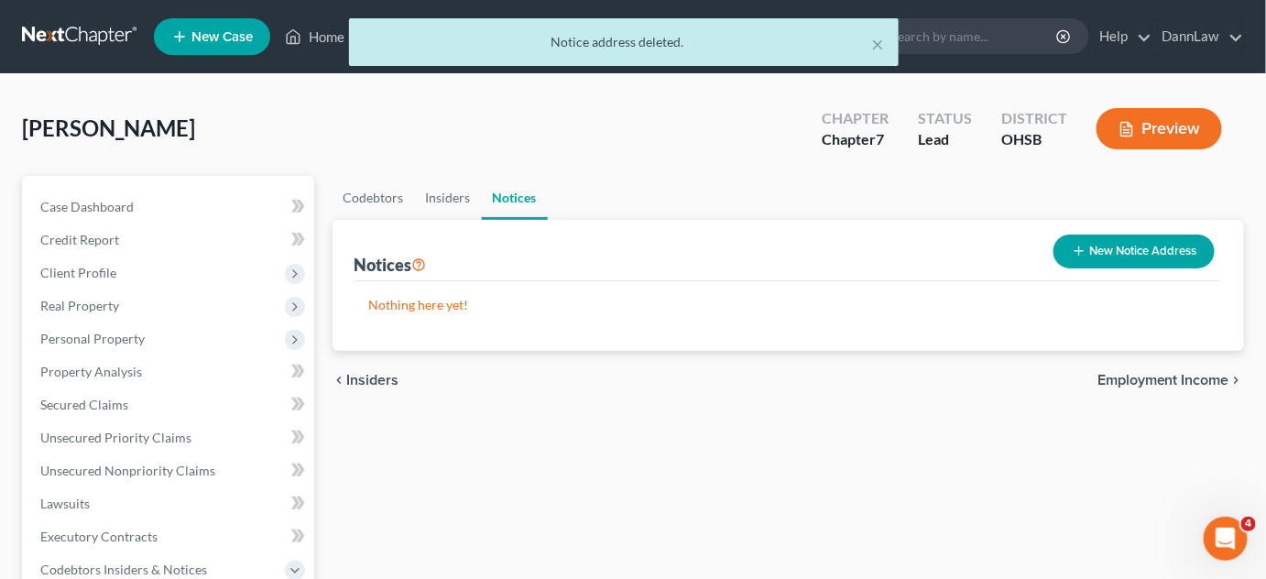
click at [559, 468] on div "Codebtors Insiders Notices Notices New Notice Address Nothing here yet! Name ch…" at bounding box center [788, 589] width 931 height 827
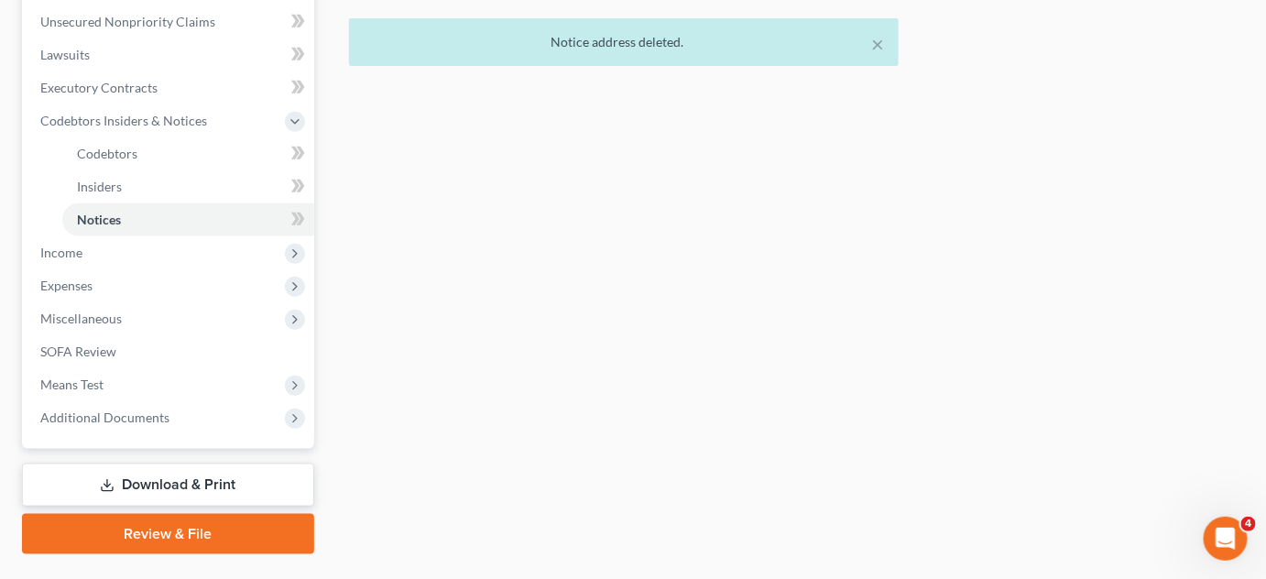
scroll to position [492, 0]
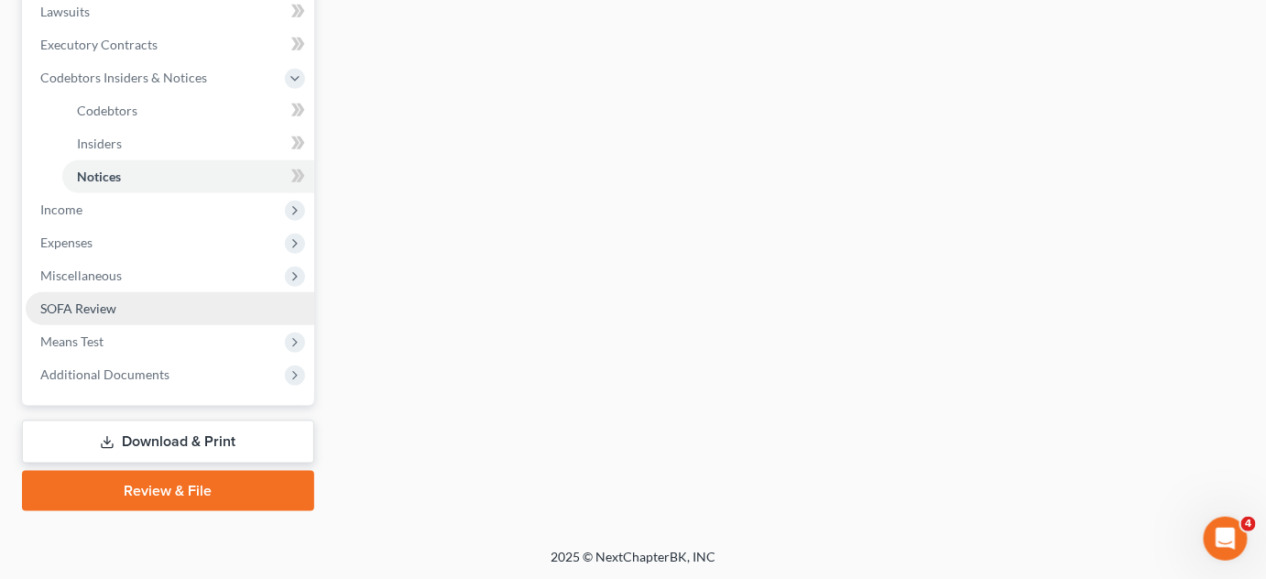
click at [98, 303] on span "SOFA Review" at bounding box center [78, 309] width 76 height 16
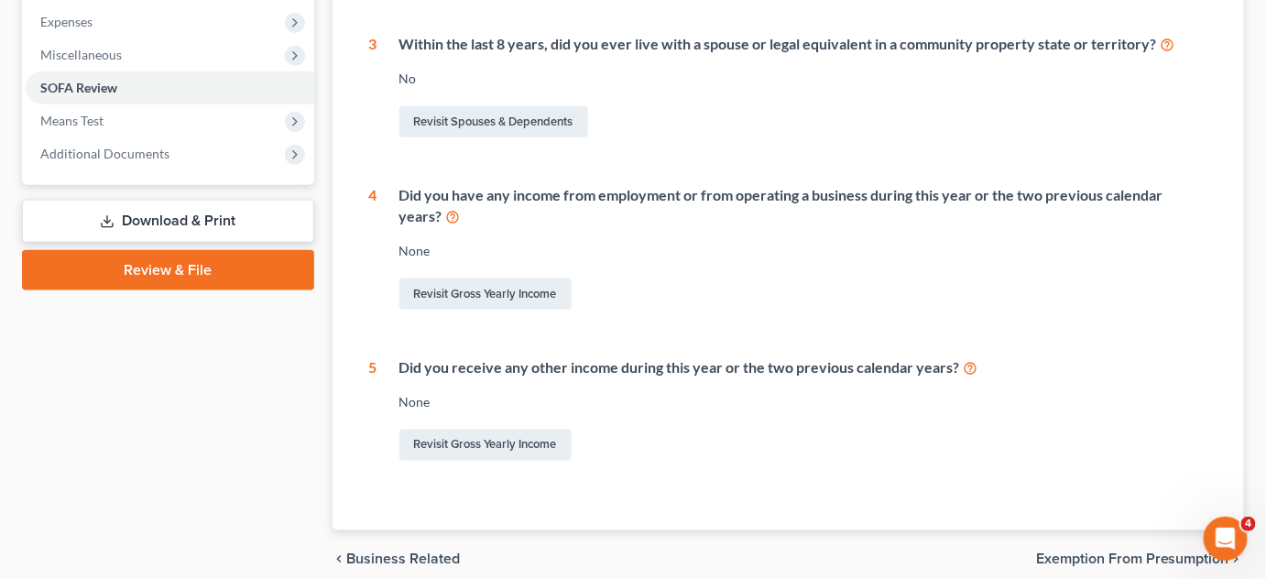
scroll to position [592, 0]
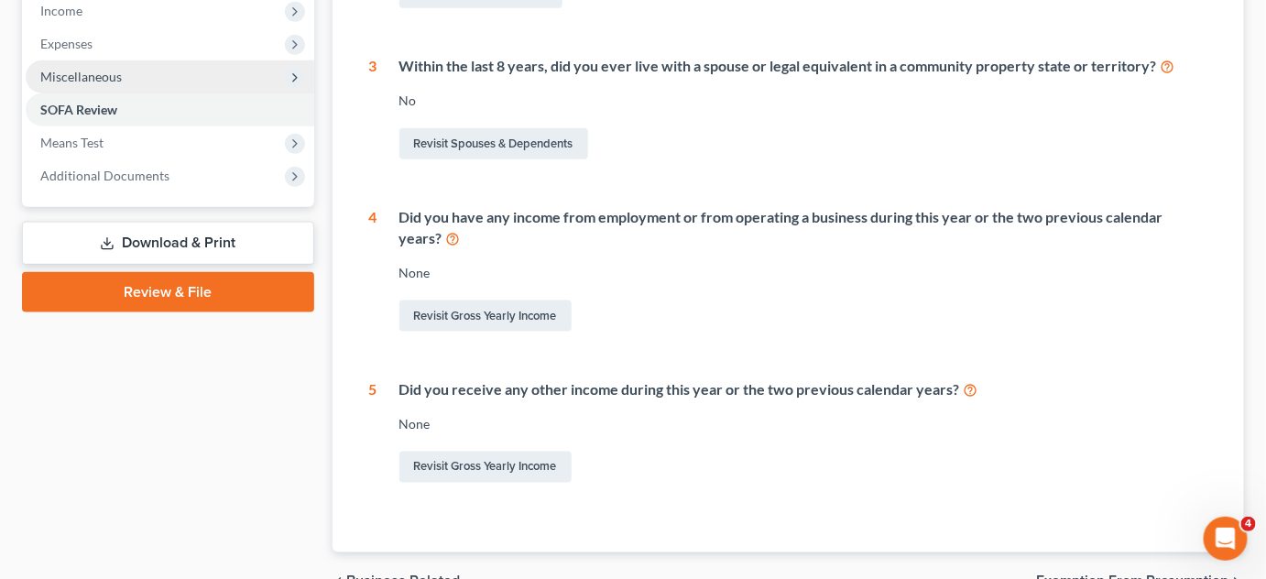
click at [126, 77] on span "Miscellaneous" at bounding box center [170, 76] width 289 height 33
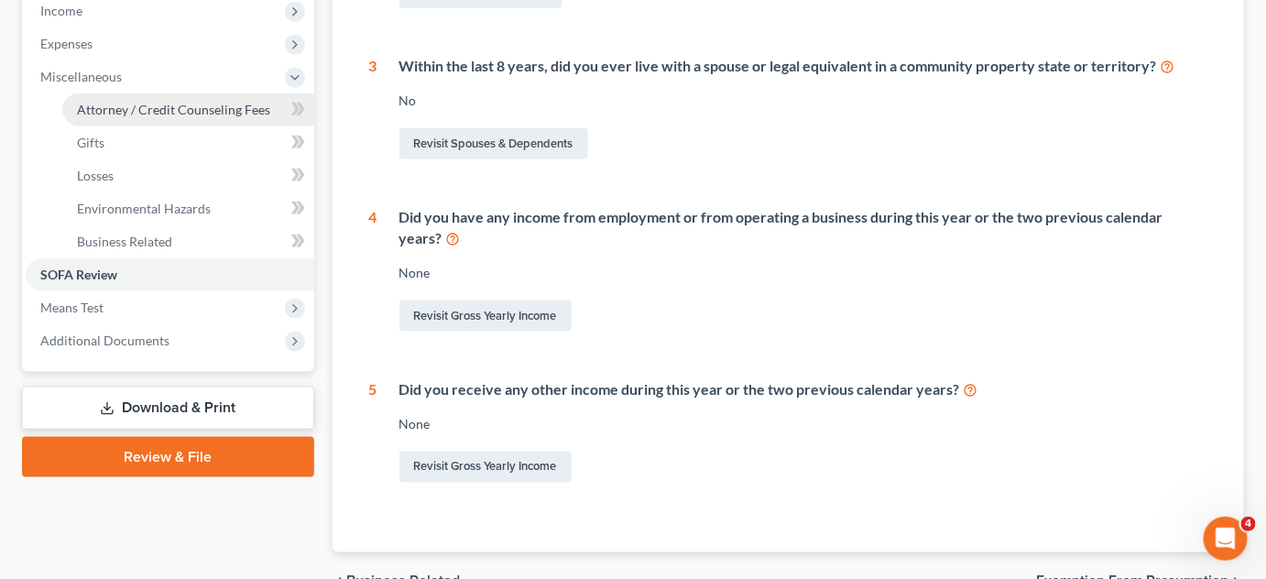
click at [136, 104] on span "Attorney / Credit Counseling Fees" at bounding box center [173, 110] width 193 height 16
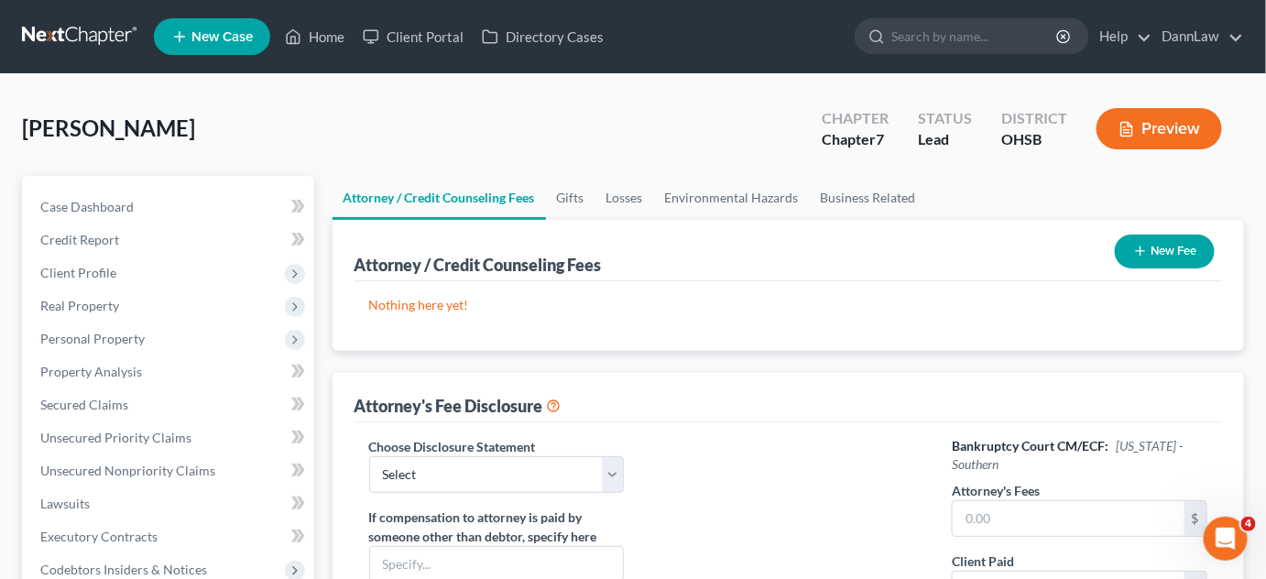
click at [1155, 248] on button "New Fee" at bounding box center [1165, 252] width 100 height 34
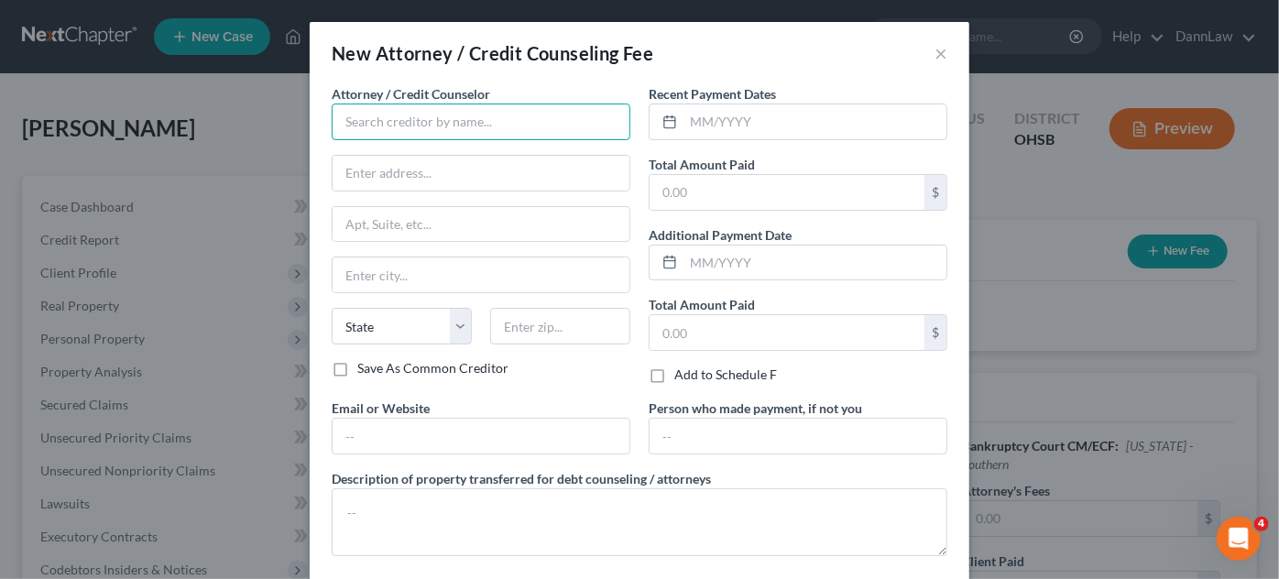
drag, startPoint x: 496, startPoint y: 129, endPoint x: 476, endPoint y: 124, distance: 20.9
click at [476, 124] on input "text" at bounding box center [481, 122] width 299 height 37
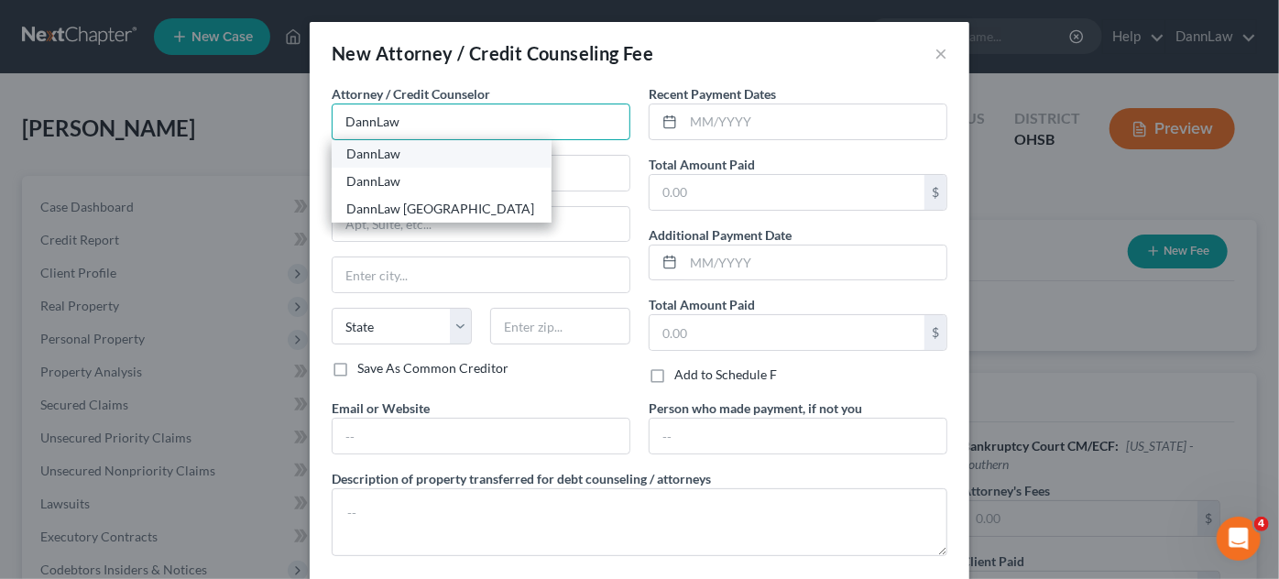
type input "DannLaw"
click at [440, 156] on div "DannLaw" at bounding box center [441, 154] width 191 height 18
type input "PO Box 6031040"
type input "[GEOGRAPHIC_DATA]"
select select "36"
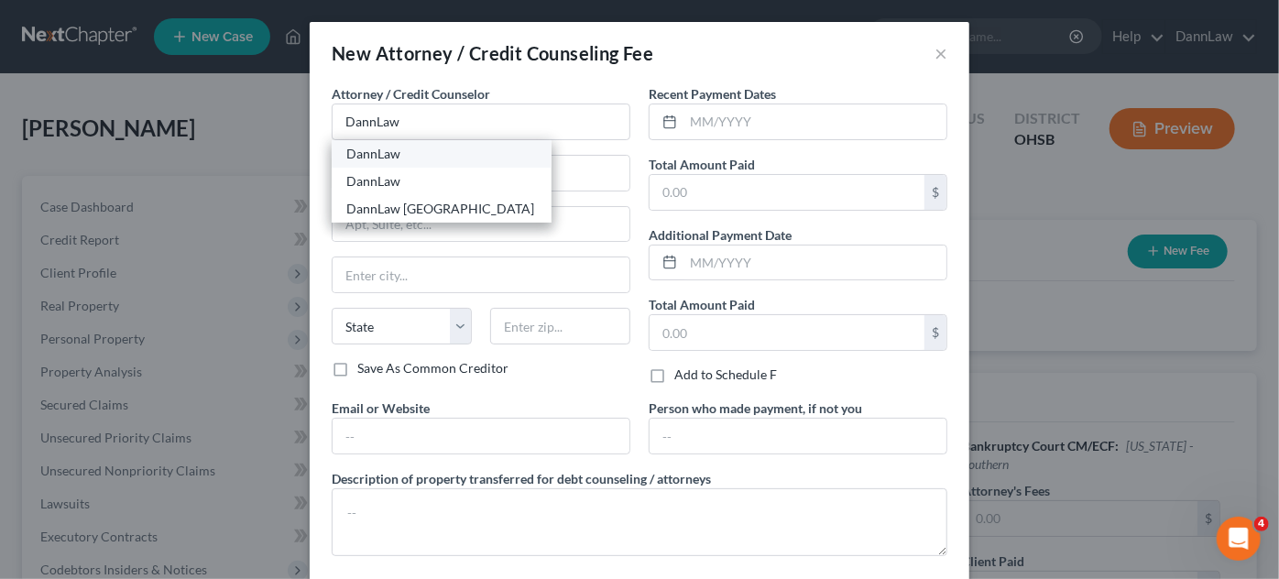
type input "44103"
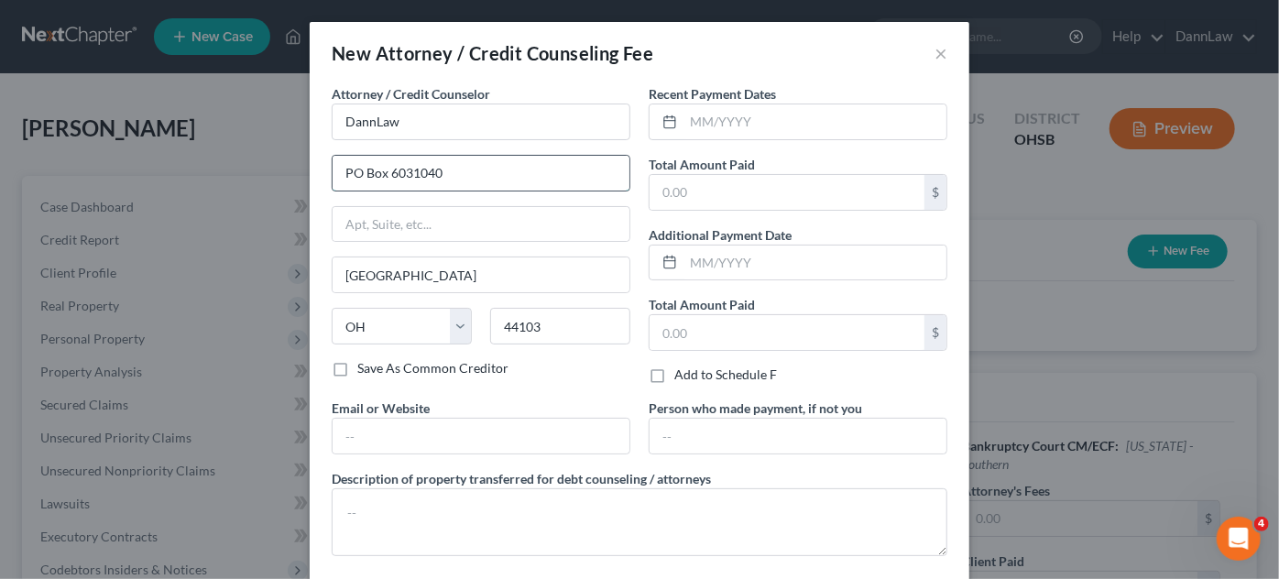
click at [437, 170] on input "PO Box 6031040" at bounding box center [481, 173] width 297 height 35
type input "[STREET_ADDRESS]"
type input "Lakewood"
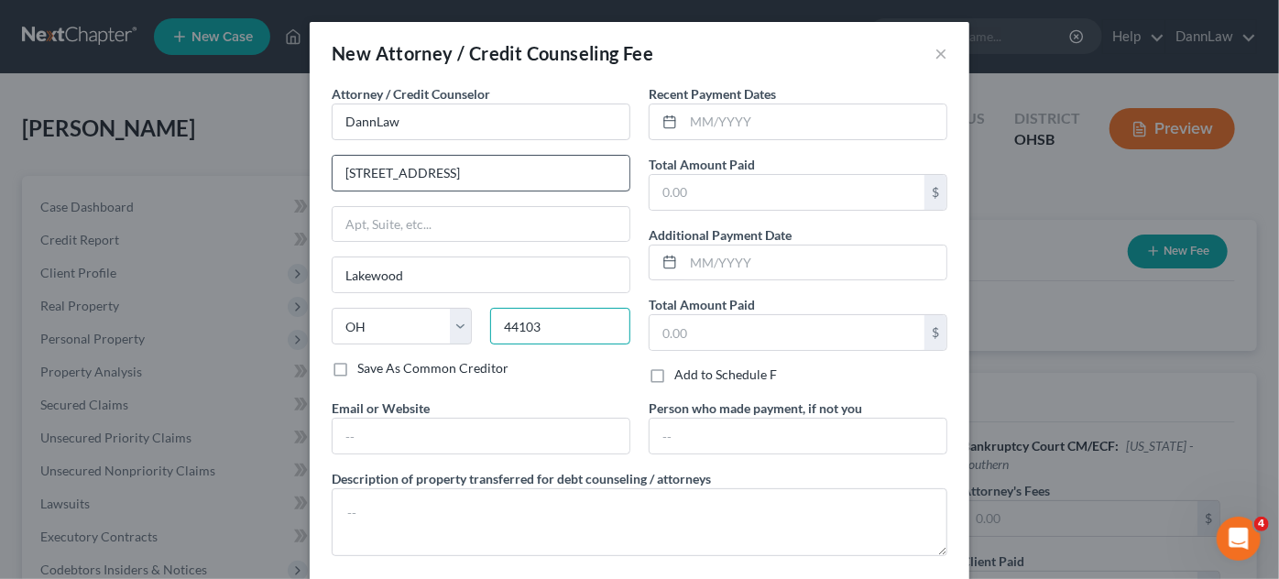
type input "44107"
type input "[EMAIL_ADDRESS][DOMAIN_NAME]"
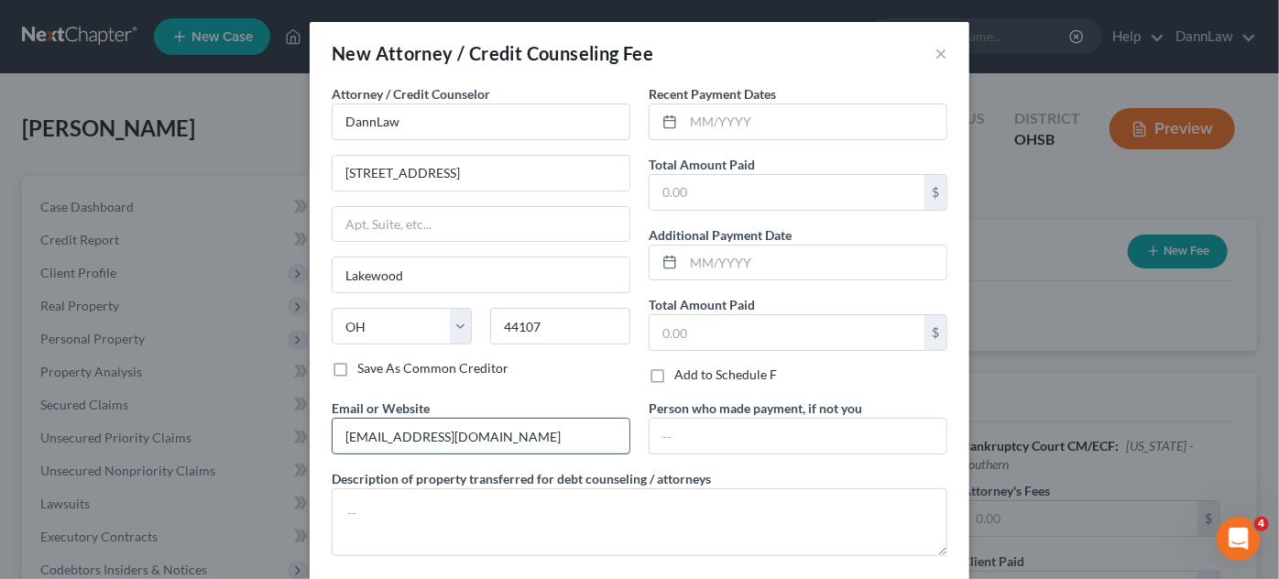
click at [425, 424] on input "[EMAIL_ADDRESS][DOMAIN_NAME]" at bounding box center [481, 436] width 297 height 35
click at [763, 123] on input "text" at bounding box center [815, 121] width 263 height 35
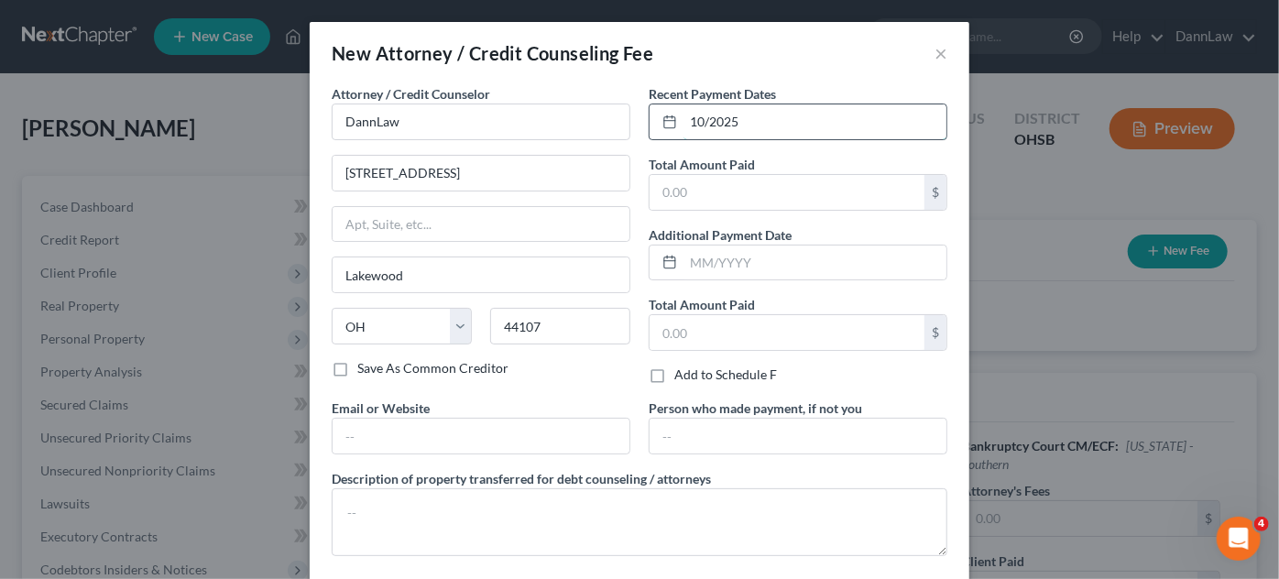
type input "10/2025"
type input "1,000"
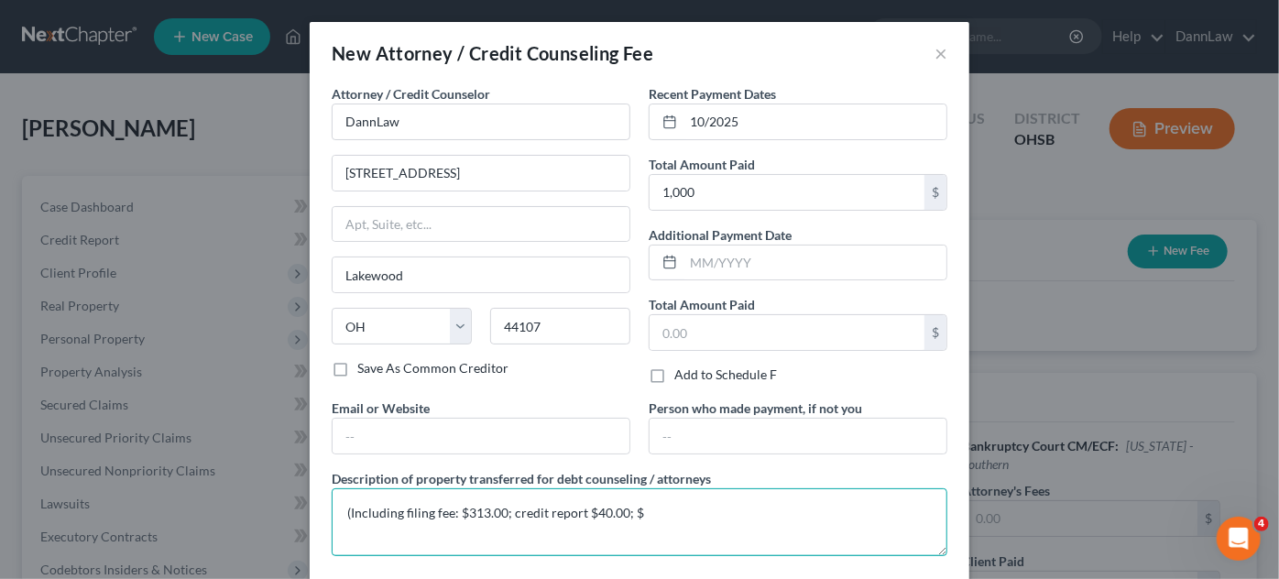
click at [467, 511] on textarea "(Including filing fee: $313.00; credit report $40.00; $" at bounding box center [640, 522] width 616 height 68
click at [651, 515] on textarea "(Including filing fee: $338.00; credit report $40.00; $" at bounding box center [640, 522] width 616 height 68
type textarea "(Including filing fee: $338.00; credit report $40.00; $622.00 attorney fees)"
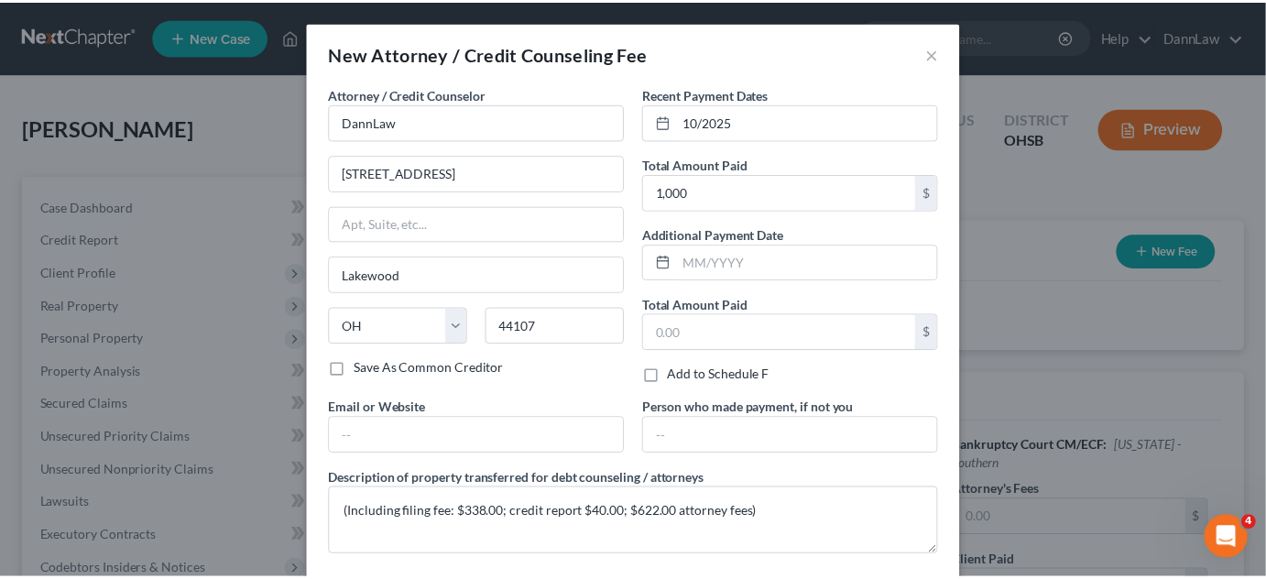
scroll to position [89, 0]
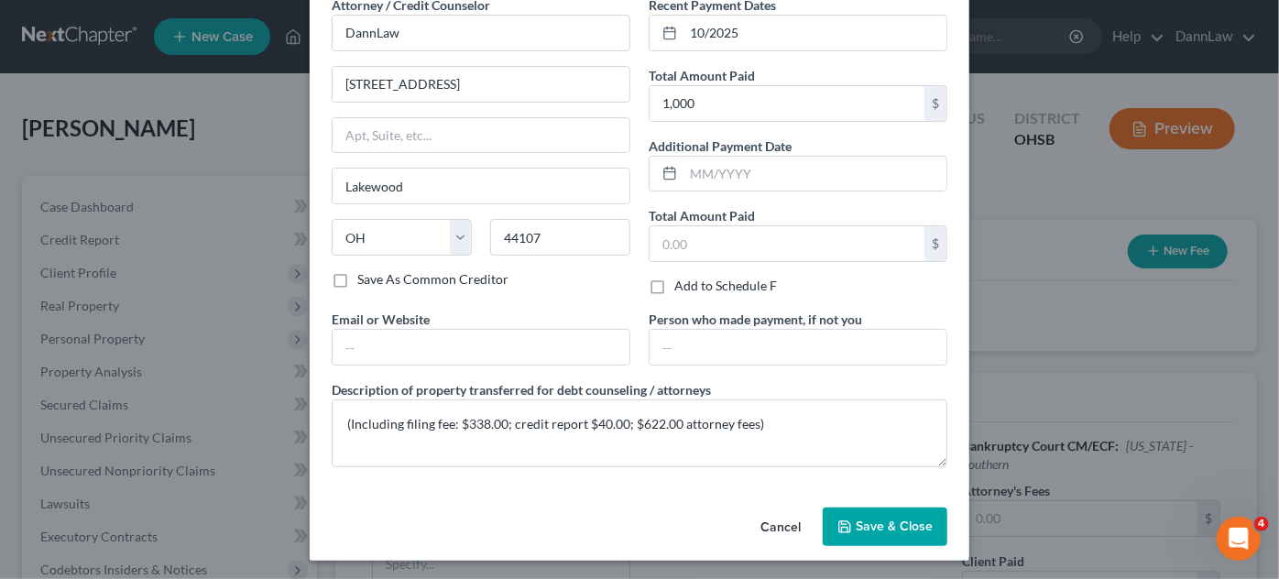
click at [913, 520] on span "Save & Close" at bounding box center [894, 527] width 77 height 16
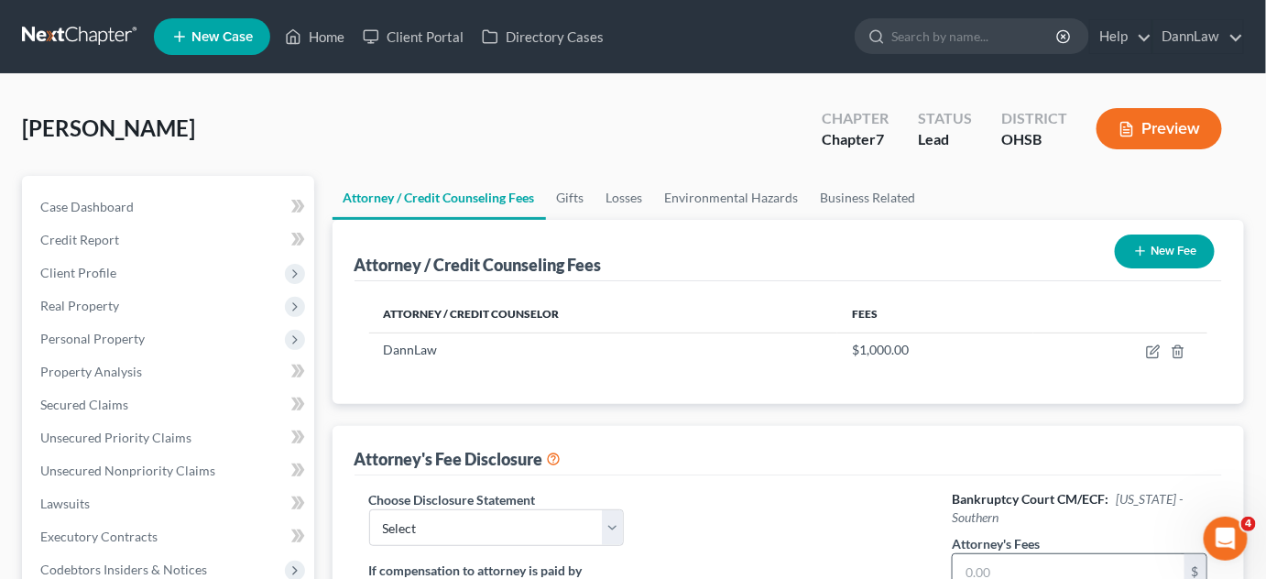
click at [1015, 554] on input "text" at bounding box center [1069, 571] width 232 height 35
type input "622"
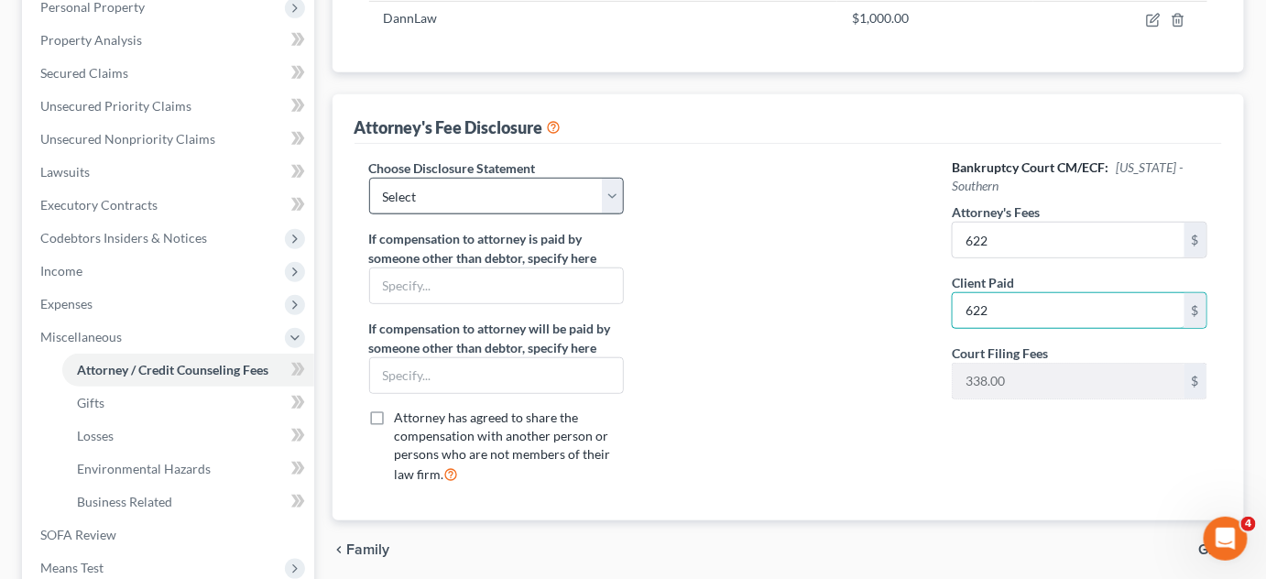
type input "622"
click at [514, 193] on select "Select Chapter 7 Disclosure Northern District of [US_STATE] OPT-OUT HOURLY [MED…" at bounding box center [496, 196] width 255 height 37
select select "0"
click at [369, 178] on select "Select Chapter 7 Disclosure Northern District of [US_STATE] OPT-OUT HOURLY [MED…" at bounding box center [496, 196] width 255 height 37
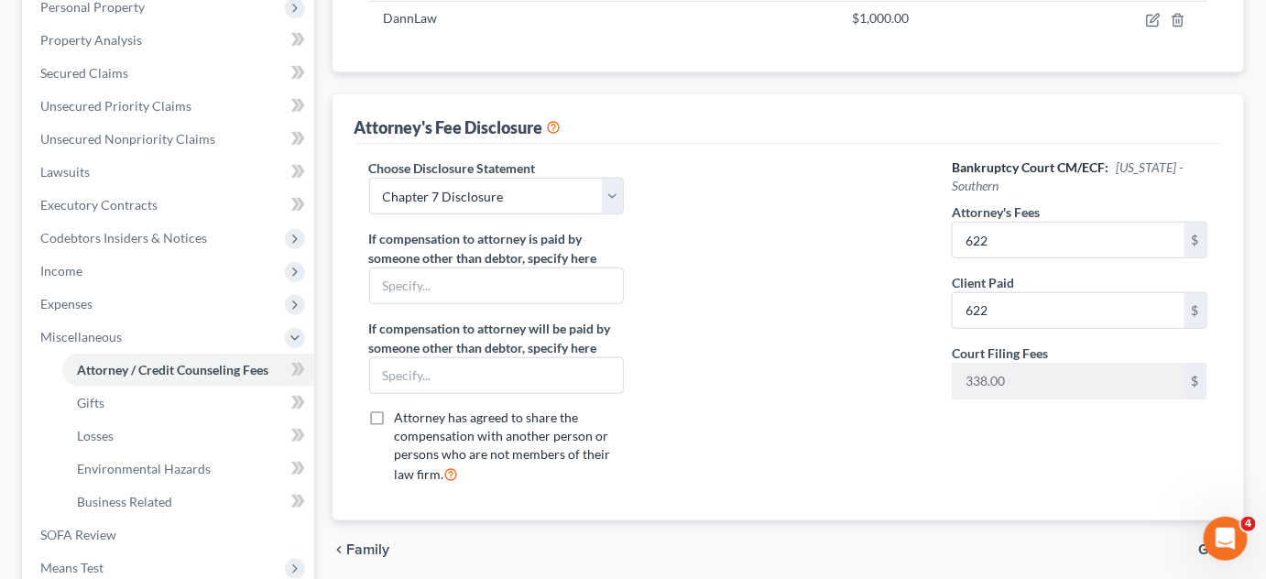
click at [852, 356] on div at bounding box center [787, 329] width 291 height 340
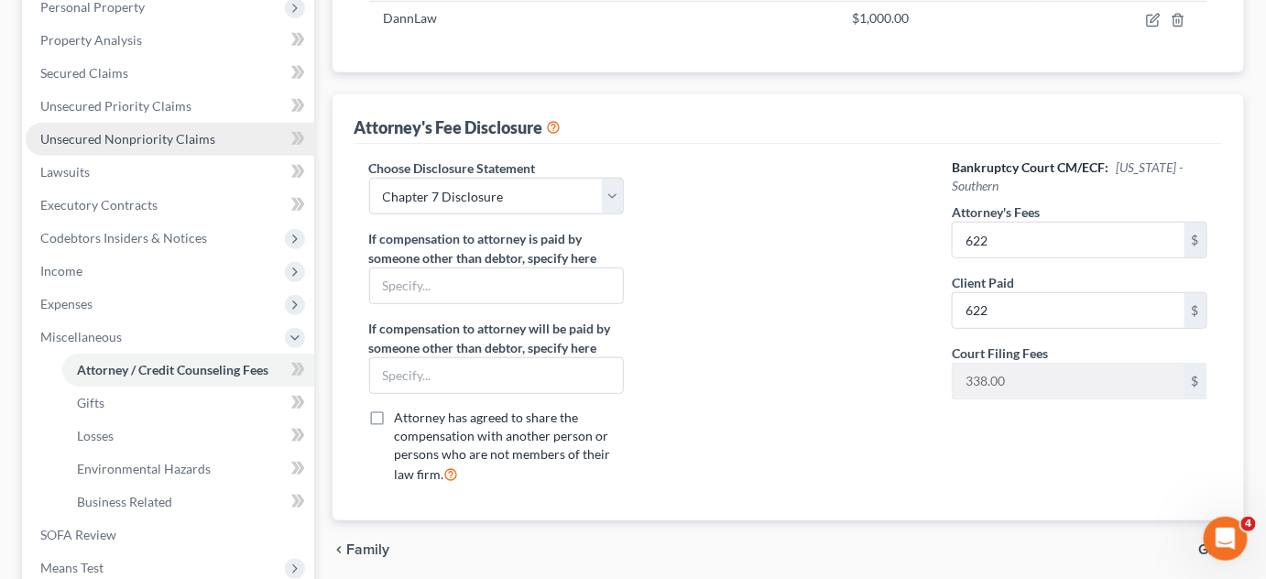
click at [181, 124] on link "Unsecured Nonpriority Claims" at bounding box center [170, 139] width 289 height 33
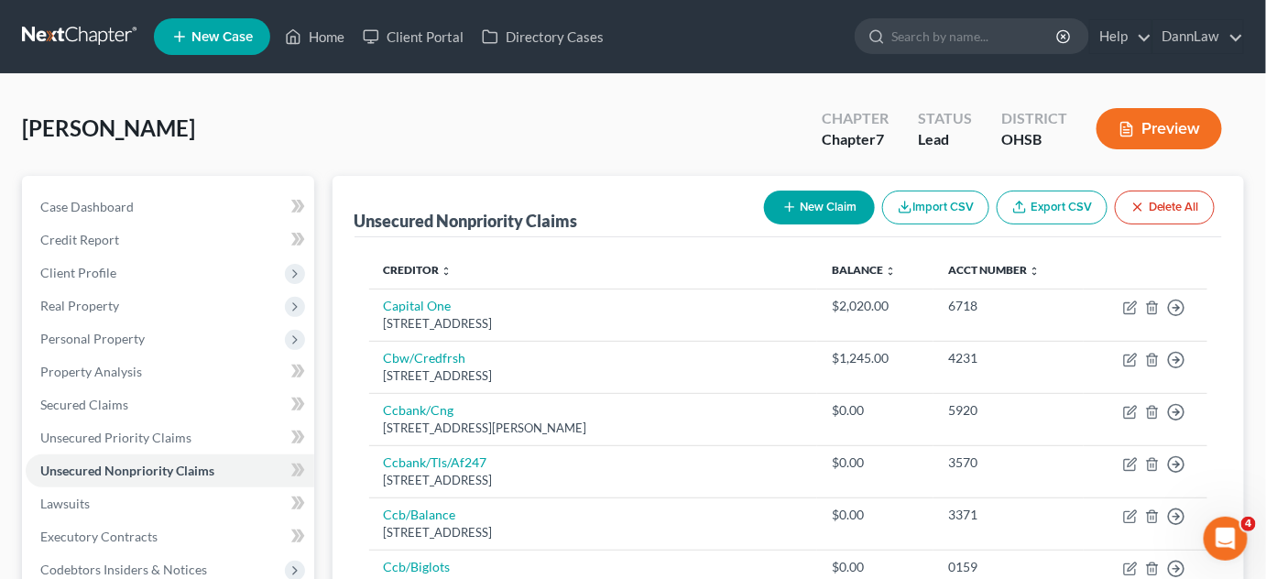
click at [356, 133] on div "[PERSON_NAME] Upgraded Chapter Chapter 7 Status Lead District [GEOGRAPHIC_DATA]…" at bounding box center [633, 136] width 1222 height 80
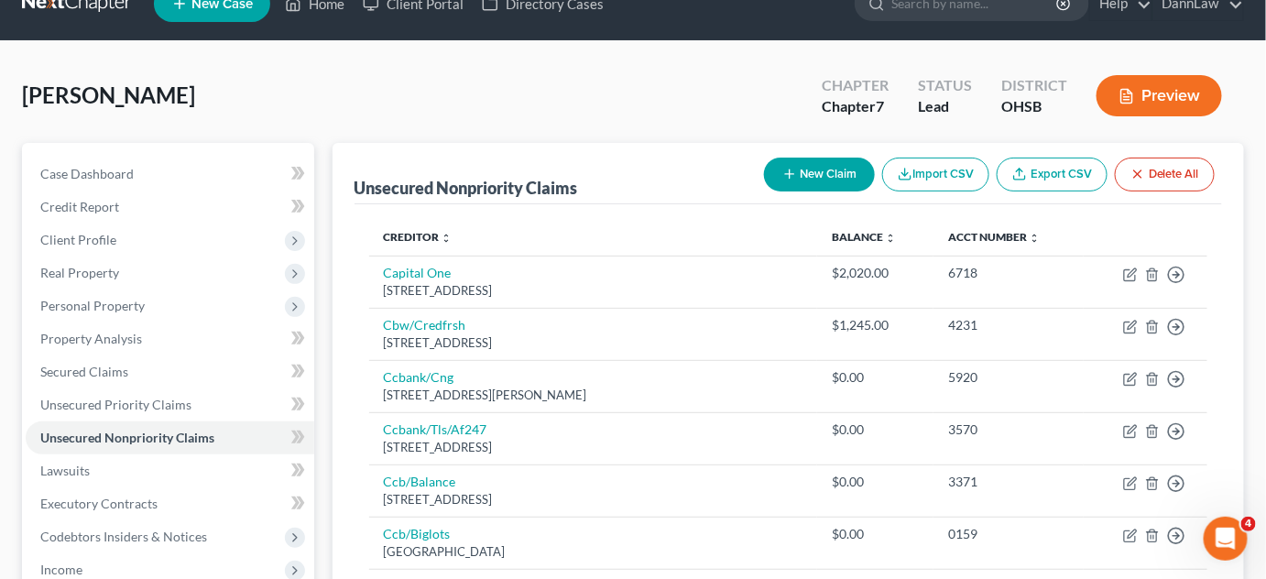
scroll to position [66, 0]
